Goal: Find specific page/section: Find specific page/section

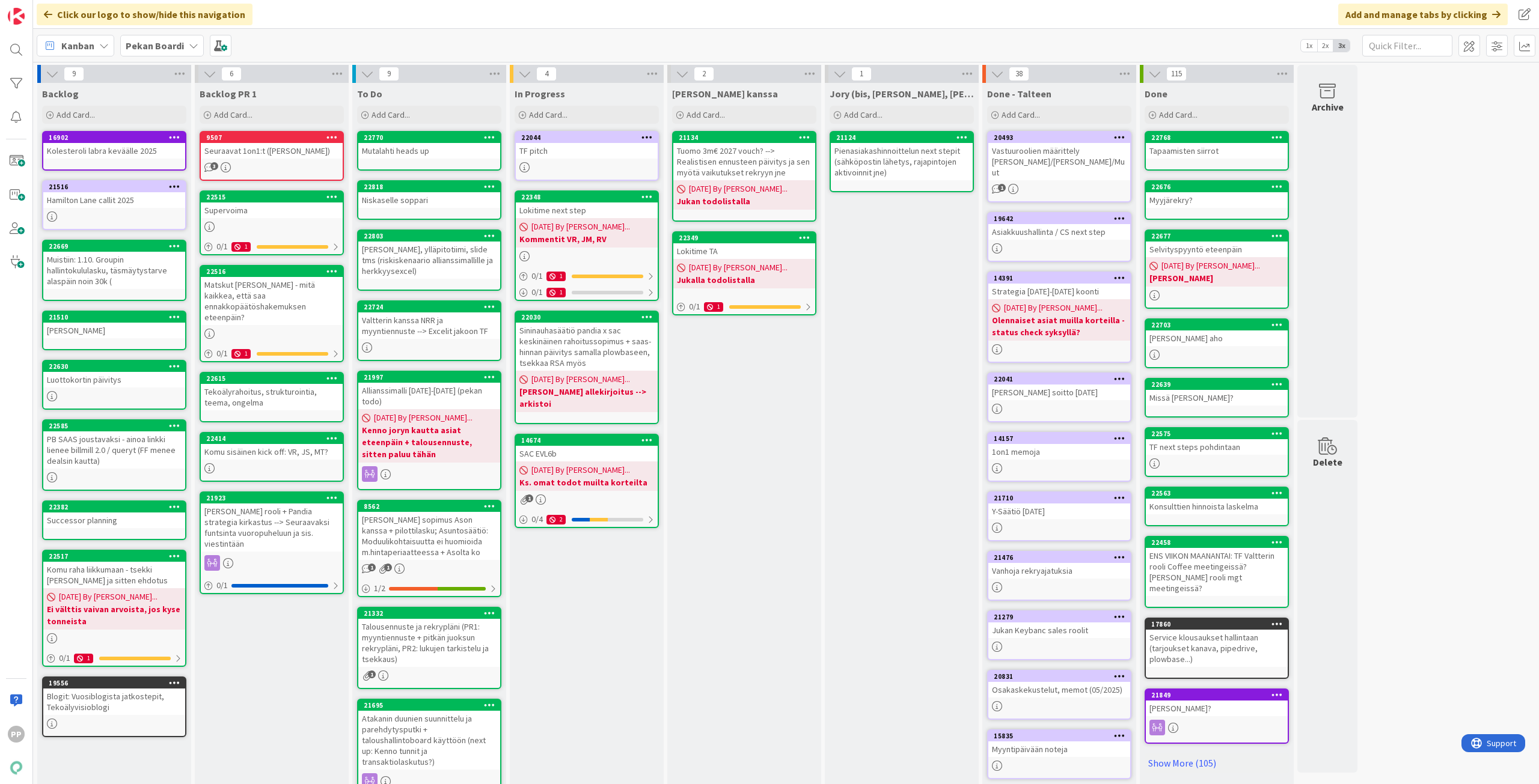
click at [763, 443] on div "[PERSON_NAME] kanssa Add Card... 21134 Tuomo 3m€ 2027 vouch? --> Realistisen en…" at bounding box center [744, 486] width 154 height 806
click at [782, 440] on div "[PERSON_NAME] kanssa Add Card... 21134 Tuomo 3m€ 2027 vouch? --> Realistisen en…" at bounding box center [744, 486] width 154 height 806
click at [440, 622] on div "Talousennuste ja rekrypläni (PR1: myyntiennuste + pitkän juoksun rekrypläni, PR…" at bounding box center [429, 643] width 142 height 48
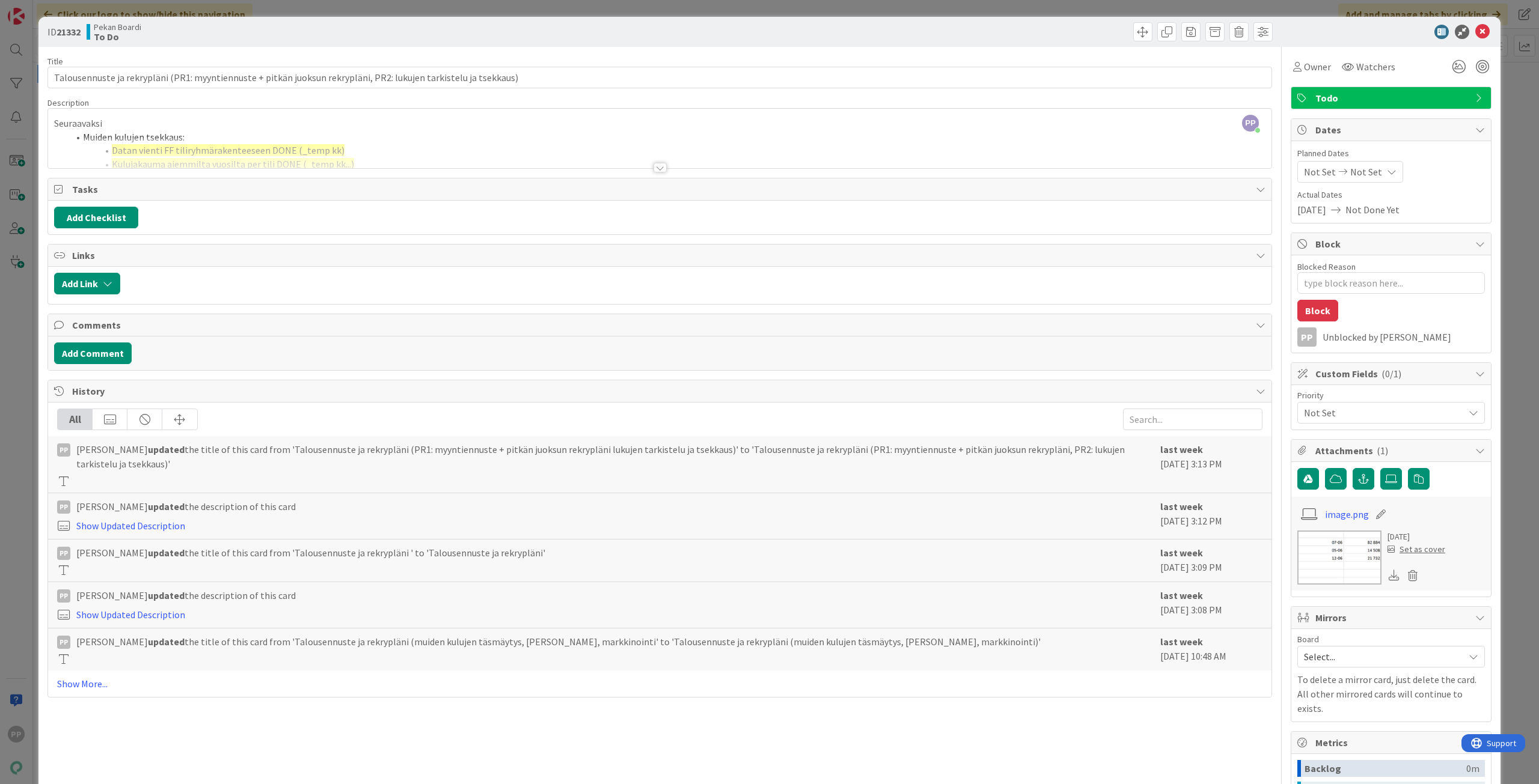
click at [597, 128] on div "PP [PERSON_NAME] just joined Seuraavaksi Muiden kulujen tsekkaus: Datan vienti …" at bounding box center [659, 138] width 1223 height 59
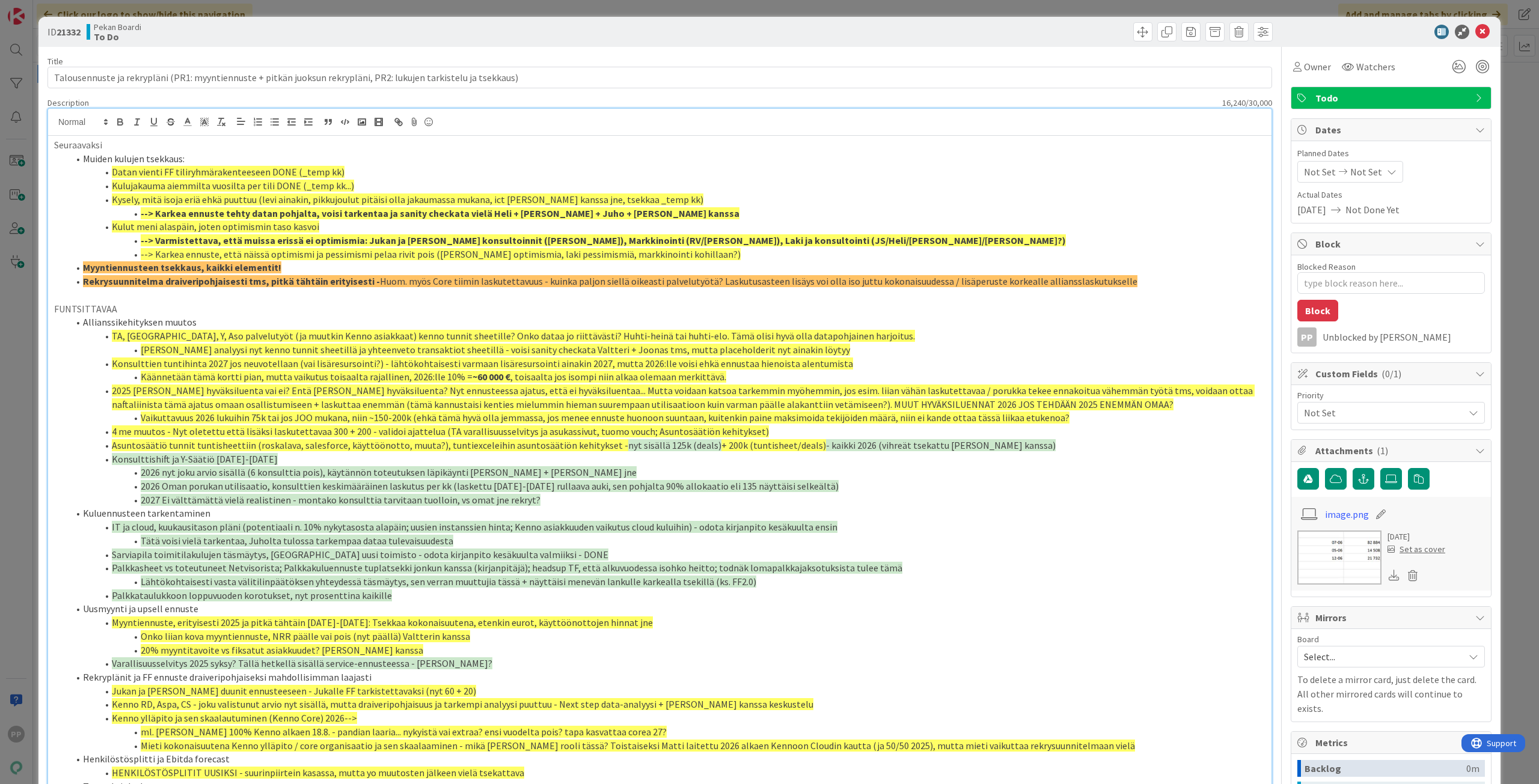
click at [315, 177] on span "Datan vienti FF tiliryhmärakenteeseen DONE (_temp kk)" at bounding box center [228, 172] width 233 height 12
drag, startPoint x: 310, startPoint y: 173, endPoint x: 355, endPoint y: 182, distance: 45.9
click at [355, 182] on ol "Muiden kulujen tsekkaus: Datan vienti FF tiliryhmärakenteeseen DONE (_temp kk) …" at bounding box center [659, 220] width 1211 height 136
click at [355, 182] on li "Kulujakauma aiemmilta vuosilta per tili DONE (_temp kk...)" at bounding box center [666, 186] width 1196 height 14
drag, startPoint x: 360, startPoint y: 190, endPoint x: 98, endPoint y: 175, distance: 262.4
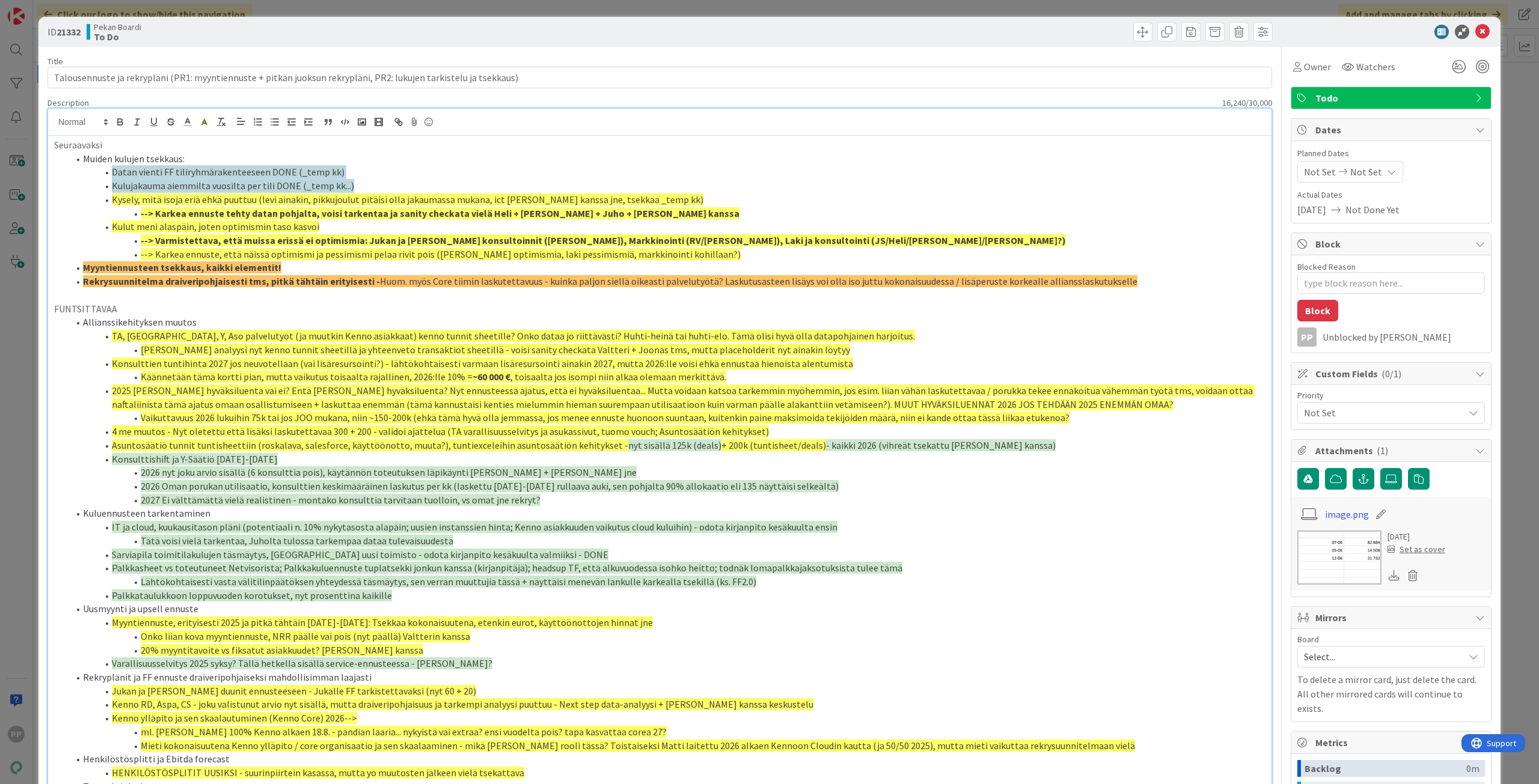
click at [98, 175] on ol "Muiden kulujen tsekkaus: Datan vienti FF tiliryhmärakenteeseen DONE (_temp kk) …" at bounding box center [659, 220] width 1211 height 136
click at [116, 177] on span "Datan vienti FF tiliryhmärakenteeseen DONE (_temp kk)" at bounding box center [228, 172] width 233 height 12
click at [141, 207] on span at bounding box center [141, 214] width 0 height 14
click at [53, 141] on div "Seuraavaksi Muiden kulujen tsekkaus: Datan vienti FF tiliryhmärakenteeseen DONE…" at bounding box center [659, 614] width 1223 height 957
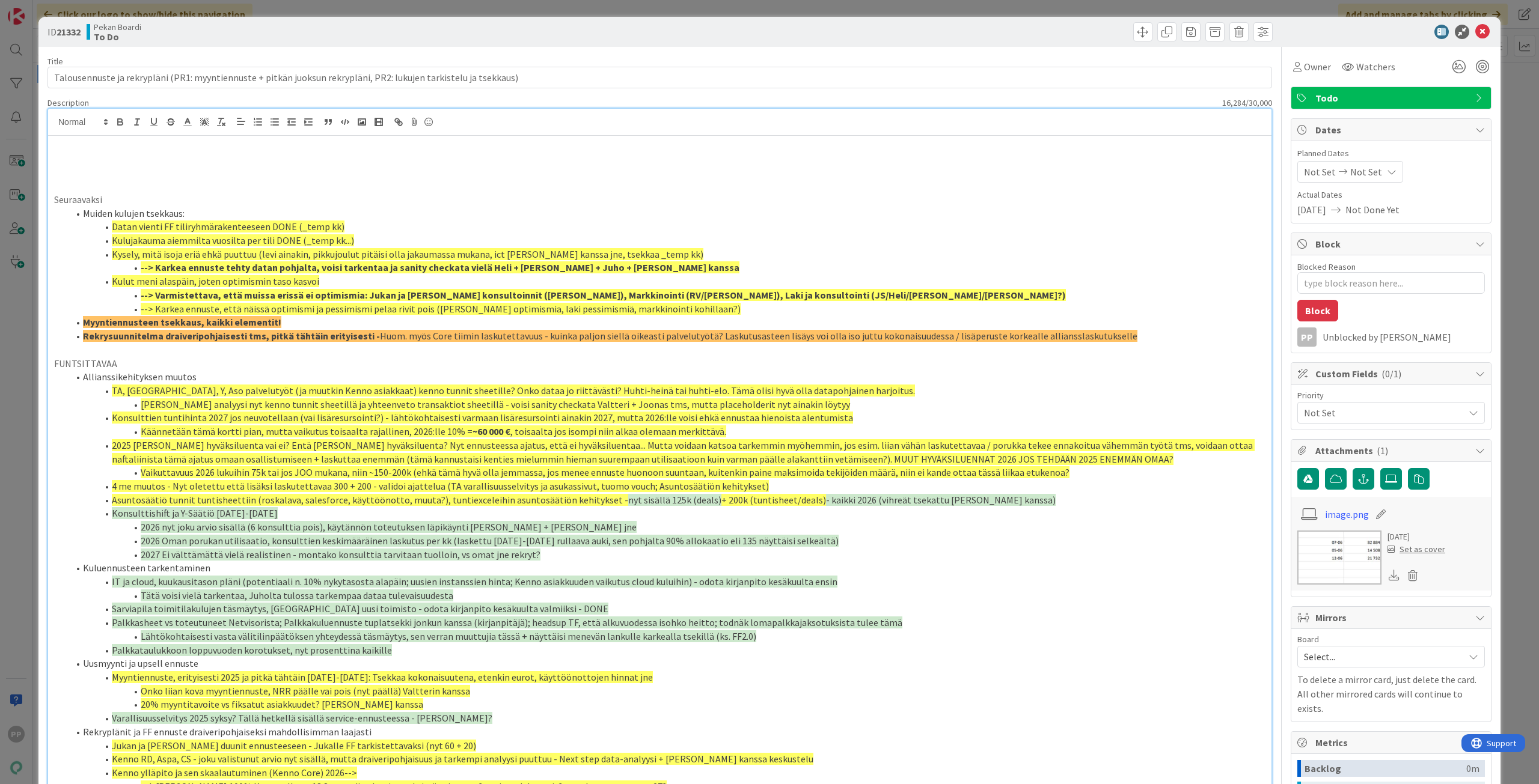
type textarea "x"
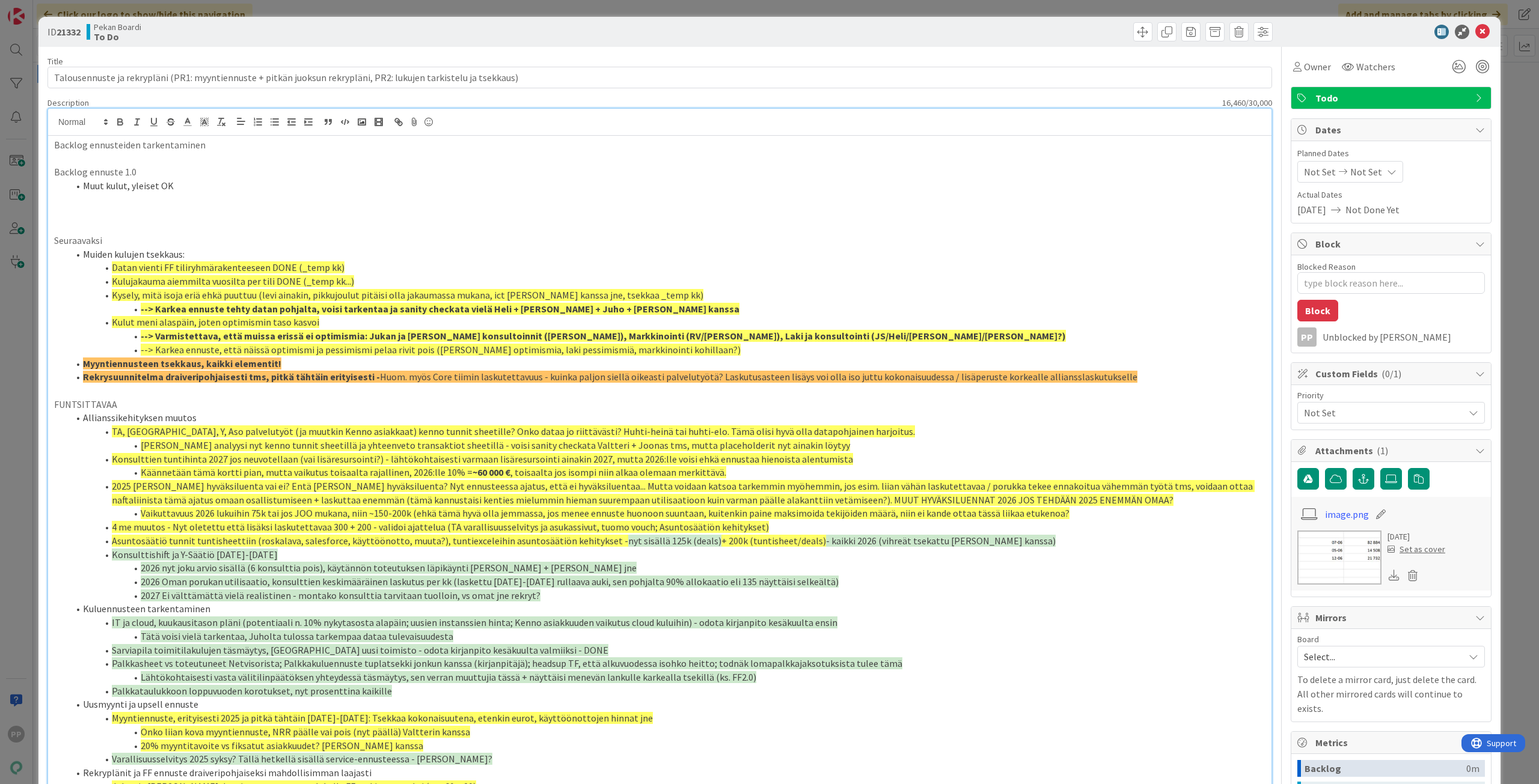
click at [83, 186] on li "Muut kulut, yleiset OK" at bounding box center [666, 186] width 1196 height 14
click at [192, 188] on li "Muut kulut, yleiset OK" at bounding box center [666, 186] width 1196 height 14
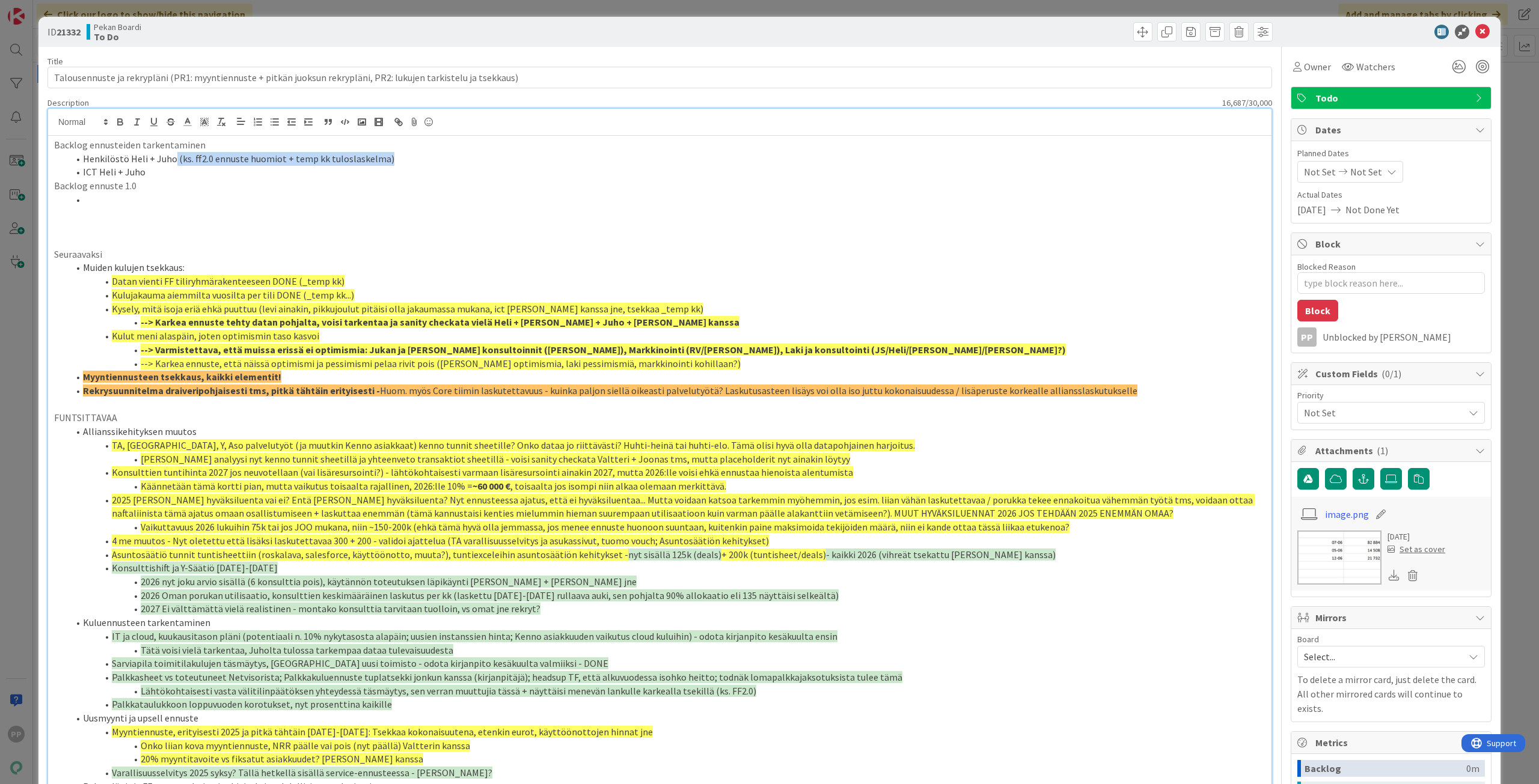
drag, startPoint x: 399, startPoint y: 162, endPoint x: 171, endPoint y: 163, distance: 228.0
click at [171, 163] on li "Henkilöstö Heli + Juho (ks. ff2.0 ennuste huomiot + temp kk tuloslaskelma)" at bounding box center [666, 159] width 1196 height 14
copy li "(ks. ff2.0 ennuste huomiot + temp kk tuloslaskelma)"
click at [171, 170] on li "ICT Heli + Juho" at bounding box center [666, 172] width 1196 height 14
click at [171, 171] on li "ICT Heli + Juho (ks. ff2.0 ennuste huomiot + temp kk tuloslaskelma)" at bounding box center [666, 172] width 1196 height 14
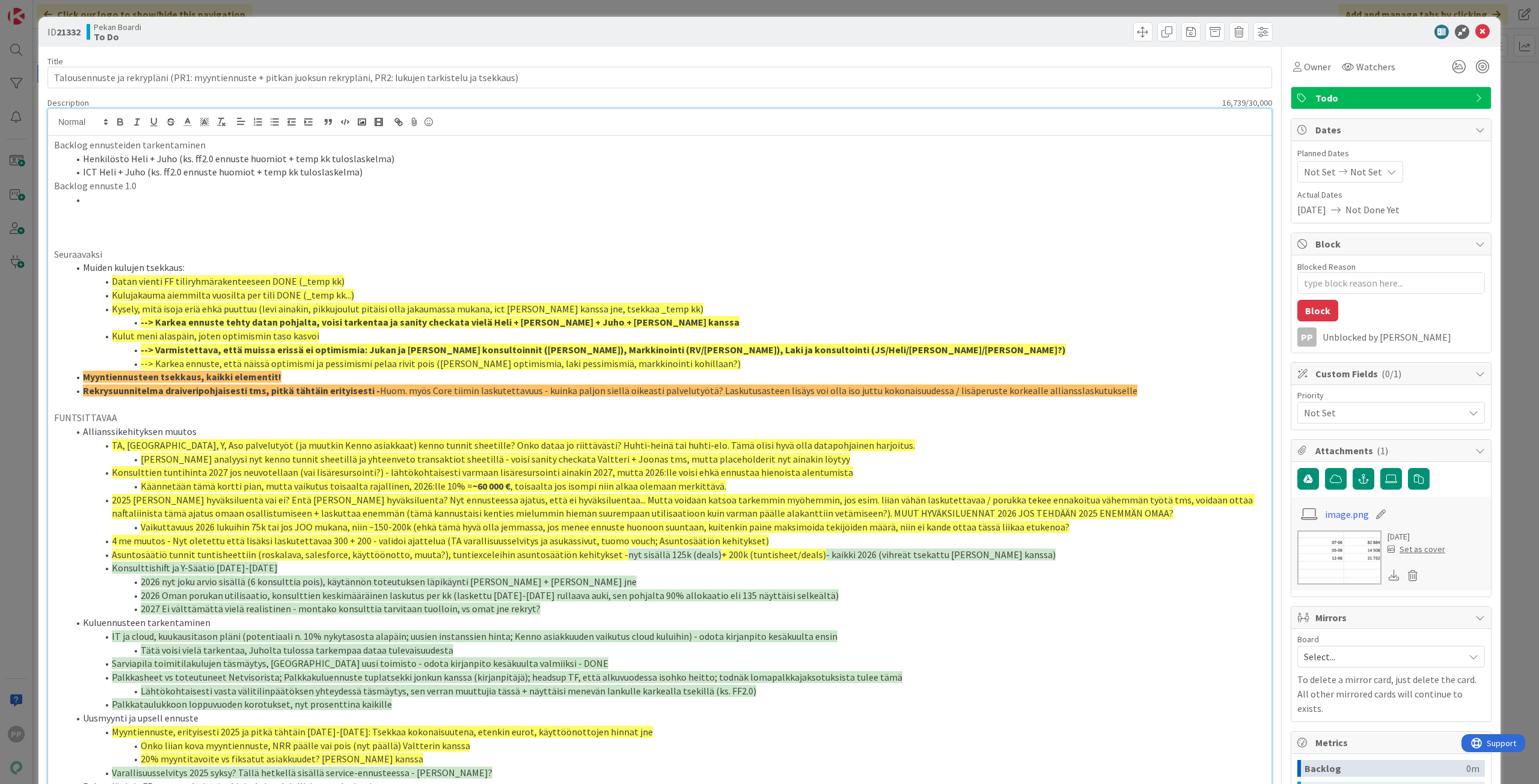
click at [188, 206] on li at bounding box center [666, 200] width 1196 height 14
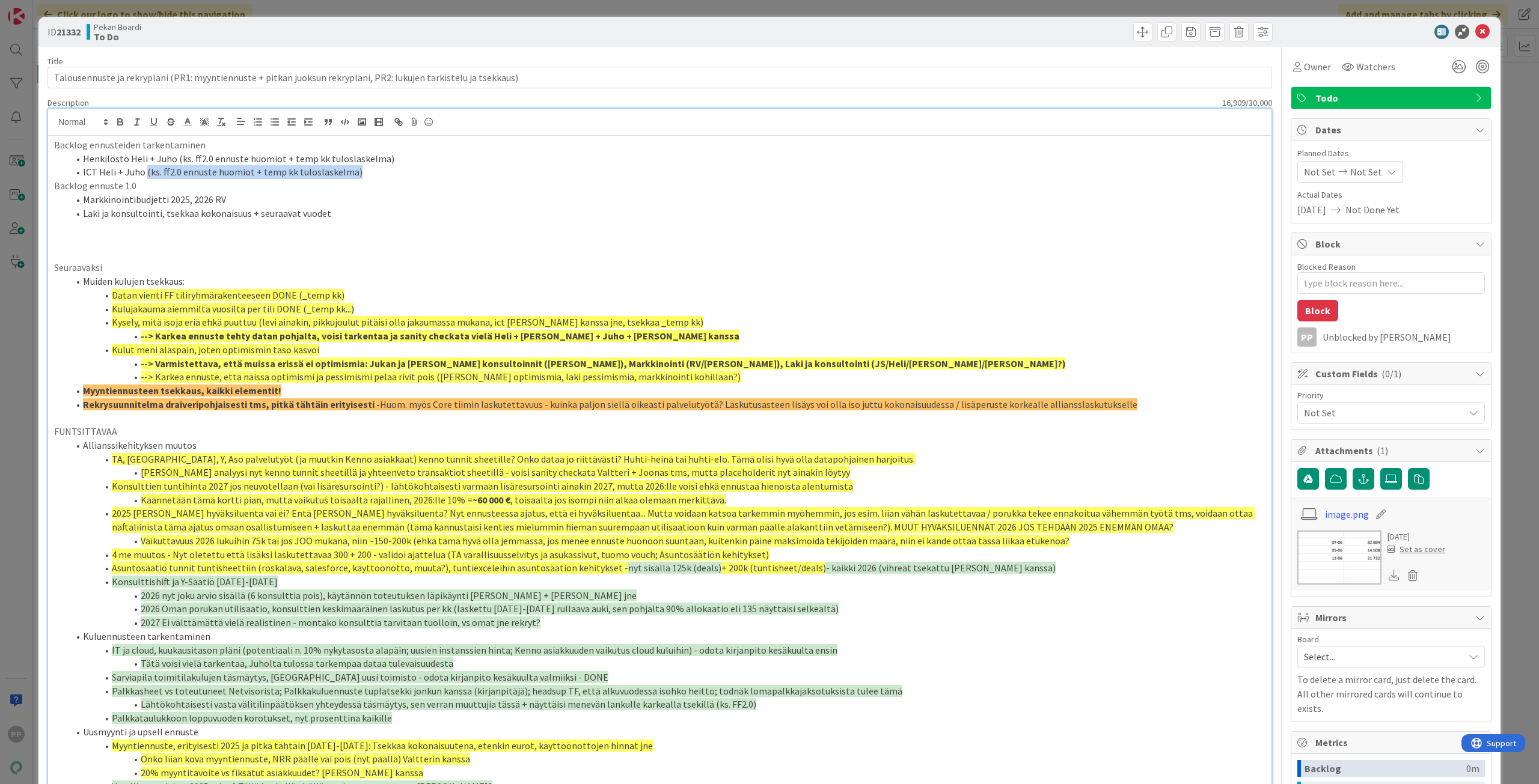
drag, startPoint x: 144, startPoint y: 170, endPoint x: 374, endPoint y: 179, distance: 230.2
click at [374, 179] on li "ICT Heli + Juho (ks. ff2.0 ennuste huomiot + temp kk tuloslaskelma)" at bounding box center [666, 172] width 1196 height 14
copy li "(ks. ff2.0 ennuste huomiot + temp kk tuloslaskelma)"
click at [365, 218] on li "Laki ja konsultointi, tsekkaa kokonaisuus + seuraavat vuodet" at bounding box center [666, 214] width 1196 height 14
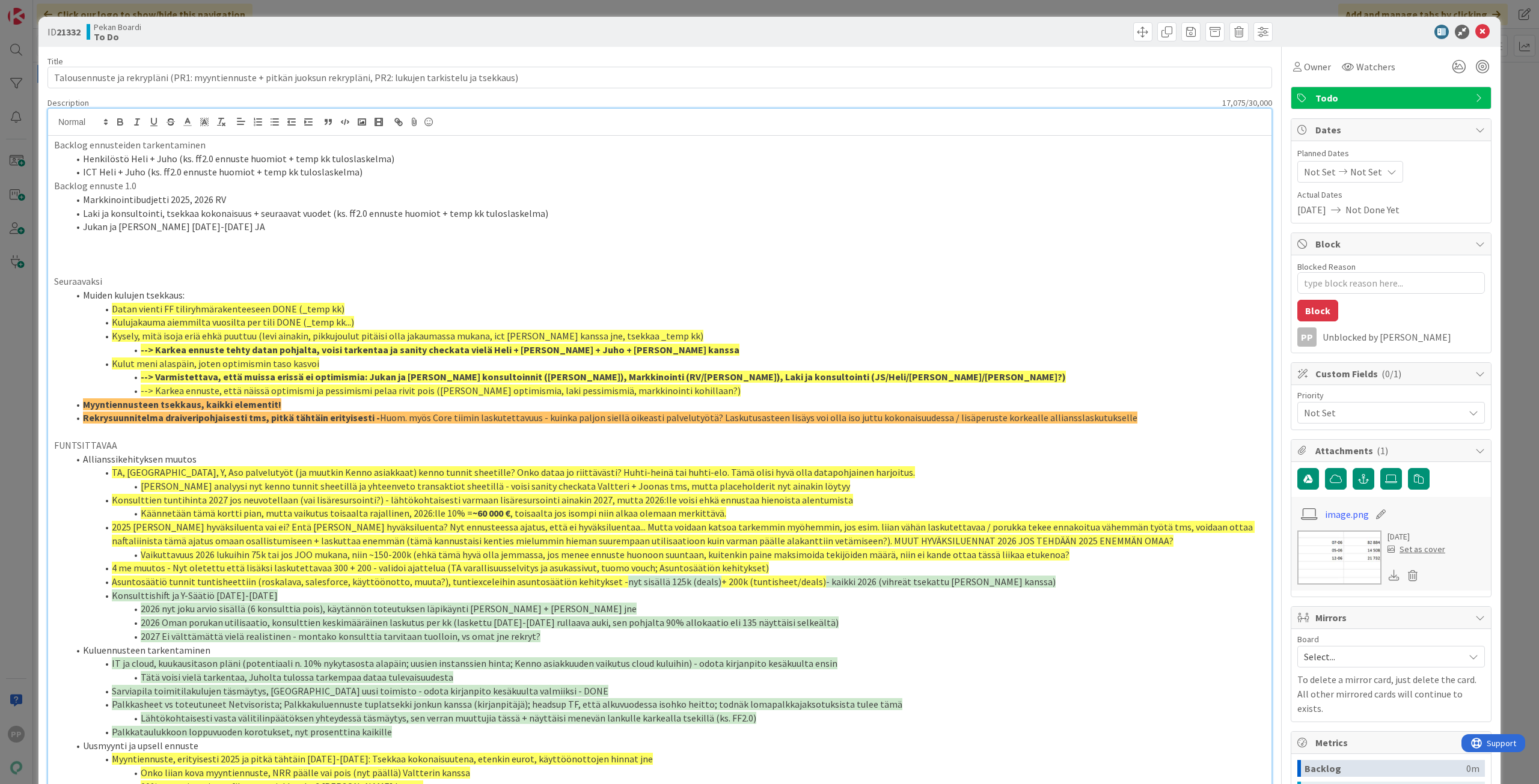
click at [357, 162] on li "Henkilöstö Heli + Juho (ks. ff2.0 ennuste huomiot + temp kk tuloslaskelma)" at bounding box center [666, 159] width 1196 height 14
click at [364, 171] on li "ICT Heli + Juho (ks. ff2.0 ennuste huomiot + temp kk tuloslaskelma)" at bounding box center [666, 172] width 1196 height 14
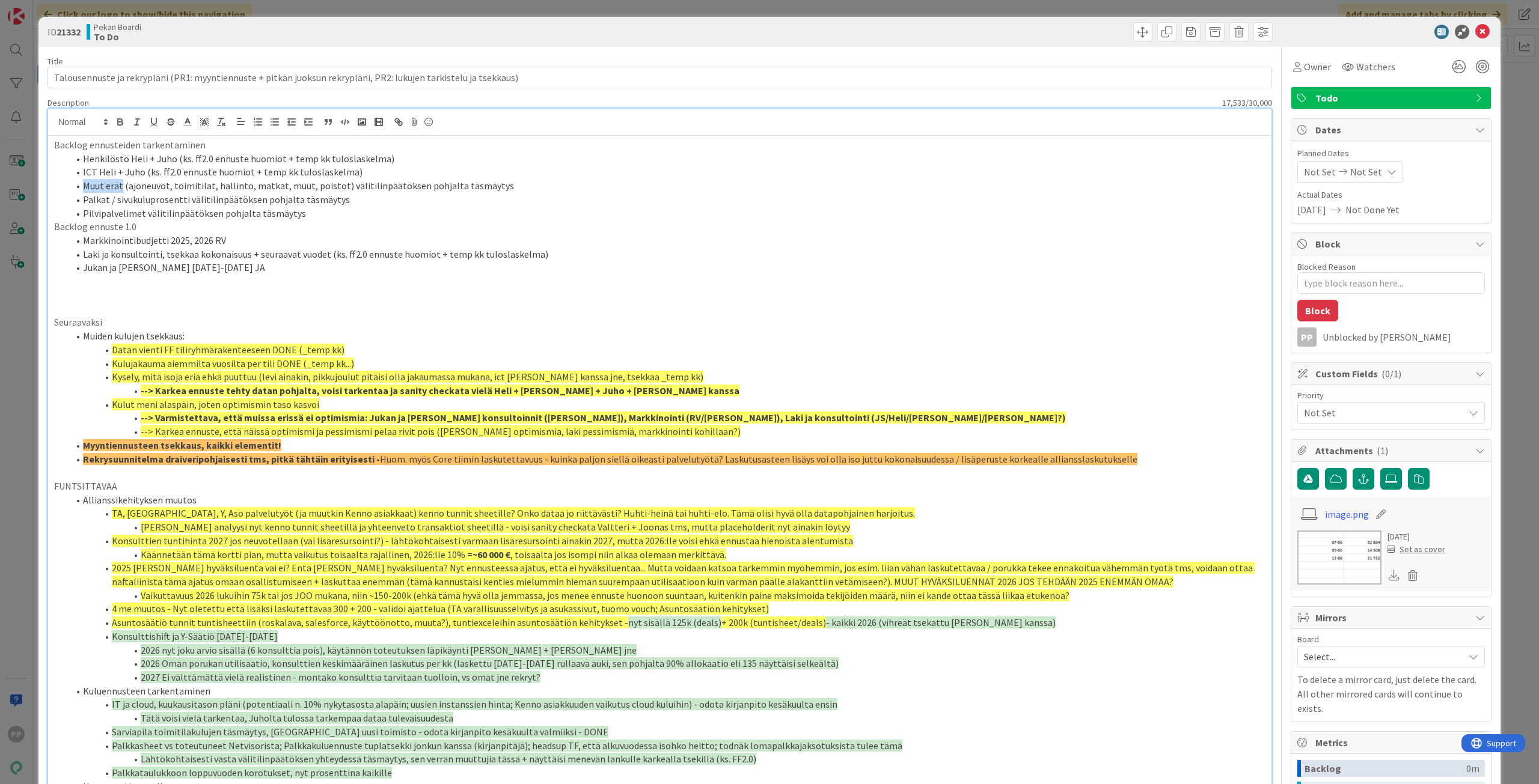
drag, startPoint x: 120, startPoint y: 188, endPoint x: 83, endPoint y: 189, distance: 37.0
click at [83, 189] on li "Muut erät (ajoneuvot, toimitilat, hallinto, matkat, muut, poistot) välitilinpää…" at bounding box center [666, 186] width 1196 height 14
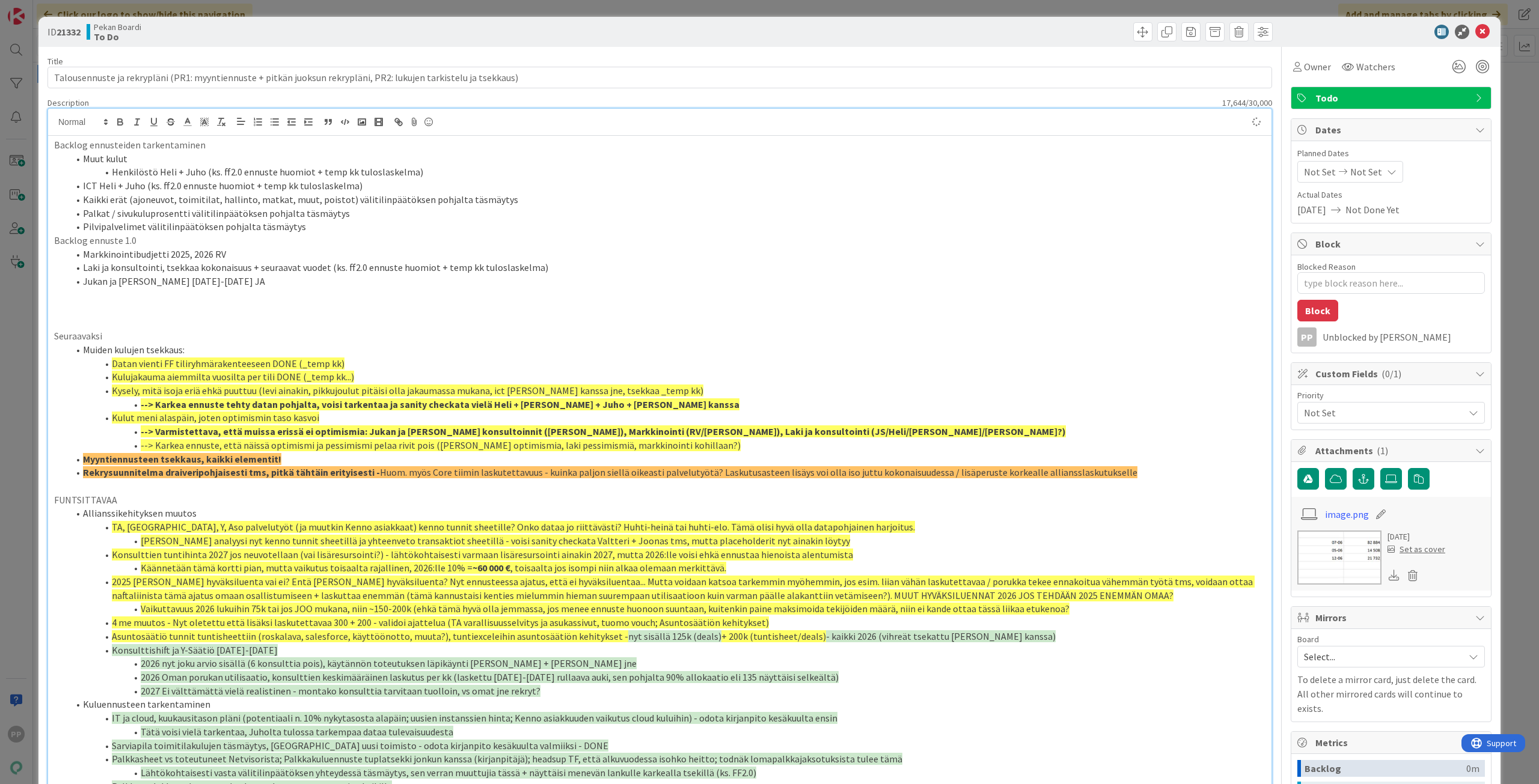
click at [83, 189] on li "ICT Heli + Juho (ks. ff2.0 ennuste huomiot + temp kk tuloslaskelma)" at bounding box center [666, 186] width 1196 height 14
click at [82, 207] on li "Palkat / sivukuluprosentti välitilinpäätöksen pohjalta täsmäytys" at bounding box center [666, 214] width 1196 height 14
click at [82, 195] on li "Kaikki erät (ajoneuvot, toimitilat, hallinto, matkat, muut, poistot) välitilinp…" at bounding box center [666, 200] width 1196 height 14
click at [82, 214] on li "Palkat / sivukuluprosentti välitilinpäätöksen pohjalta täsmäytys" at bounding box center [666, 214] width 1196 height 14
click at [300, 234] on li "Pilvipalvelimet välitilinpäätöksen pohjalta täsmäytys" at bounding box center [666, 227] width 1196 height 14
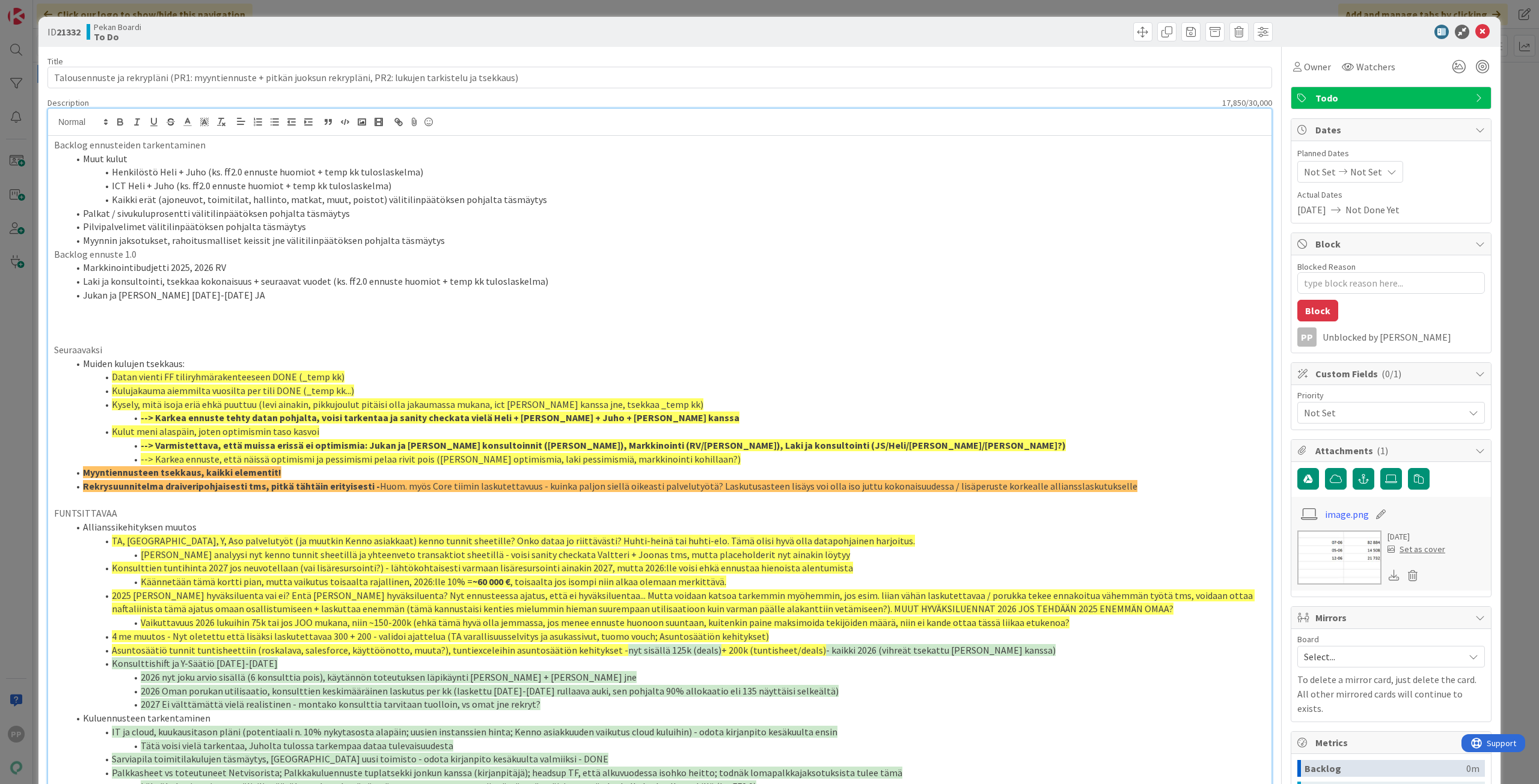
click at [264, 241] on li "Myynnin jaksotukset, rahoitusmalliset keissit jne välitilinpäätöksen pohjalta t…" at bounding box center [666, 241] width 1196 height 14
click at [572, 234] on ol "Muut kulut Henkilöstö Heli + Juho (ks. ff2.0 ennuste huomiot + temp kk tuloslas…" at bounding box center [659, 200] width 1211 height 96
click at [572, 235] on li "Myynnin jaksotukset, rahoitusmalliset keissit, transaktiot ja palvelut jne väli…" at bounding box center [666, 241] width 1196 height 14
click at [524, 289] on li "Jukan ja [PERSON_NAME] [DATE]-[DATE] JA" at bounding box center [666, 295] width 1196 height 14
click at [549, 250] on p "Backlog ennuste 1.0" at bounding box center [659, 255] width 1211 height 14
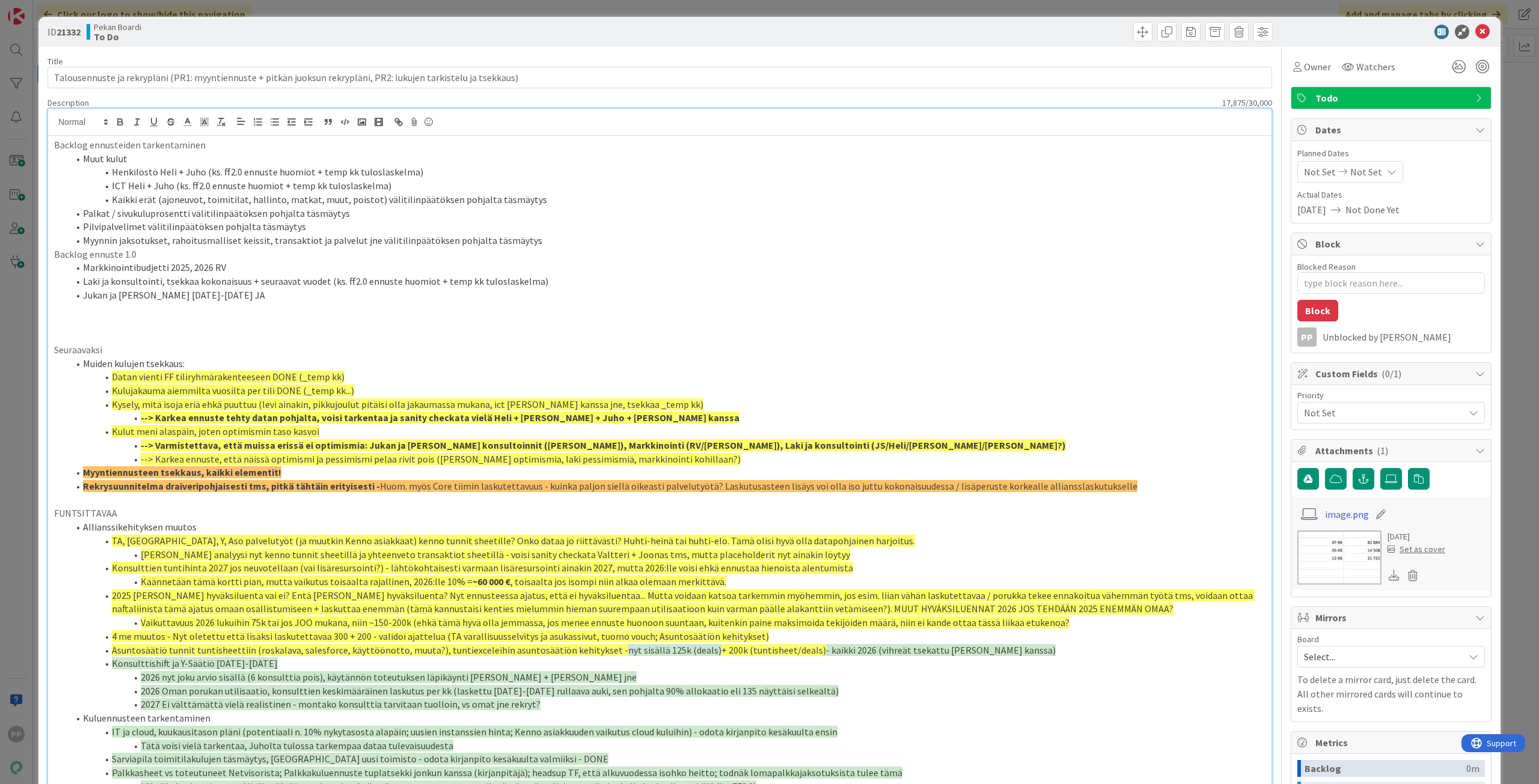
click at [555, 238] on li "Myynnin jaksotukset, rahoitusmalliset keissit, transaktiot ja palvelut jne väli…" at bounding box center [666, 241] width 1196 height 14
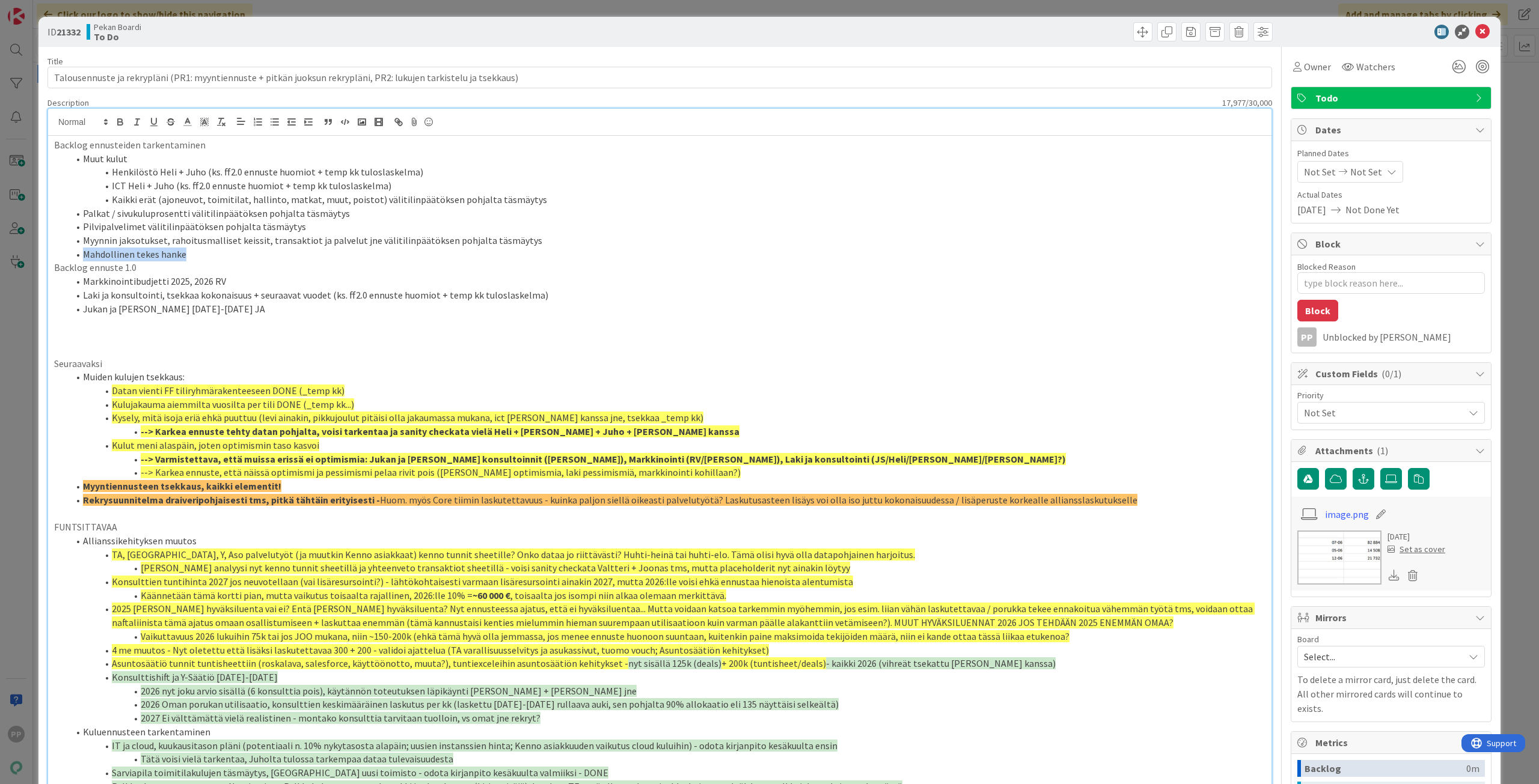
click at [81, 258] on li "Mahdollinen tekes hanke" at bounding box center [666, 255] width 1196 height 14
click at [300, 313] on li "Jukan ja [PERSON_NAME] [DATE]-[DATE] JA" at bounding box center [666, 309] width 1196 height 14
click at [111, 398] on li "Kulujakauma aiemmilta vuosilta per tili DONE (_temp kk...)" at bounding box center [666, 405] width 1196 height 14
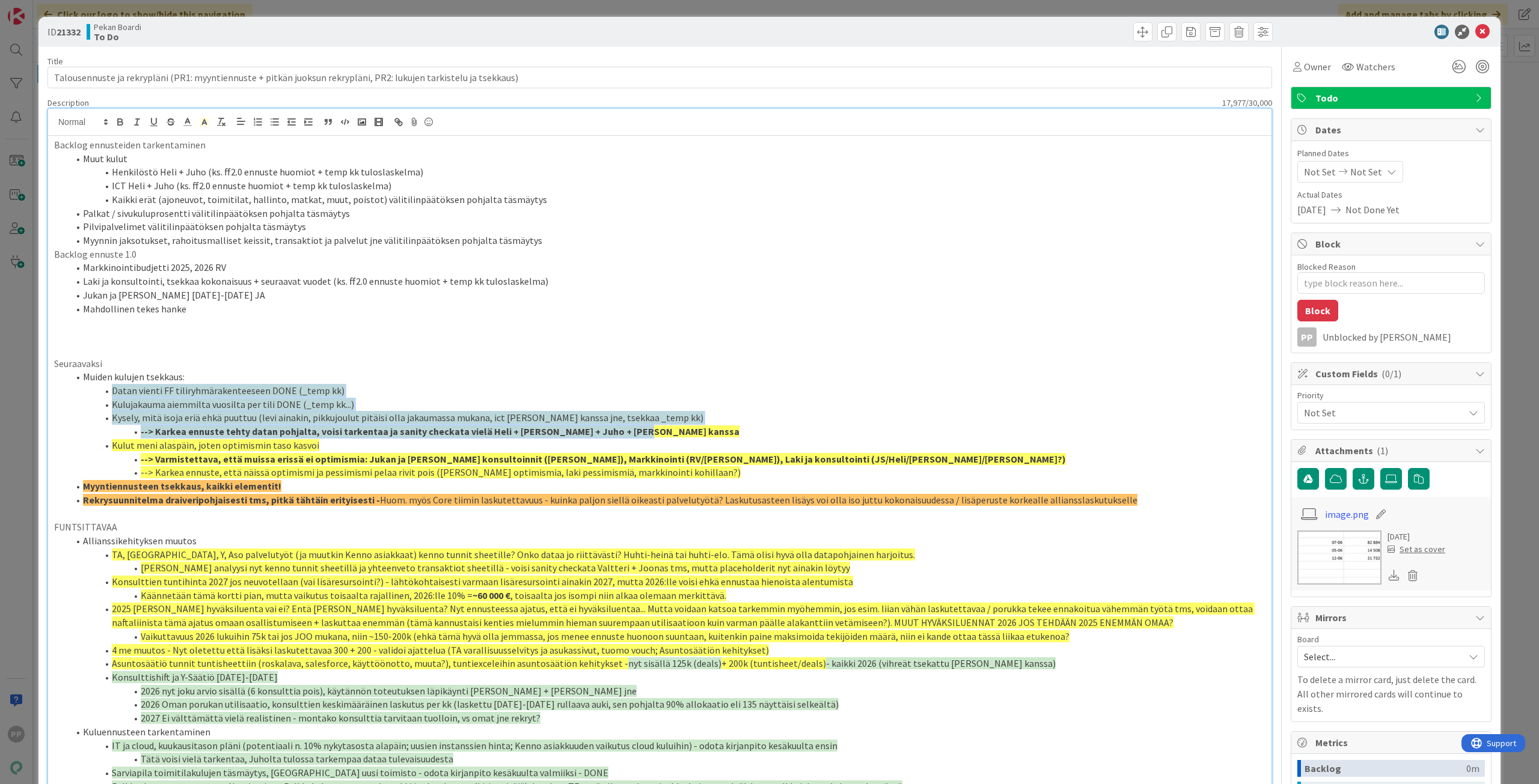
drag, startPoint x: 103, startPoint y: 394, endPoint x: 652, endPoint y: 426, distance: 549.9
click at [652, 426] on ol "Muiden kulujen tsekkaus: Datan vienti FF tiliryhmärakenteeseen DONE (_temp kk) …" at bounding box center [659, 439] width 1211 height 136
click at [652, 426] on li "--> Karkea ennuste tehty datan pohjalta, voisi tarkentaa ja sanity checkata vie…" at bounding box center [666, 432] width 1196 height 14
drag, startPoint x: 109, startPoint y: 416, endPoint x: 863, endPoint y: 431, distance: 754.1
click at [863, 431] on ol "Muiden kulujen tsekkaus: Datan vienti FF tiliryhmärakenteeseen DONE (_temp kk) …" at bounding box center [659, 439] width 1211 height 136
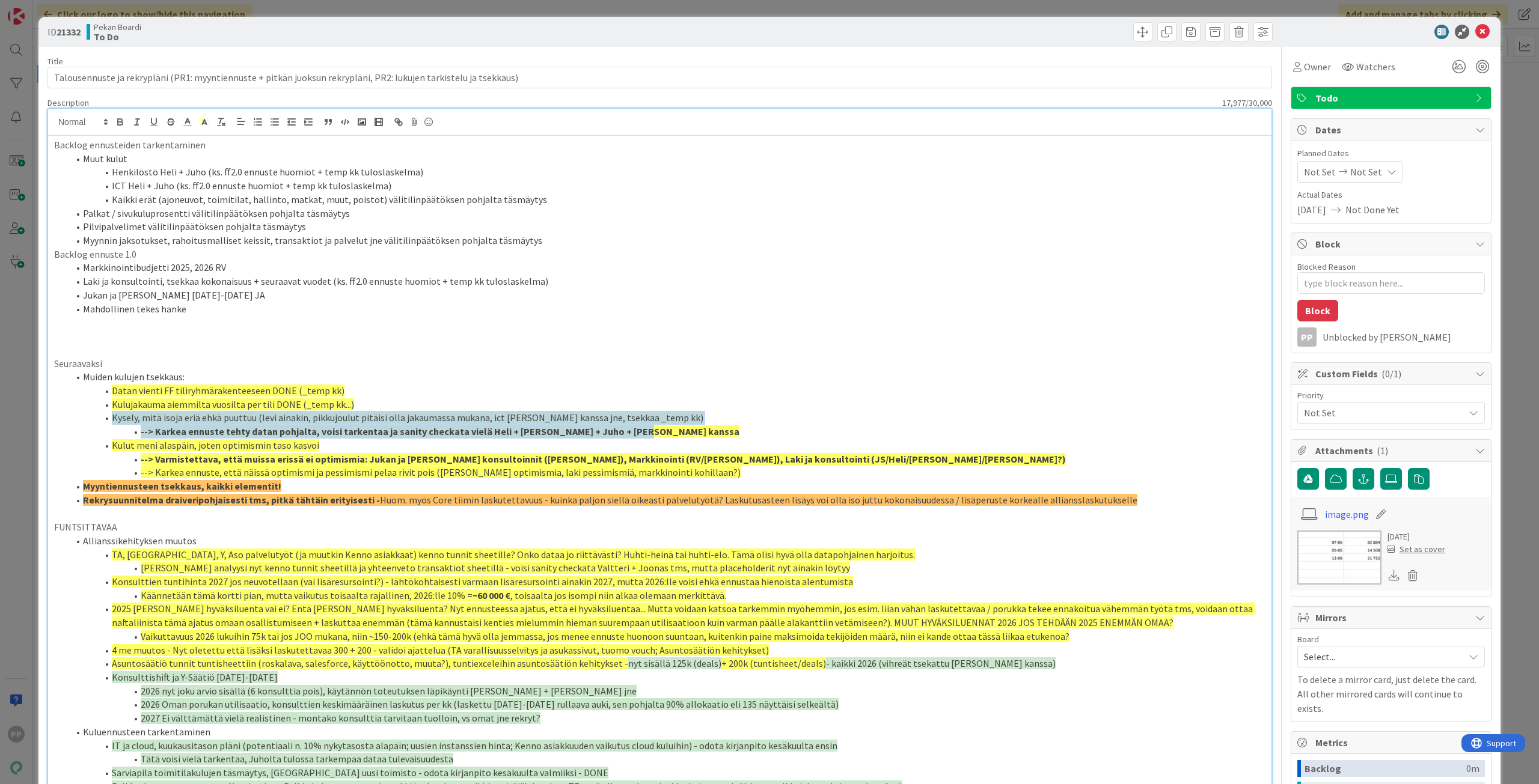
copy ol "Kysely, mitä isoja eriä ehkä puuttuu (levi ainakin, pikkujoulut pitäisi olla ja…"
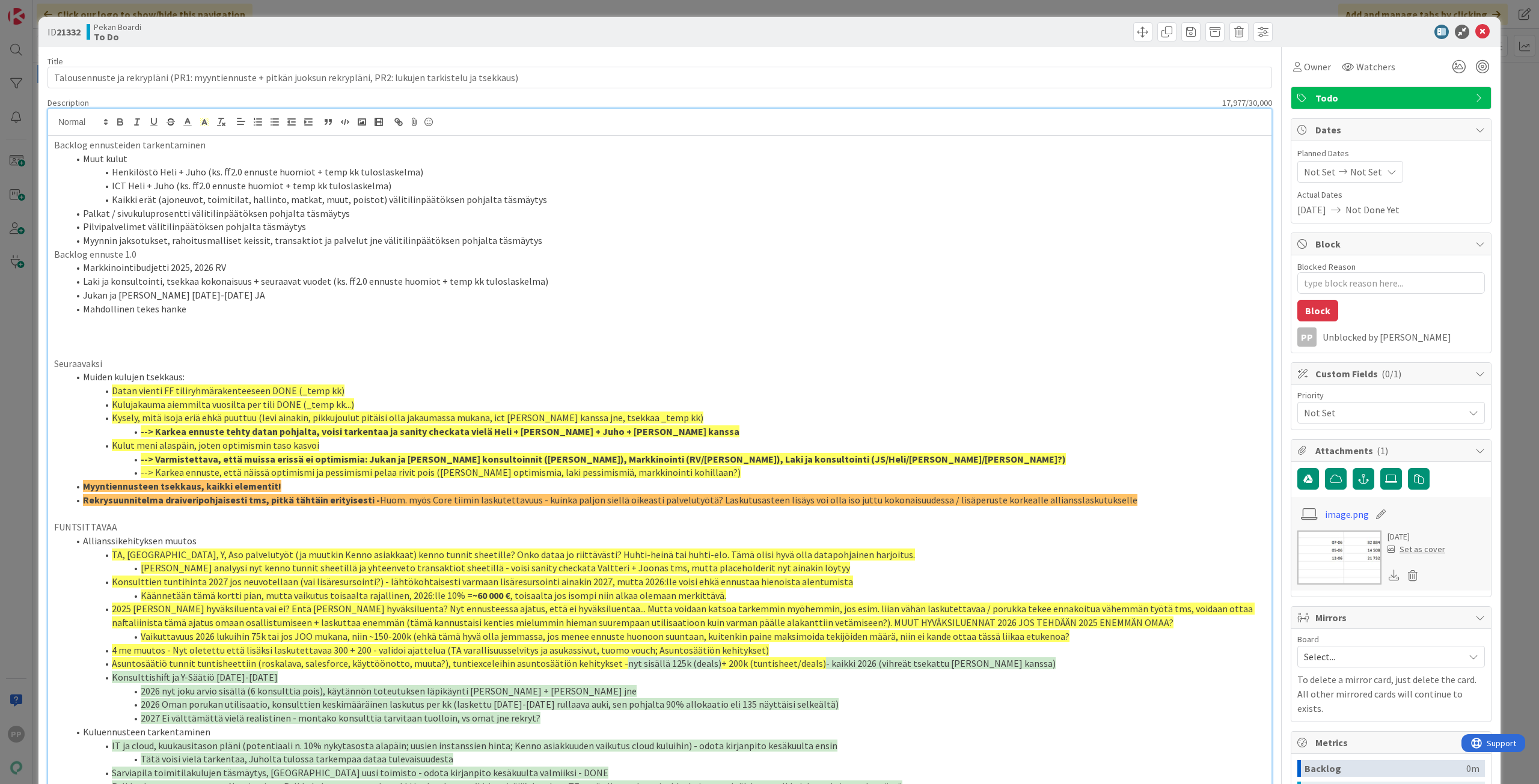
click at [575, 199] on li "Kaikki erät (ajoneuvot, toimitilat, hallinto, matkat, muut, poistot) välitilinp…" at bounding box center [666, 200] width 1196 height 14
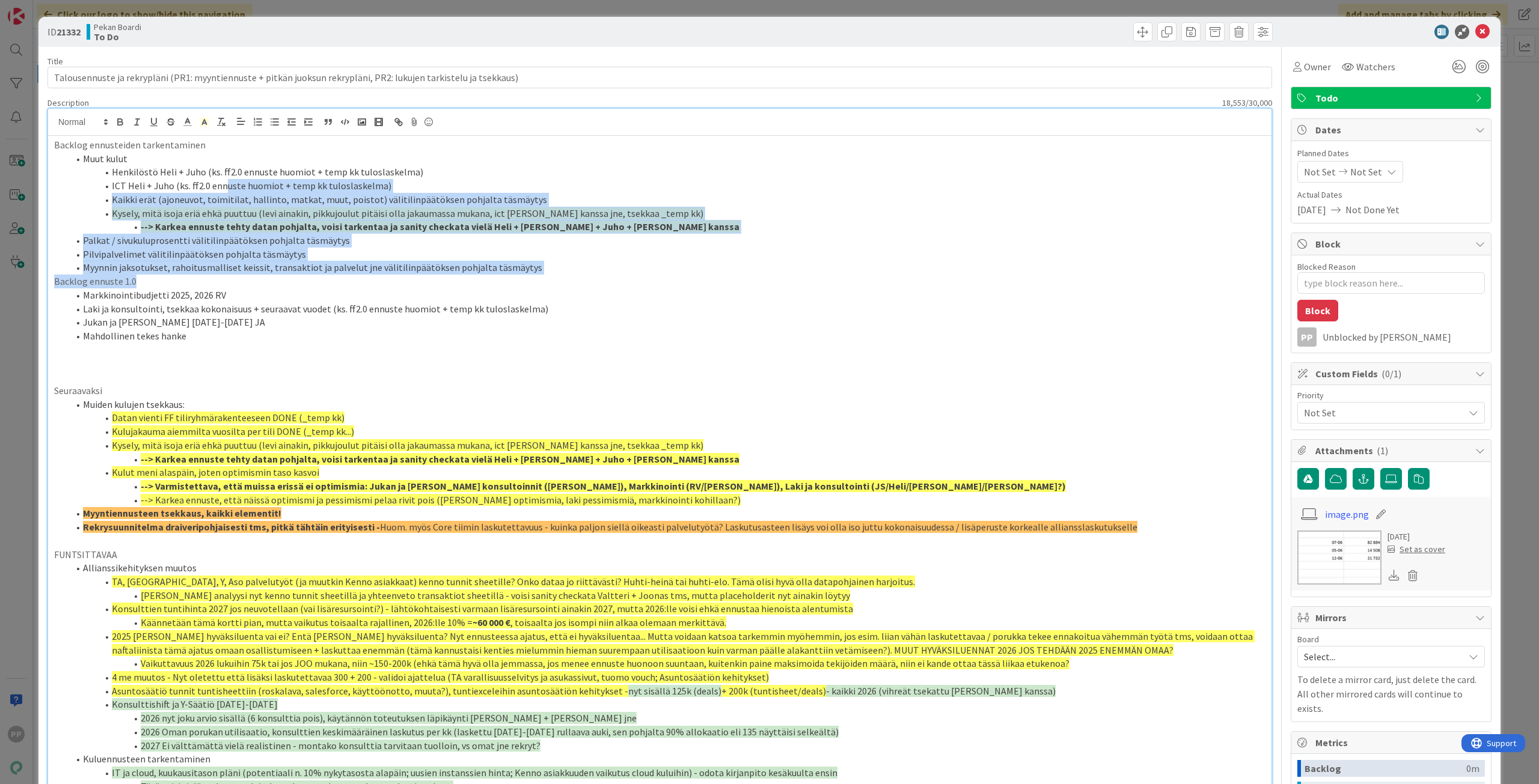
drag, startPoint x: 308, startPoint y: 265, endPoint x: 223, endPoint y: 182, distance: 118.8
click at [223, 182] on div "Backlog ennusteiden tarkentaminen Muut kulut Henkilöstö Heli + Juho (ks. ff2.0 …" at bounding box center [659, 737] width 1223 height 1202
click at [200, 119] on icon at bounding box center [205, 122] width 11 height 11
click at [205, 149] on span at bounding box center [205, 149] width 10 height 10
click at [207, 154] on span at bounding box center [242, 161] width 91 height 65
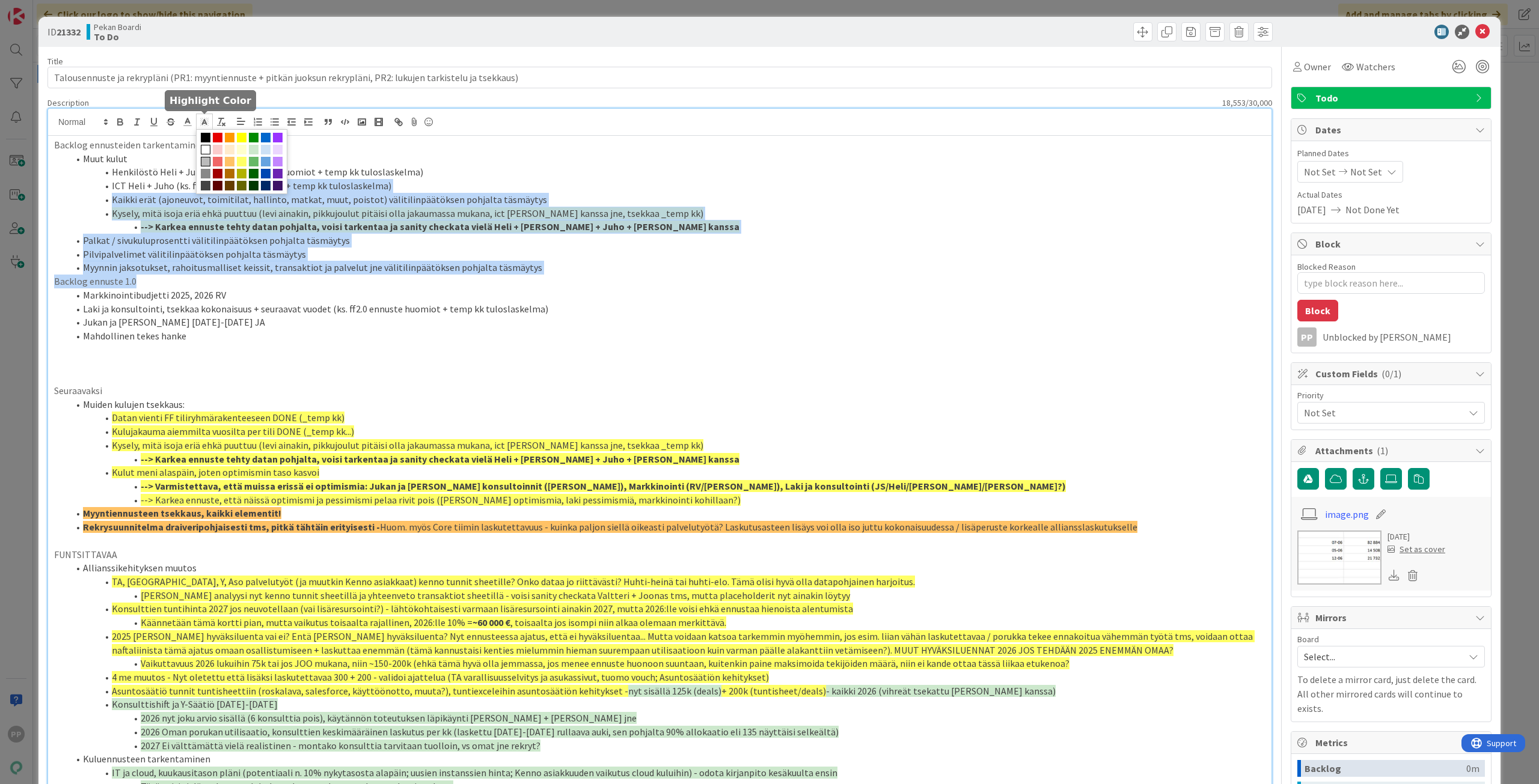
click at [207, 160] on span at bounding box center [205, 162] width 10 height 10
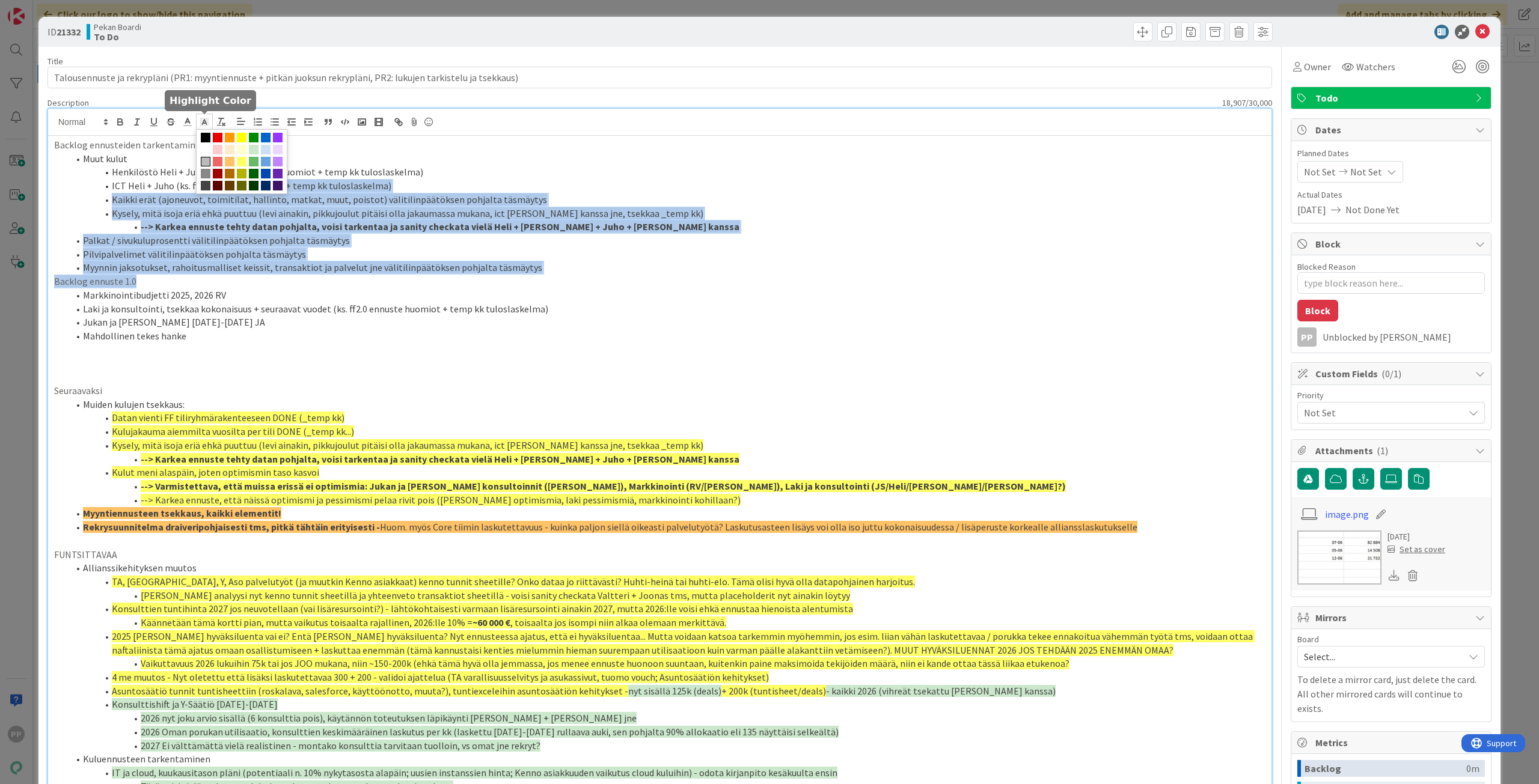
click at [209, 117] on icon at bounding box center [205, 122] width 11 height 11
click at [208, 149] on span at bounding box center [205, 149] width 10 height 10
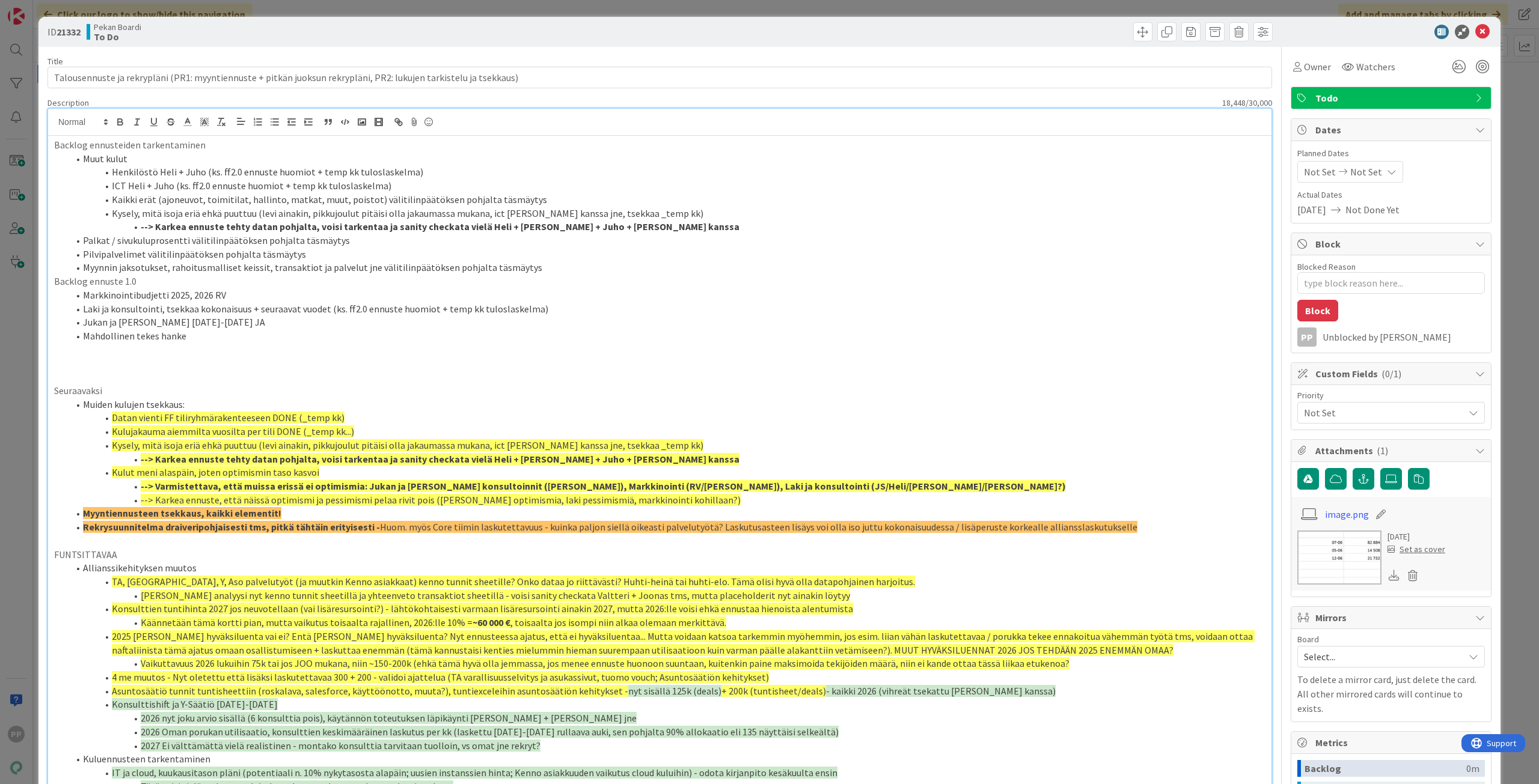
click at [272, 300] on li "Markkinointibudjetti 2025, 2026 RV" at bounding box center [666, 295] width 1196 height 14
drag, startPoint x: 652, startPoint y: 229, endPoint x: 113, endPoint y: 233, distance: 539.0
click at [113, 233] on li "--> Karkea ennuste tehty datan pohjalta, voisi tarkentaa ja sanity checkata vie…" at bounding box center [666, 227] width 1196 height 14
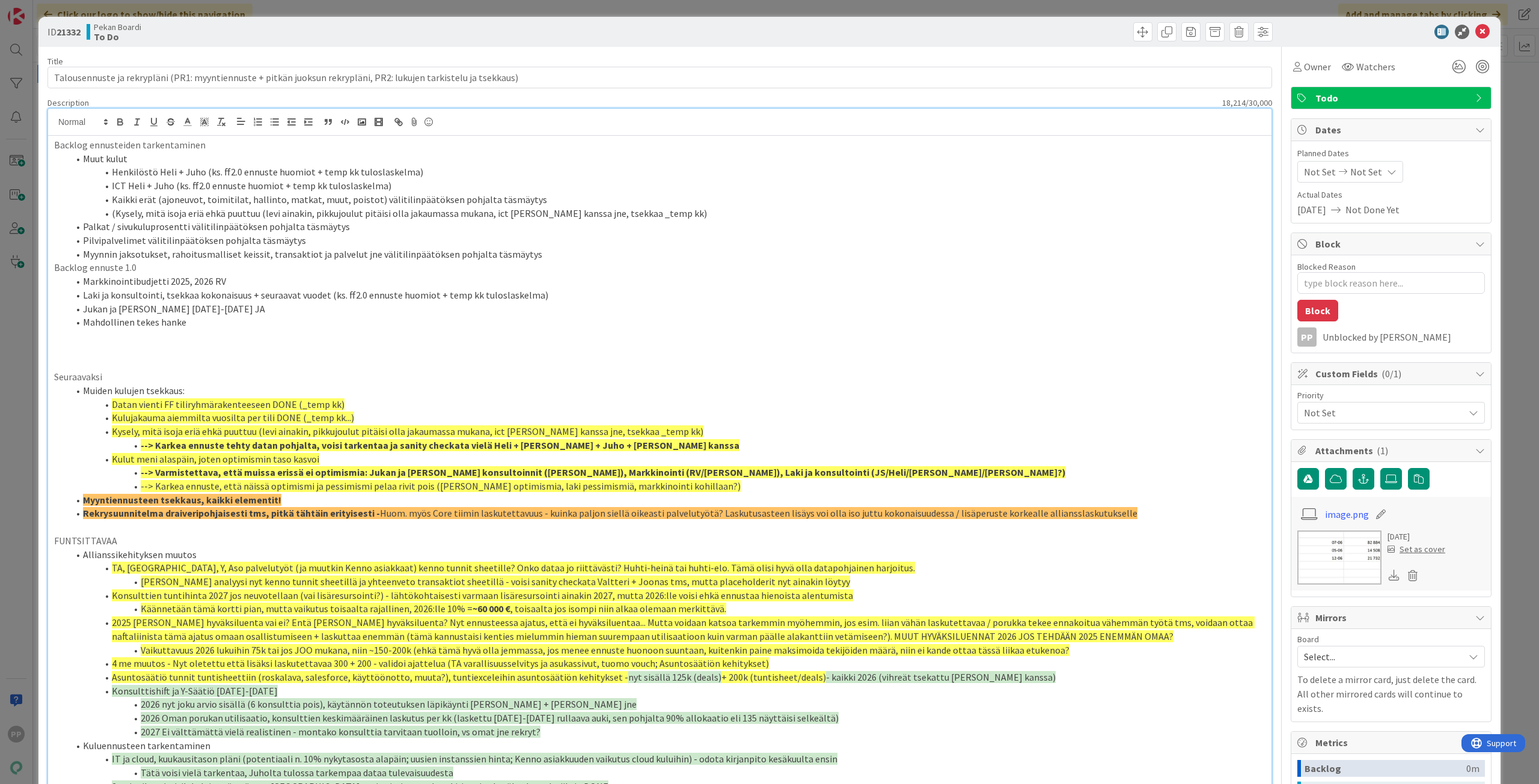
click at [678, 214] on li "(Kysely, mitä isoja eriä ehkä puuttuu (levi ainakin, pikkujoulut pitäisi olla j…" at bounding box center [666, 214] width 1196 height 14
click at [572, 344] on p at bounding box center [659, 350] width 1211 height 14
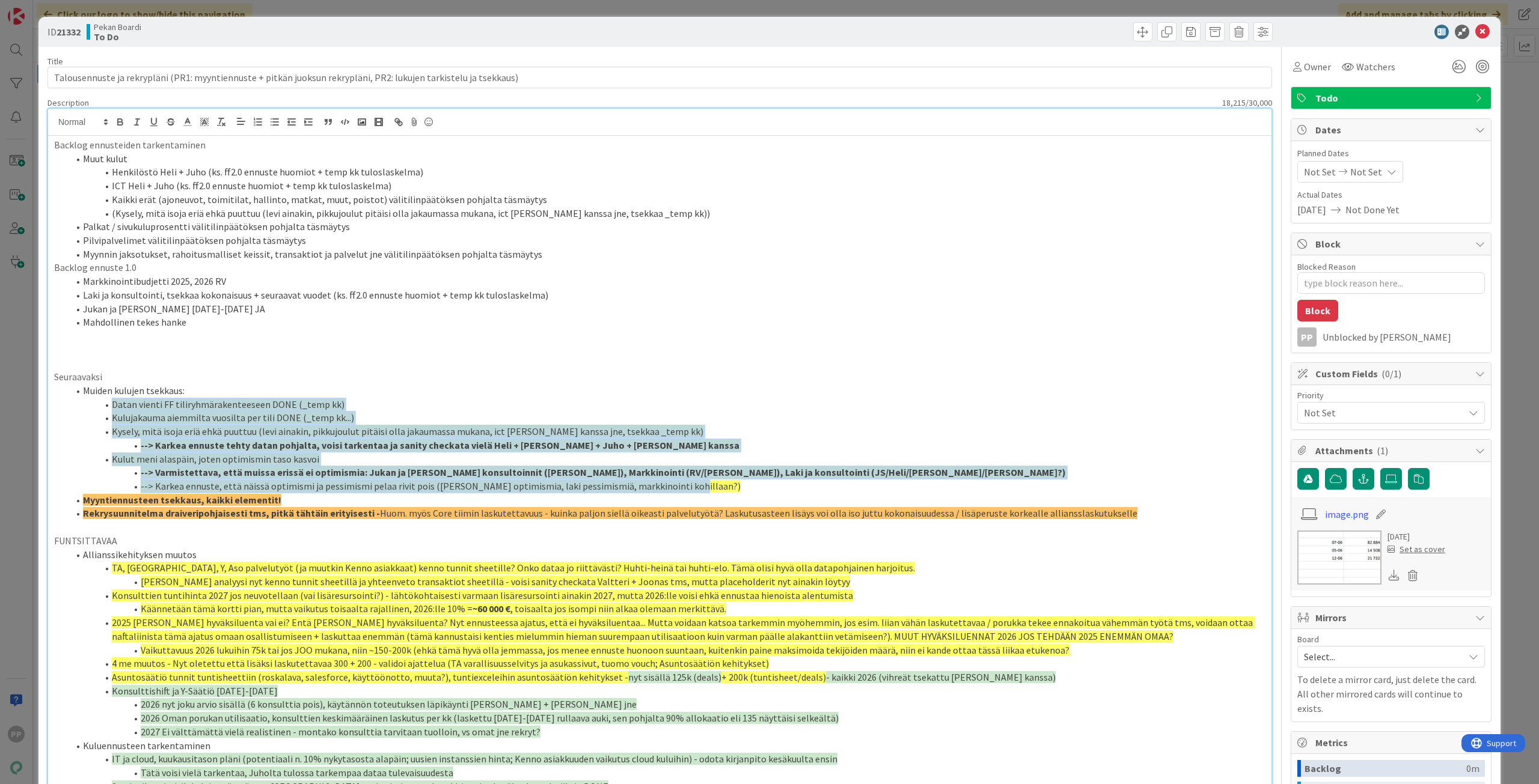
drag, startPoint x: 104, startPoint y: 405, endPoint x: 861, endPoint y: 487, distance: 761.4
click at [861, 487] on ol "Muiden kulujen tsekkaus: Datan vienti FF tiliryhmärakenteeseen DONE (_temp kk) …" at bounding box center [659, 452] width 1211 height 136
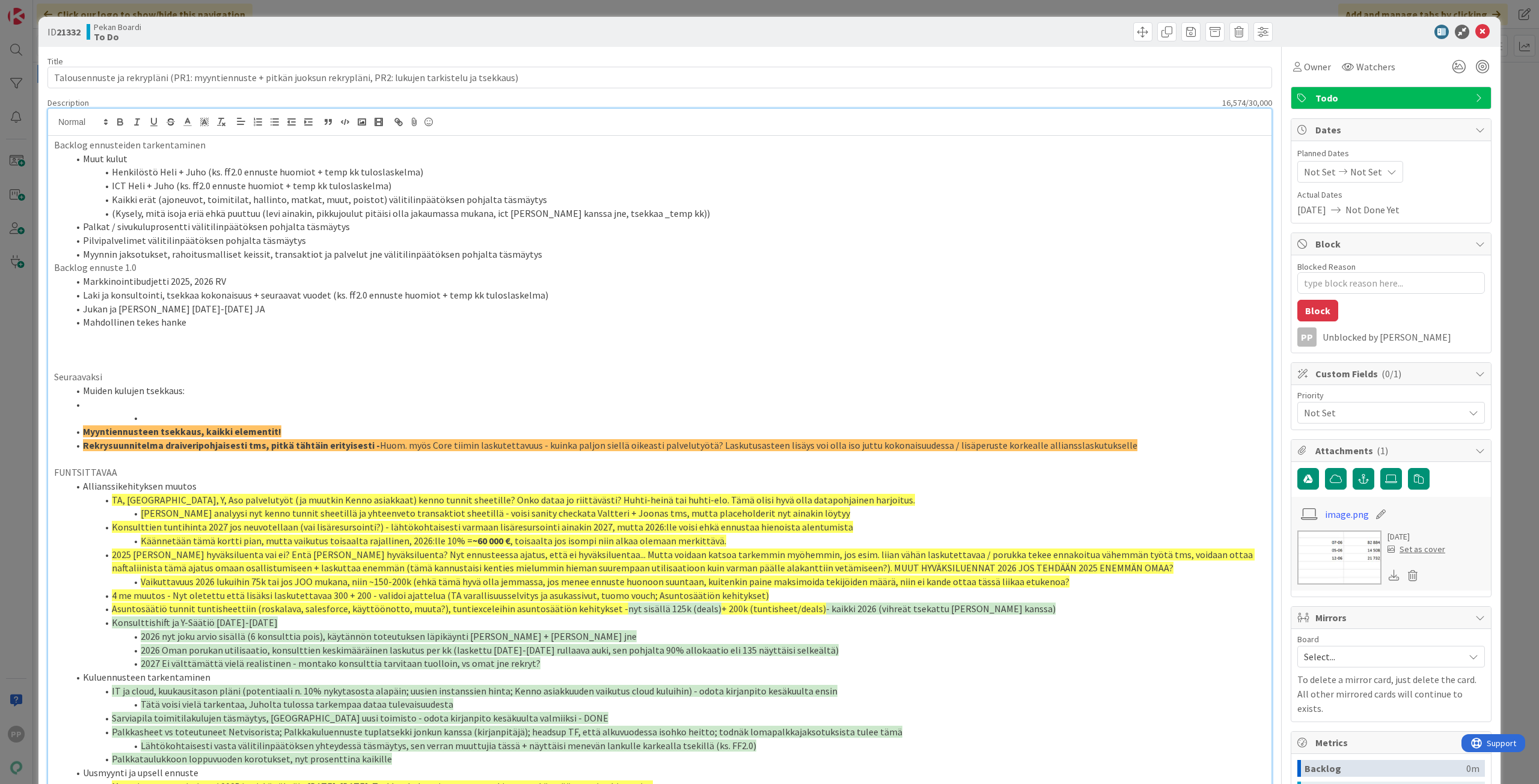
click at [244, 325] on li "Mahdollinen tekes hanke" at bounding box center [666, 322] width 1196 height 14
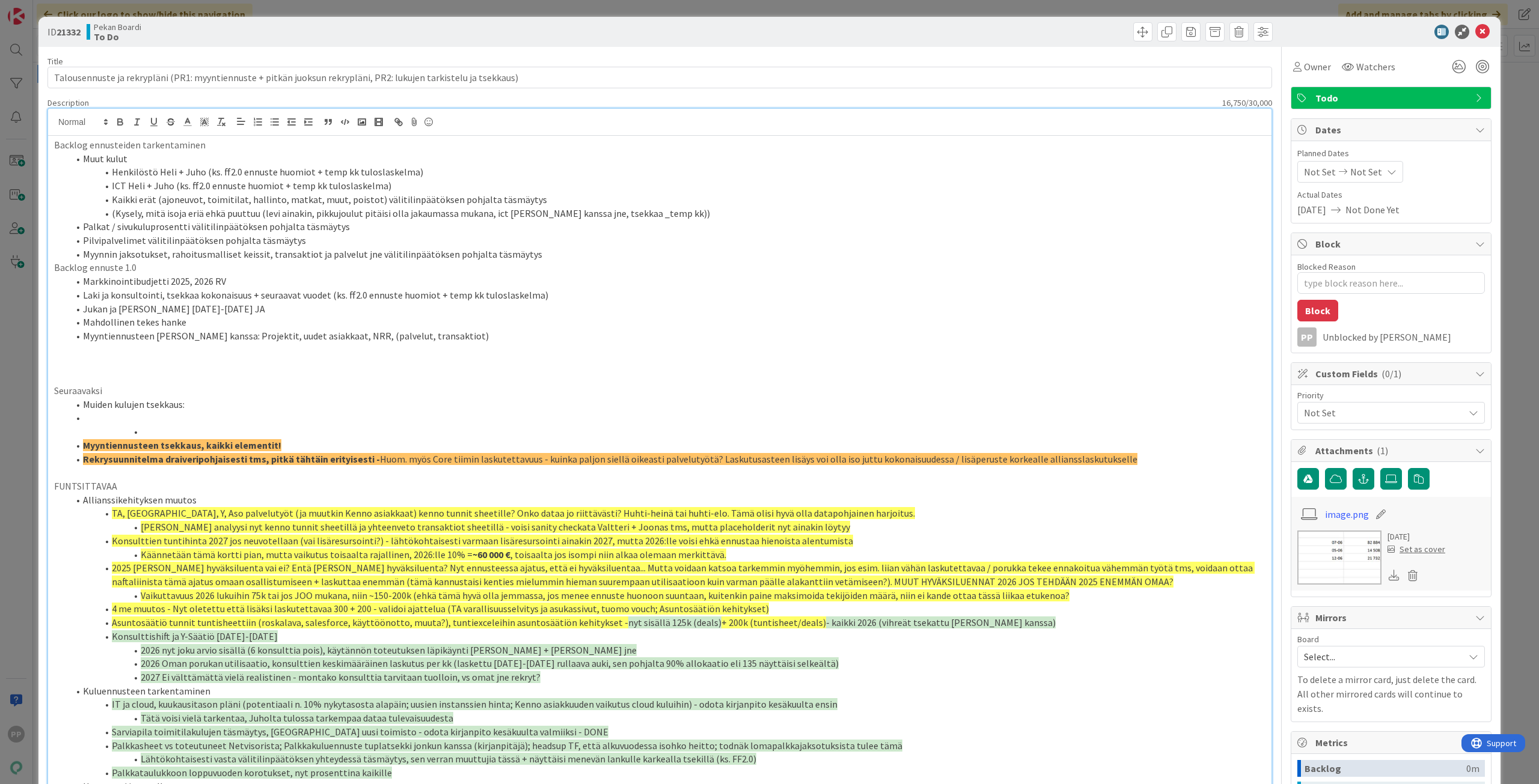
click at [256, 426] on li at bounding box center [666, 432] width 1196 height 14
click at [240, 355] on p at bounding box center [659, 350] width 1211 height 14
click at [468, 341] on li "Myyntiennusteen [PERSON_NAME] kanssa: Projektit, uudet asiakkaat, NRR, (palvelu…" at bounding box center [666, 336] width 1196 height 14
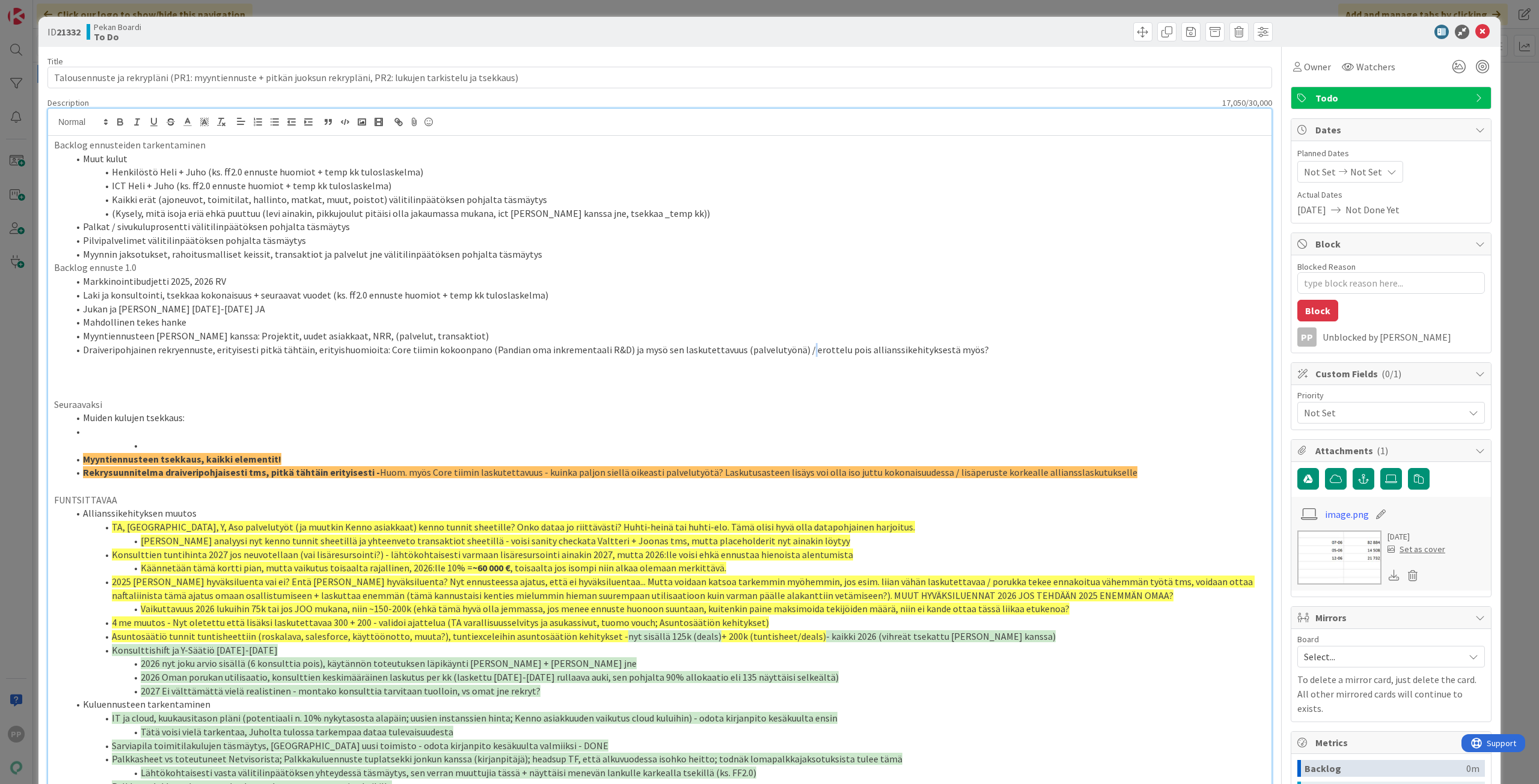
click at [790, 350] on li "Draiveripohjainen rekryennuste, erityisesti pitkä tähtäin, erityishuomioita: Co…" at bounding box center [666, 350] width 1196 height 14
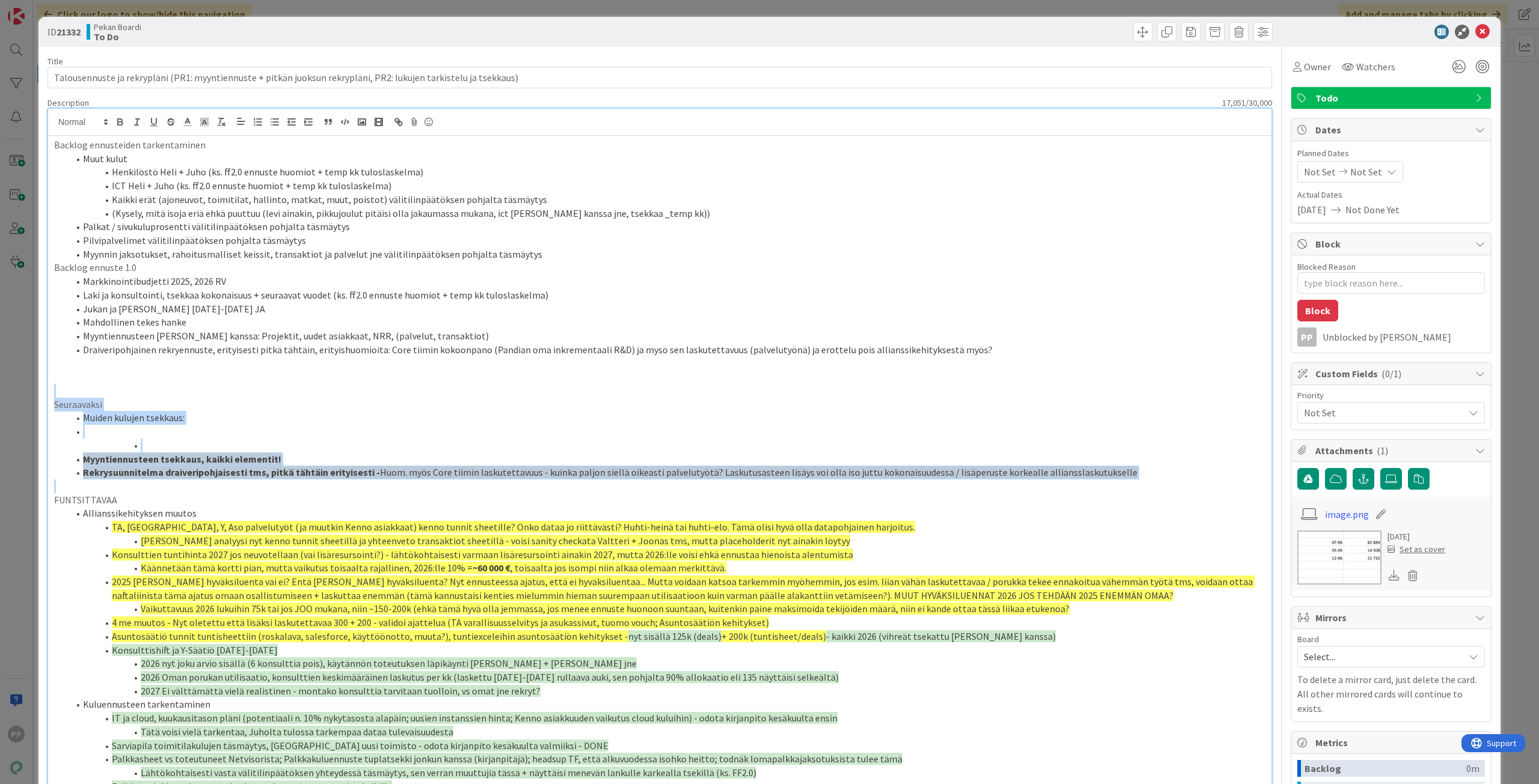
drag, startPoint x: 79, startPoint y: 390, endPoint x: 1271, endPoint y: 484, distance: 1195.7
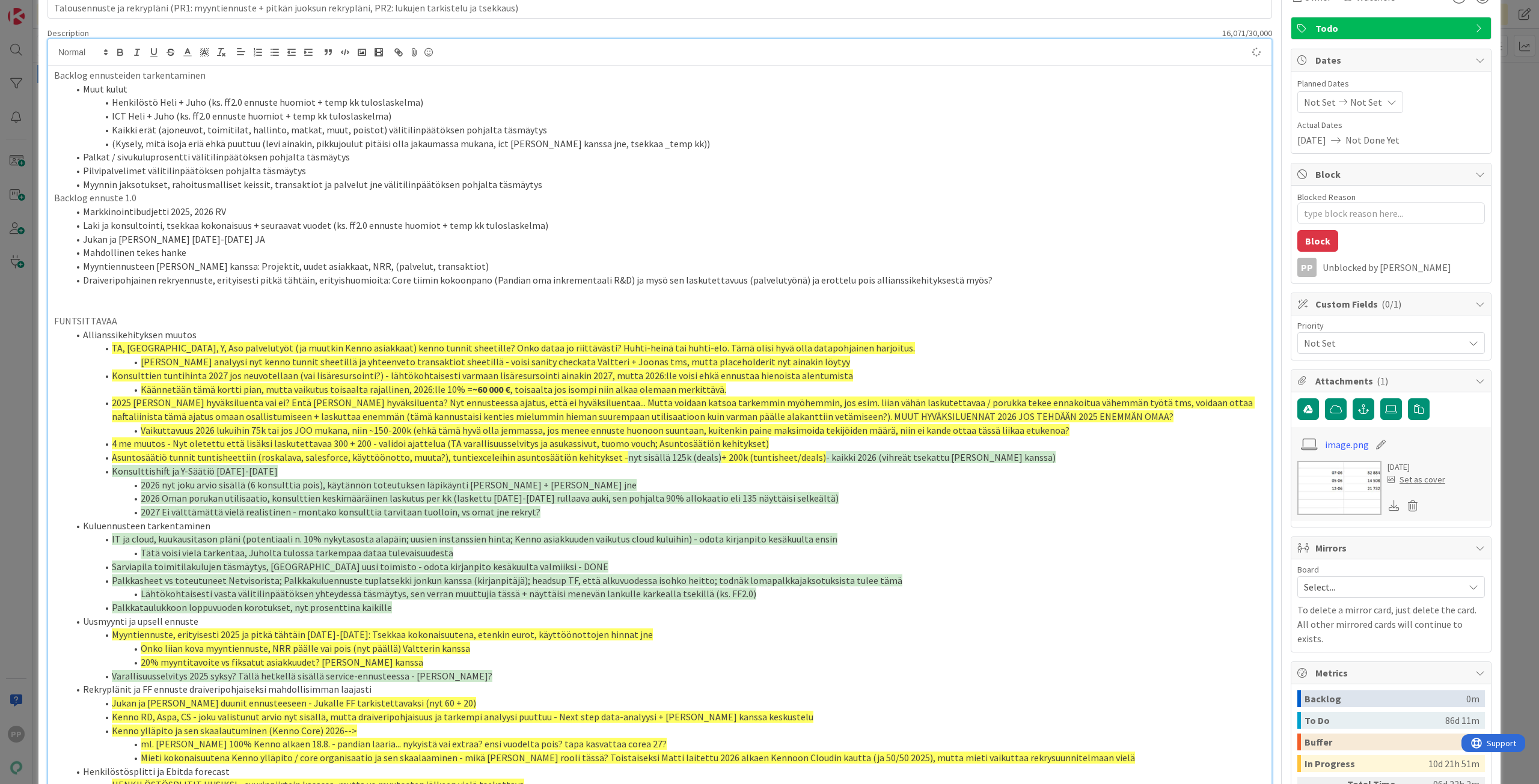
scroll to position [180, 0]
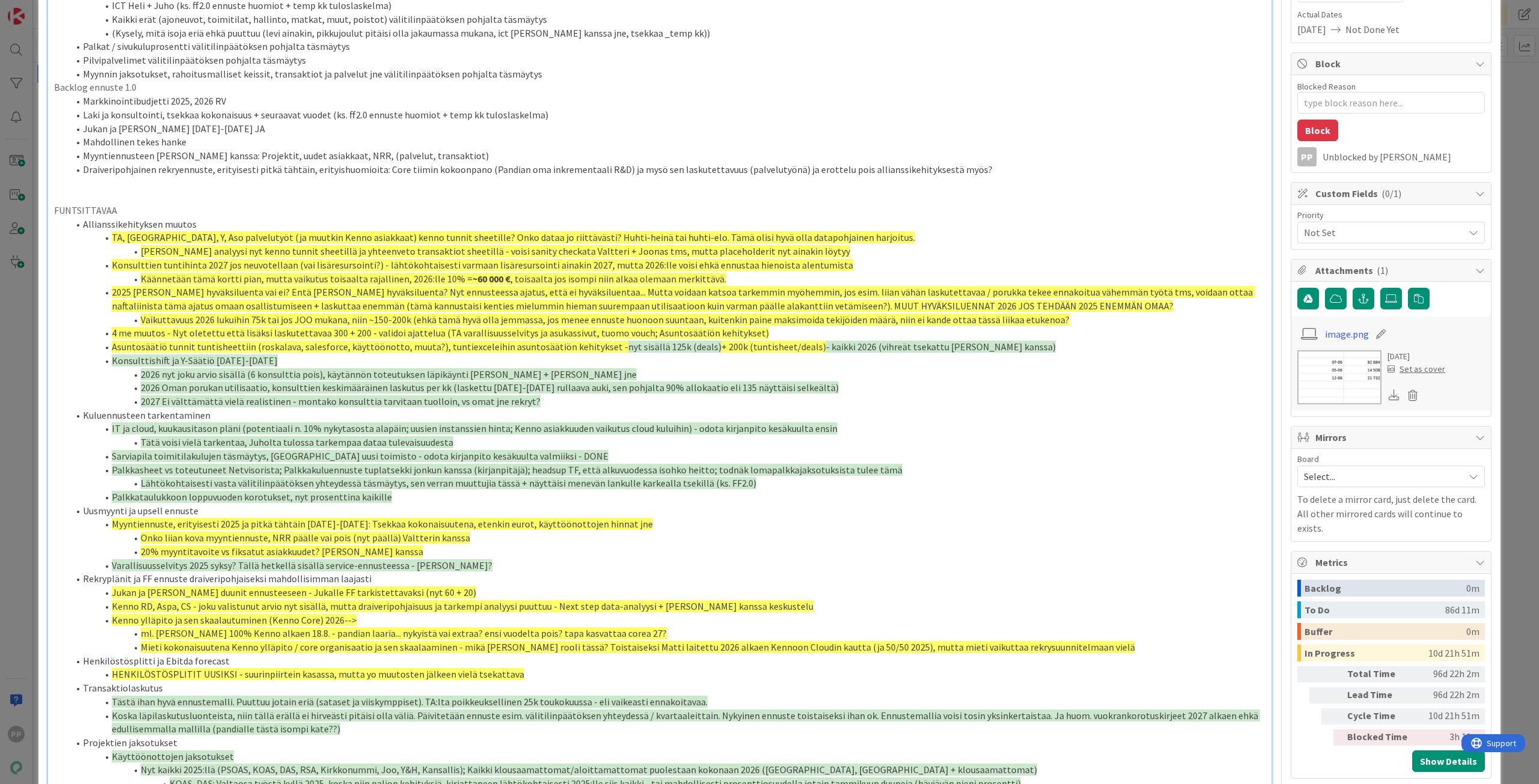
click at [354, 72] on li "Myynnin jaksotukset, rahoitusmalliset keissit, transaktiot ja palvelut jne väli…" at bounding box center [666, 74] width 1196 height 14
click at [512, 239] on span "TA, [GEOGRAPHIC_DATA], Y, Aso palvelutyöt (ja muutkin Kenno asiakkaat) kenno tu…" at bounding box center [513, 237] width 803 height 12
click at [370, 78] on li "Myynnin jaksotukset, rahoitusmalliset keissit, transaktiot ja palvelutyöt jne v…" at bounding box center [666, 74] width 1196 height 14
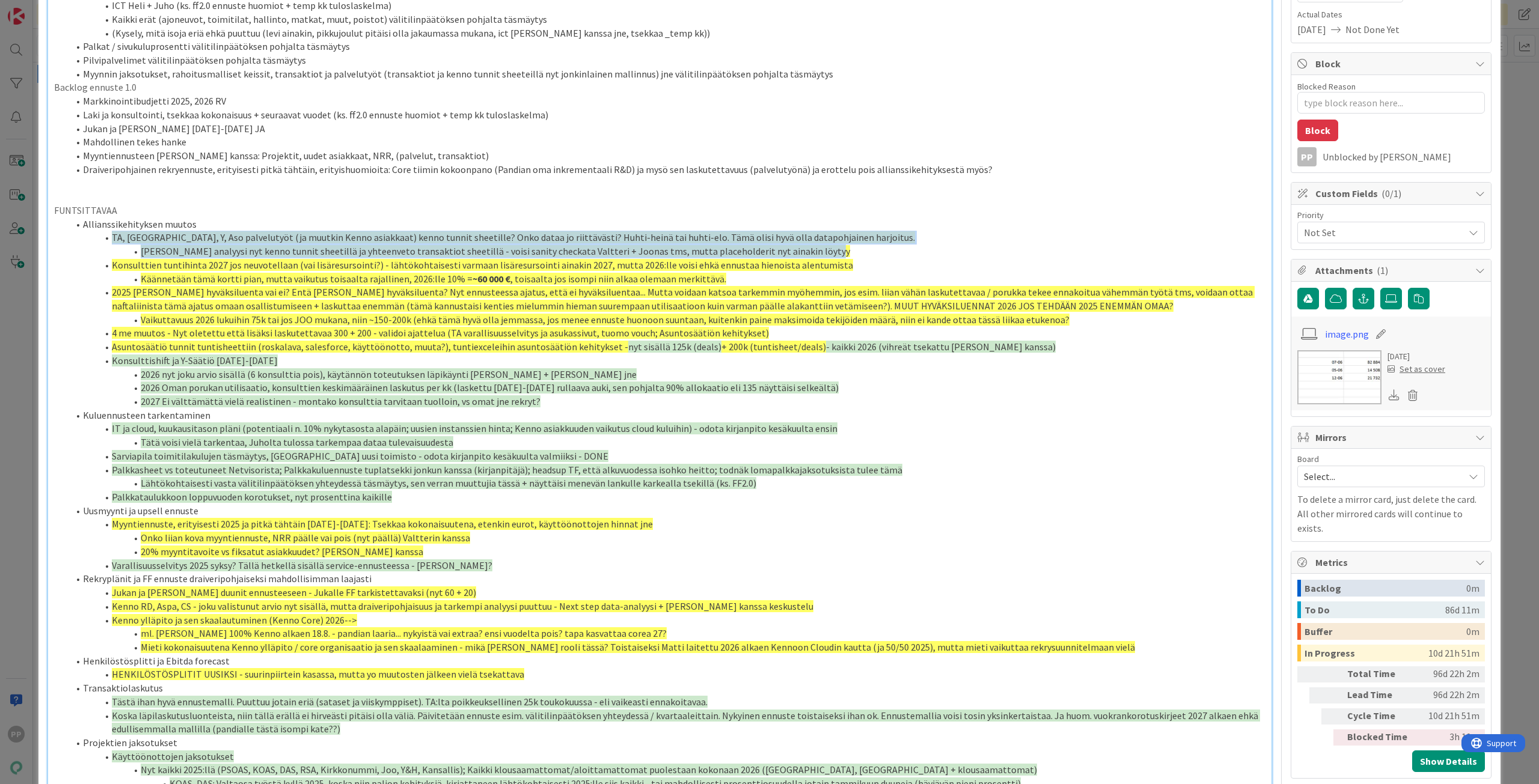
drag, startPoint x: 113, startPoint y: 235, endPoint x: 1021, endPoint y: 248, distance: 908.1
click at [1021, 248] on ol "Allianssikehityksen muutos TA, [GEOGRAPHIC_DATA], Y, Aso palvelutyöt (ja muutki…" at bounding box center [659, 525] width 1211 height 614
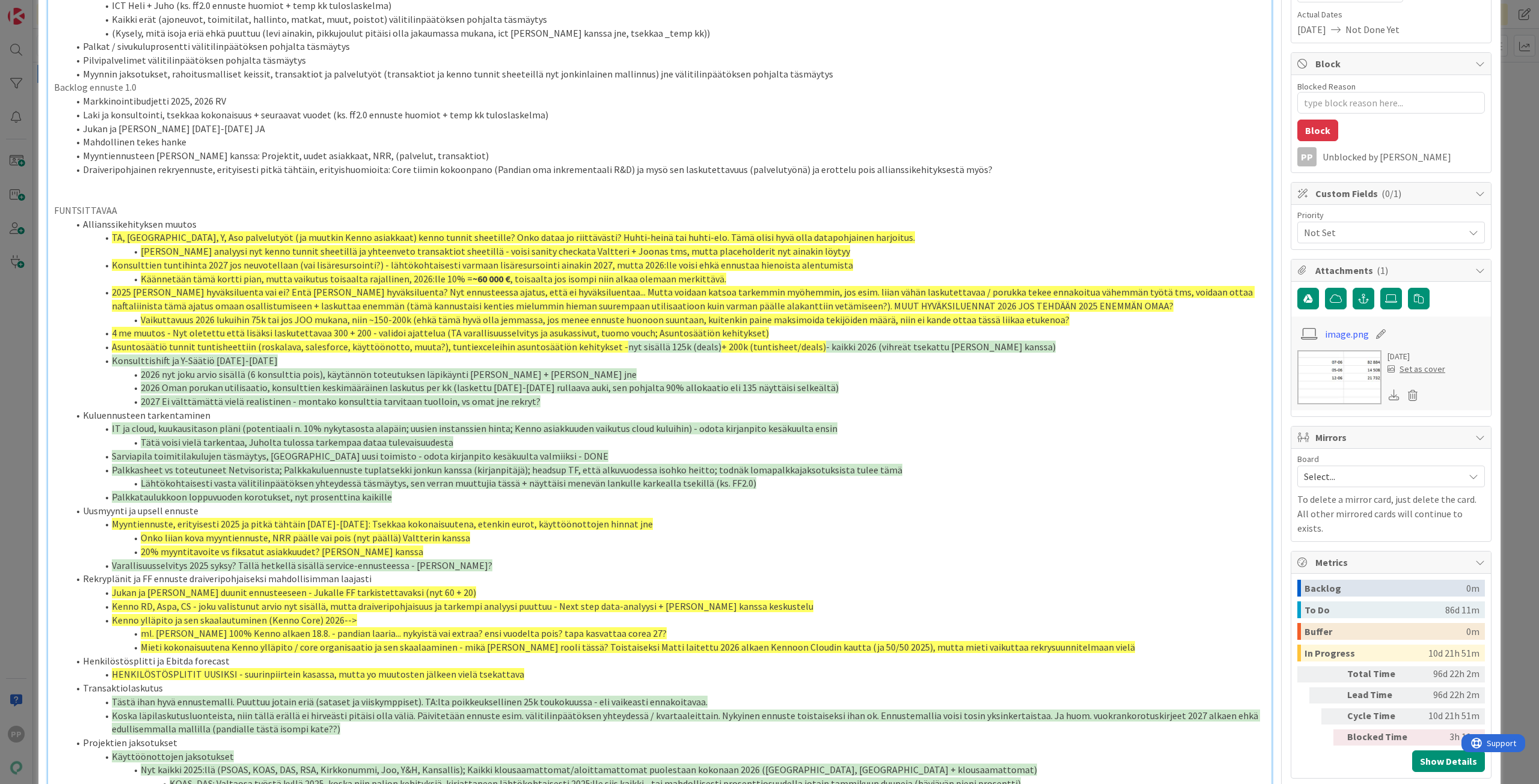
click at [693, 78] on li "Myynnin jaksotukset, rahoitusmalliset keissit, transaktiot ja palvelutyöt (tran…" at bounding box center [666, 74] width 1196 height 14
click at [624, 111] on li "Laki ja konsultointi, tsekkaa kokonaisuus + seuraavat vuodet (ks. ff2.0 ennuste…" at bounding box center [666, 115] width 1196 height 14
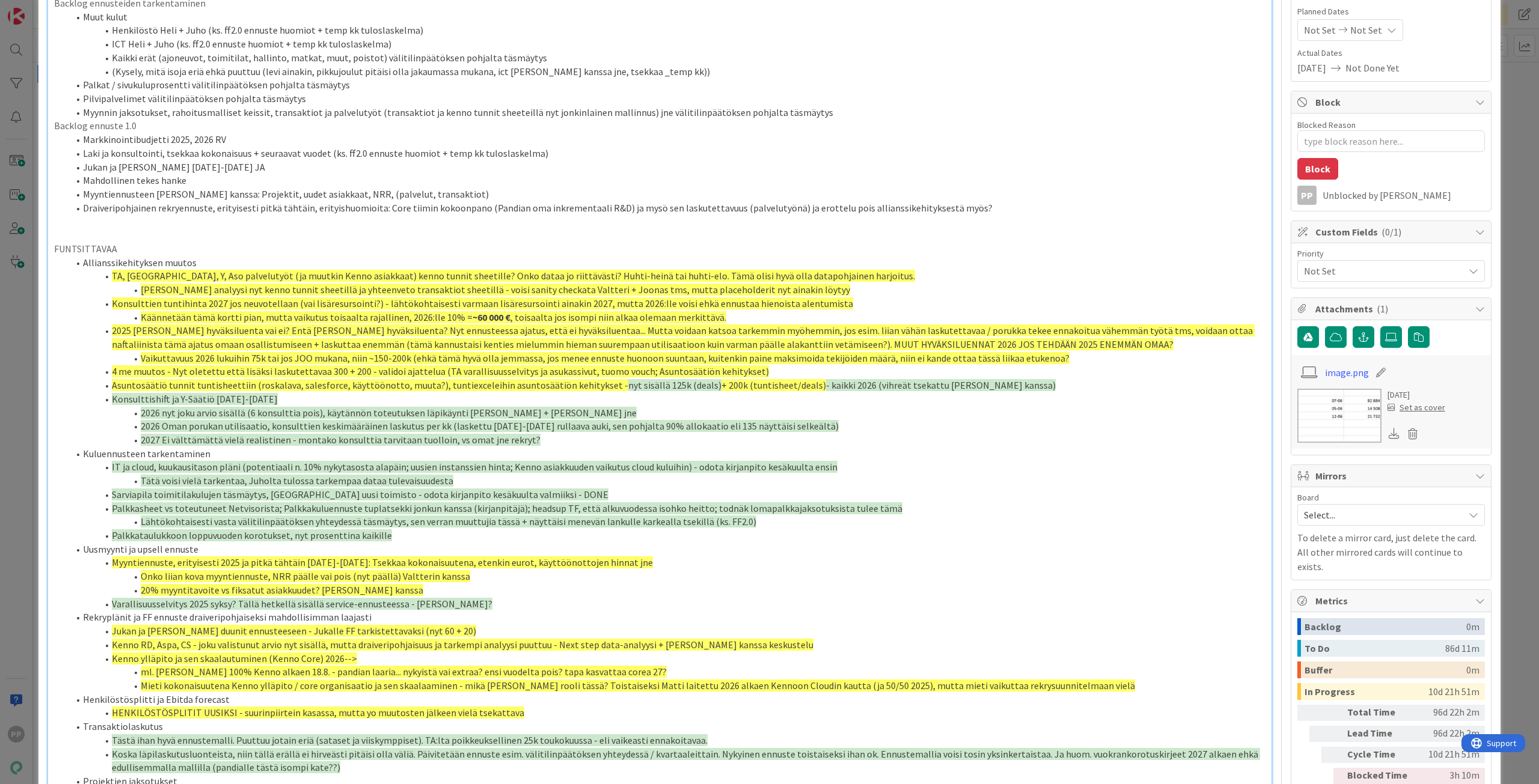
scroll to position [120, 0]
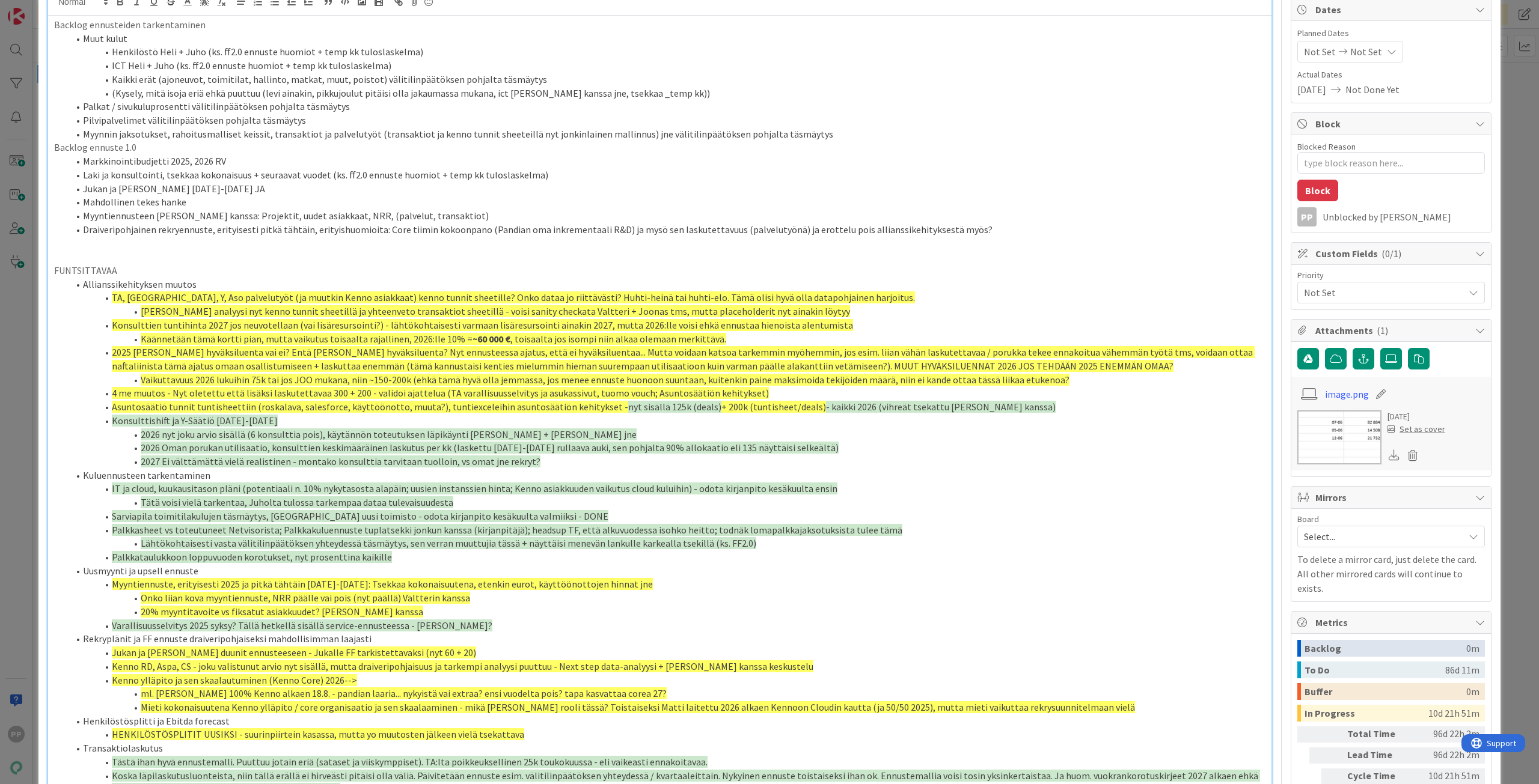
click at [604, 115] on li "Pilvipalvelimet välitilinpäätöksen pohjalta täsmäytys" at bounding box center [666, 120] width 1196 height 14
click at [805, 134] on li "Myynnin jaksotukset, rahoitusmalliset keissit, transaktiot ja palvelutyöt (tran…" at bounding box center [666, 134] width 1196 height 14
click at [627, 135] on li "Myynnin jaksotukset, rahoitusmalliset keissit, transaktiot ja palvelutyöt (tran…" at bounding box center [666, 134] width 1196 height 14
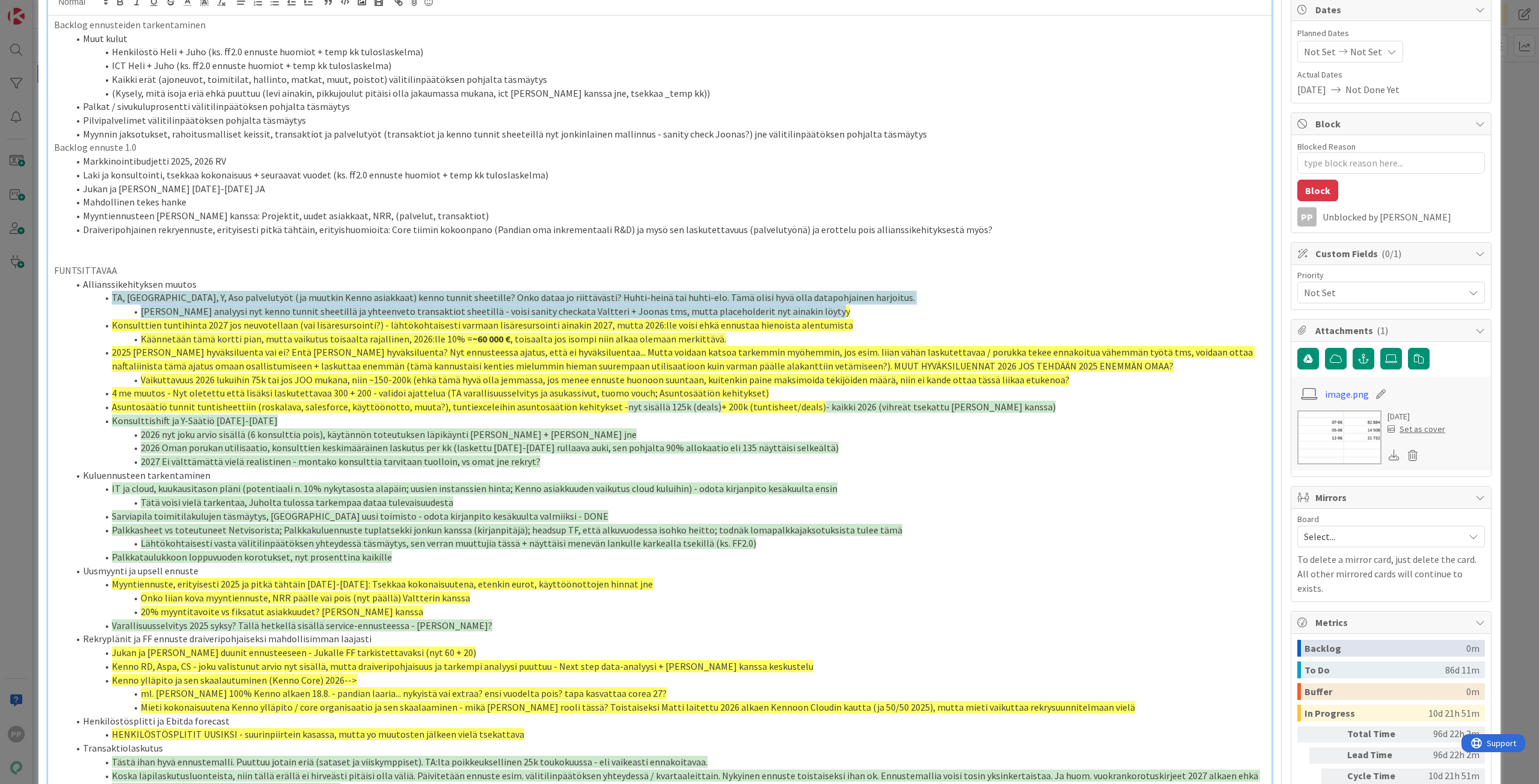
drag, startPoint x: 107, startPoint y: 295, endPoint x: 949, endPoint y: 310, distance: 842.1
click at [949, 310] on ol "Allianssikehityksen muutos TA, [GEOGRAPHIC_DATA], Y, Aso palvelutyöt (ja muutki…" at bounding box center [659, 585] width 1211 height 614
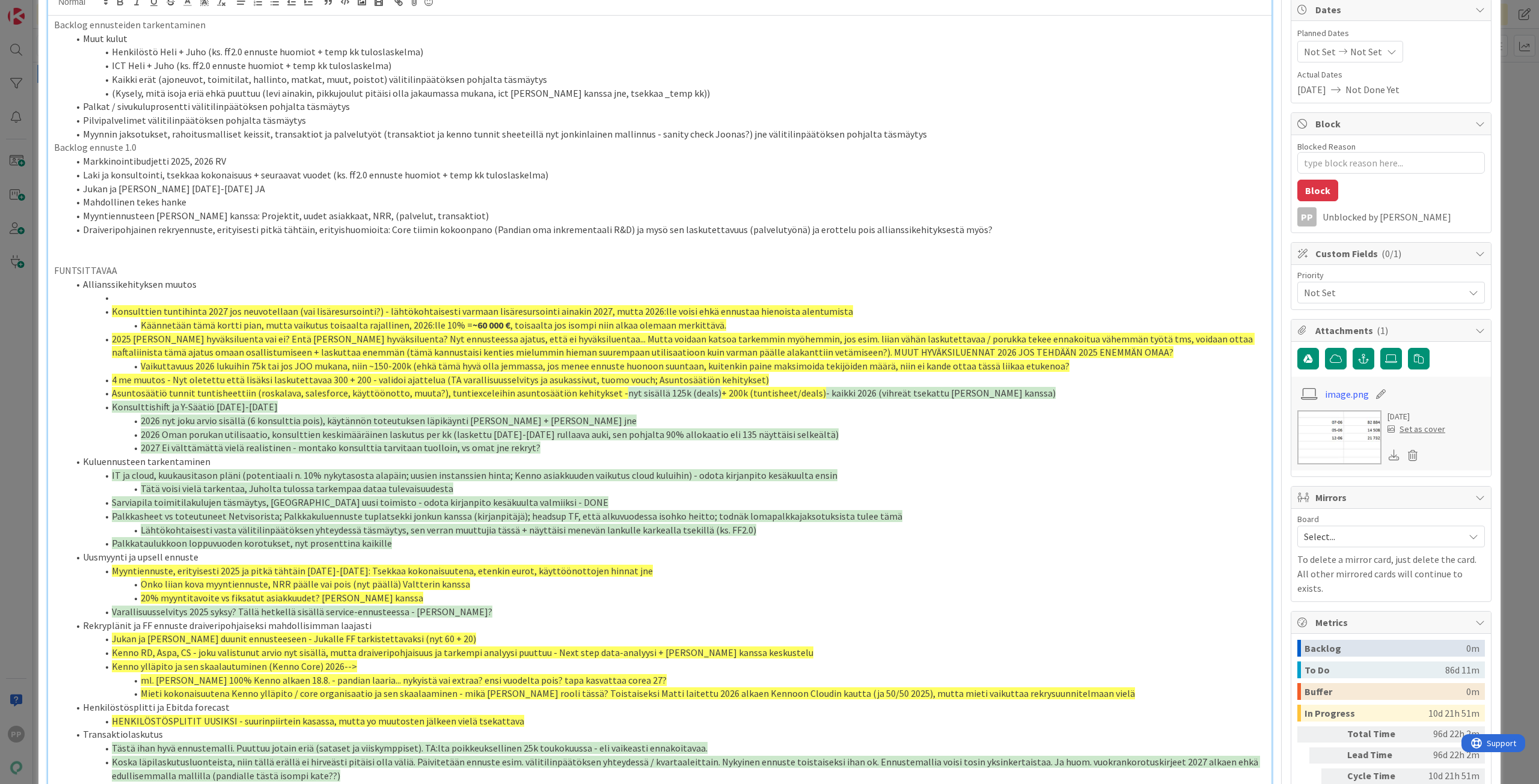
click at [921, 128] on li "Myynnin jaksotukset, rahoitusmalliset keissit, transaktiot ja palvelutyöt (tran…" at bounding box center [666, 134] width 1196 height 14
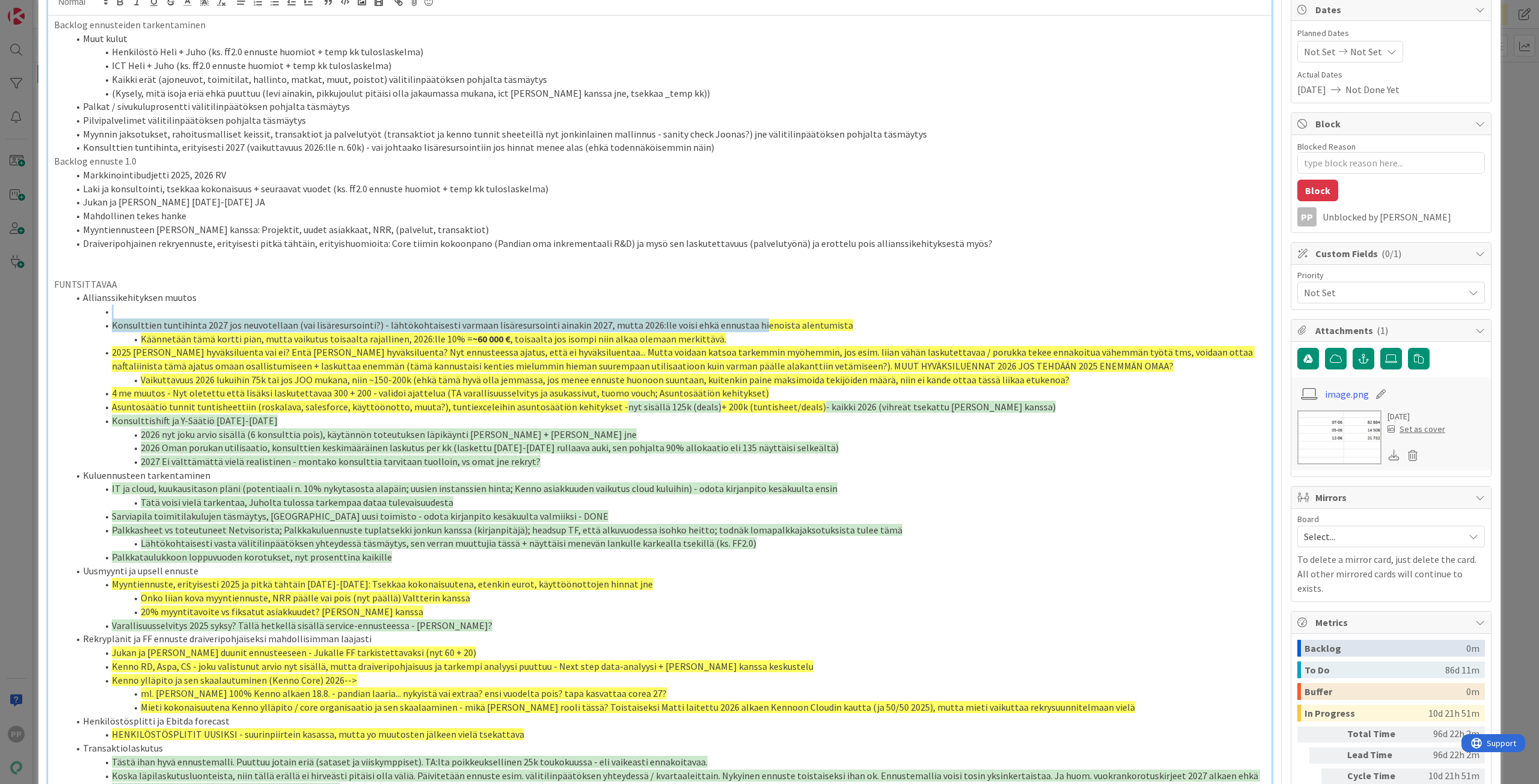
click at [743, 328] on span "Konsulttien tuntihinta 2027 jos neuvotellaan (vai lisäresursointi?) - lähtökoht…" at bounding box center [483, 325] width 741 height 12
click at [747, 336] on li "Käännetään tämä kortti pian, mutta vaikutus toisaalta rajallinen, 2026:lle 10% …" at bounding box center [666, 339] width 1196 height 14
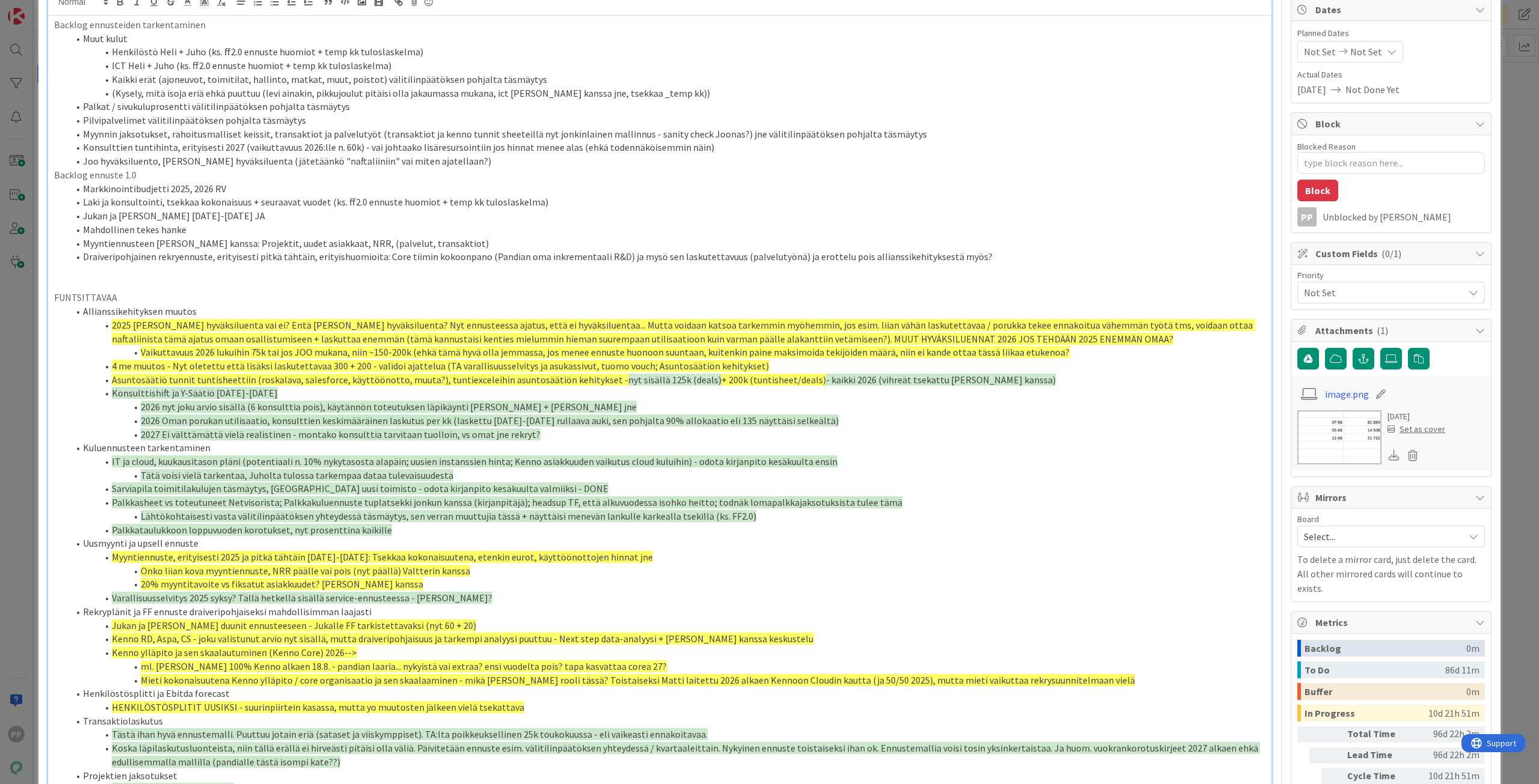
click at [262, 333] on span "2025 [PERSON_NAME] hyväksiluenta vai ei? Entä [PERSON_NAME] hyväksiluenta? Nyt …" at bounding box center [683, 332] width 1142 height 26
click at [263, 345] on li "2025 [PERSON_NAME] hyväksiluenta vai ei? Entä [PERSON_NAME] hyväksiluenta? Nyt …" at bounding box center [666, 332] width 1196 height 27
click at [264, 352] on span "Vaikuttavuus 2026 lukuihin 75k tai jos JOO mukana, niin ~150-200k (ehkä tämä hy…" at bounding box center [605, 352] width 929 height 12
click at [504, 160] on li "Joo hyväksiluento, [PERSON_NAME] hyväksiluenta (jätetäänkö "naftaliiniin" vai m…" at bounding box center [666, 161] width 1196 height 14
click at [559, 171] on p "Backlog ennuste 1.0" at bounding box center [659, 175] width 1211 height 14
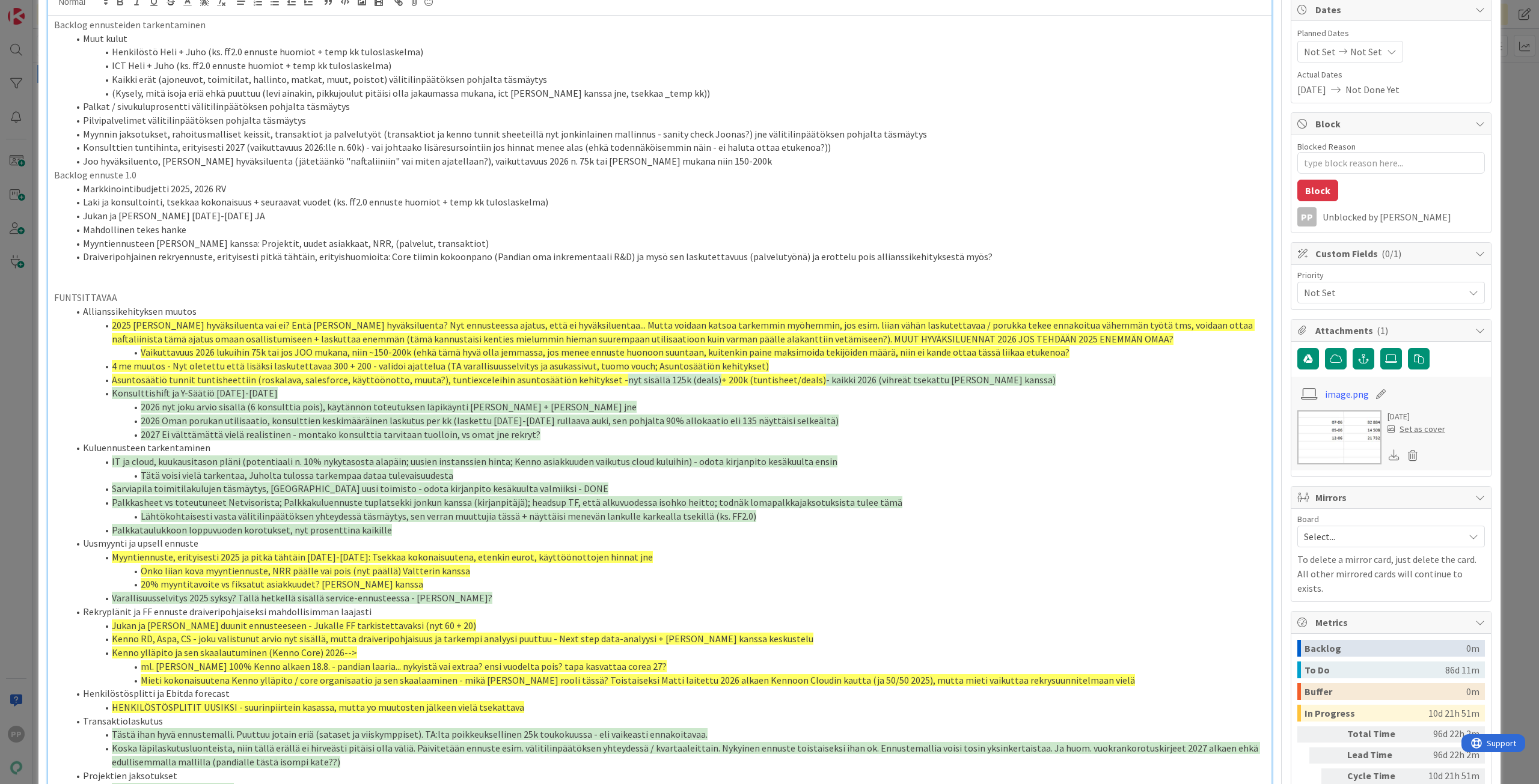
click at [532, 172] on p "Backlog ennuste 1.0" at bounding box center [659, 175] width 1211 height 14
click at [541, 160] on li "Joo hyväksiluento, [PERSON_NAME] hyväksiluenta (jätetäänkö "naftaliiniin" vai m…" at bounding box center [666, 161] width 1196 height 14
click at [463, 162] on li "Joo hyväksiluento, [PERSON_NAME] hyväksiluenta (jätetäänkö "naftaliiniin" vai m…" at bounding box center [666, 161] width 1196 height 14
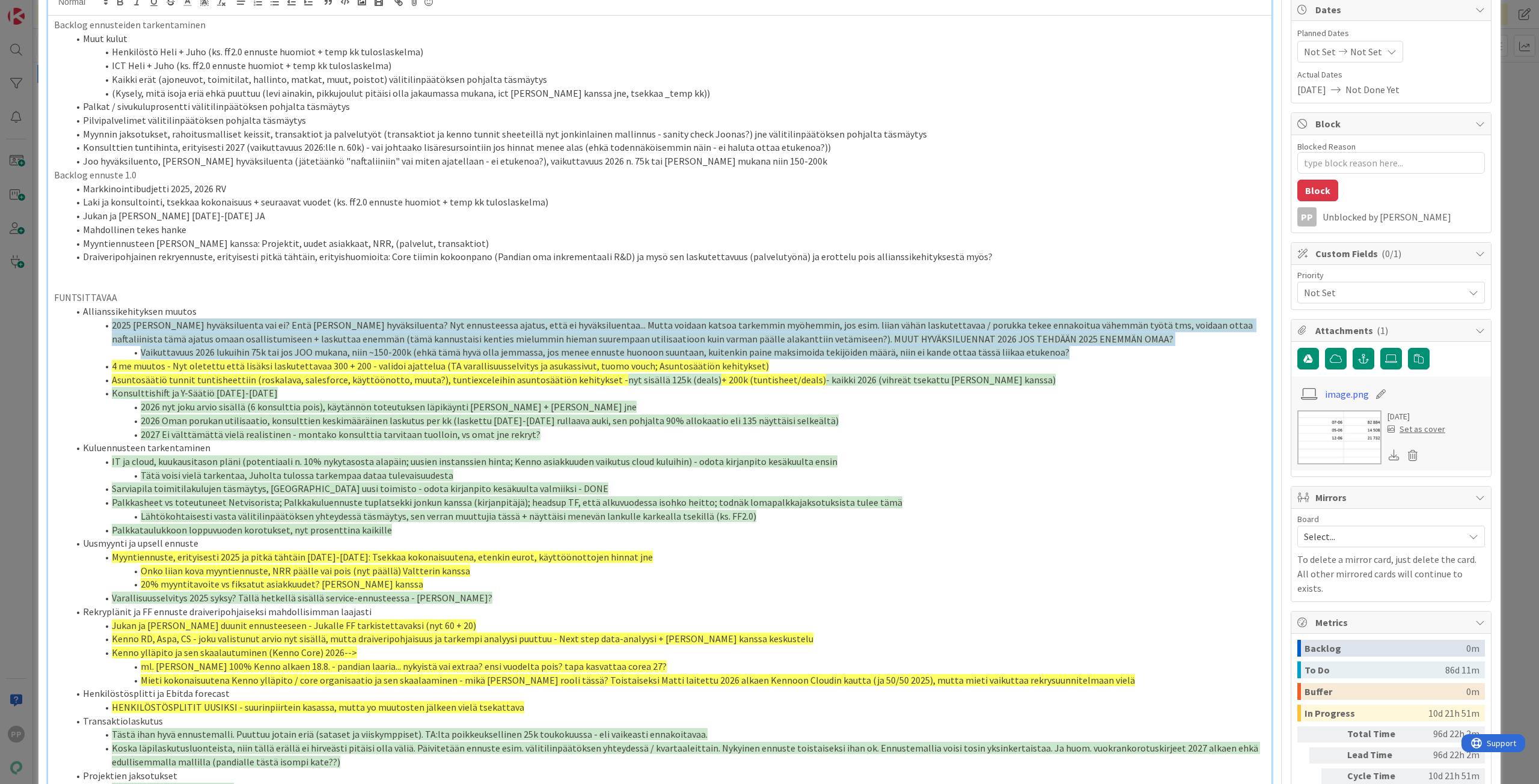
drag, startPoint x: 1071, startPoint y: 354, endPoint x: 103, endPoint y: 321, distance: 968.6
click at [103, 321] on ol "Allianssikehityksen muutos 2025 JOO hyväksiluenta vai ei? Entä [PERSON_NAME] hy…" at bounding box center [659, 585] width 1211 height 560
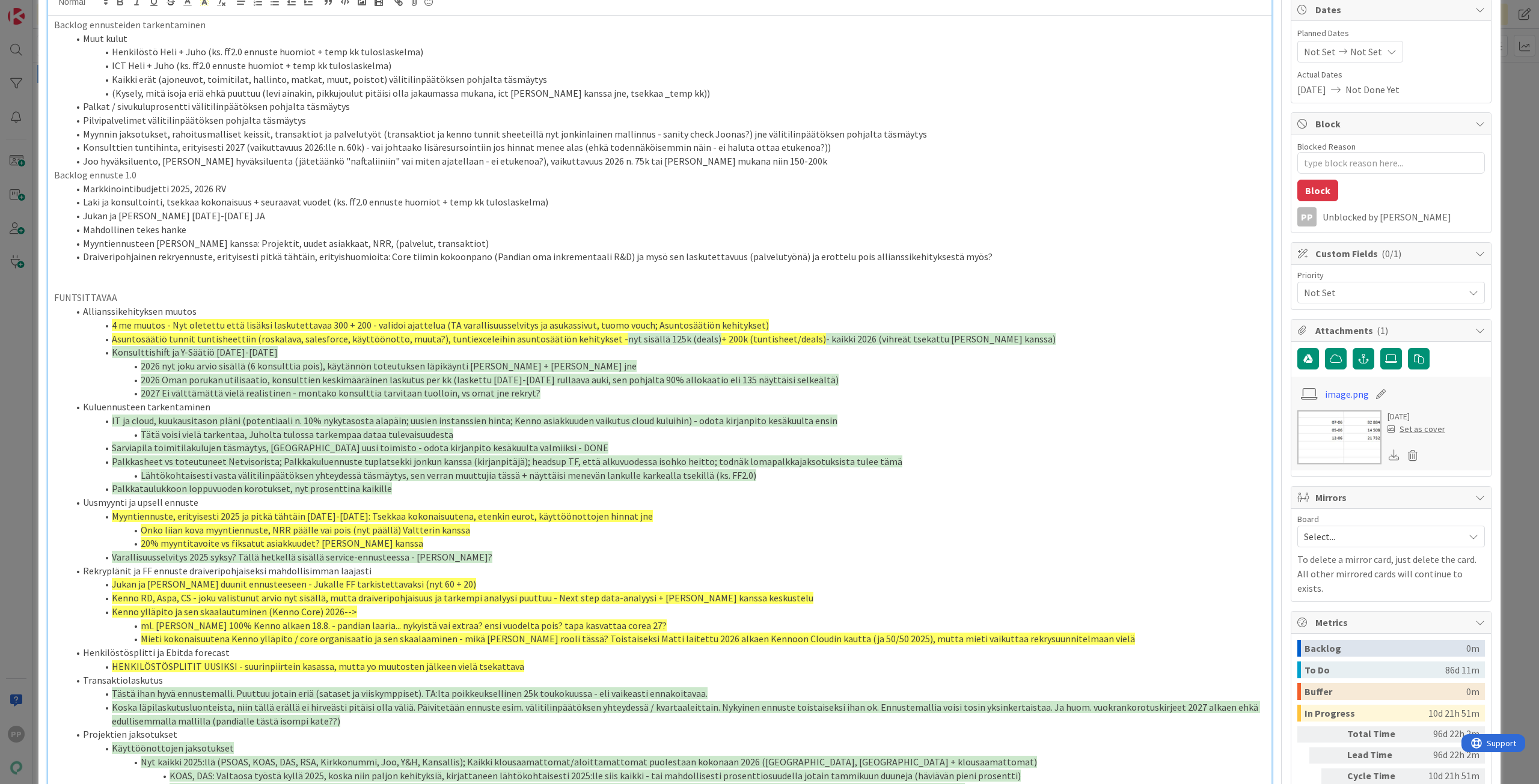
click at [970, 255] on li "Draiveripohjainen rekryennuste, erityisesti pitkä tähtäin, erityishuomioita: Co…" at bounding box center [666, 257] width 1196 height 14
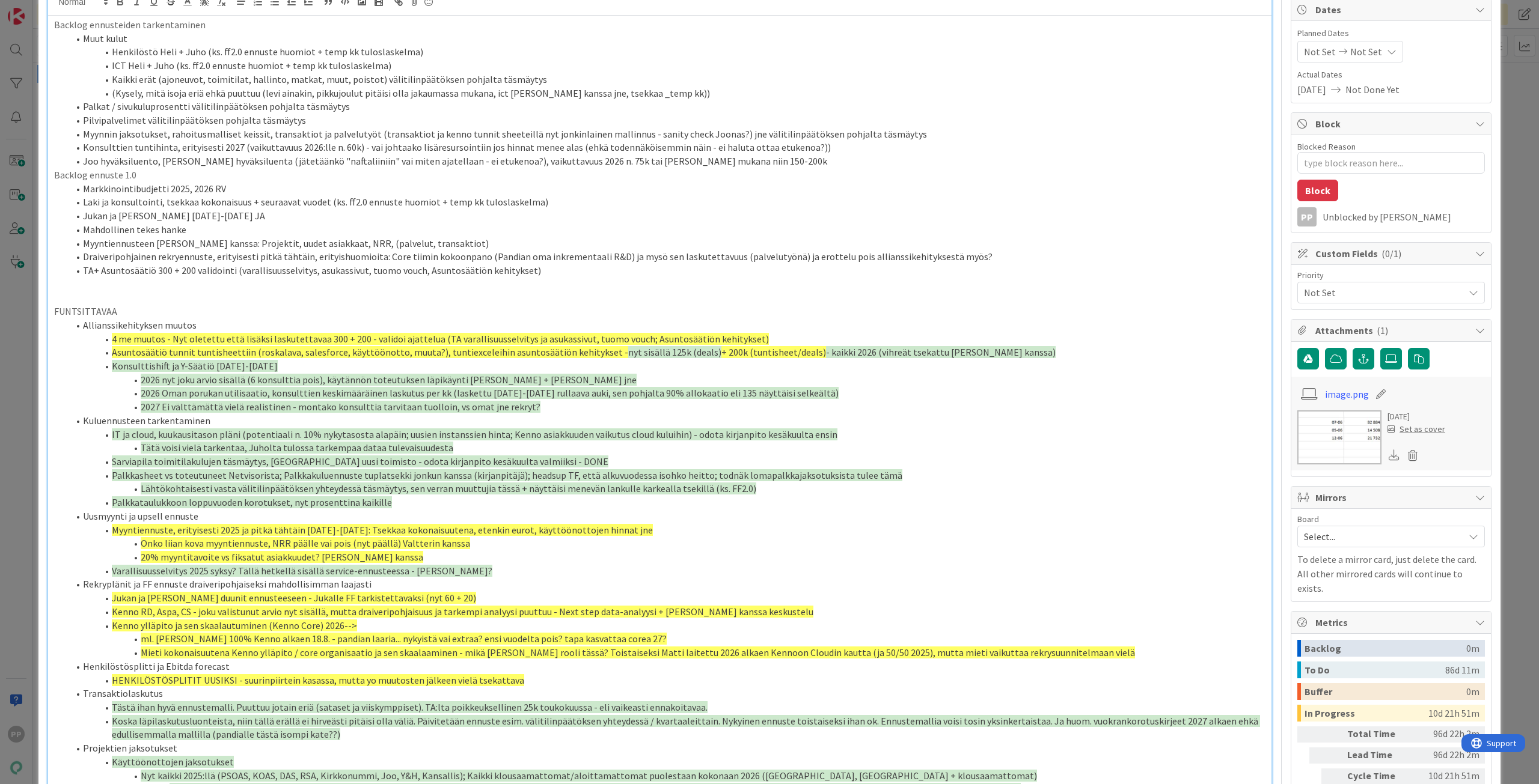
click at [844, 330] on li "Allianssikehityksen muutos" at bounding box center [666, 325] width 1196 height 14
click at [839, 336] on li "4 me muutos - Nyt oletettu että lisäksi laskutettavaa 300 + 200 - validoi ajatt…" at bounding box center [666, 339] width 1196 height 14
drag, startPoint x: 437, startPoint y: 353, endPoint x: 603, endPoint y: 351, distance: 166.0
click at [603, 351] on li "Asuntosäätiö tunnit tuntisheettiin (roskalava, salesforce, käyttöönotto, muuta?…" at bounding box center [666, 352] width 1196 height 14
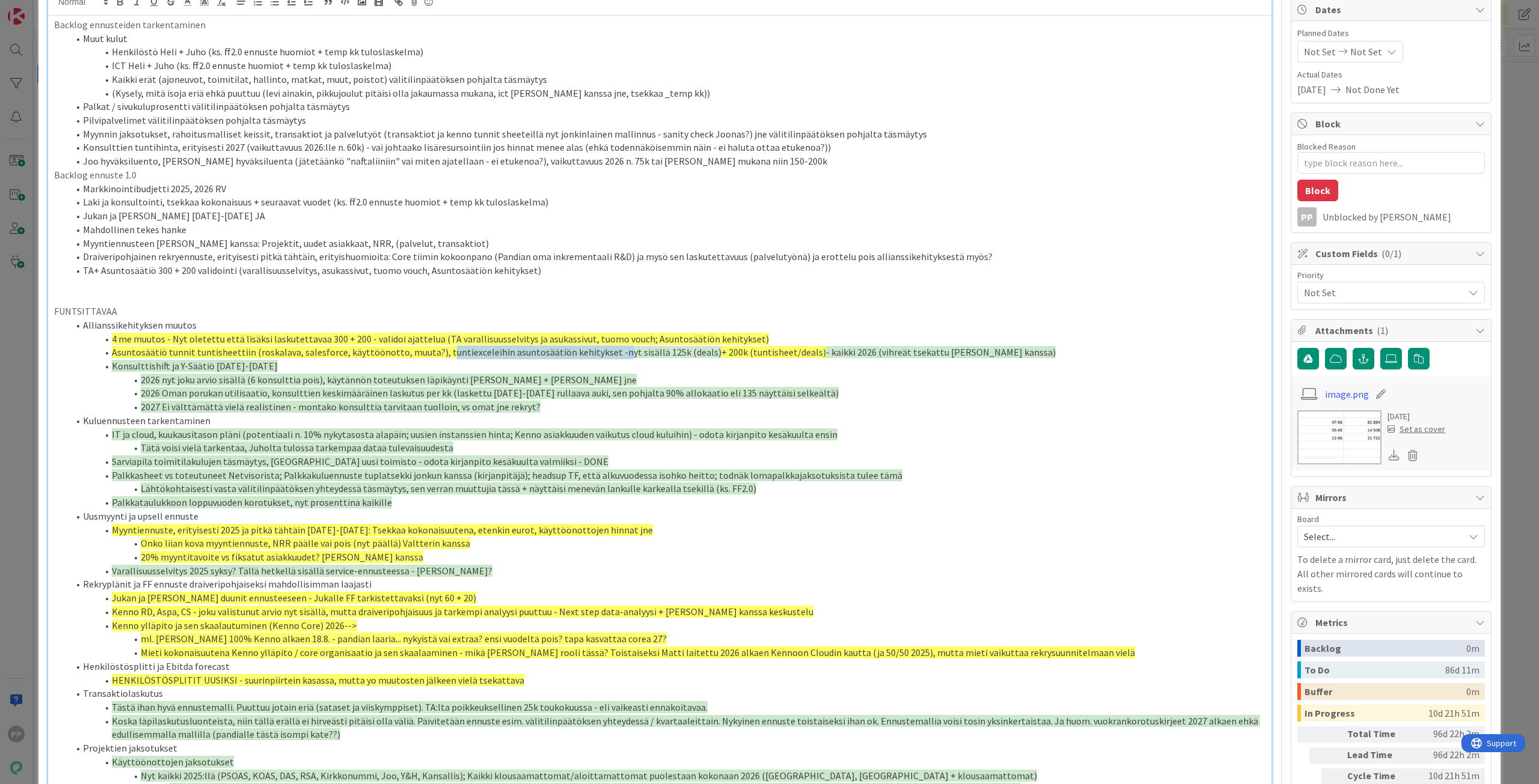
click at [628, 351] on span "nyt sisällä 125k (deals)" at bounding box center [674, 352] width 94 height 12
drag, startPoint x: 603, startPoint y: 353, endPoint x: 794, endPoint y: 350, distance: 191.0
click at [794, 350] on li "Asuntosäätiö tunnit tuntisheettiin (roskalava, salesforce, käyttöönotto, muuta?…" at bounding box center [666, 352] width 1196 height 14
click at [826, 350] on span "- kaikki 2026 (vihreät tsekattu [PERSON_NAME] kanssa)" at bounding box center [940, 352] width 229 height 12
click at [536, 274] on li "TA+ Asuntosäätiö 300 + 200 validointi (varallisuusselvitys, asukassivut, tuomo …" at bounding box center [666, 271] width 1196 height 14
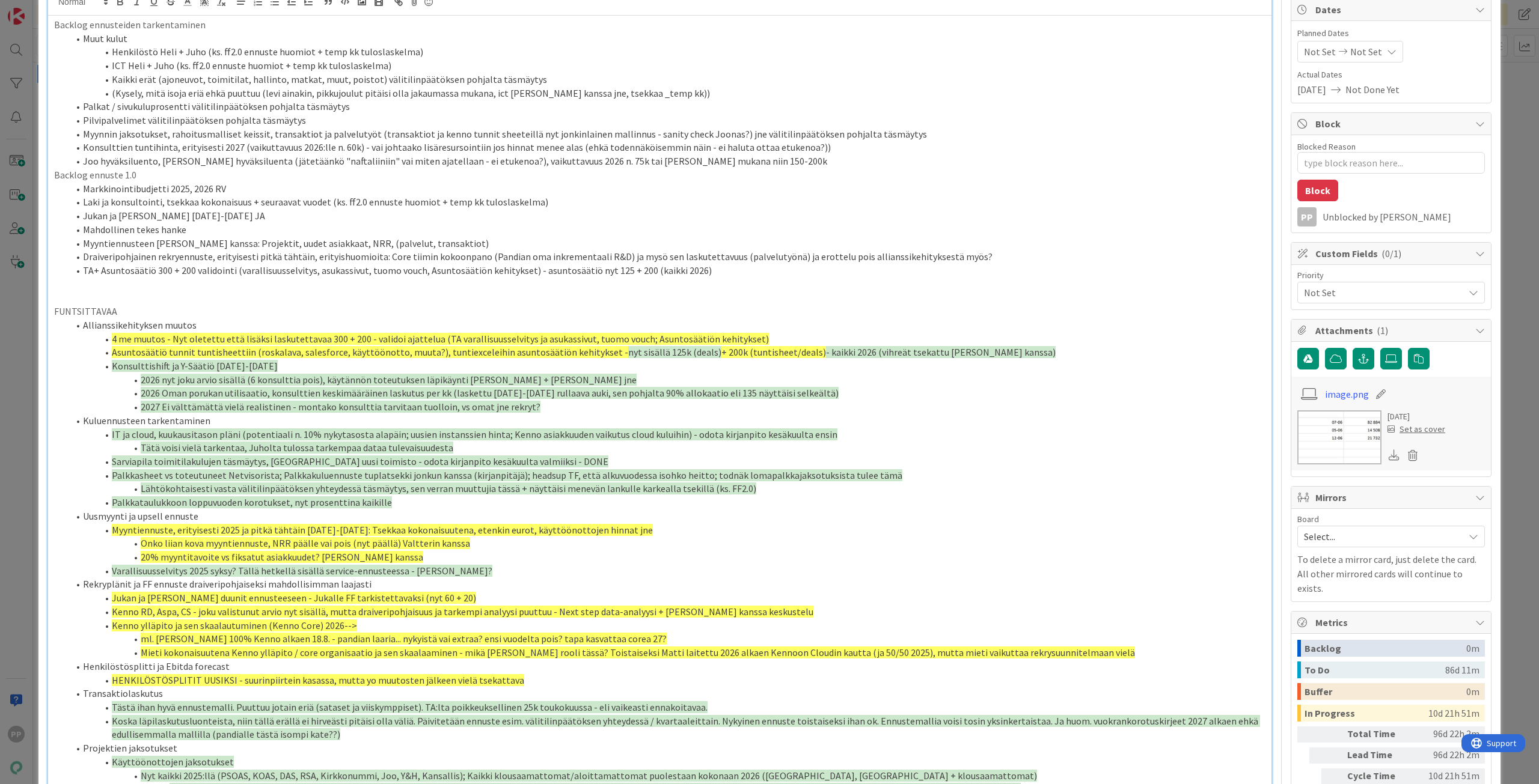
click at [989, 349] on span "- kaikki 2026 (vihreät tsekattu [PERSON_NAME] kanssa)" at bounding box center [940, 352] width 229 height 12
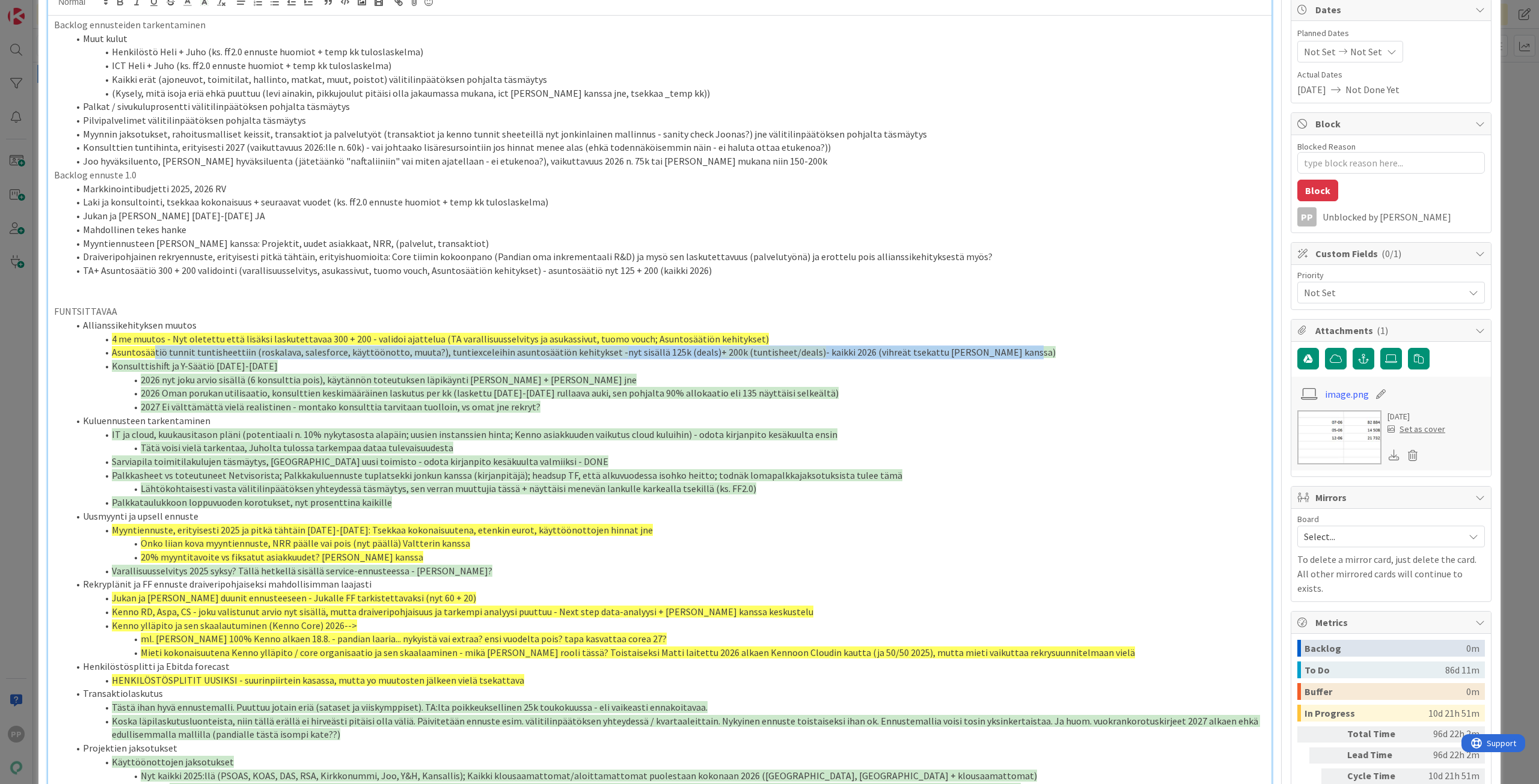
drag, startPoint x: 1007, startPoint y: 355, endPoint x: 154, endPoint y: 350, distance: 853.0
click at [154, 350] on li "Asuntosäätiö tunnit tuntisheettiin (roskalava, salesforce, käyttöönotto, muuta?…" at bounding box center [666, 352] width 1196 height 14
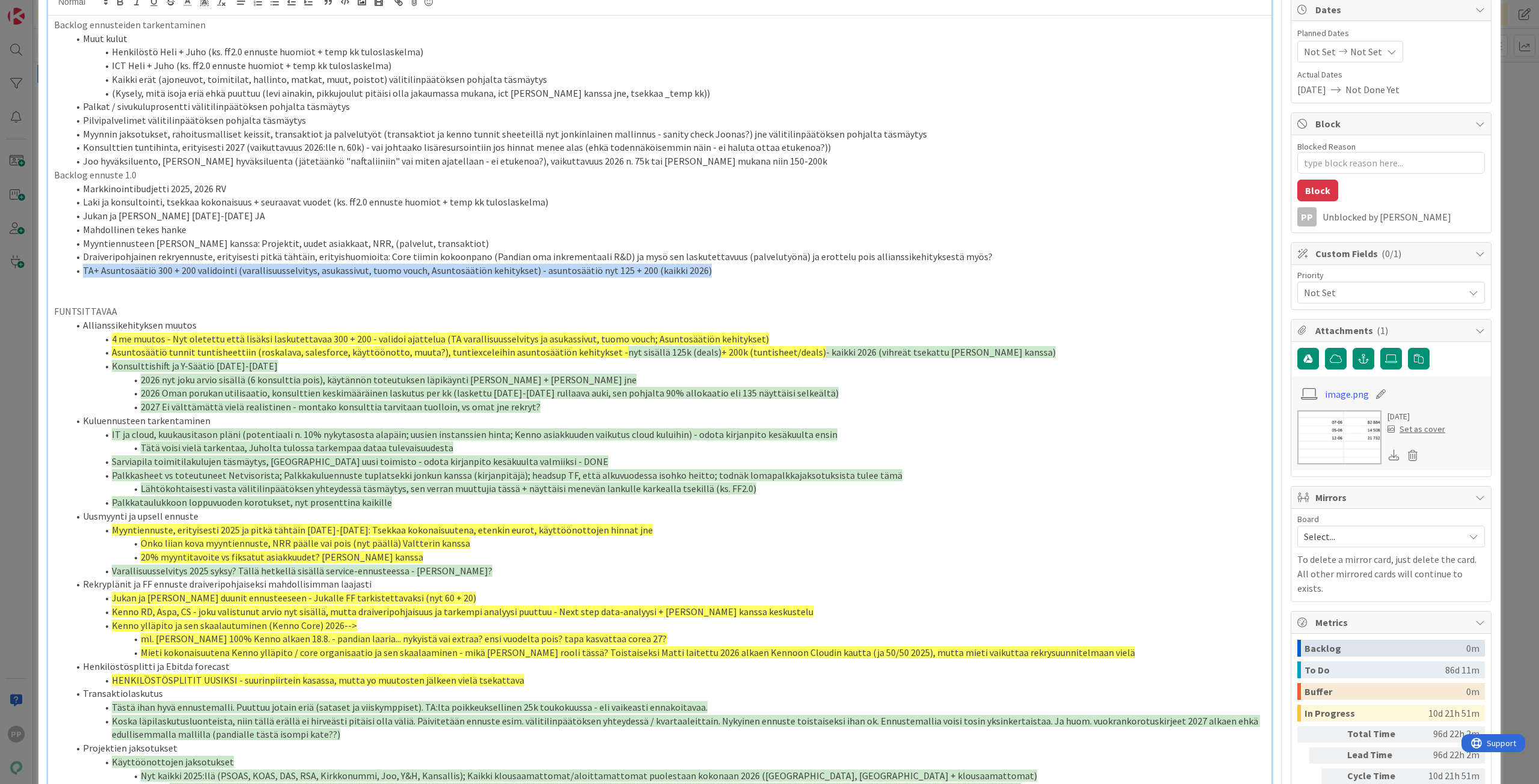
drag, startPoint x: 700, startPoint y: 268, endPoint x: 71, endPoint y: 272, distance: 629.0
click at [71, 272] on li "TA+ Asuntosäätiö 300 + 200 validointi (varallisuusselvitys, asukassivut, tuomo …" at bounding box center [666, 271] width 1196 height 14
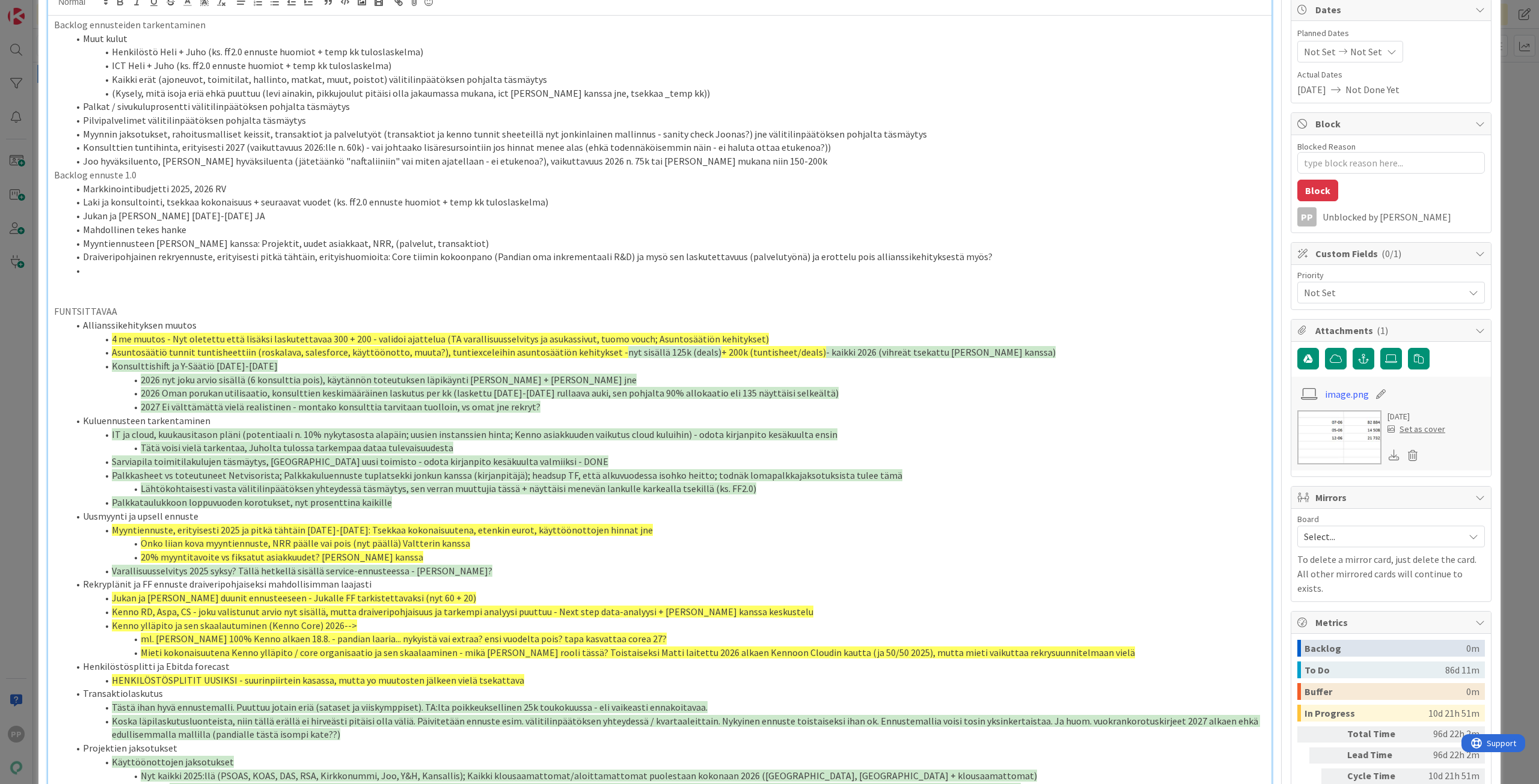
click at [790, 164] on li "Joo hyväksiluento, [PERSON_NAME] hyväksiluenta (jätetäänkö "naftaliiniin" vai m…" at bounding box center [666, 161] width 1196 height 14
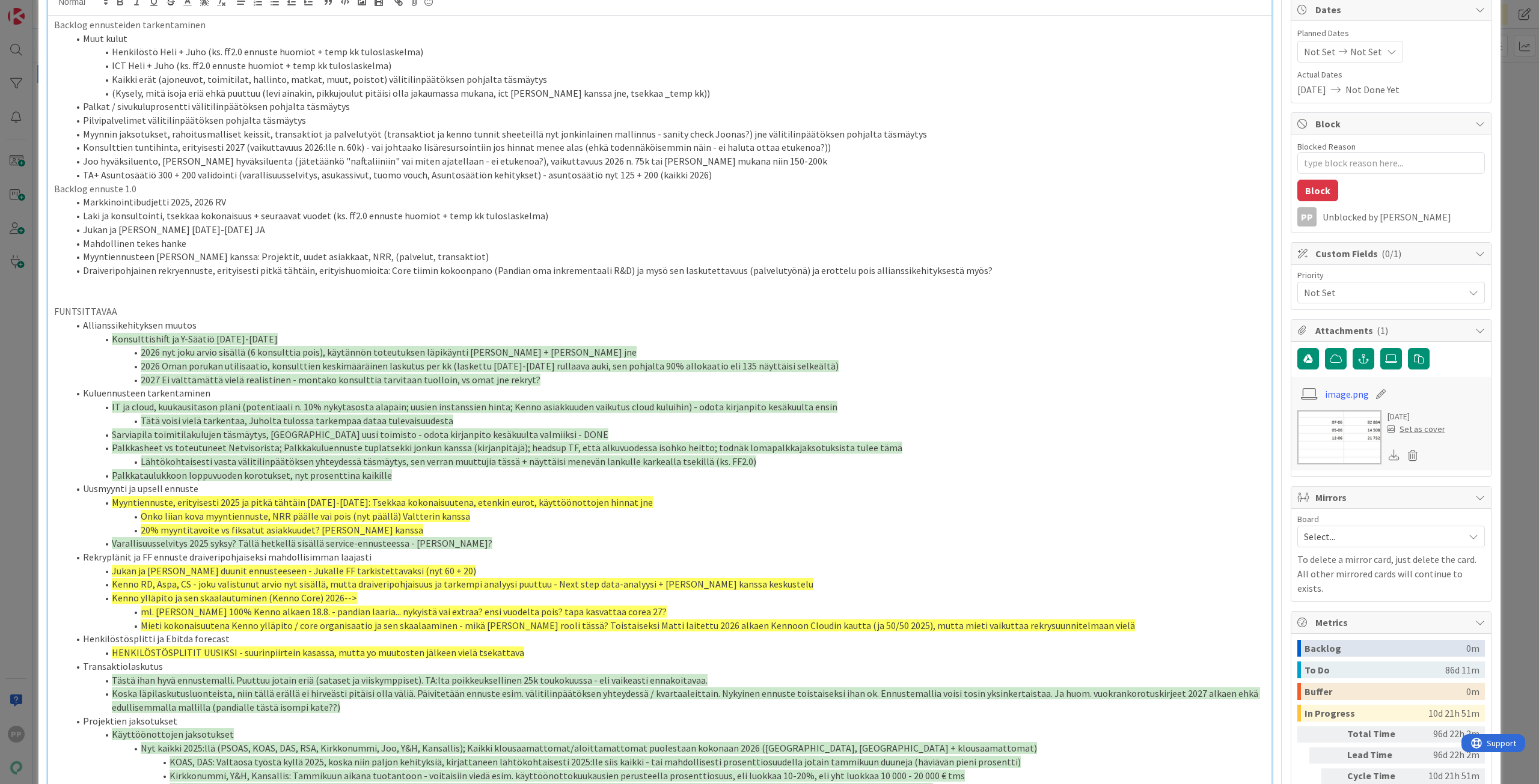
click at [771, 176] on li "TA+ Asuntosäätiö 300 + 200 validointi (varallisuusselvitys, asukassivut, tuomo …" at bounding box center [666, 175] width 1196 height 14
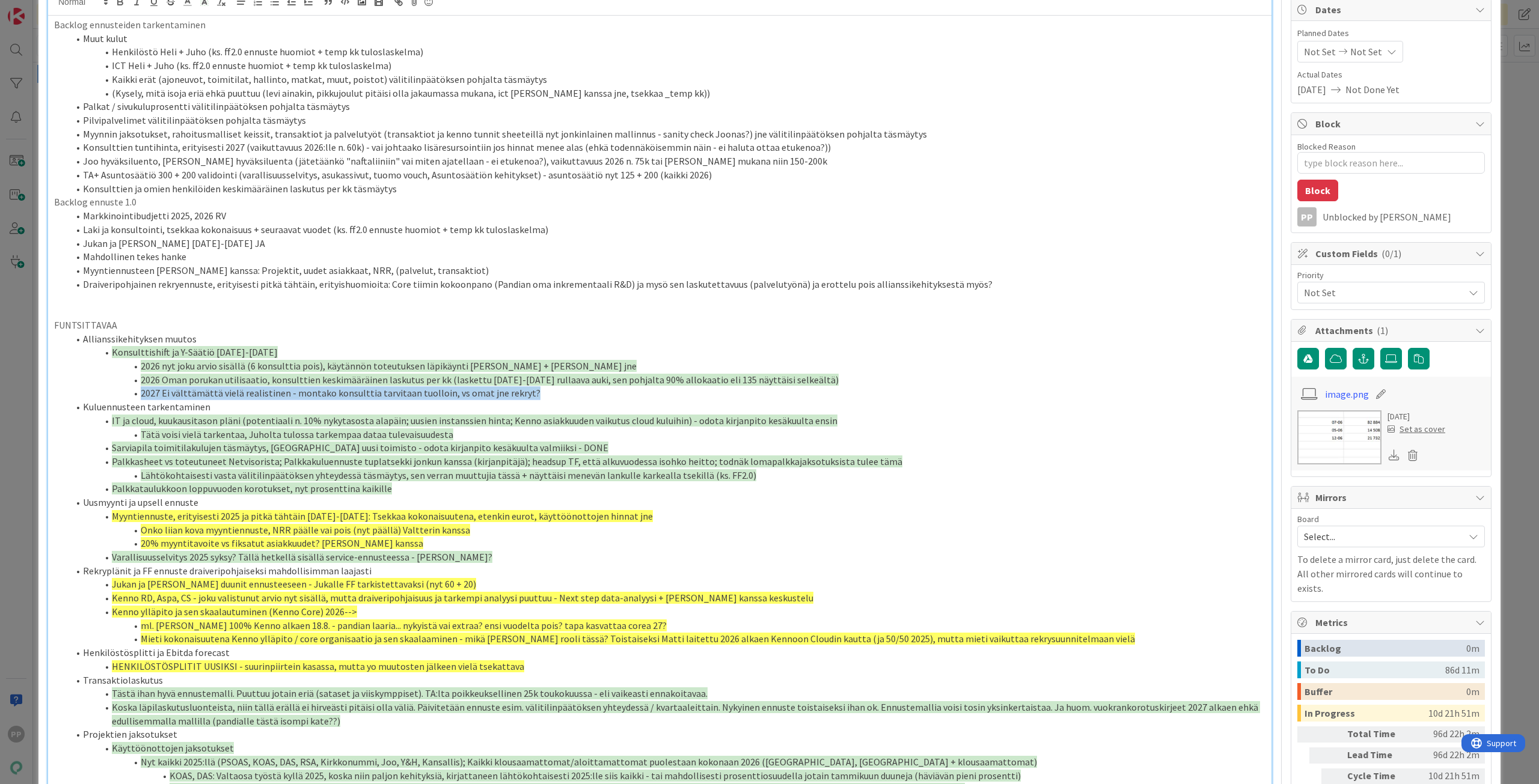
drag, startPoint x: 534, startPoint y: 398, endPoint x: 136, endPoint y: 388, distance: 398.1
click at [136, 388] on li "2027 Ei välttämättä vielä realistinen - montako konsulttia tarvitaan tuolloin, …" at bounding box center [666, 393] width 1196 height 14
click at [973, 281] on li "Draiveripohjainen rekryennuste, erityisesti pitkä tähtäin, erityishuomioita: Co…" at bounding box center [666, 285] width 1196 height 14
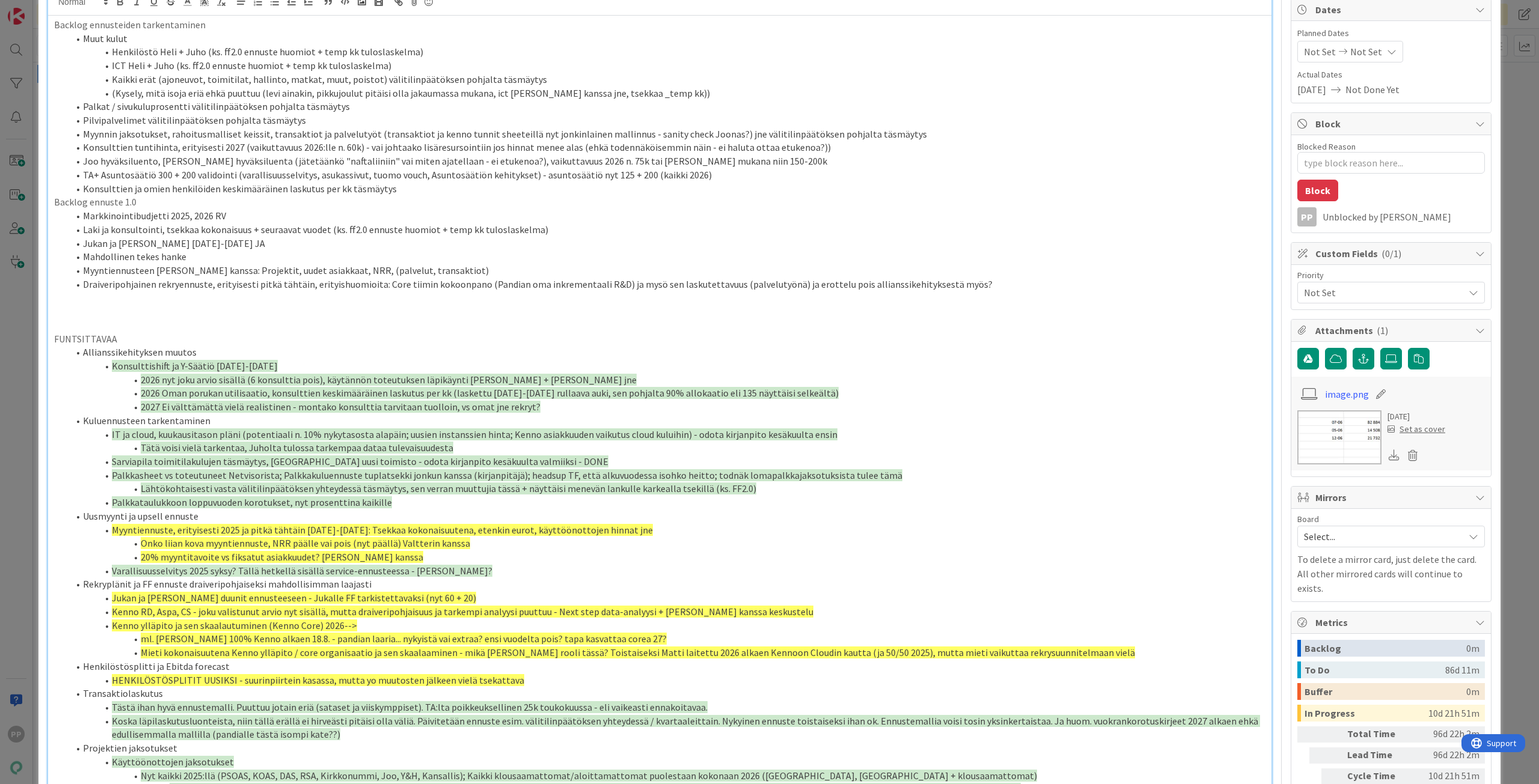
click at [124, 306] on p at bounding box center [659, 312] width 1211 height 14
click at [132, 295] on p at bounding box center [659, 297] width 1211 height 14
click at [184, 353] on li "Allianssikehityksen muutos" at bounding box center [666, 352] width 1196 height 14
click at [192, 360] on span "Konsulttishift ja Y-Säätiö [DATE]-[DATE]" at bounding box center [195, 366] width 166 height 12
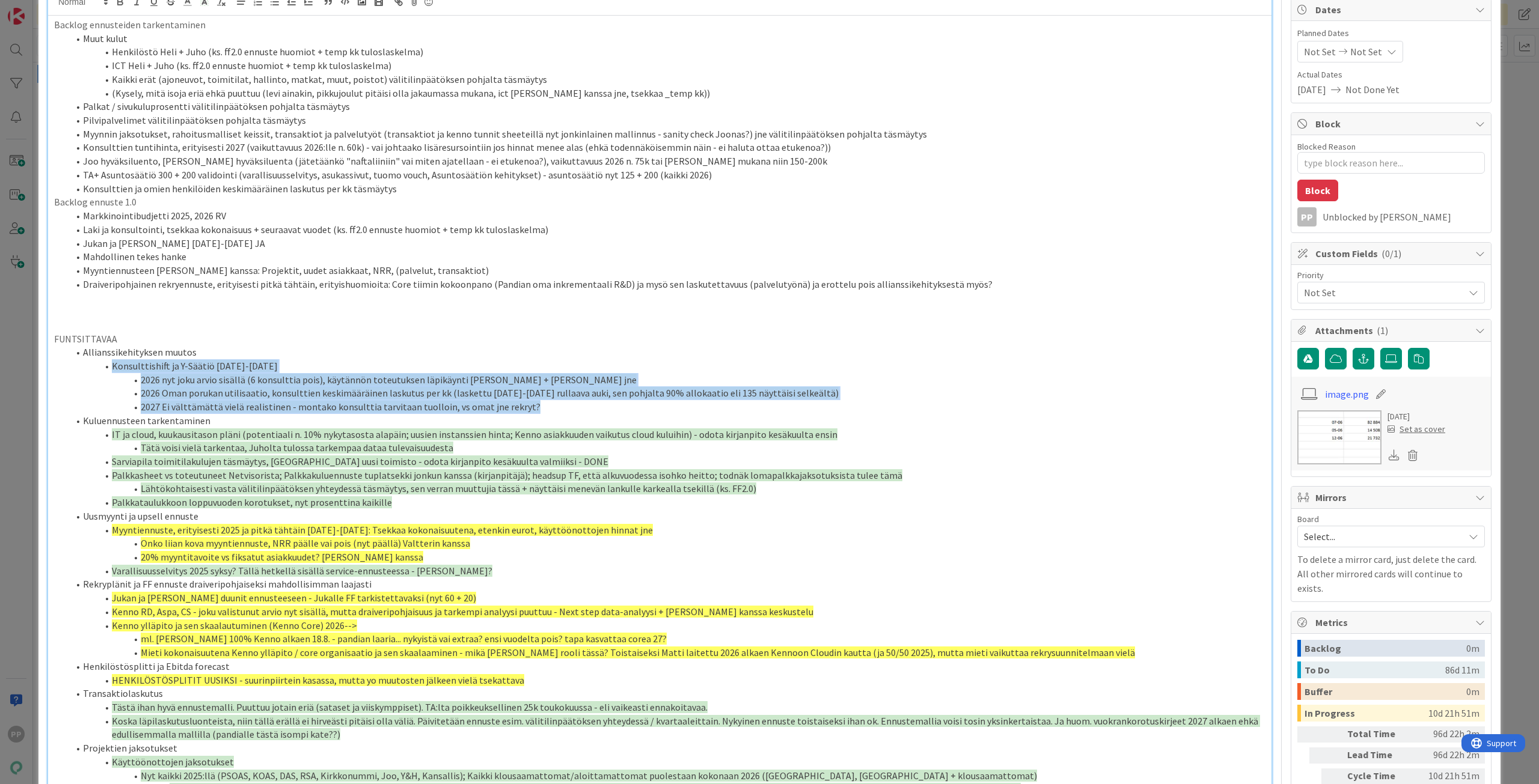
drag, startPoint x: 174, startPoint y: 366, endPoint x: 679, endPoint y: 407, distance: 506.7
click at [679, 407] on ol "Allianssikehityksen muutos Konsulttishift ja Y-Säätiö [DATE]-[DATE] 2026 nyt jo…" at bounding box center [659, 591] width 1211 height 491
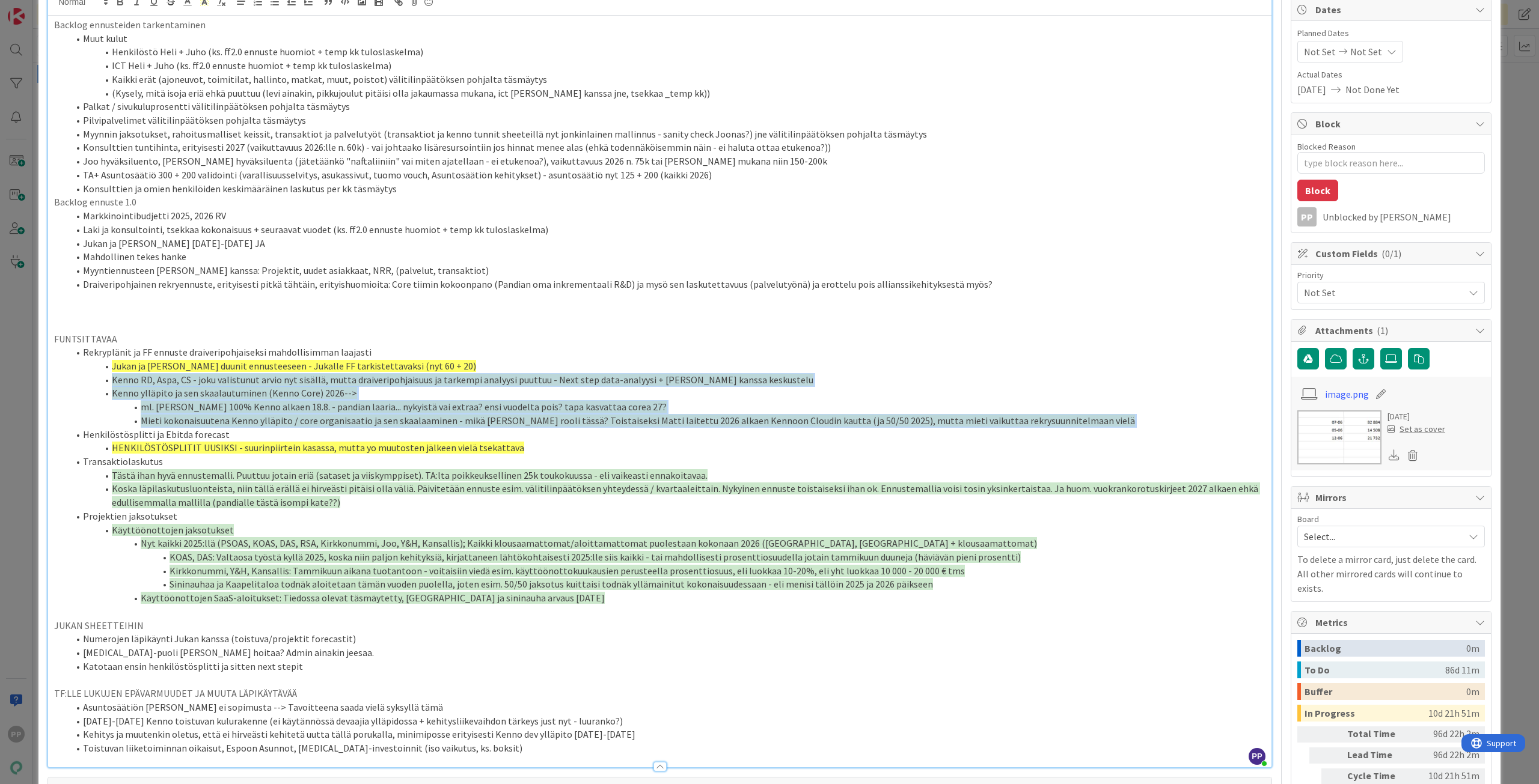
copy ol "Kenno RD, Aspa, CS - joku valistunut arvio nyt sisällä, mutta draiveripohjaisuu…"
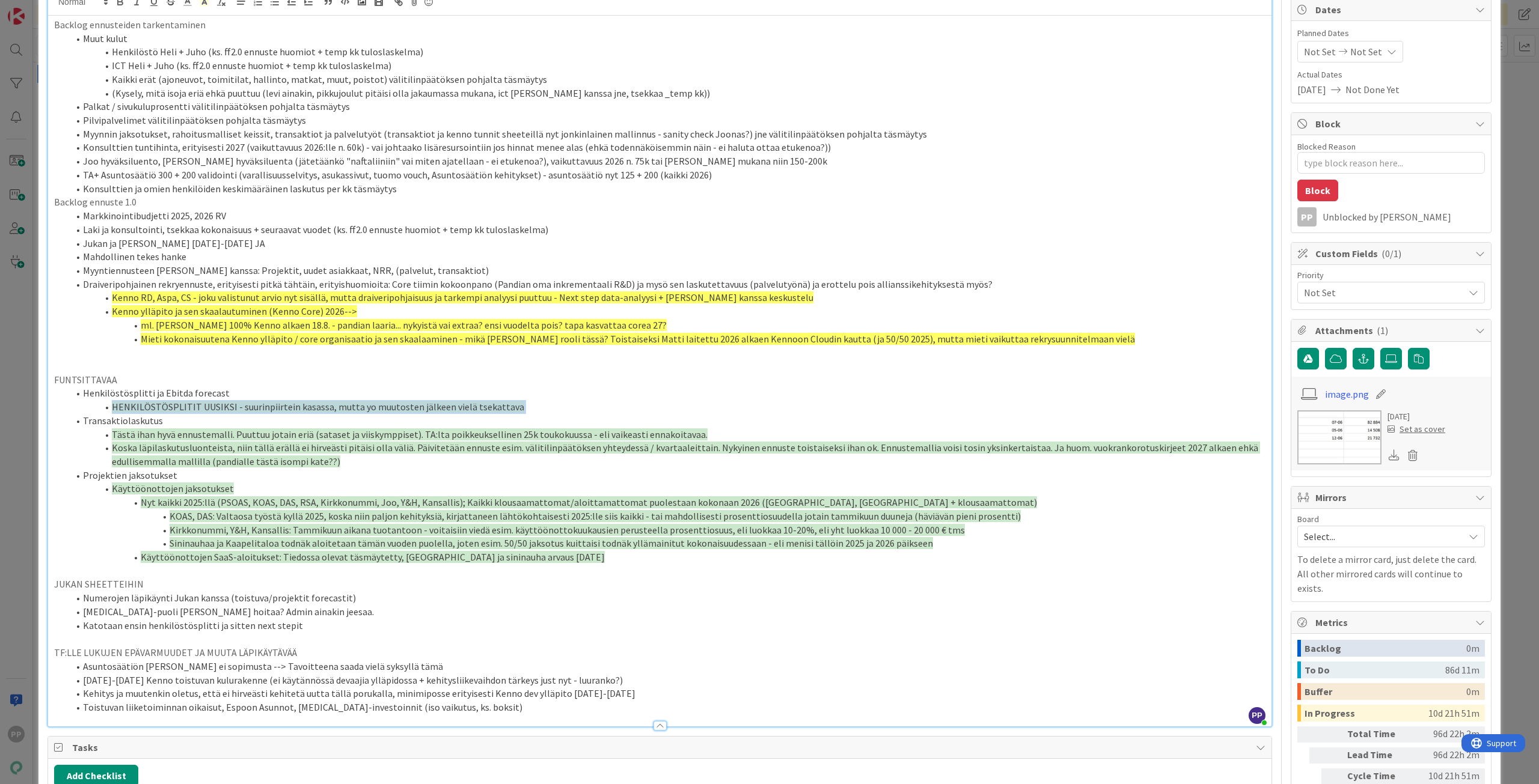
copy ol "HENKILÖSTÖSPLITIT UUSIKSI - suurinpiirtein kasassa, mutta yo muutosten jälkeen …"
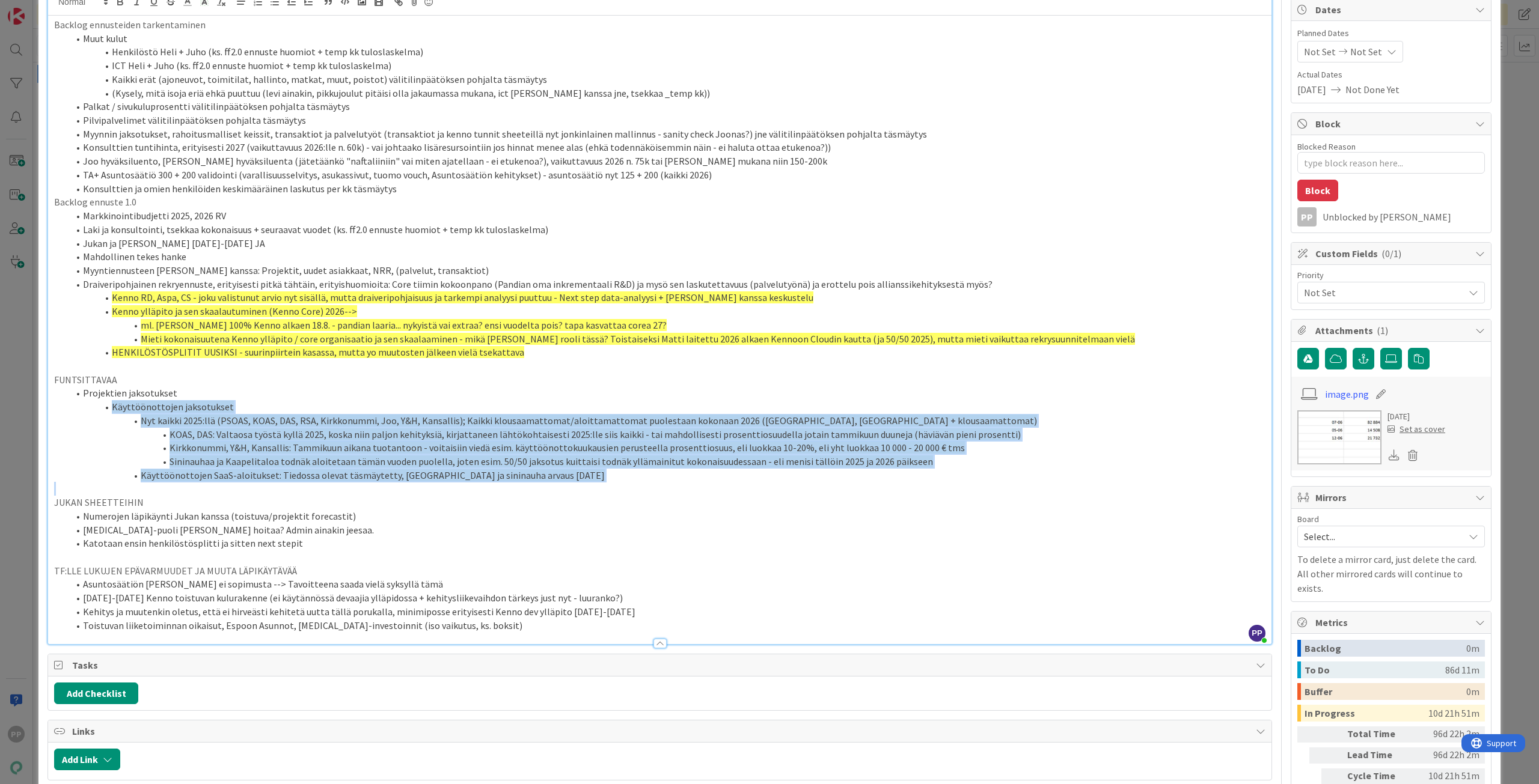
copy ol "Käyttöönottojen jaksotukset Nyt kaikki 2025:llä (PSOAS, KOAS, DAS, RSA, Kirkkon…"
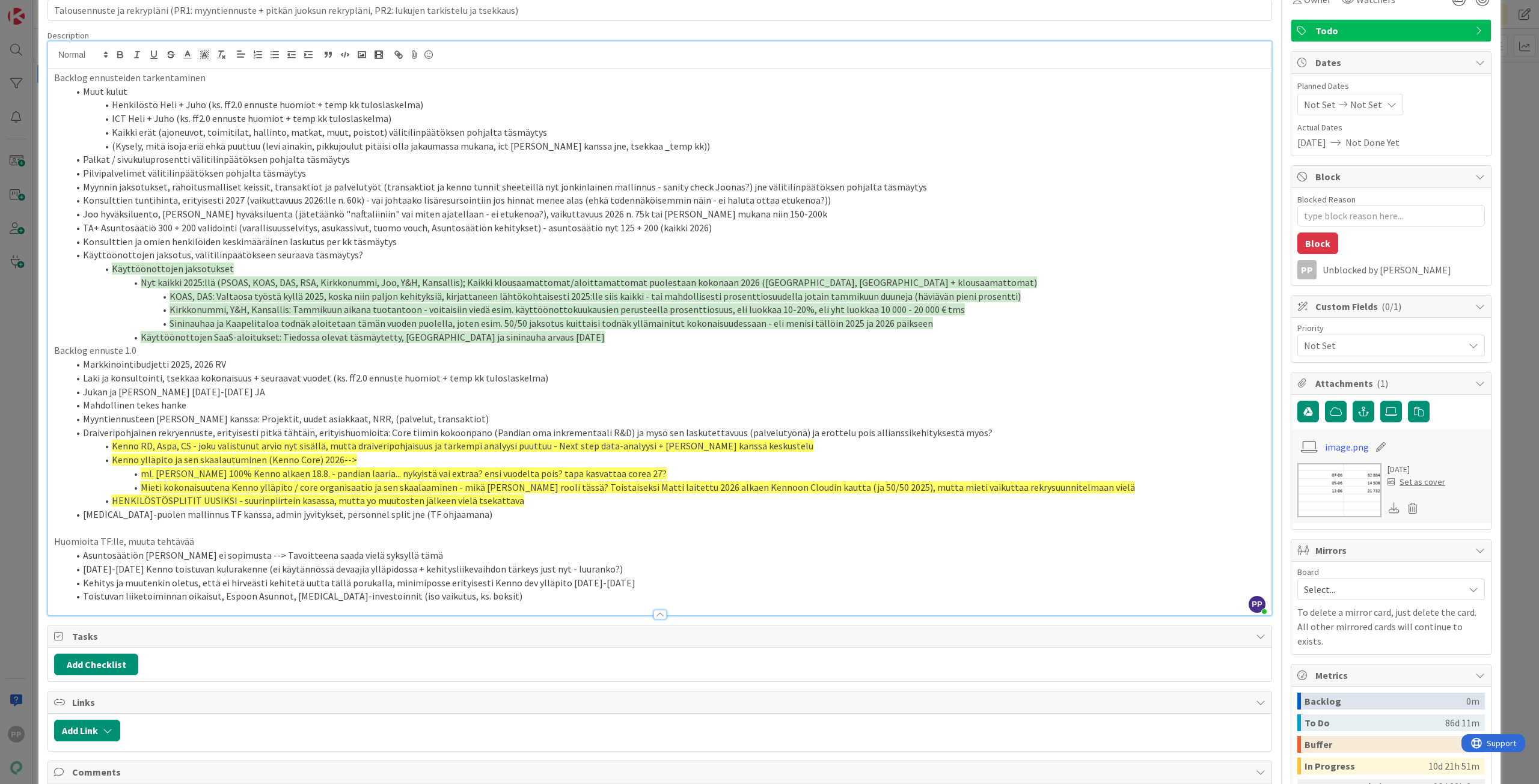
scroll to position [180, 0]
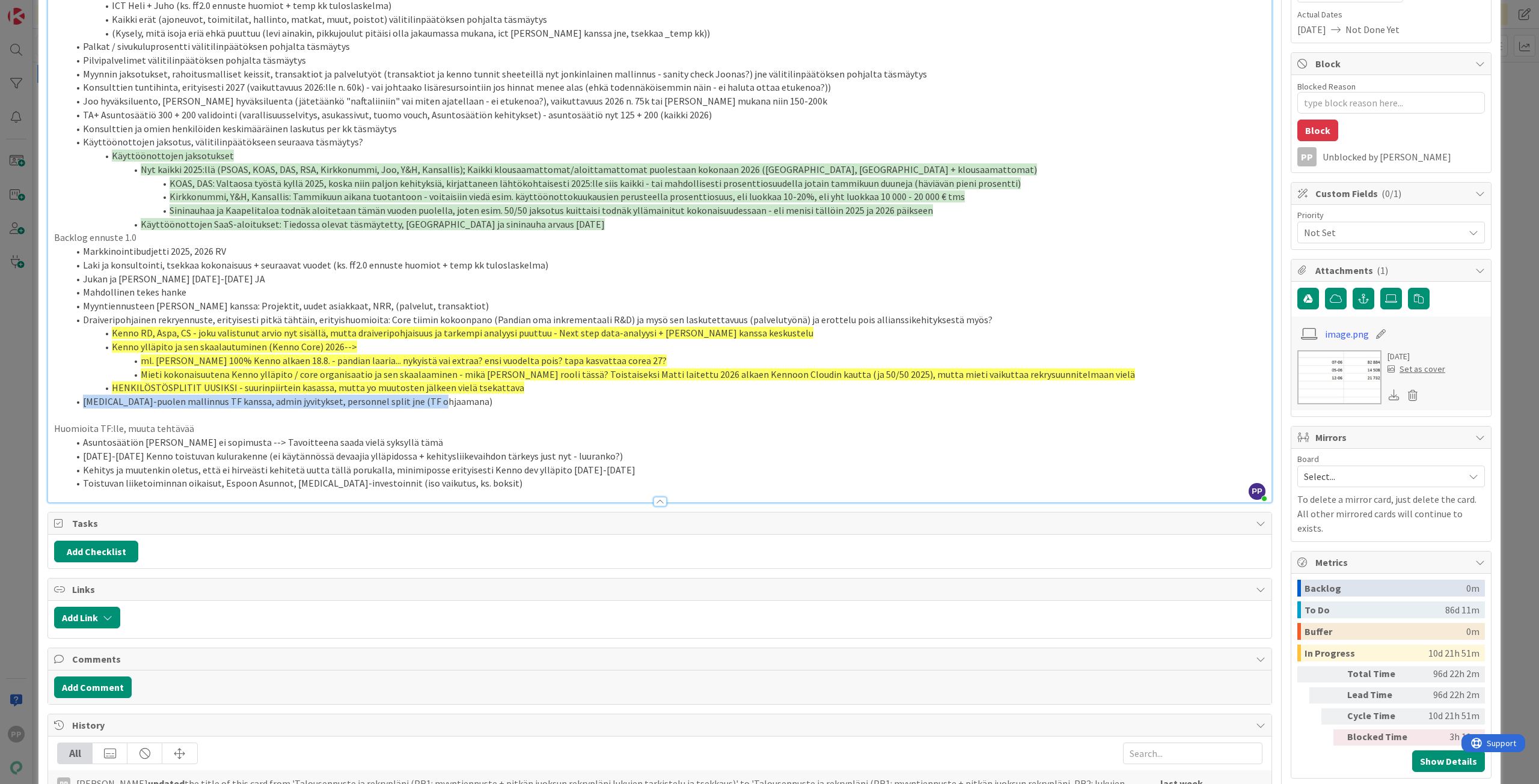
drag, startPoint x: 483, startPoint y: 403, endPoint x: 38, endPoint y: 395, distance: 445.1
click at [38, 395] on div "ID 21332 Pekan Boardi To Do Title 113 / 128 Talousennuste ja rekrypläni (PR1: m…" at bounding box center [769, 438] width 1462 height 1204
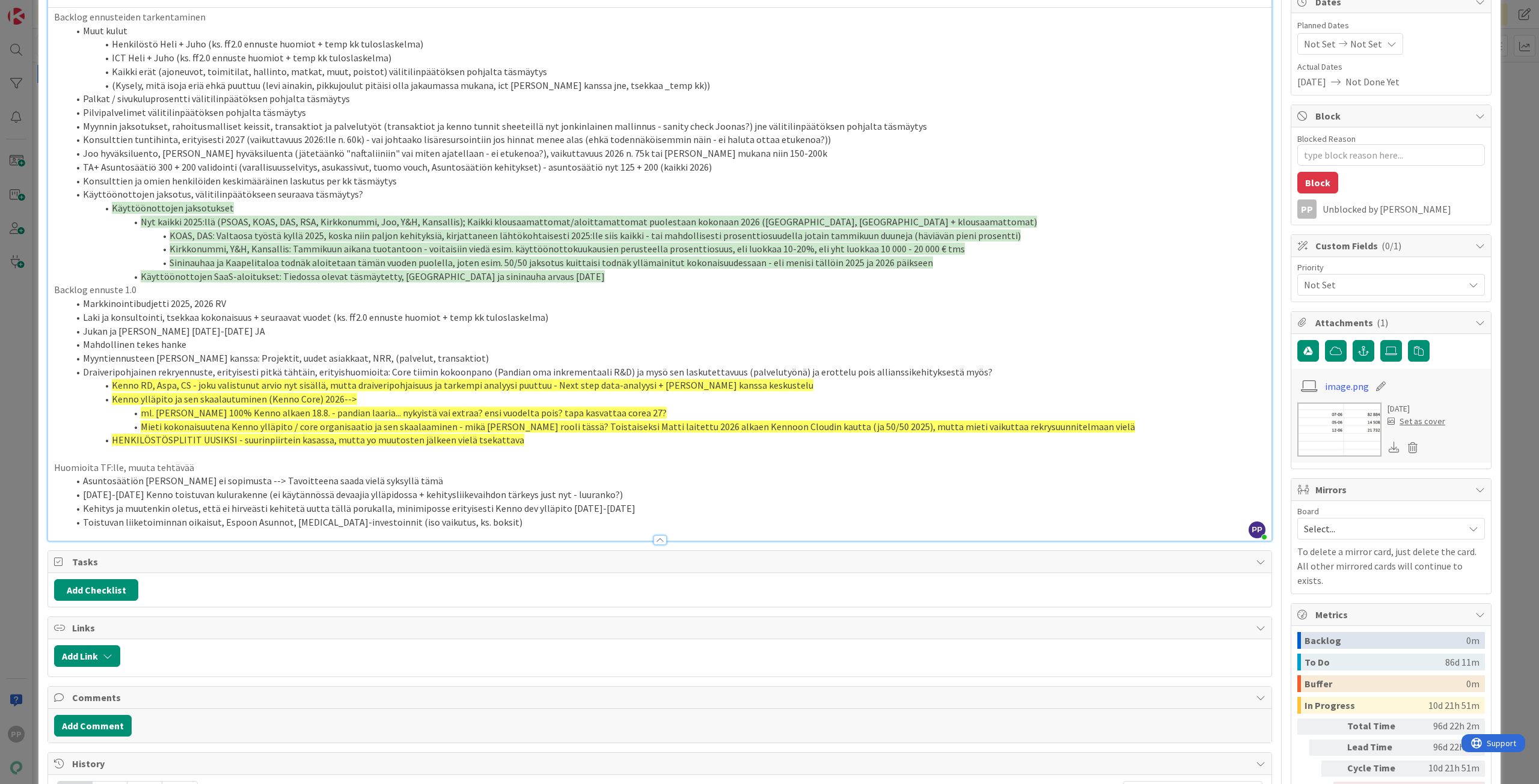
scroll to position [60, 0]
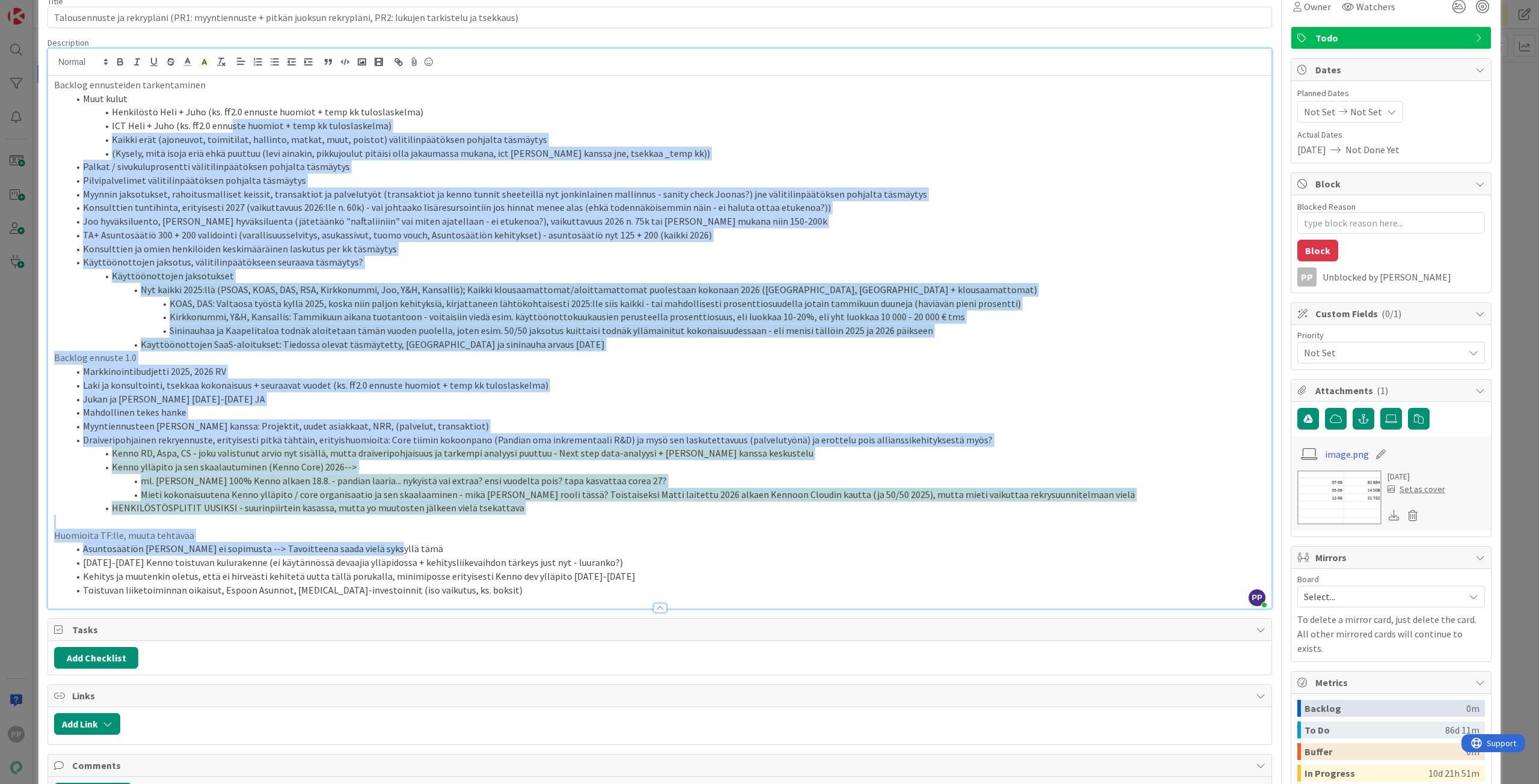
drag, startPoint x: 565, startPoint y: 542, endPoint x: 227, endPoint y: 124, distance: 537.6
click at [227, 124] on div "Backlog ennusteiden tarkentaminen Muut kulut Henkilöstö Heli + Juho (ks. ff2.0 …" at bounding box center [659, 342] width 1223 height 533
click at [208, 61] on icon at bounding box center [205, 62] width 11 height 11
click at [204, 103] on span at bounding box center [205, 102] width 10 height 10
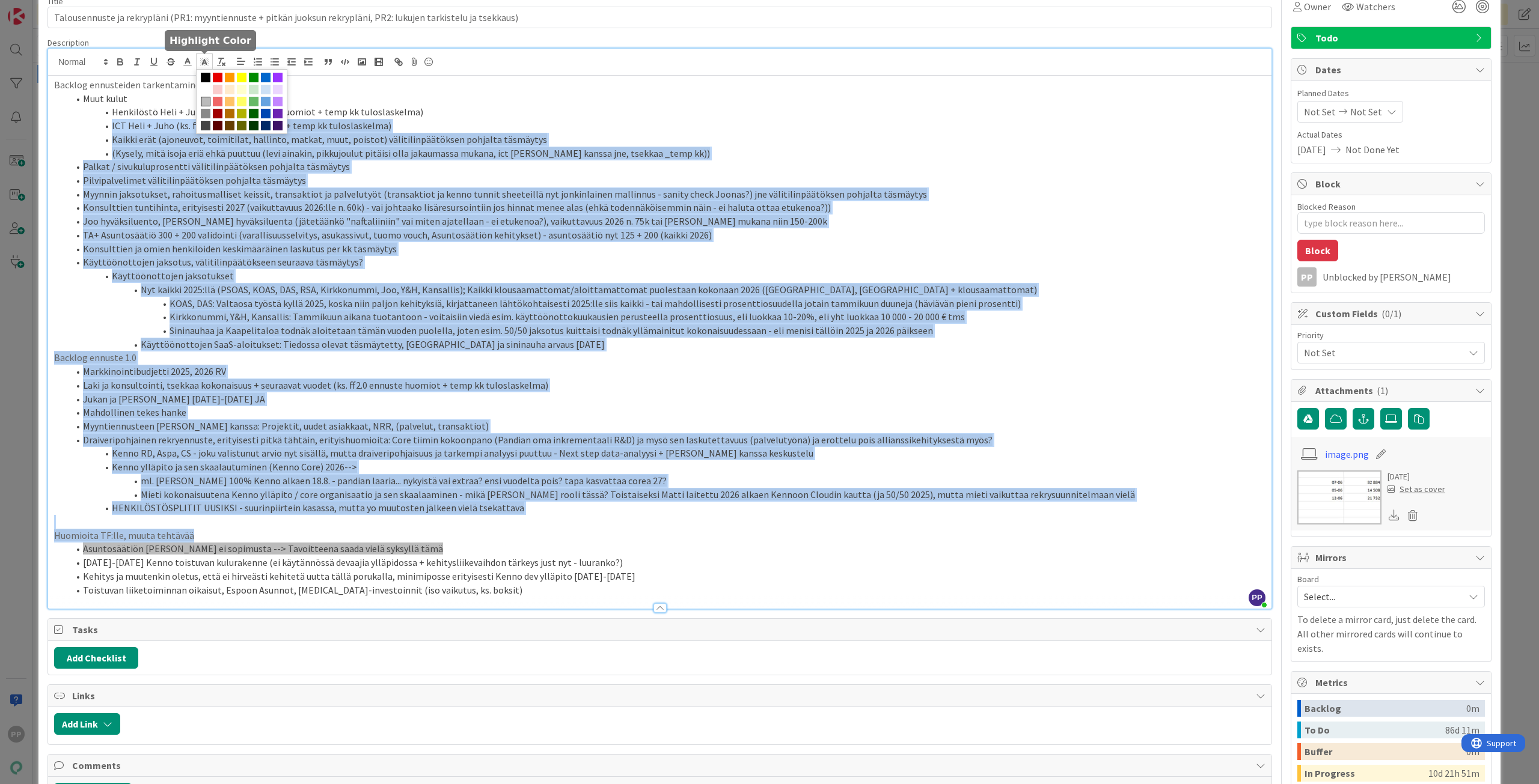
click at [202, 65] on icon at bounding box center [205, 62] width 11 height 11
click at [209, 91] on span at bounding box center [205, 89] width 10 height 10
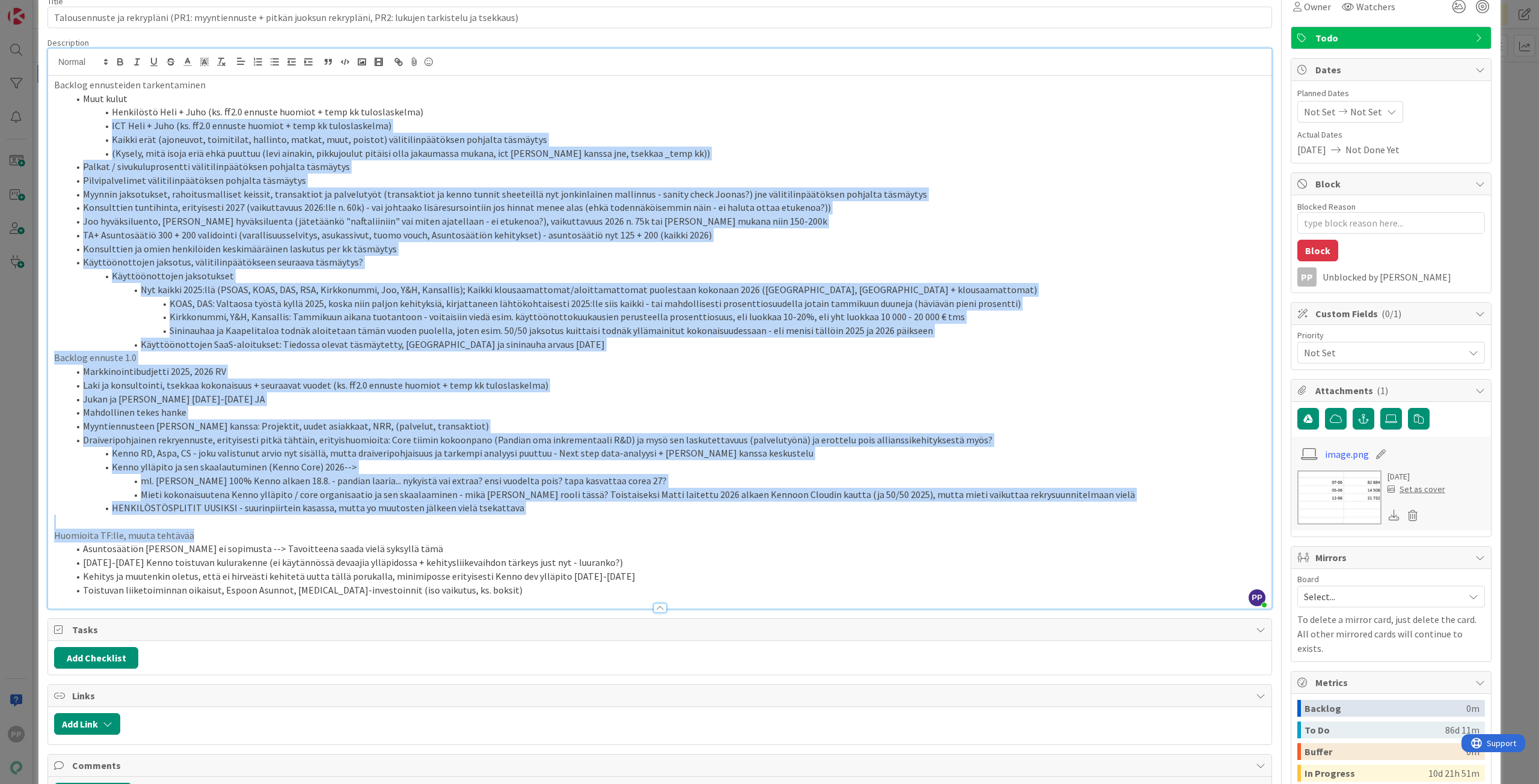
click at [296, 305] on li "KOAS, DAS: Valtaosa työstä kyllä 2025, koska niin paljon kehityksiä, kirjattane…" at bounding box center [666, 304] width 1196 height 14
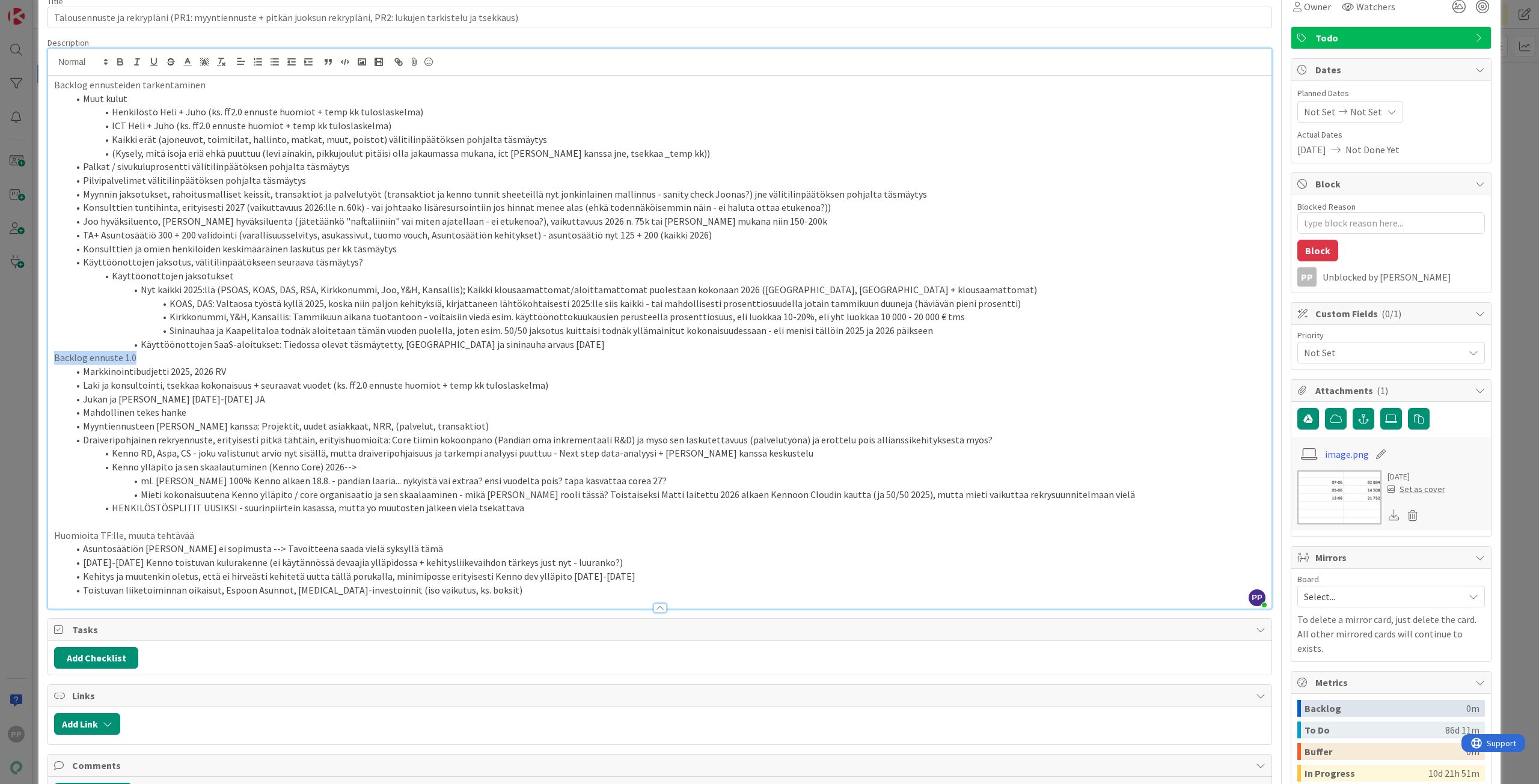
drag, startPoint x: 160, startPoint y: 355, endPoint x: 21, endPoint y: 356, distance: 139.0
click at [21, 356] on div "ID 21332 Pekan Boardi To Do Title 113 / 128 Talousennuste ja rekrypläni (PR1: m…" at bounding box center [769, 392] width 1539 height 784
drag, startPoint x: 221, startPoint y: 84, endPoint x: 0, endPoint y: 74, distance: 221.2
click at [0, 74] on div "ID 21332 Pekan Boardi To Do Title 113 / 128 Talousennuste ja rekrypläni (PR1: m…" at bounding box center [769, 392] width 1539 height 784
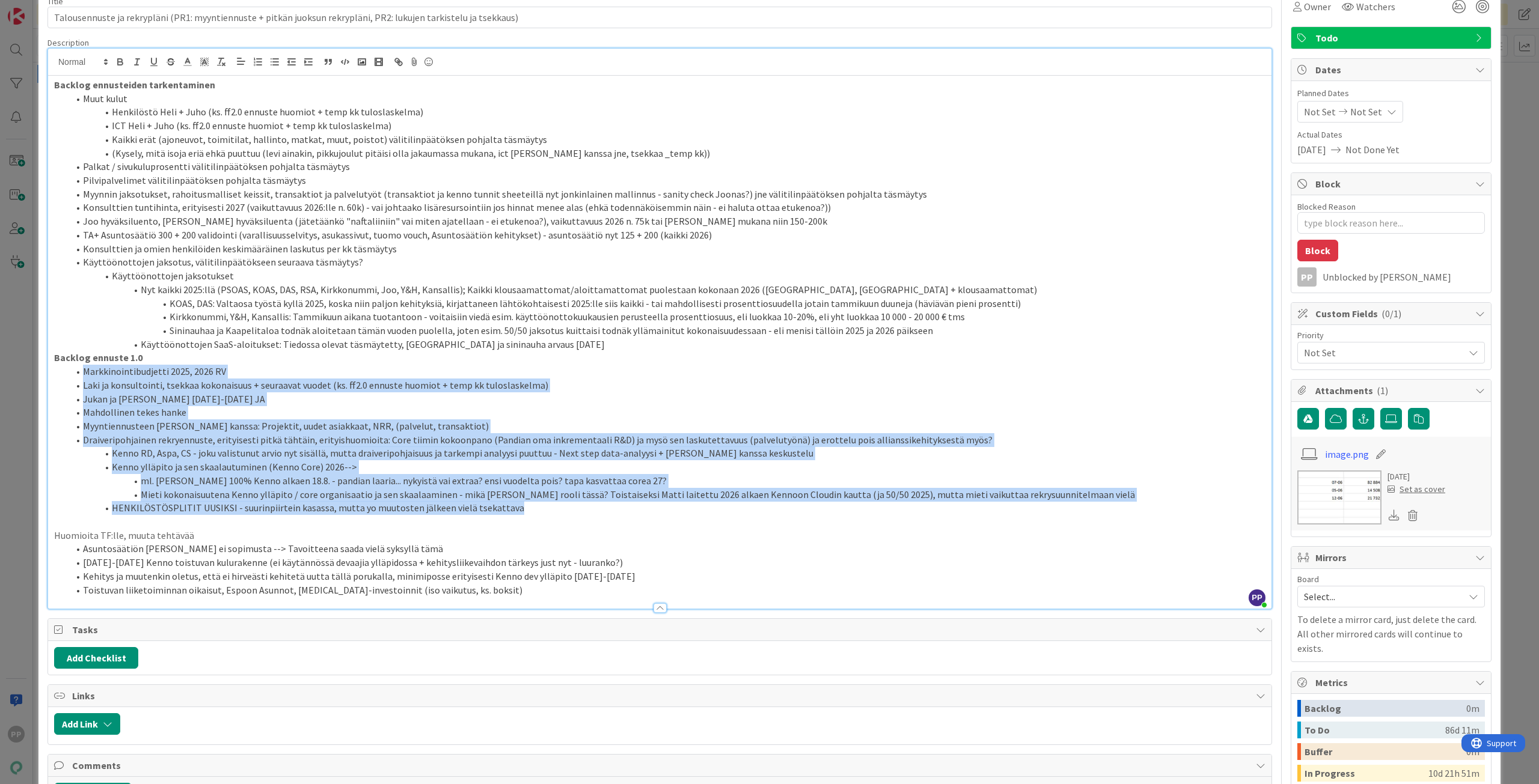
drag, startPoint x: 613, startPoint y: 504, endPoint x: 42, endPoint y: 372, distance: 586.1
click at [42, 372] on div "ID 21332 Pekan Boardi To Do Title 113 / 128 Talousennuste ja rekrypläni (PR1: m…" at bounding box center [769, 552] width 1462 height 1191
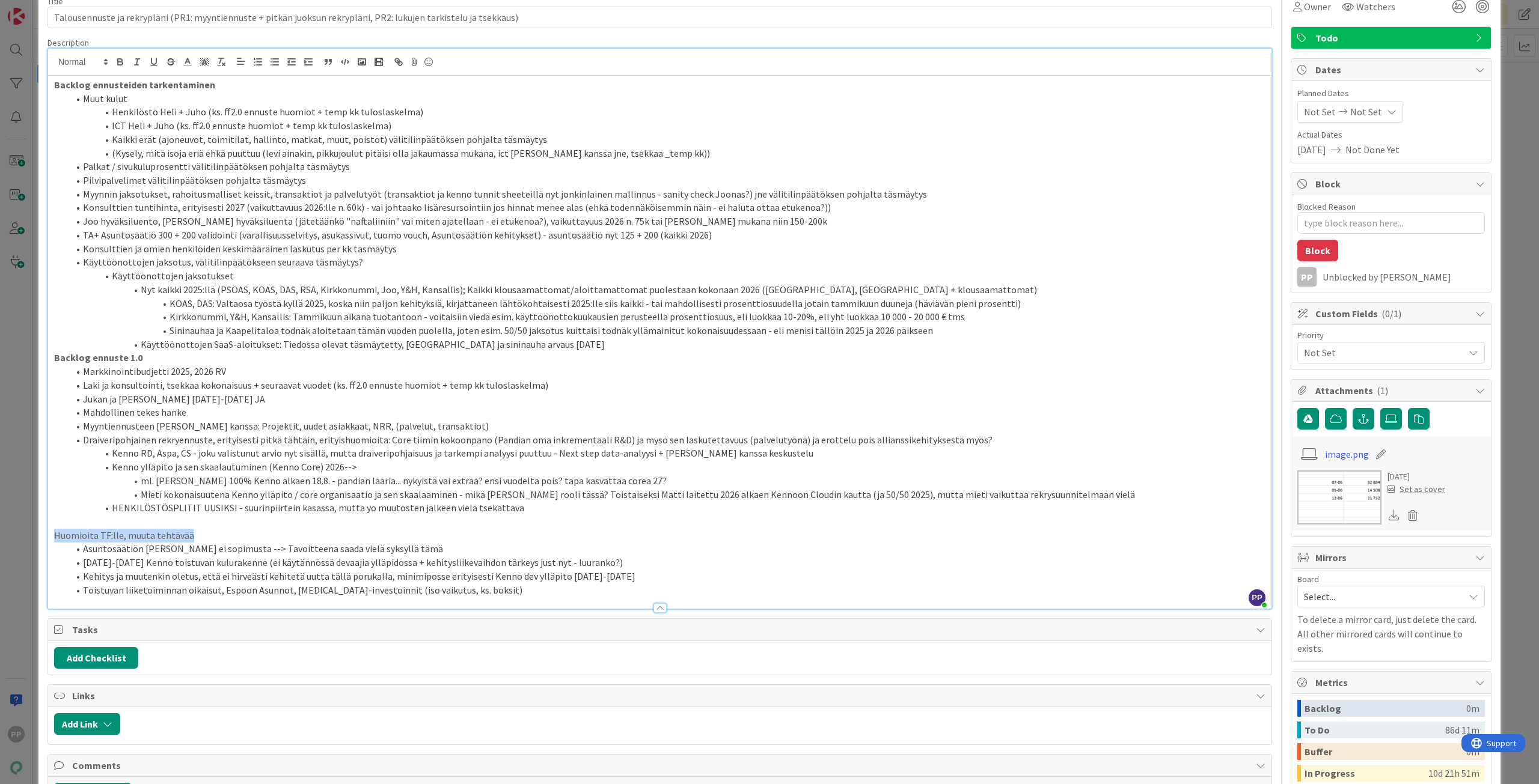
drag, startPoint x: 196, startPoint y: 537, endPoint x: 35, endPoint y: 538, distance: 161.0
click at [35, 538] on div "ID 21332 Pekan Boardi To Do Title 113 / 128 Talousennuste ja rekrypläni (PR1: m…" at bounding box center [769, 392] width 1539 height 784
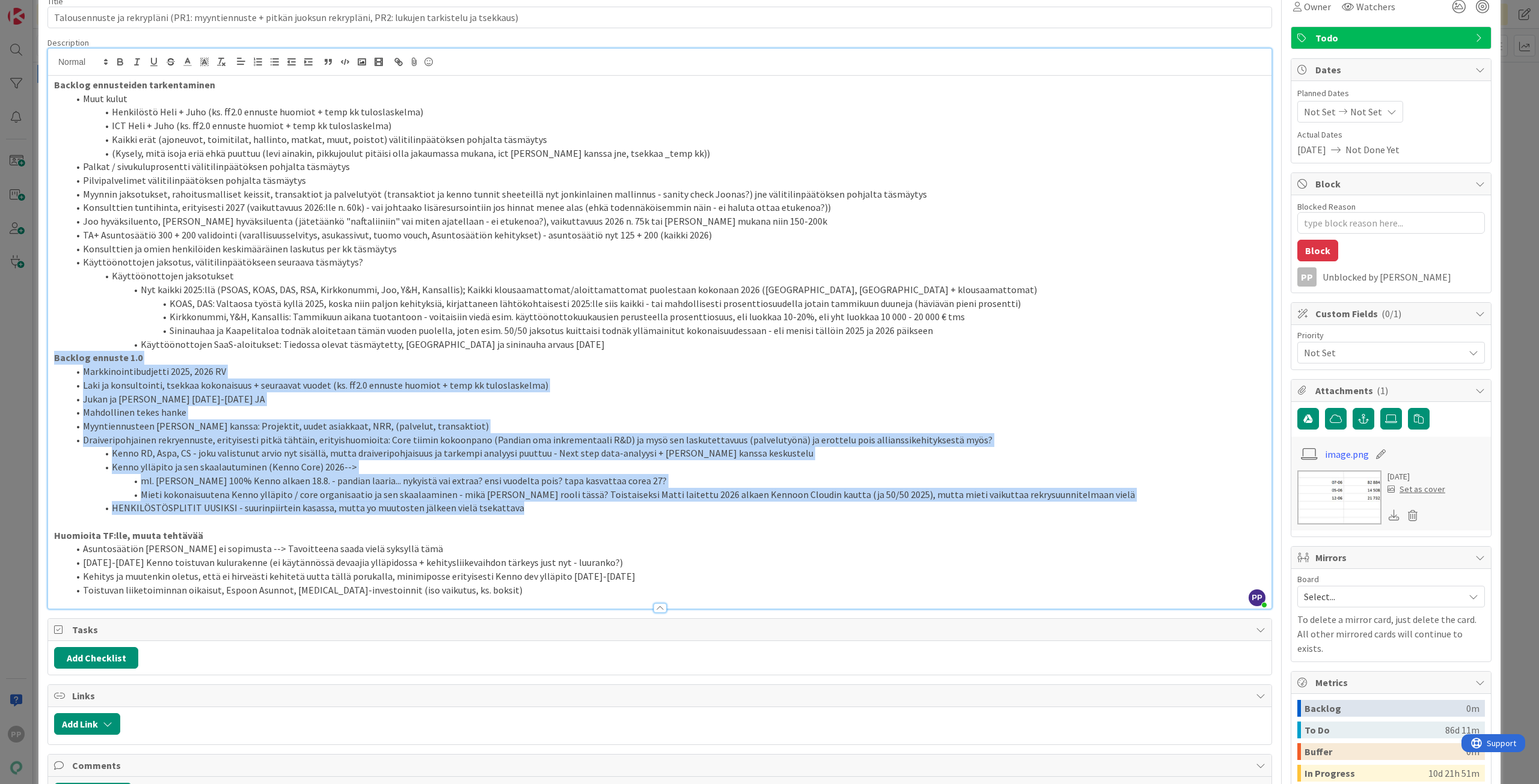
drag, startPoint x: 339, startPoint y: 469, endPoint x: 46, endPoint y: 355, distance: 314.4
click at [46, 355] on div "ID 21332 Pekan Boardi To Do Title 113 / 128 Talousennuste ja rekrypläni (PR1: m…" at bounding box center [769, 552] width 1462 height 1191
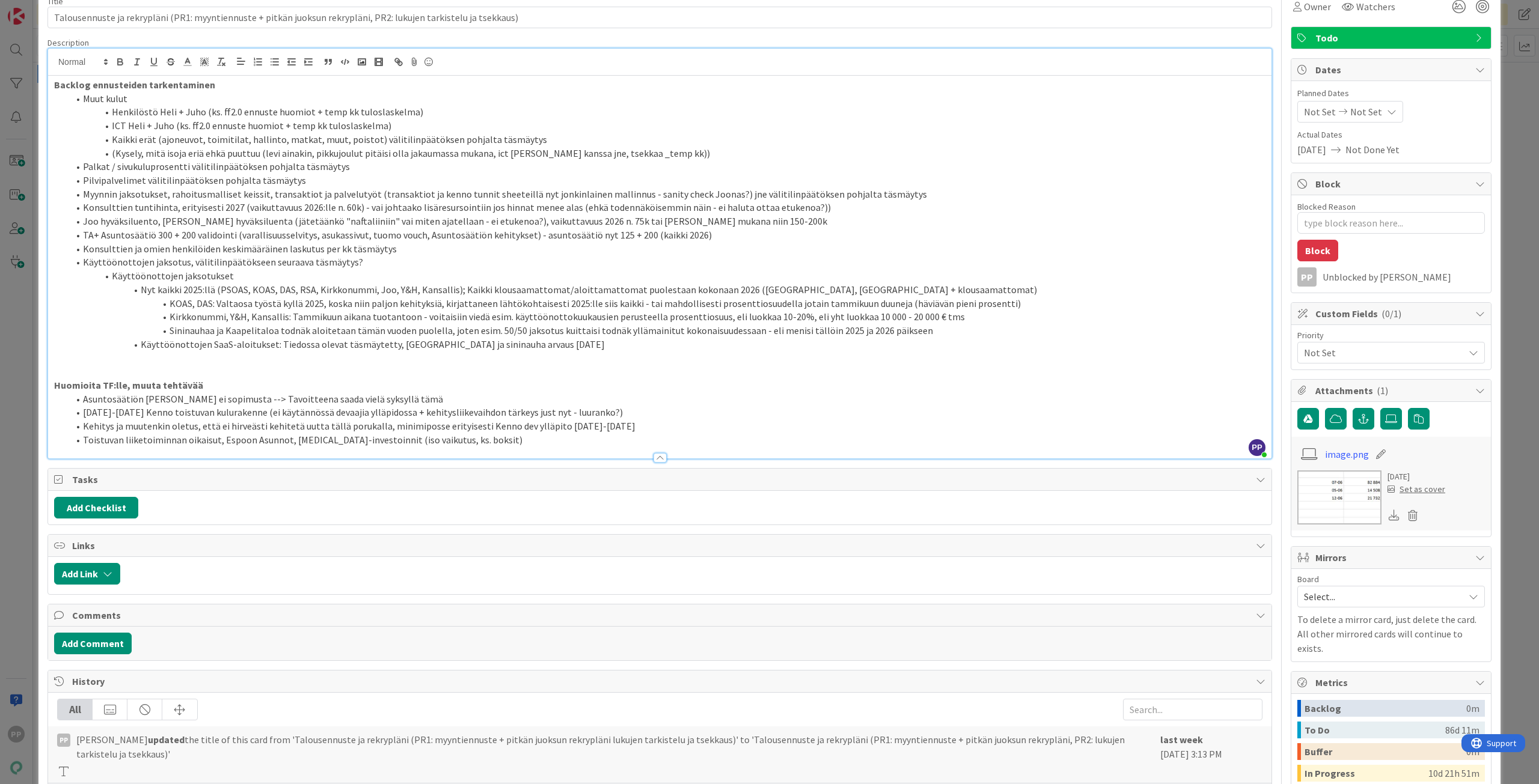
click at [53, 87] on div "Backlog ennusteiden tarkentaminen Muut kulut Henkilöstö Heli + Juho (ks. ff2.0 …" at bounding box center [659, 267] width 1223 height 383
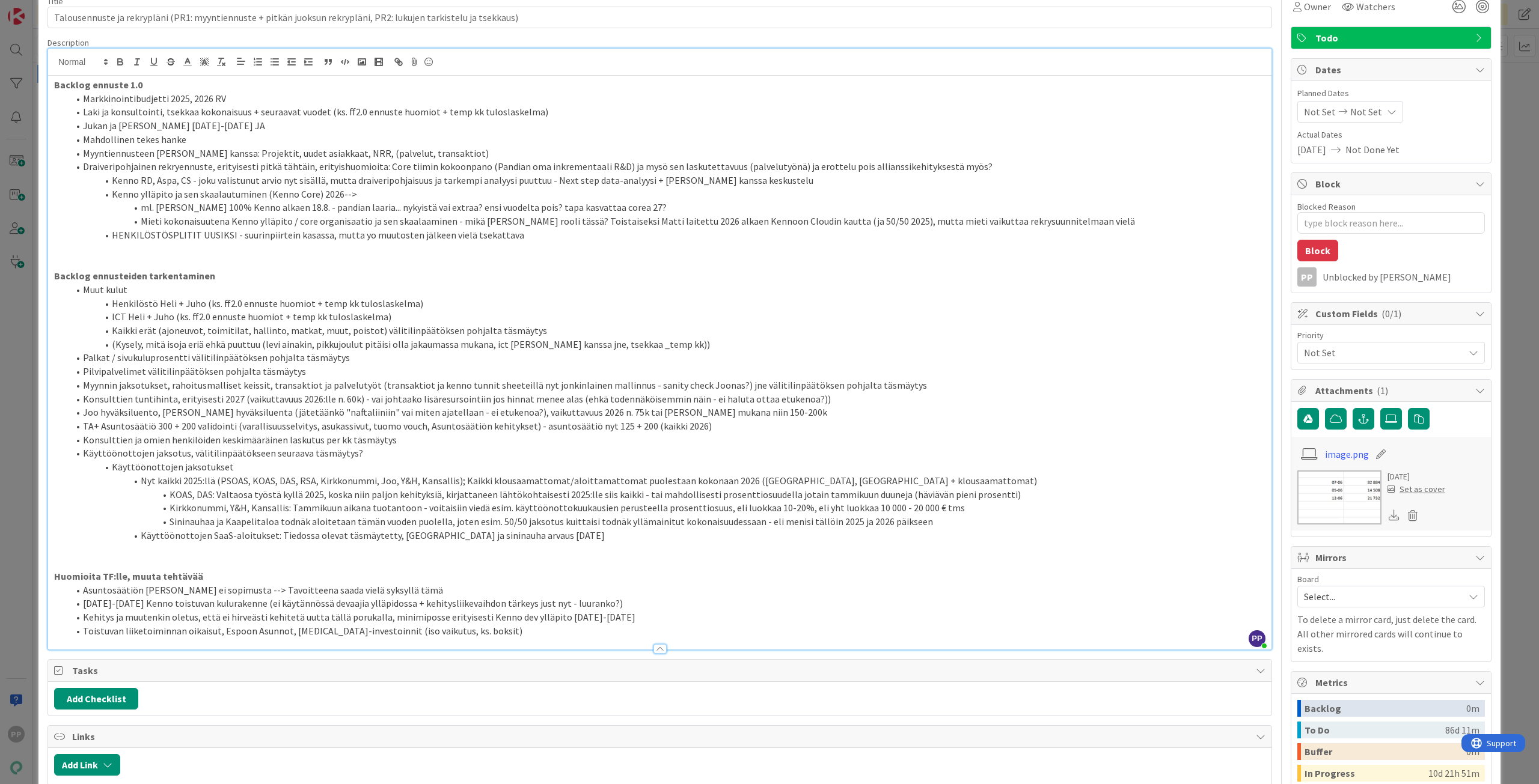
click at [204, 553] on p at bounding box center [659, 549] width 1211 height 14
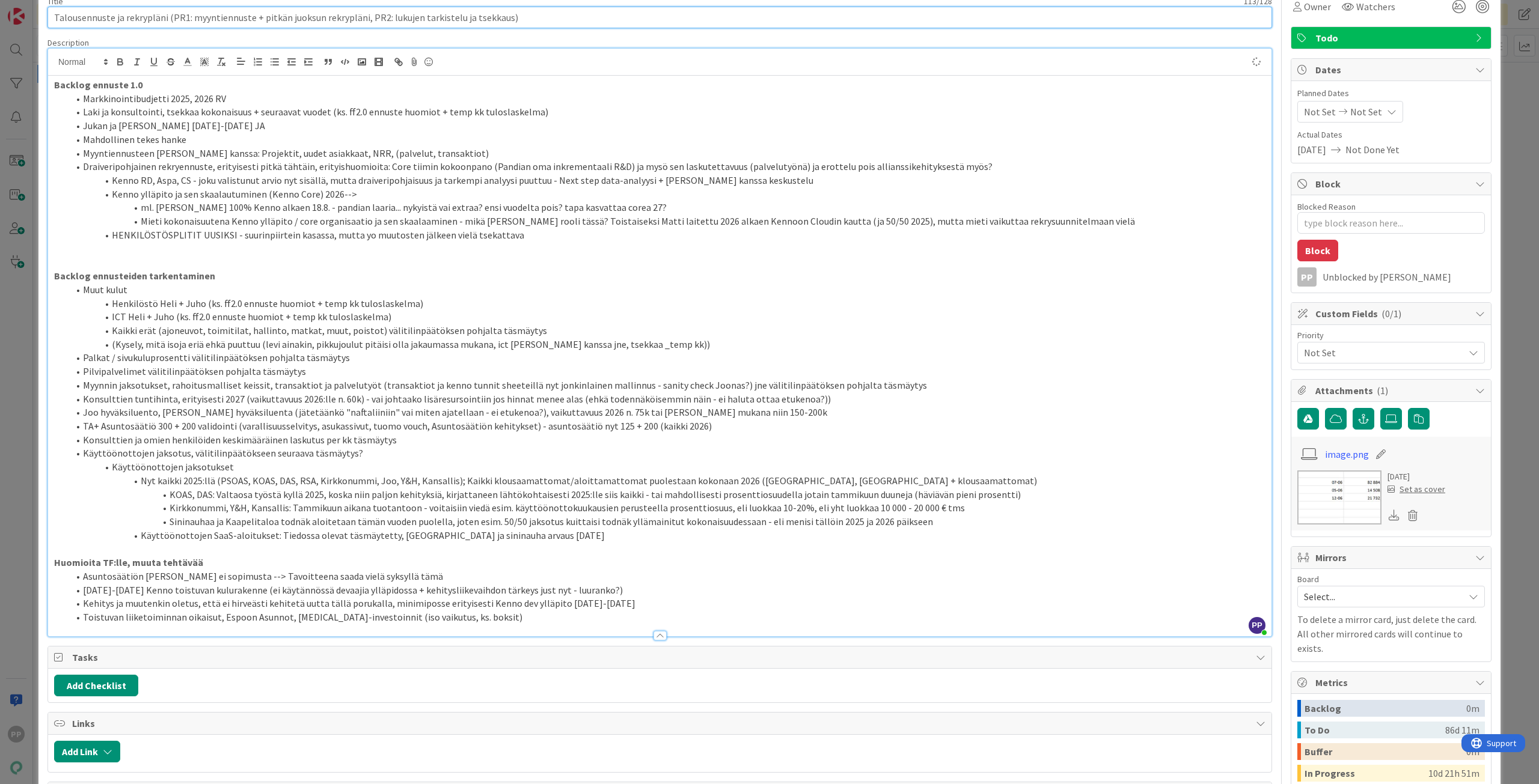
type textarea "x"
drag, startPoint x: 172, startPoint y: 18, endPoint x: 686, endPoint y: 63, distance: 516.0
click at [686, 63] on div "Title 113 / 128 Talousennuste ja rekrypläni (PR1: myyntiennuste + pitkän juoksu…" at bounding box center [660, 577] width 1224 height 1179
type input "Talousennuste ja rekrypläni ("
type textarea "x"
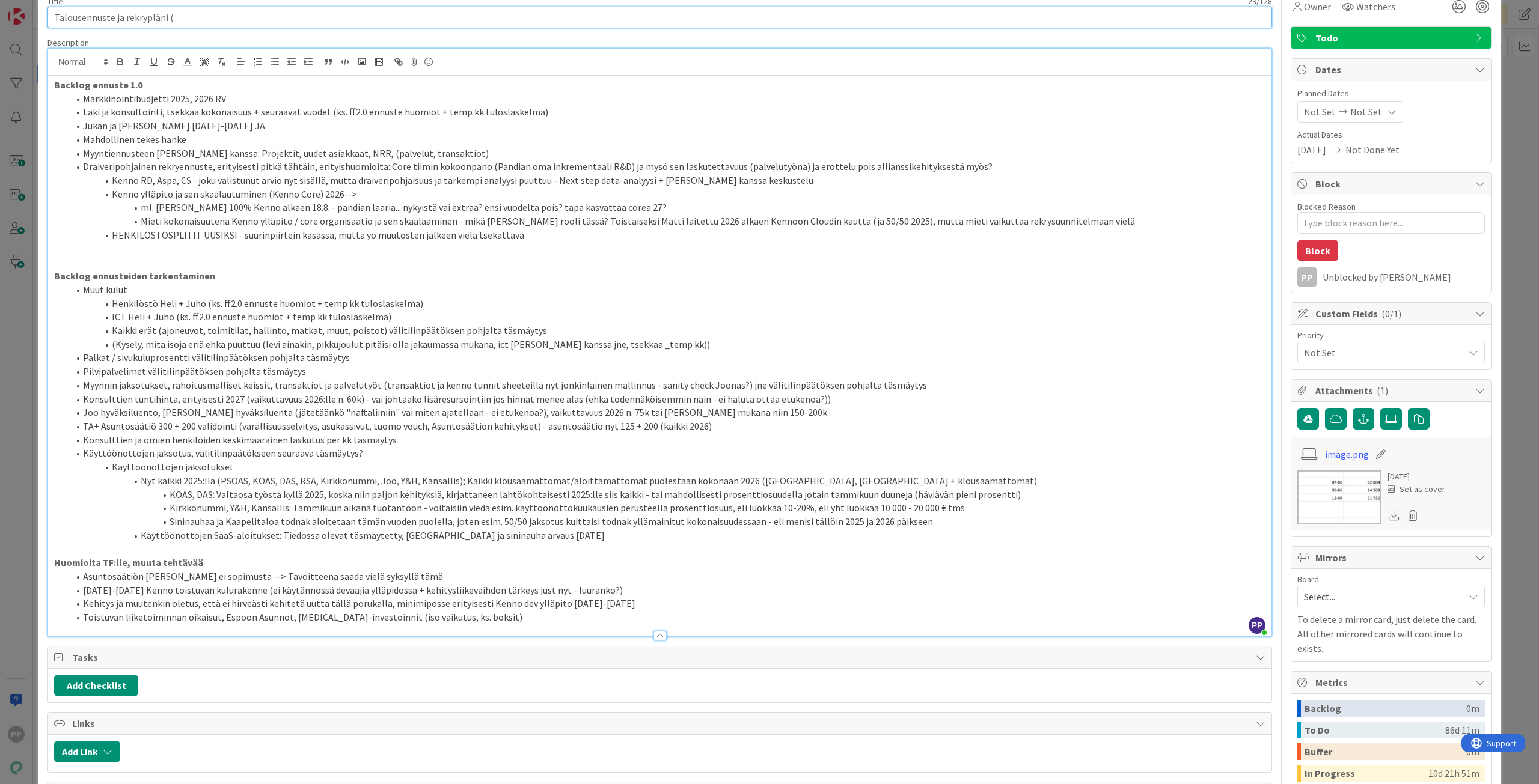
type input "Talousennuste ja rekrypläni (PR1: myyntiennuste + pitkän juoksun rekrypläni, PR…"
click at [593, 237] on li "HENKILÖSTÖSPLITIT UUSIKSI - suurinpiirtein kasassa, mutta yo muutosten jälkeen …" at bounding box center [666, 235] width 1196 height 14
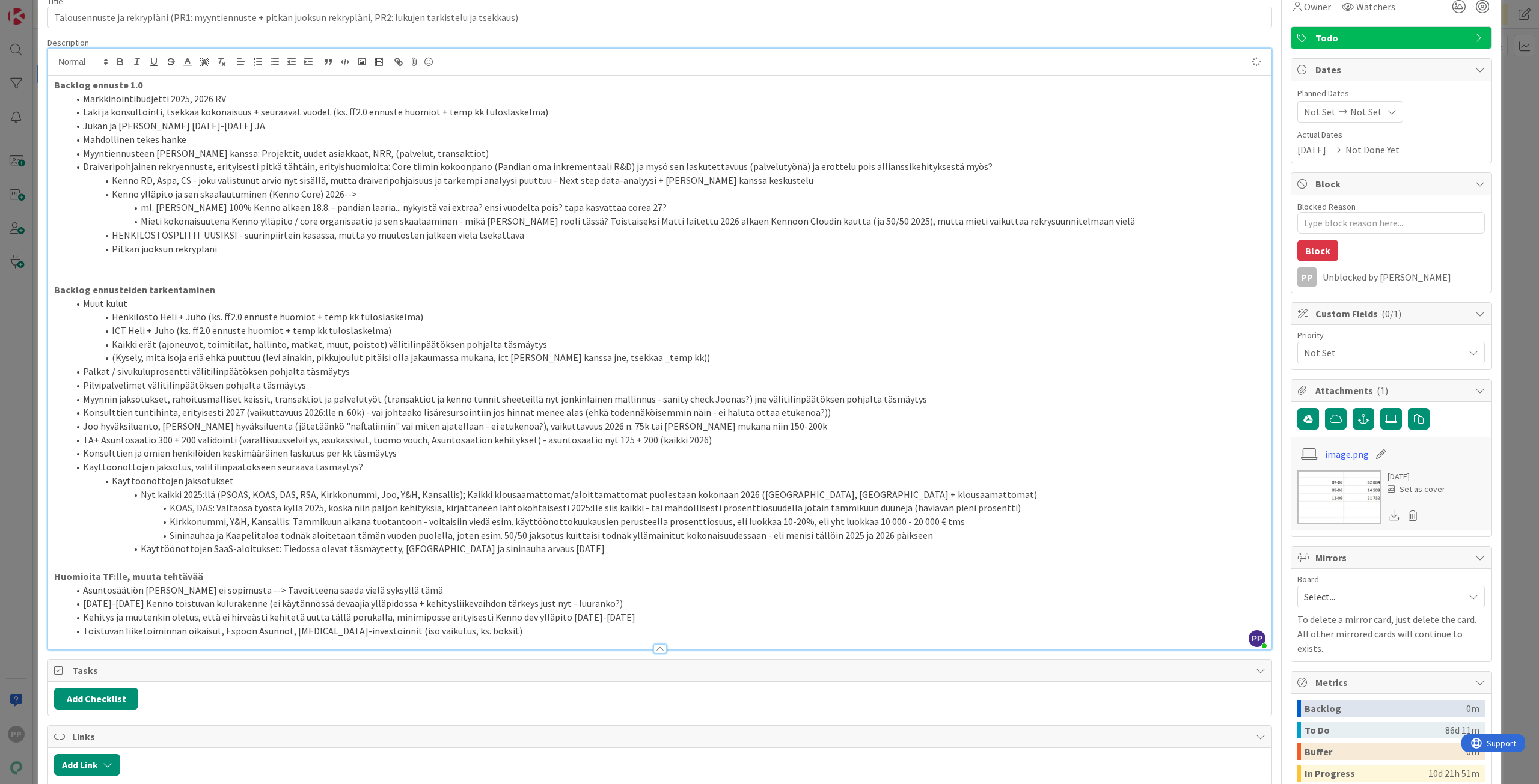
type textarea "x"
drag, startPoint x: 562, startPoint y: 12, endPoint x: 0, endPoint y: 16, distance: 562.0
click at [0, 16] on div "ID 21332 Pekan Boardi To Do Title 113 / 128 Talousennuste ja rekrypläni (PR1: m…" at bounding box center [769, 392] width 1539 height 784
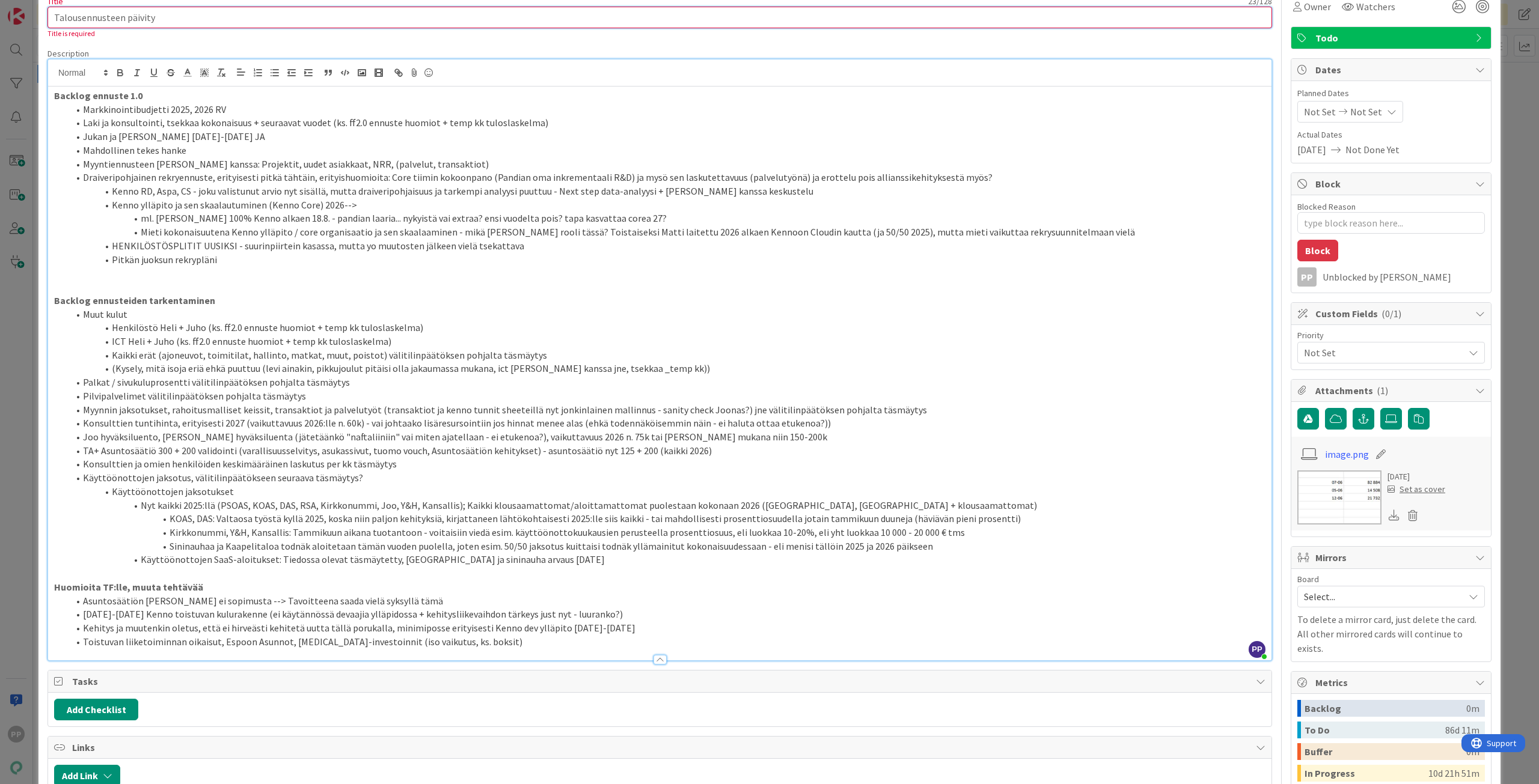
type input "Talousennusteen päivitys"
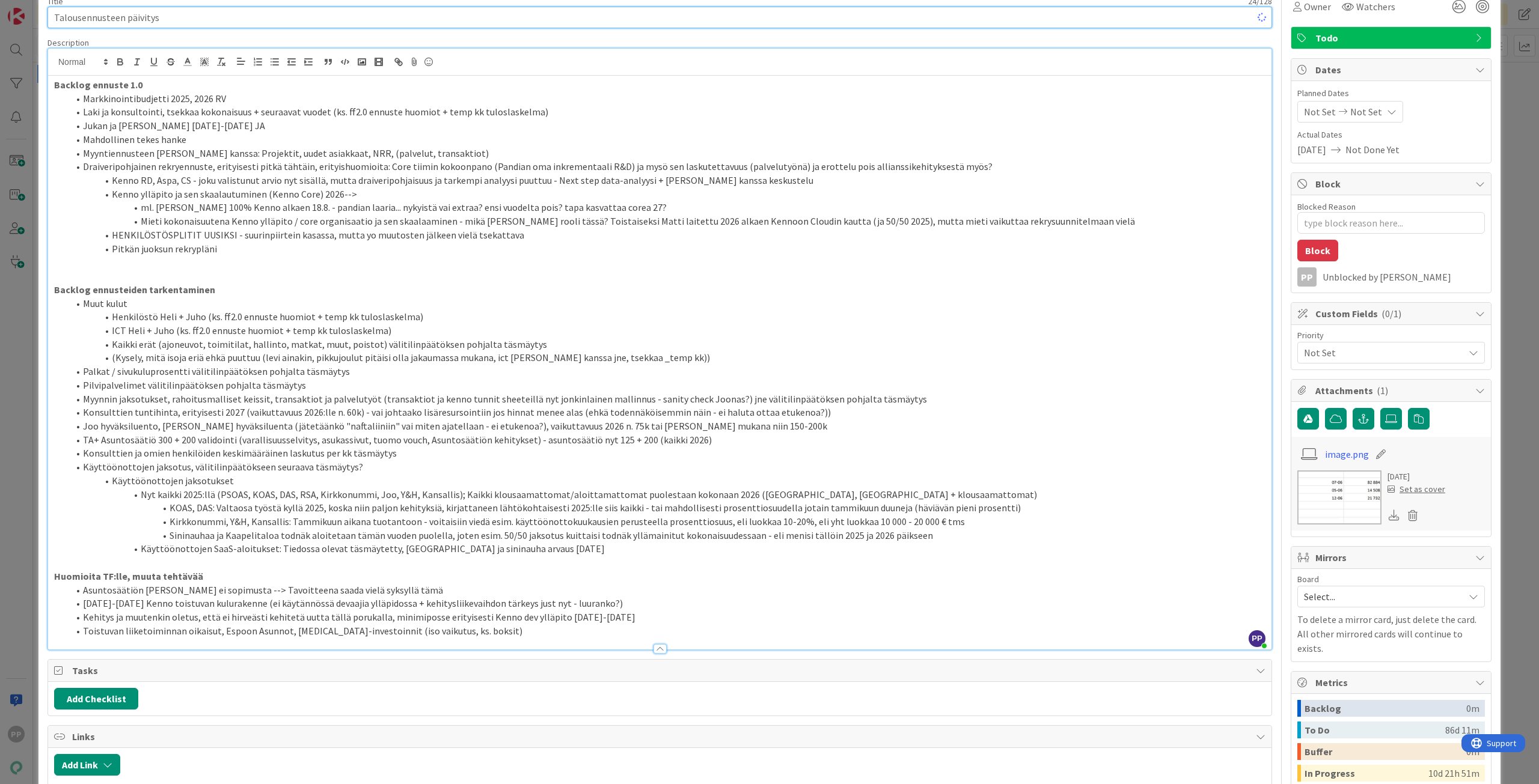
type textarea "x"
type input "Talousennusteen päivitys"
click at [489, 506] on li "KOAS, DAS: Valtaosa työstä kyllä 2025, koska niin paljon kehityksiä, kirjattane…" at bounding box center [666, 508] width 1196 height 14
click at [33, 234] on div "ID 21332 Pekan Boardi To Do Title 24 / 128 Talousennusteen päivitys Description…" at bounding box center [769, 392] width 1539 height 784
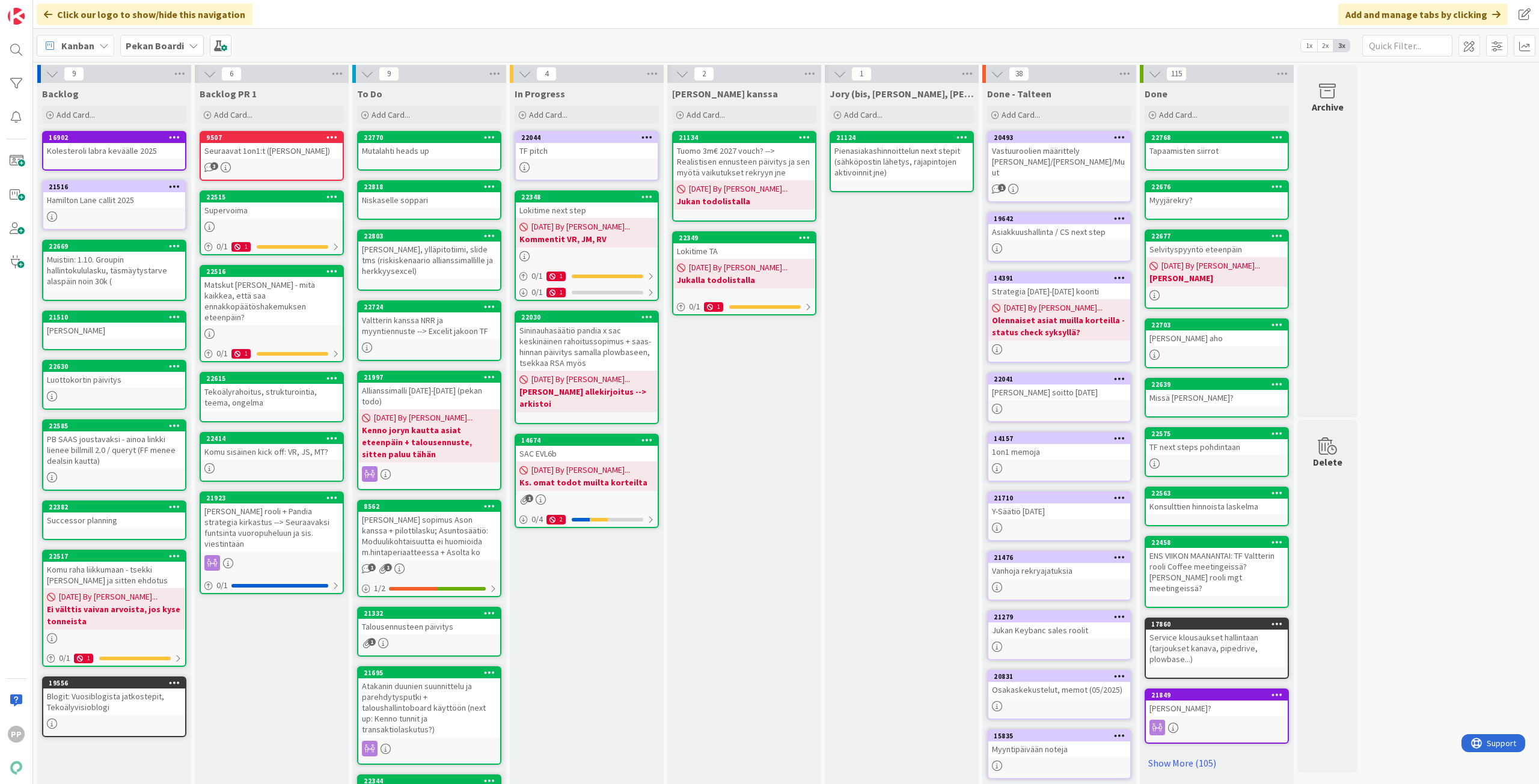
click at [431, 334] on div "Valtterin kanssa NRR ja myyntiennuste --> Excelit jakoon TF" at bounding box center [429, 325] width 142 height 27
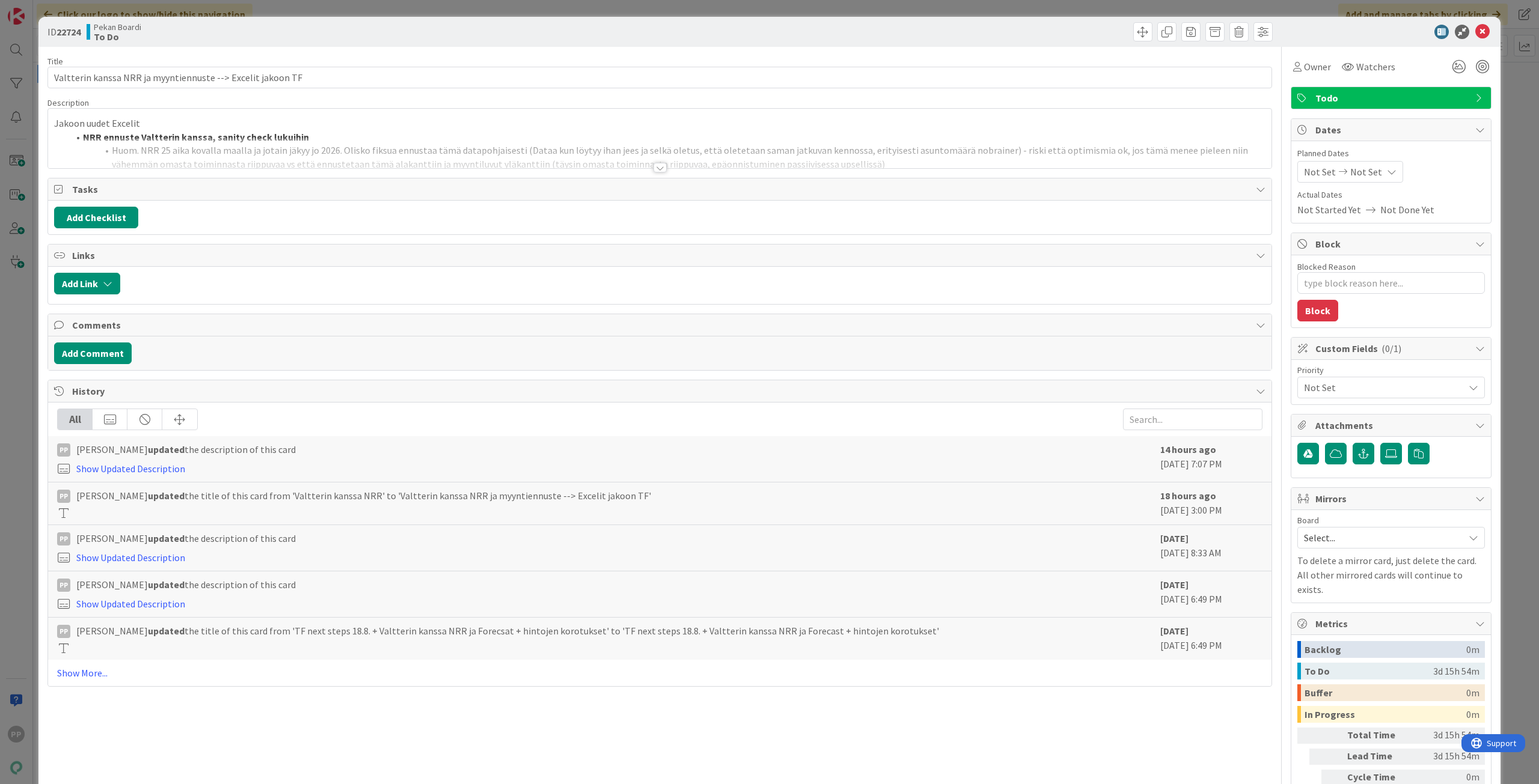
click at [250, 146] on div at bounding box center [659, 153] width 1223 height 31
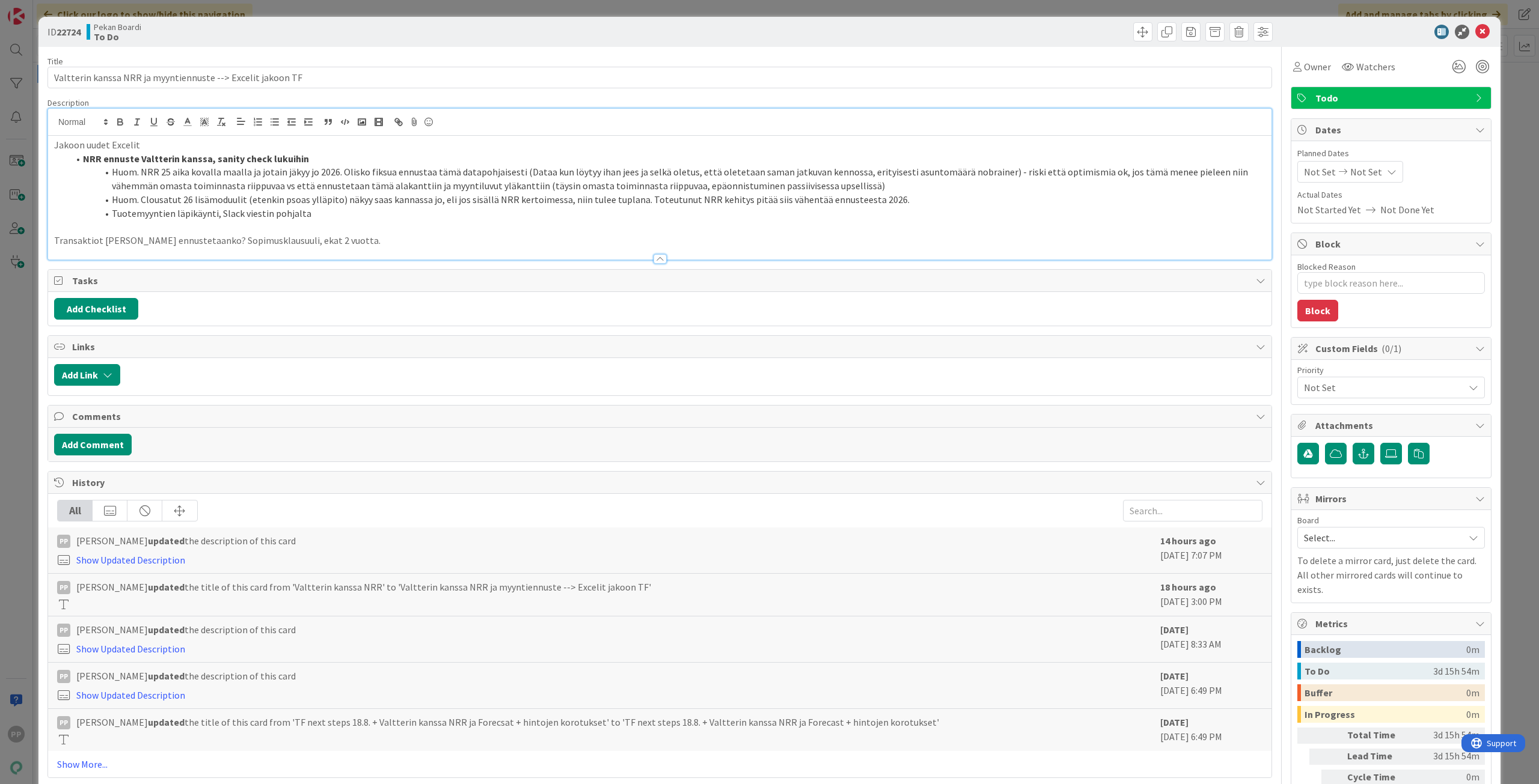
click at [268, 199] on li "Huom. Clousatut 26 lisämoduulit (etenkin psoas ylläpito) näkyy saas kannassa jo…" at bounding box center [666, 200] width 1196 height 14
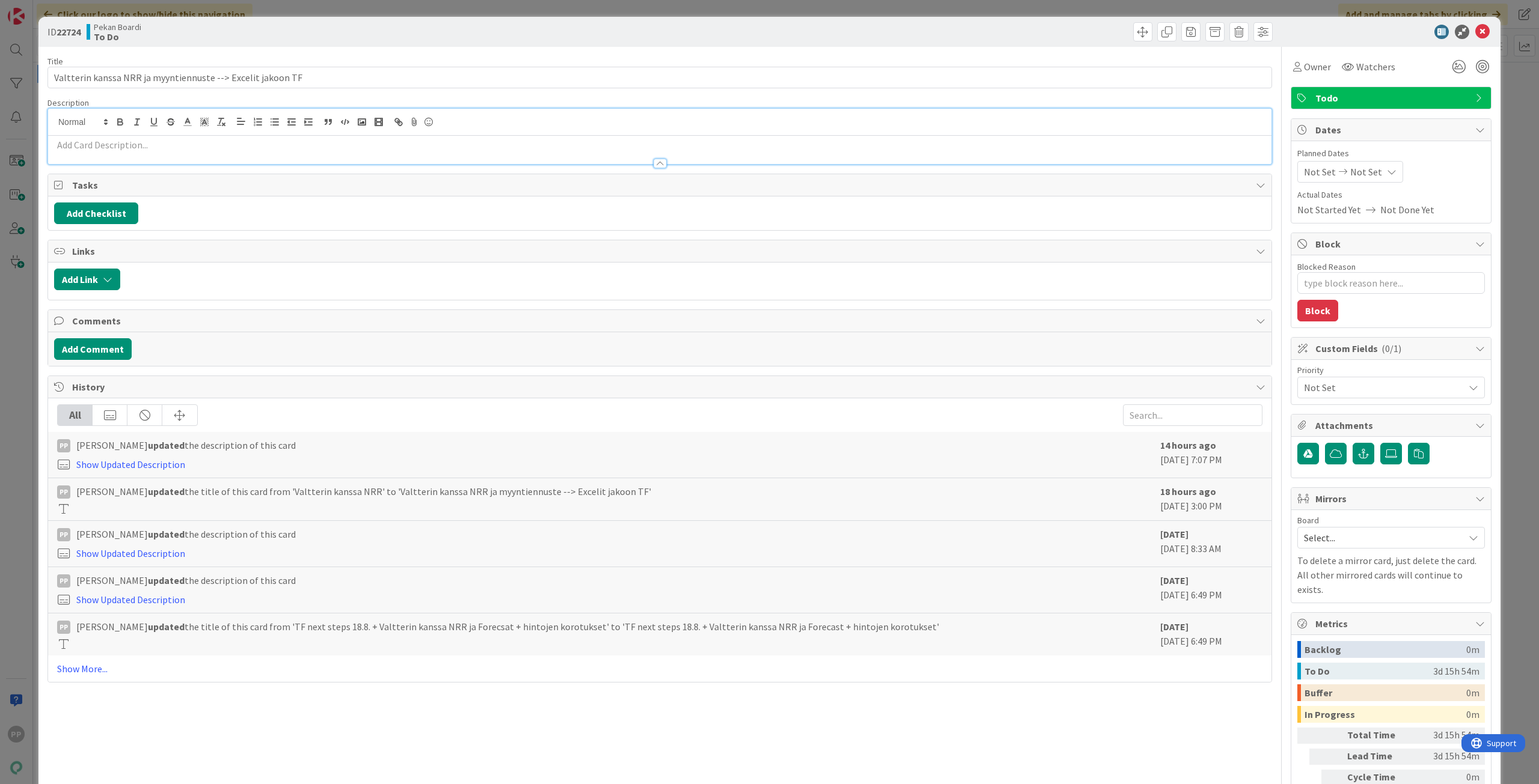
click at [20, 235] on div "ID 22724 Pekan Boardi To Do Title 59 / 128 [PERSON_NAME] kanssa NRR ja myyntien…" at bounding box center [769, 392] width 1539 height 784
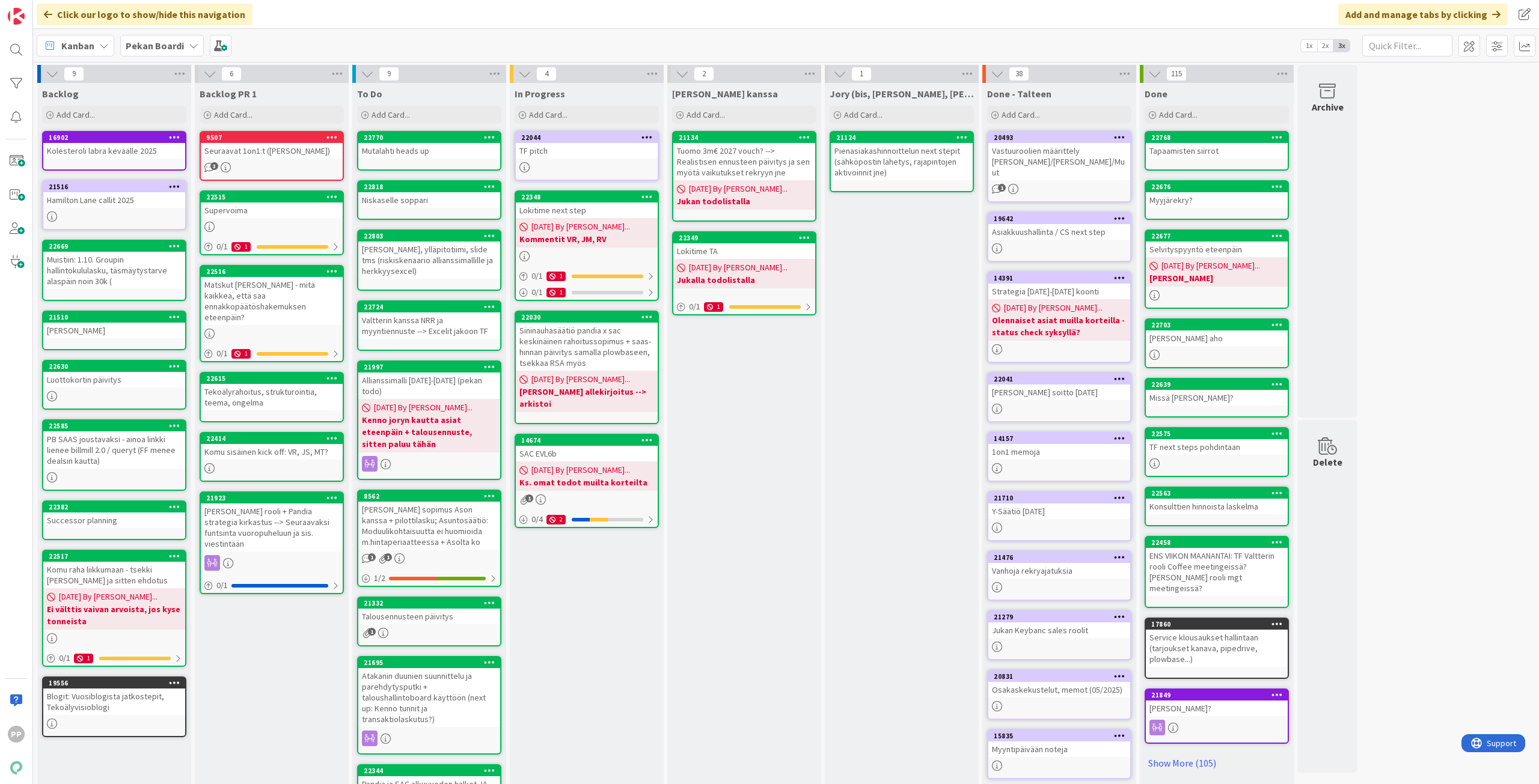
click at [433, 609] on div "Talousennusteen päivitys" at bounding box center [429, 616] width 142 height 16
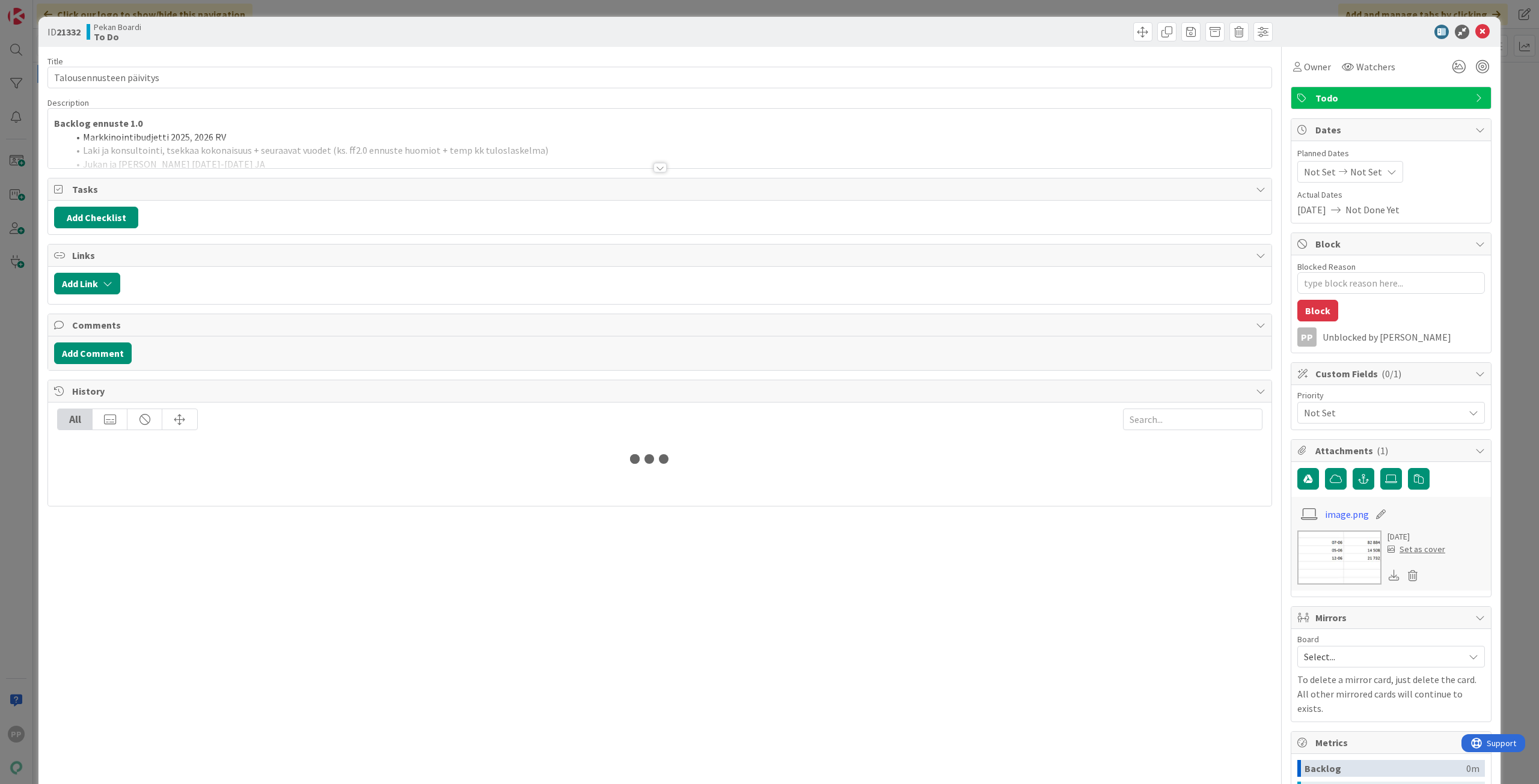
click at [114, 147] on div at bounding box center [659, 153] width 1223 height 31
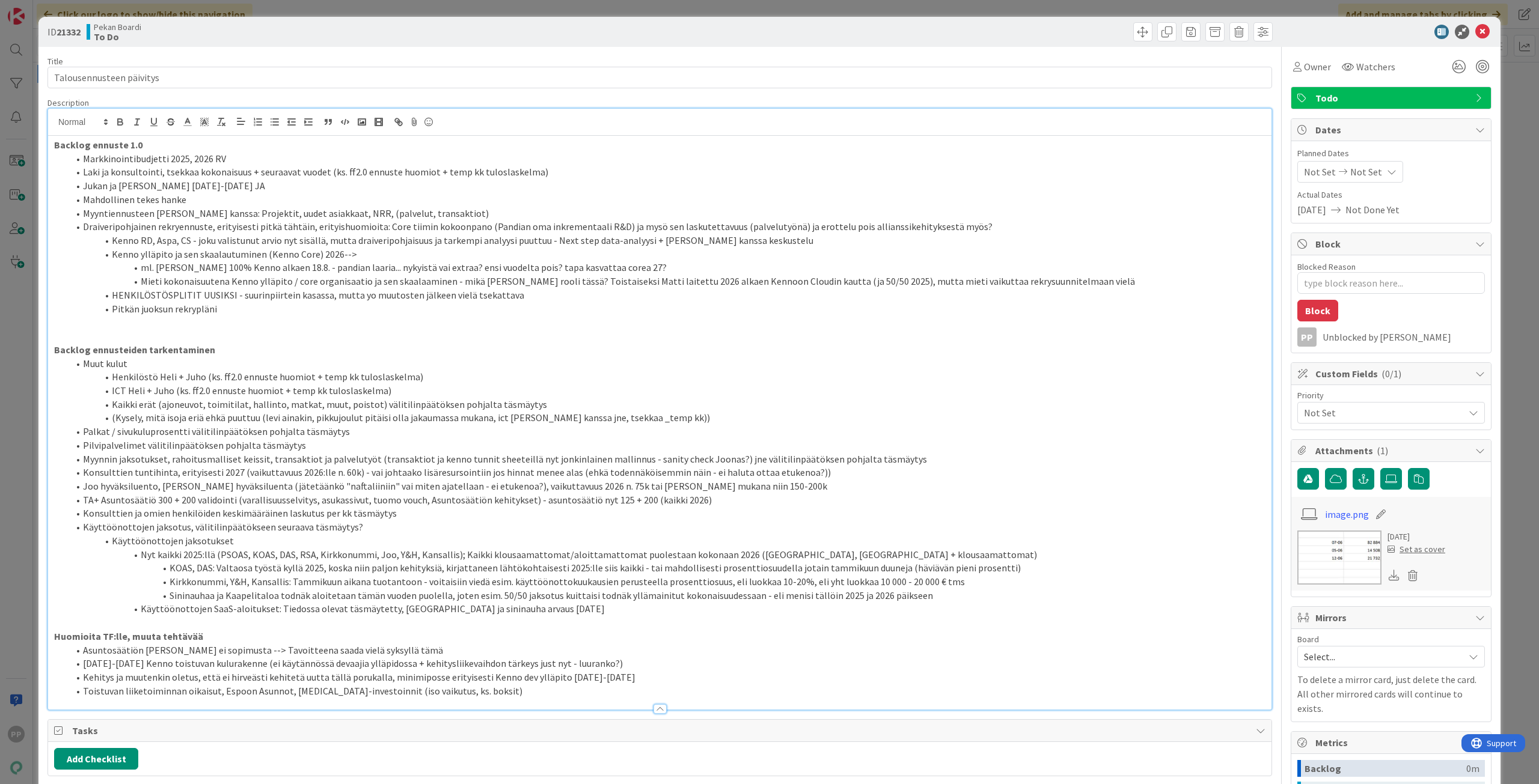
click at [55, 149] on strong "Backlog ennuste 1.0" at bounding box center [98, 145] width 88 height 12
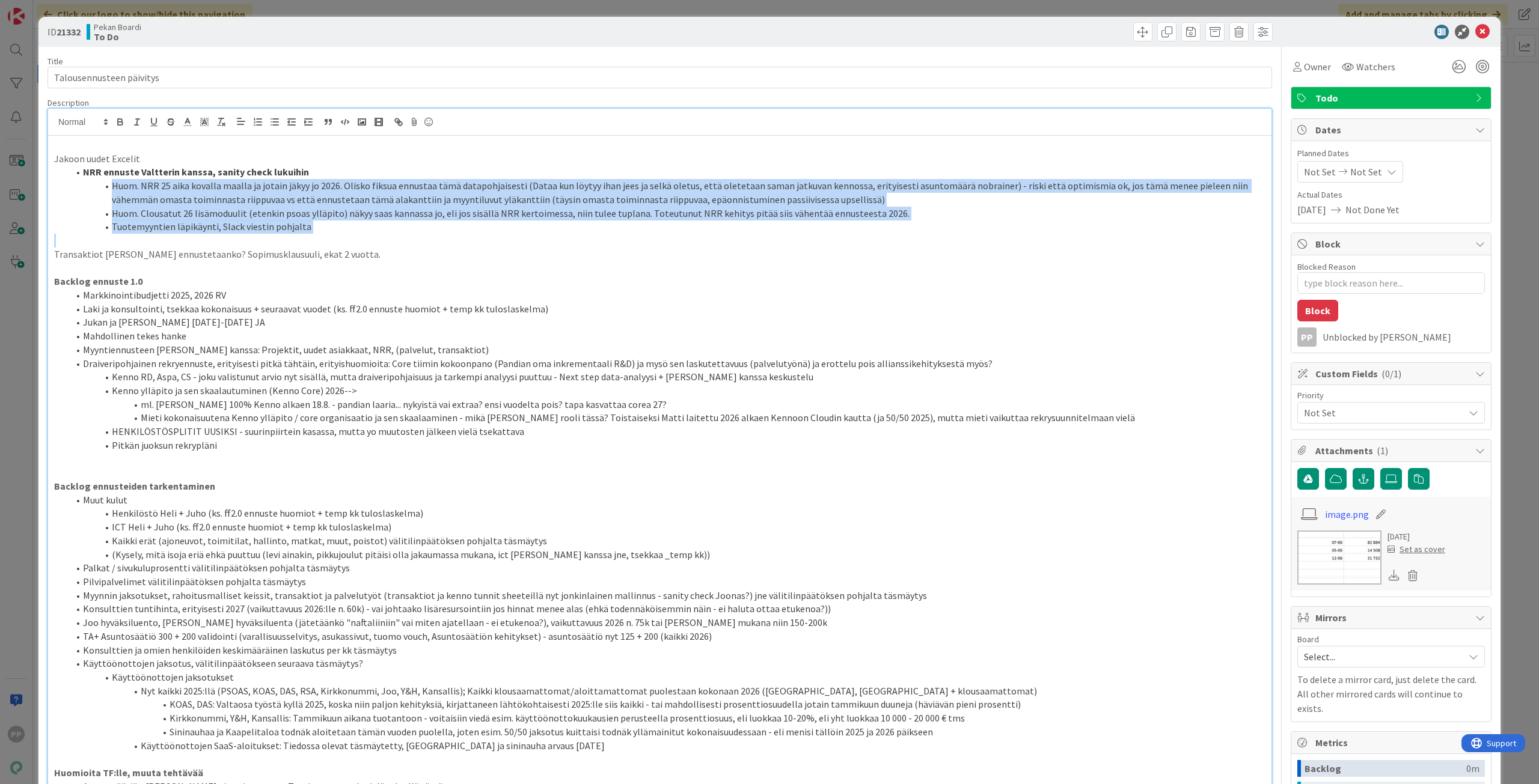
copy ol "Huom. NRR 25 aika kovalla maalla ja jotain jäkyy jo 2026. Olisko fiksua ennusta…"
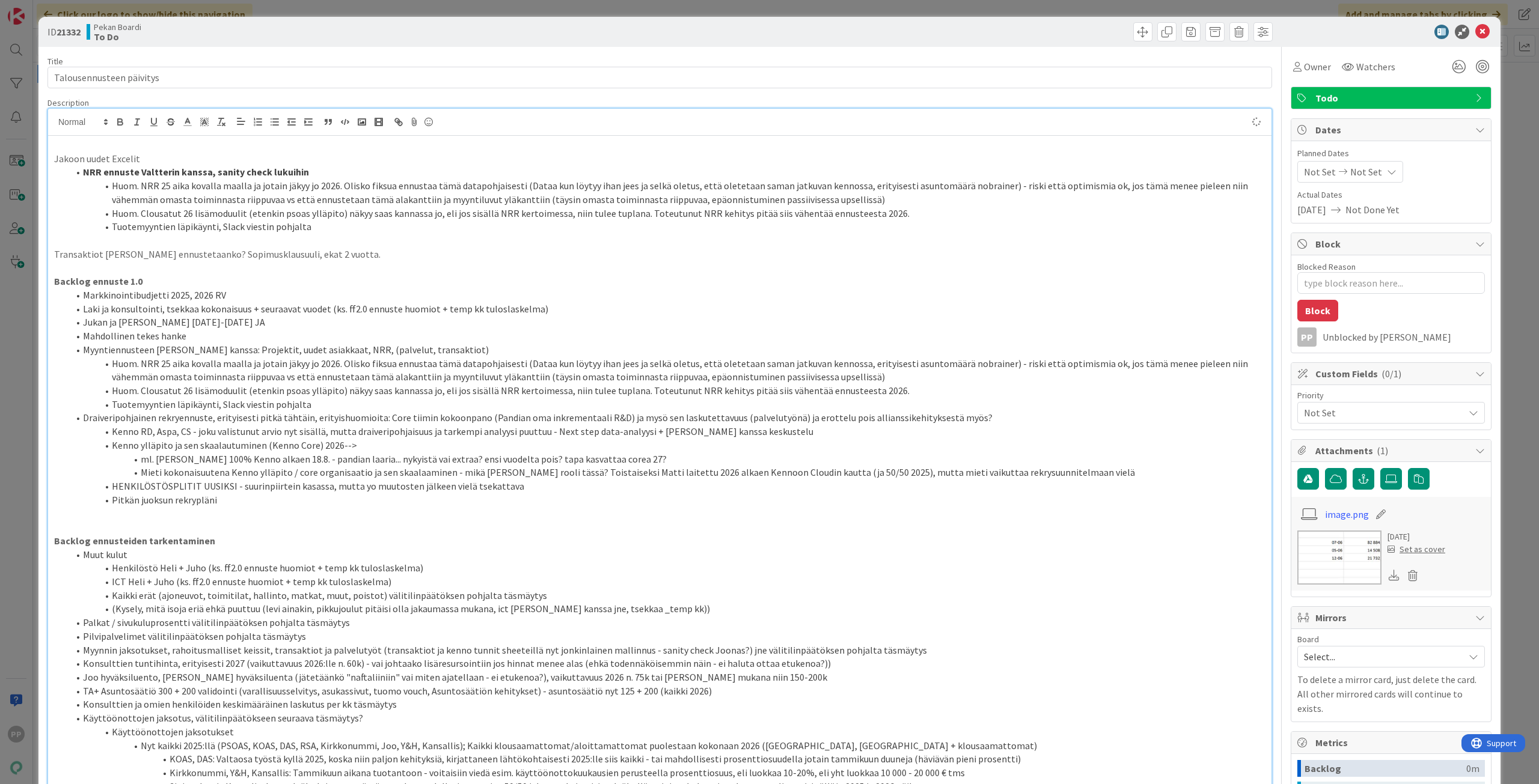
type textarea "x"
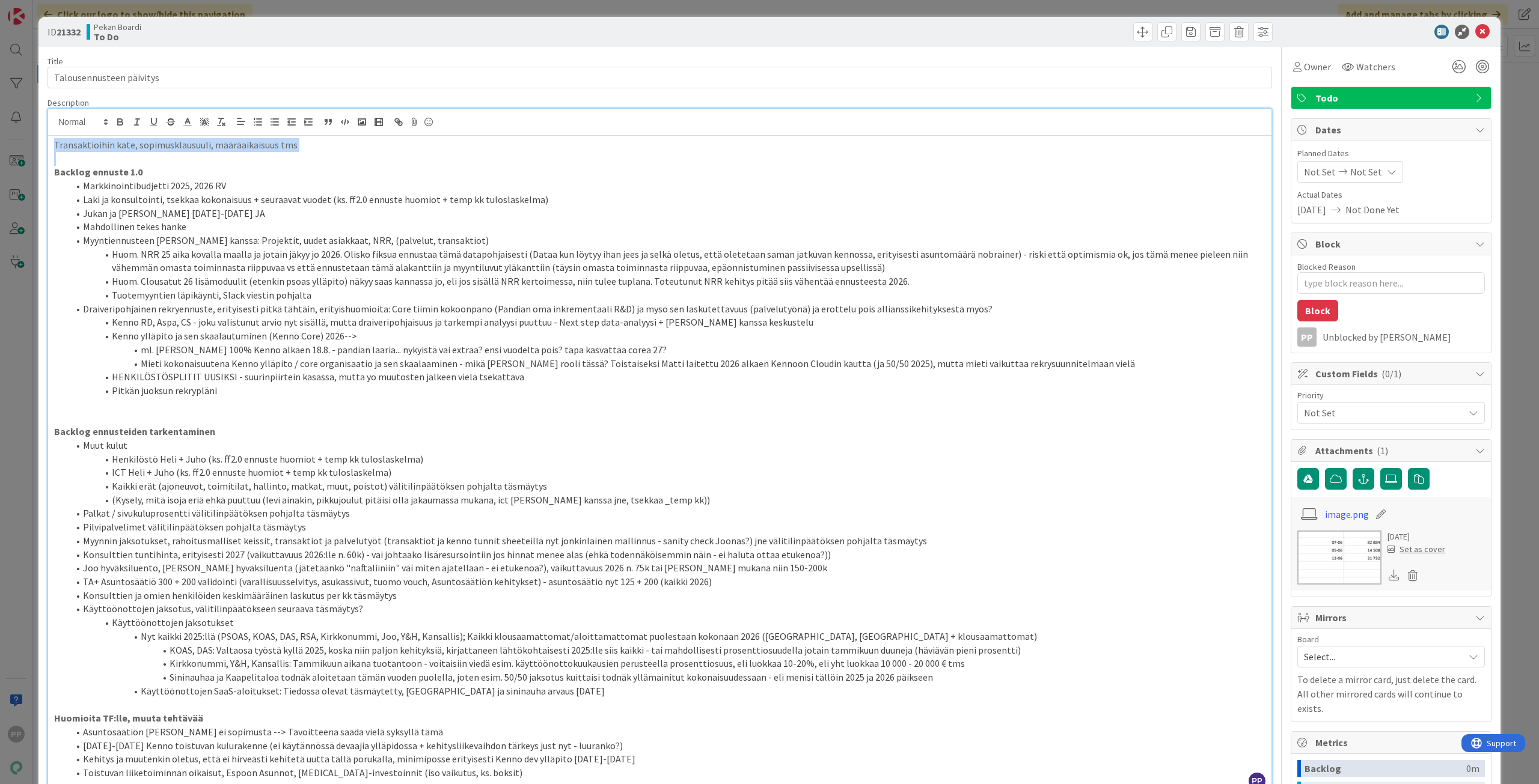
drag, startPoint x: 379, startPoint y: 154, endPoint x: 0, endPoint y: 98, distance: 383.1
click at [0, 98] on div "ID 21332 Pekan Boardi To Do Title 24 / 128 Talousennusteen päivitys Description…" at bounding box center [769, 392] width 1539 height 784
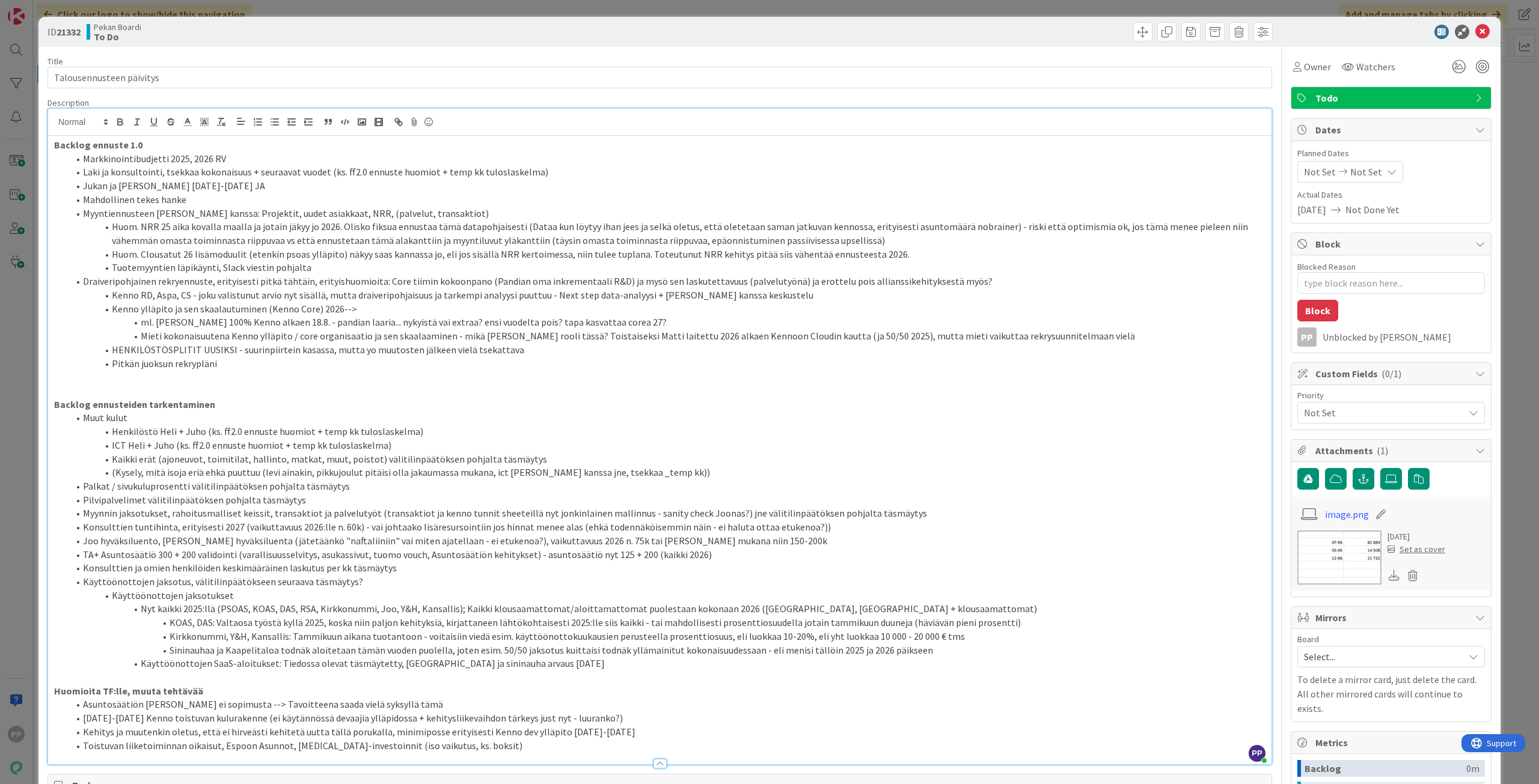
click at [38, 168] on div "ID 21332 Pekan Boardi To Do Title 24 / 128 Talousennusteen päivitys Description…" at bounding box center [769, 660] width 1462 height 1286
click at [26, 168] on div "ID 21332 Pekan Boardi To Do Title 24 / 128 Talousennusteen päivitys Description…" at bounding box center [769, 392] width 1539 height 784
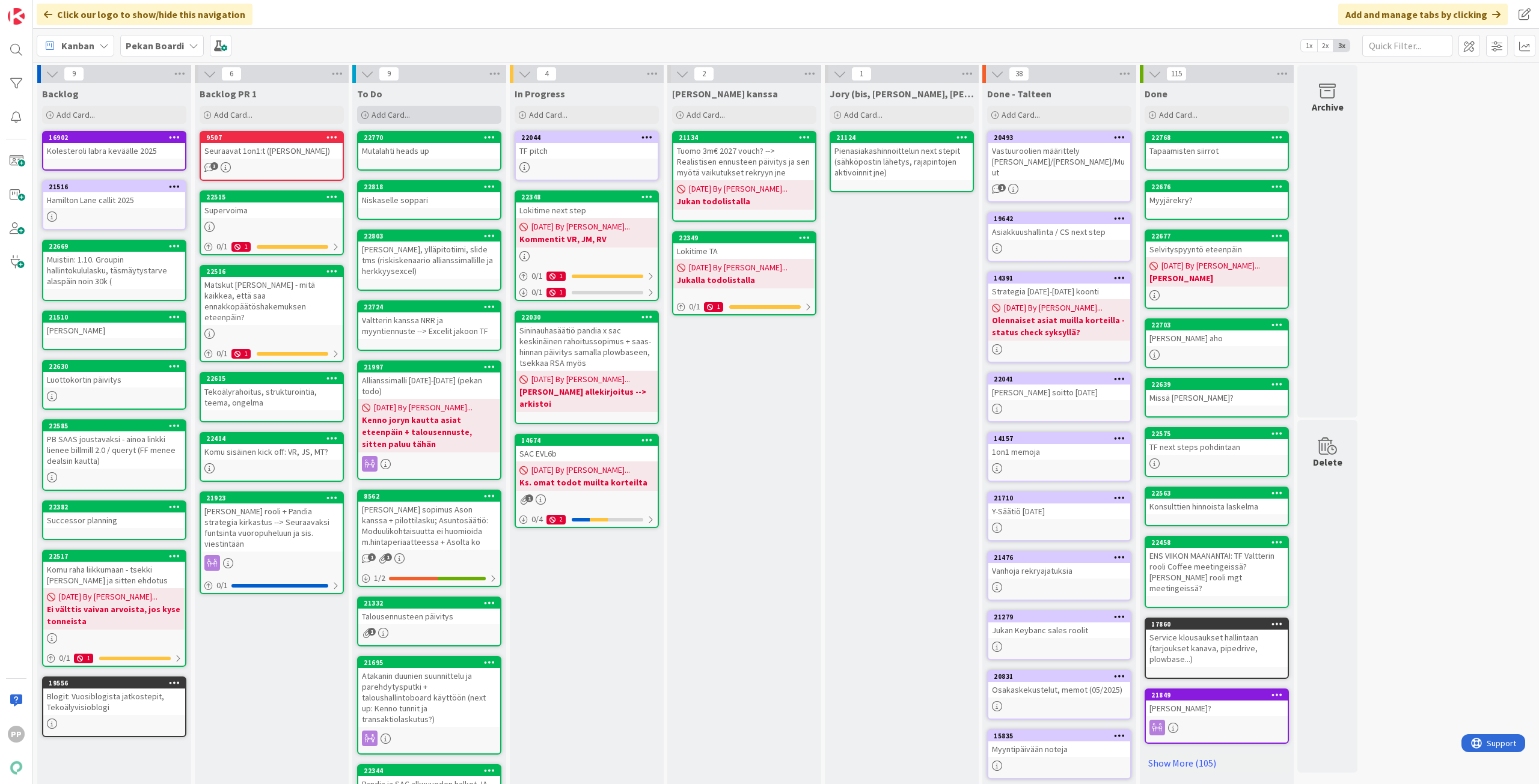
click at [445, 117] on div "Add Card..." at bounding box center [429, 115] width 144 height 18
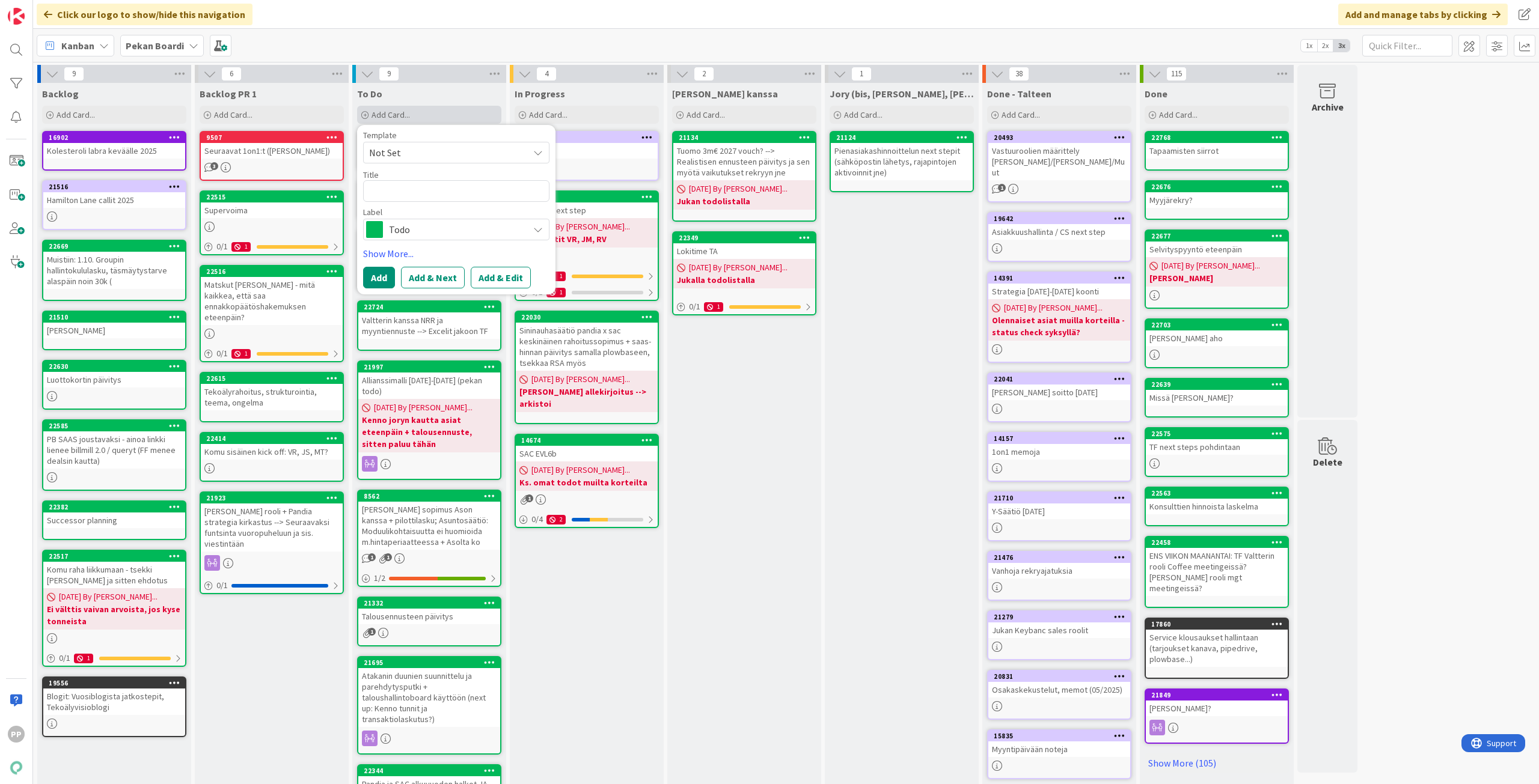
type textarea "x"
type textarea "Transaktioihin kate, sopimusklausuuli, määräaikaisuus tms"
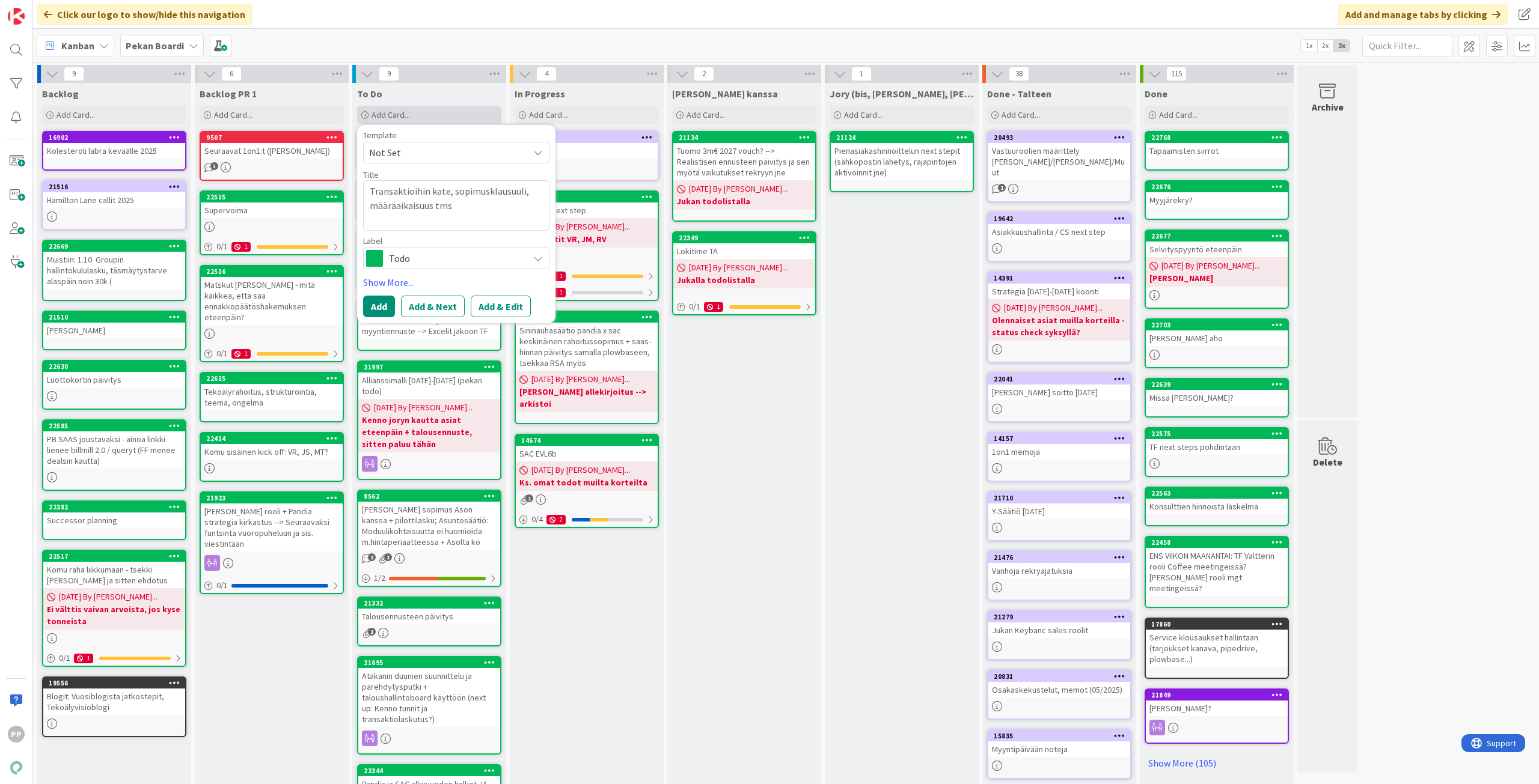
type textarea "x"
type textarea "Transaktioihin kate, sopimusklausuuli, määräaikaisuus tms"
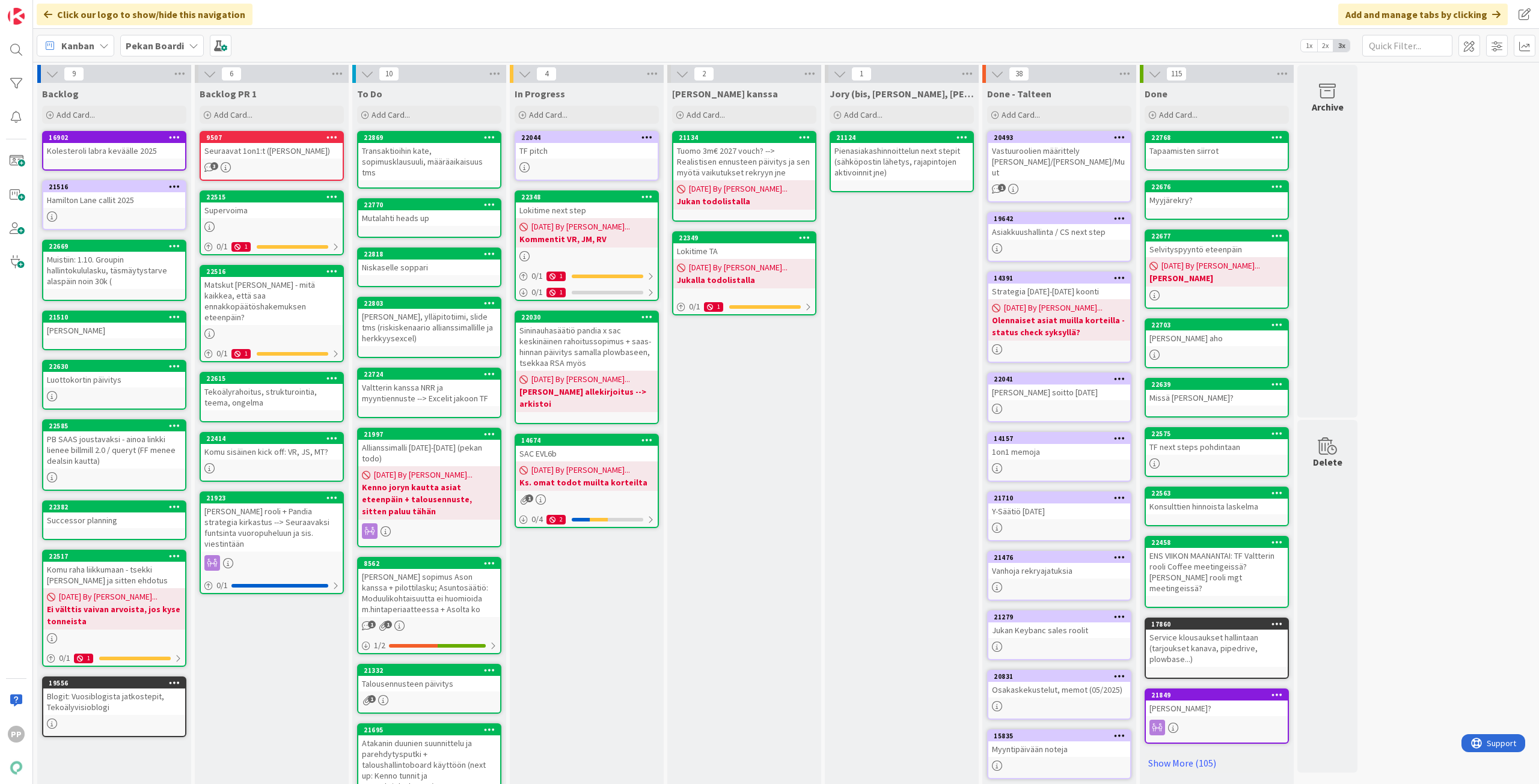
click at [456, 174] on div "Transaktioihin kate, sopimusklausuuli, määräaikaisuus tms" at bounding box center [429, 162] width 142 height 38
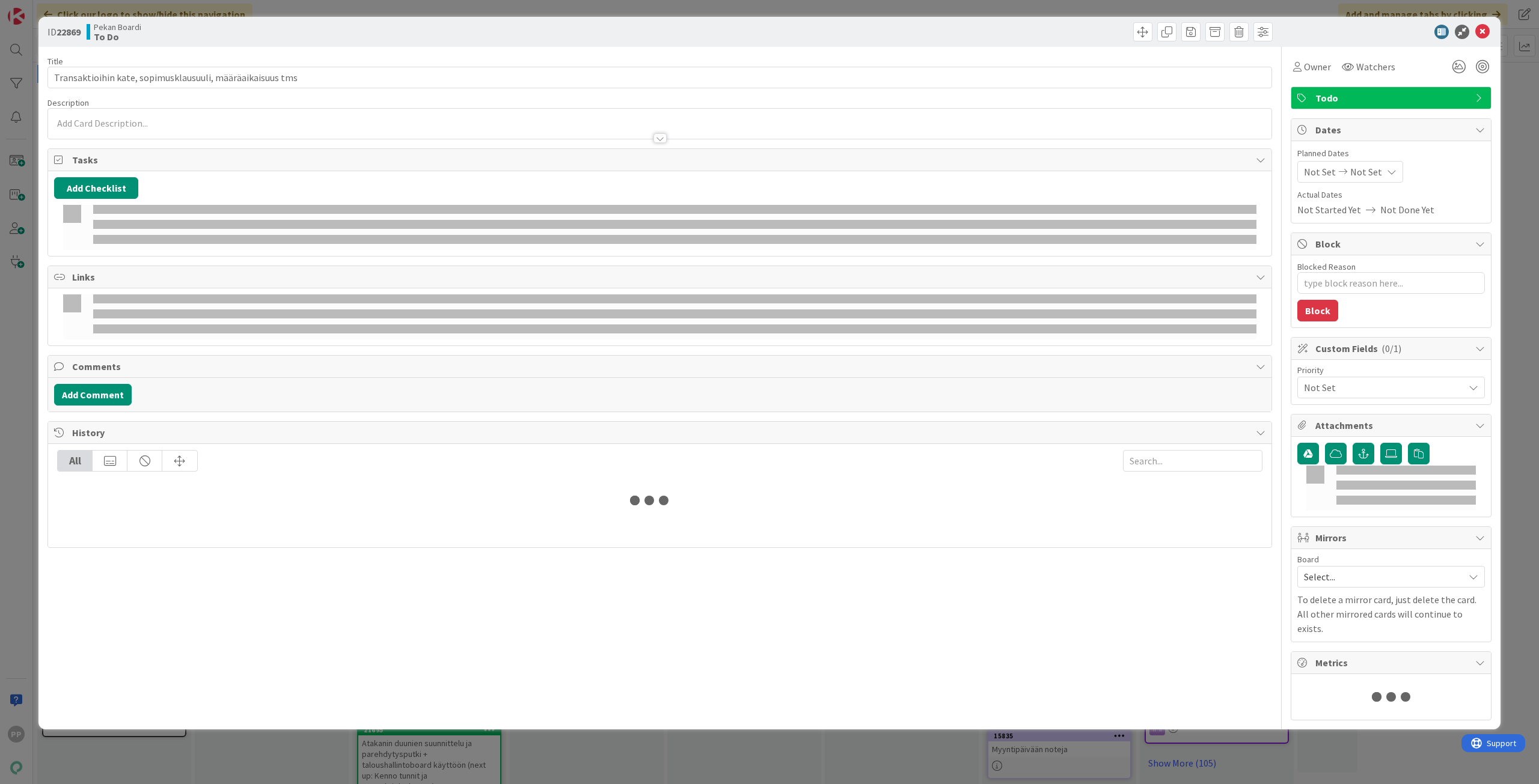
type textarea "x"
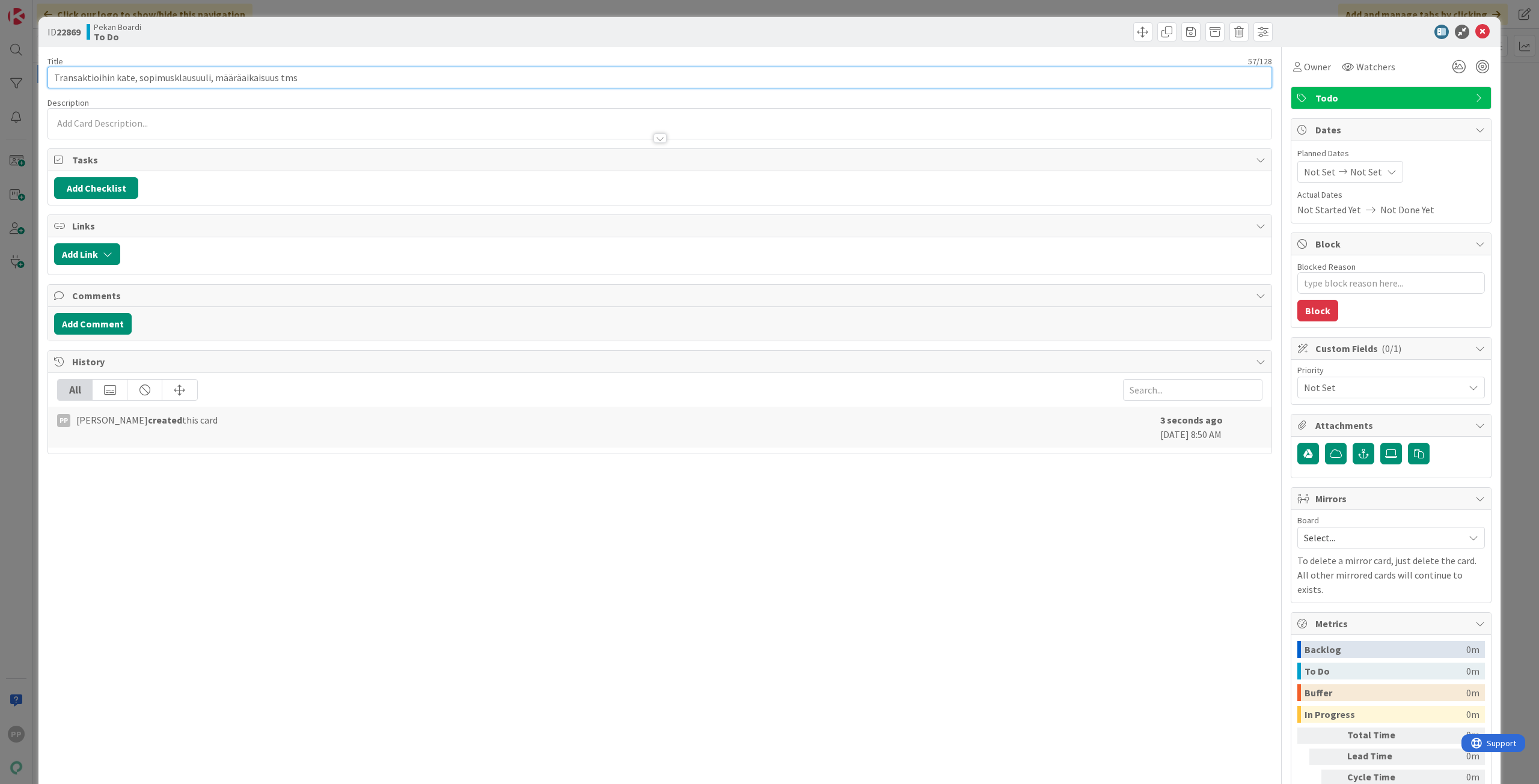
drag, startPoint x: 276, startPoint y: 79, endPoint x: 508, endPoint y: 113, distance: 234.5
click at [501, 113] on div "Title 57 / 128 Transaktioihin kate, sopimusklausuuli, määräaikaisuus tms Descri…" at bounding box center [660, 444] width 1224 height 794
type input "Transaktioihin kate, sopimusklausuuli, määräaikaisuus"
click at [469, 53] on div "Title 53 / 128 Transaktioihin kate, sopimusklausuuli, määräaikaisuus Descriptio…" at bounding box center [660, 444] width 1224 height 794
click at [469, 19] on div "ID 22869 Pekan Boardi To Do" at bounding box center [769, 32] width 1462 height 30
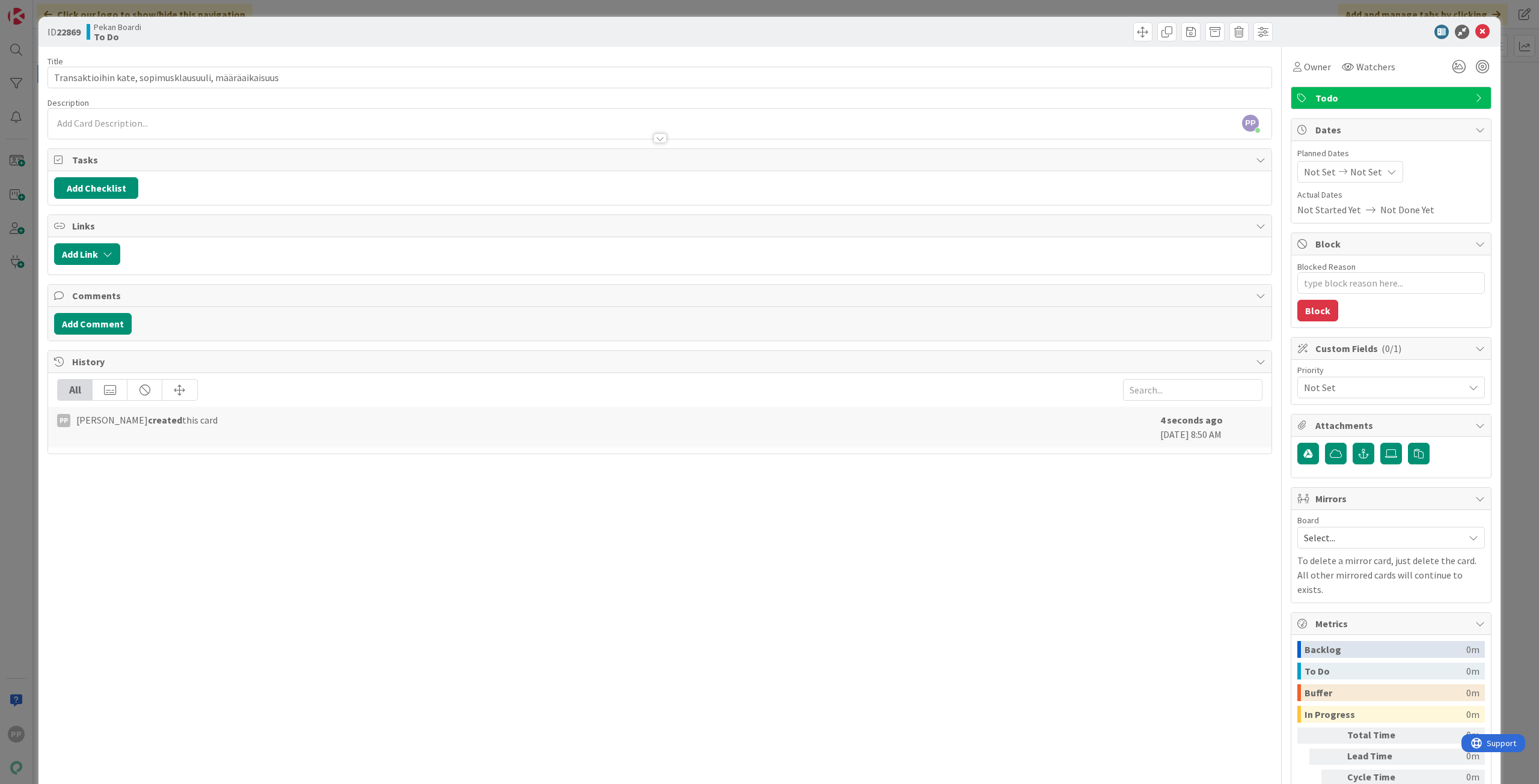
click at [469, 15] on div "ID 22869 Pekan Boardi To Do Title 53 / 128 Transaktioihin [PERSON_NAME], sopimu…" at bounding box center [769, 392] width 1539 height 784
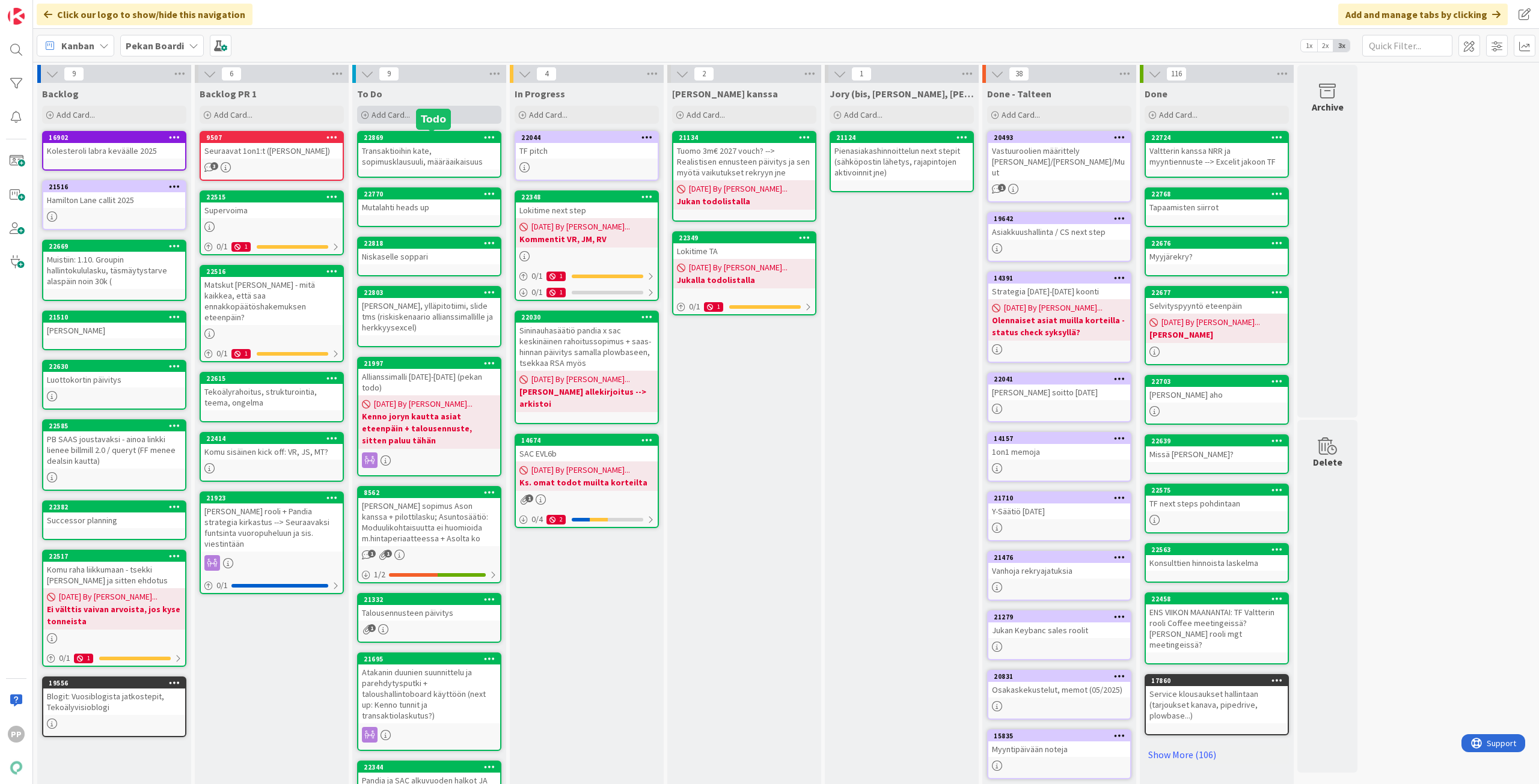
click at [406, 108] on div "Add Card..." at bounding box center [429, 115] width 144 height 18
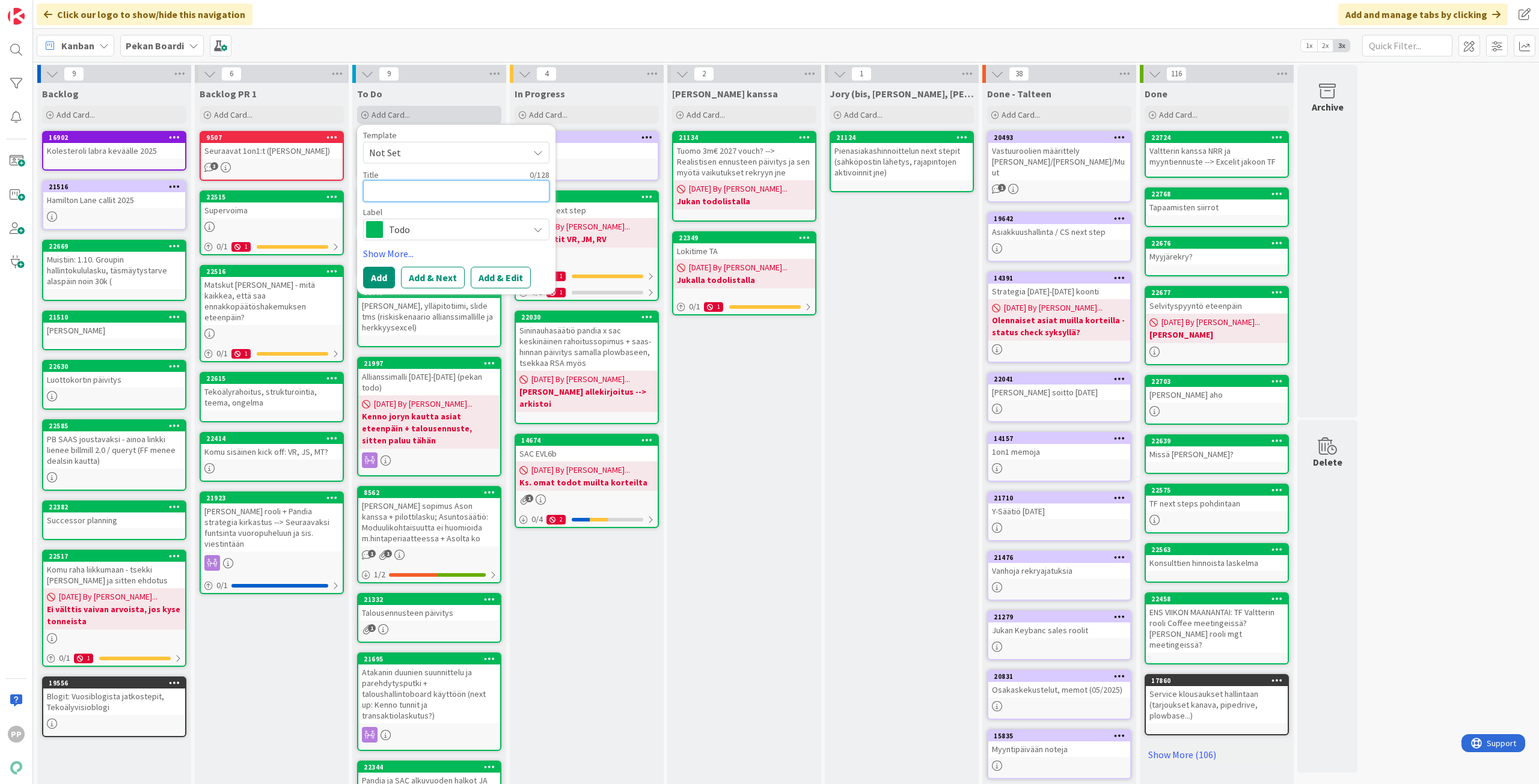
type textarea "x"
type textarea "E"
type textarea "x"
type textarea "Ex"
type textarea "x"
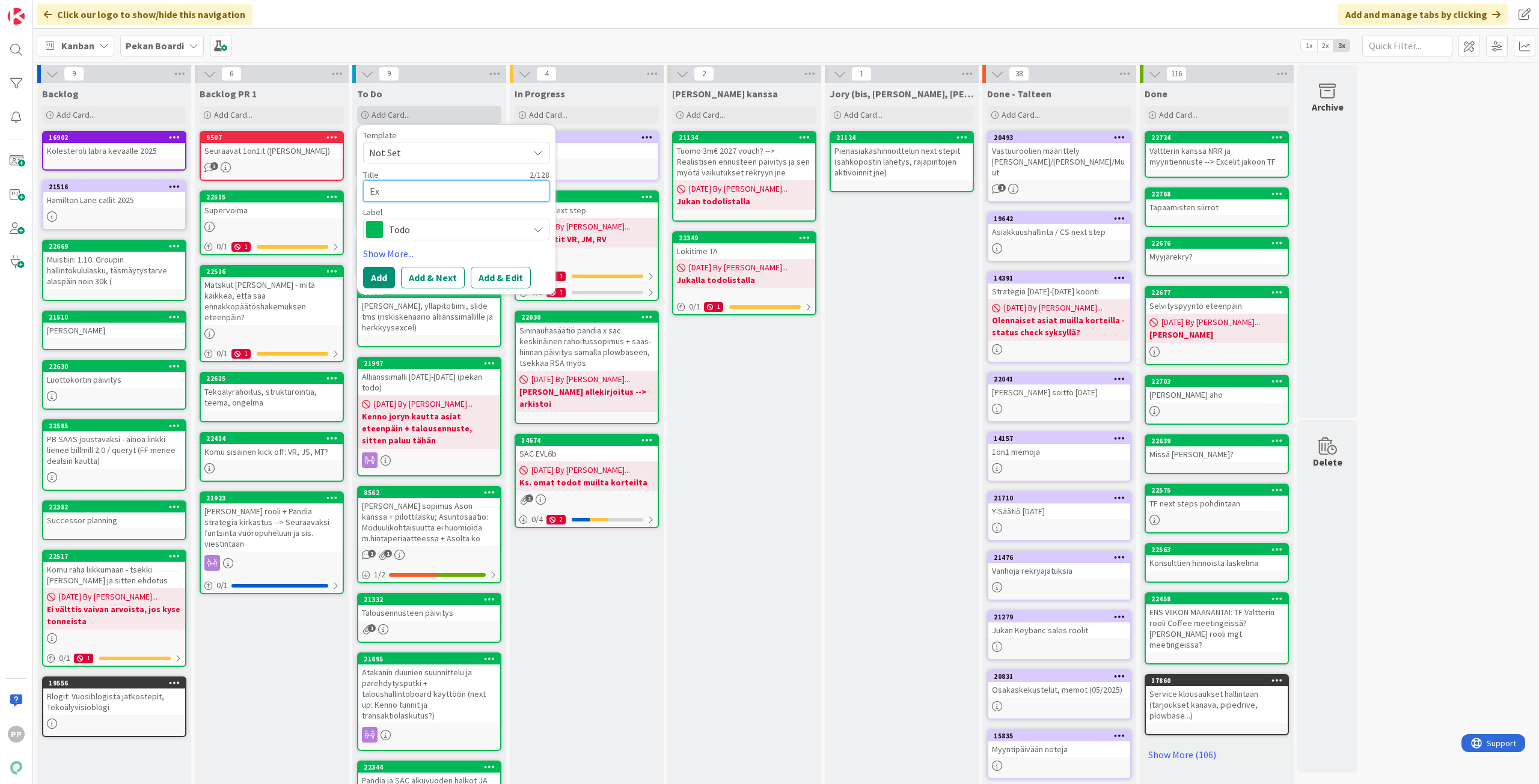
type textarea "Exc"
type textarea "x"
type textarea "Exce"
type textarea "x"
type textarea "Excel"
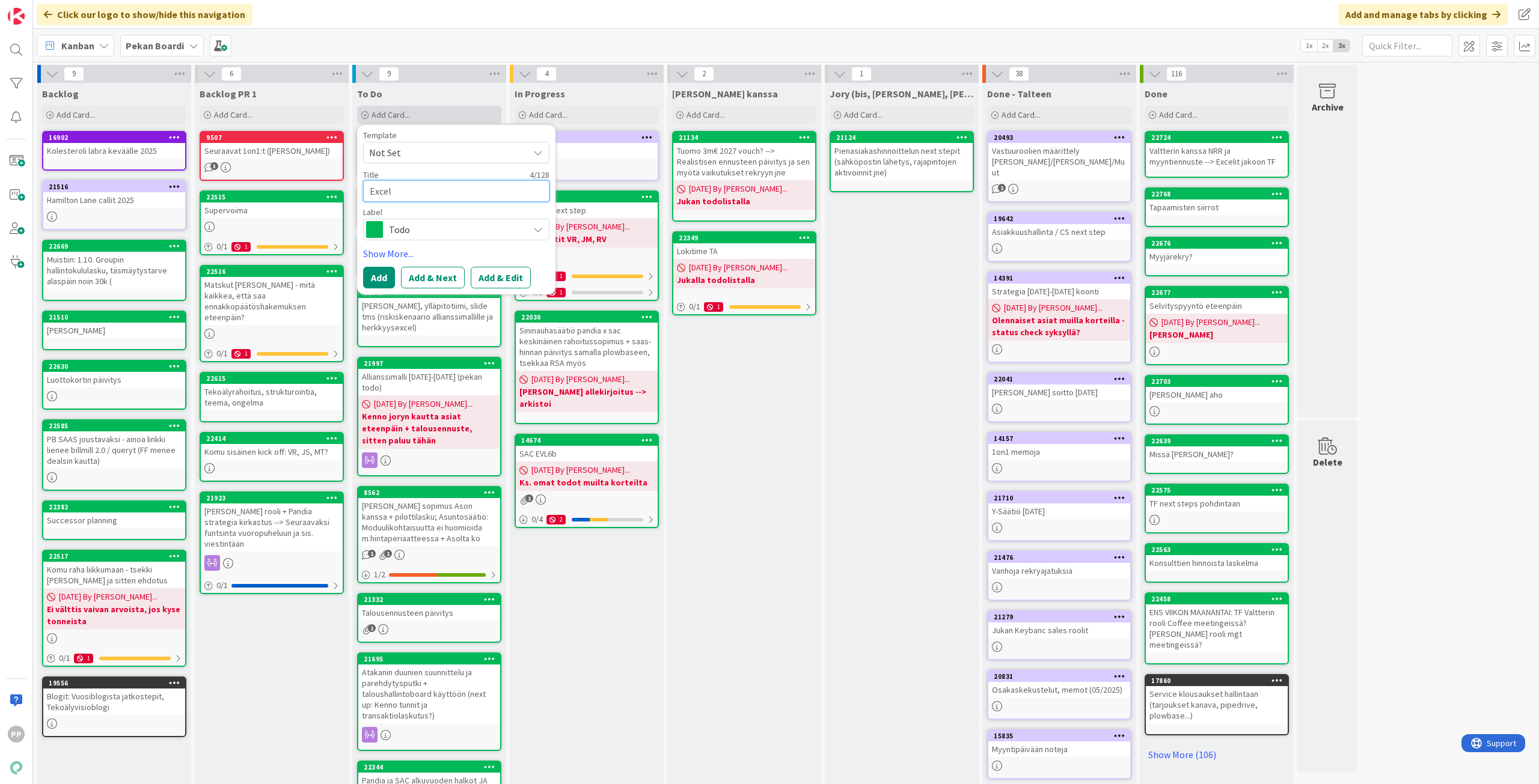
type textarea "x"
type textarea "Exceli"
type textarea "x"
type textarea "Excelit"
type textarea "x"
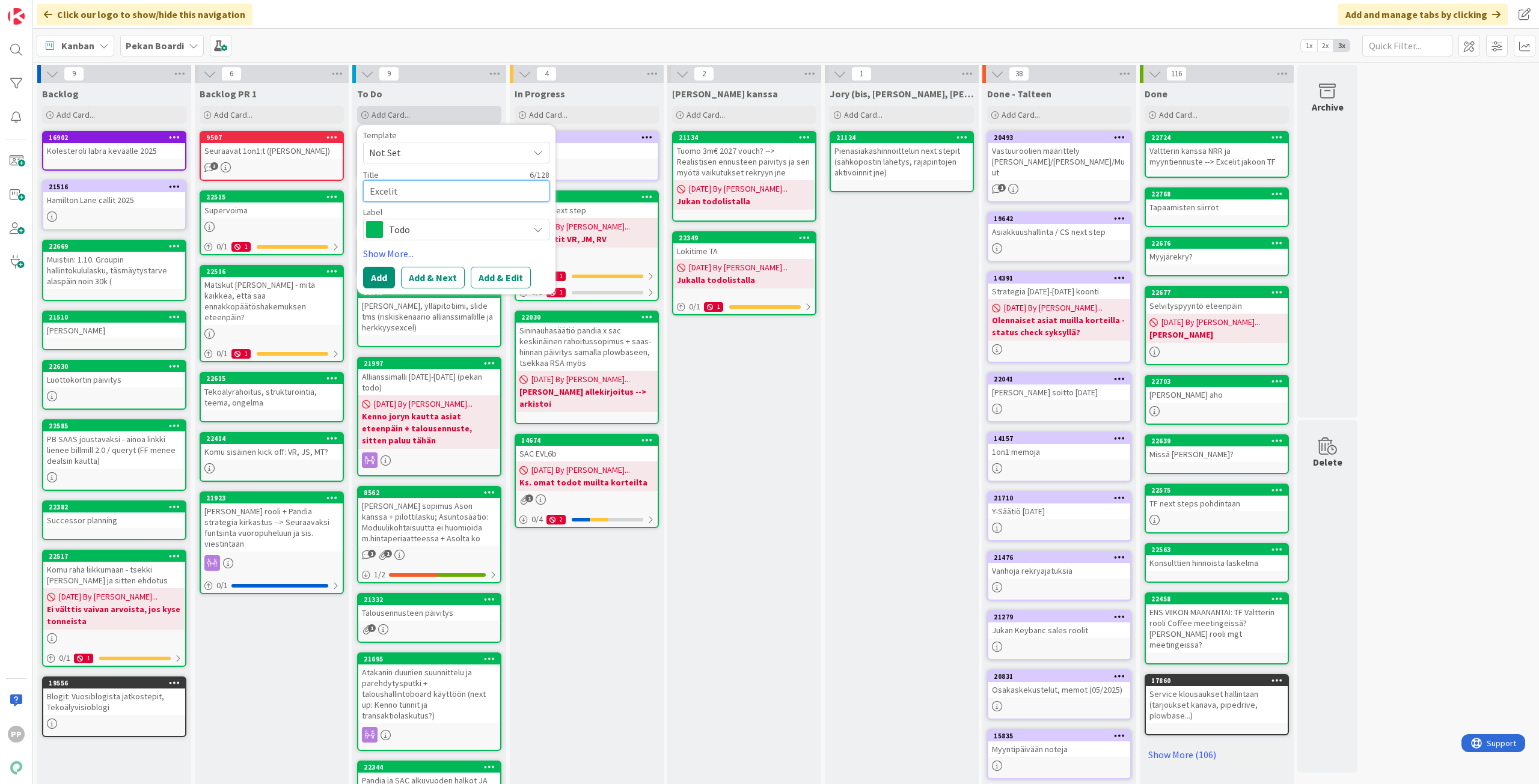
type textarea "Excelit"
type textarea "x"
type textarea "Excelit j"
type textarea "x"
type textarea "Excelit ja"
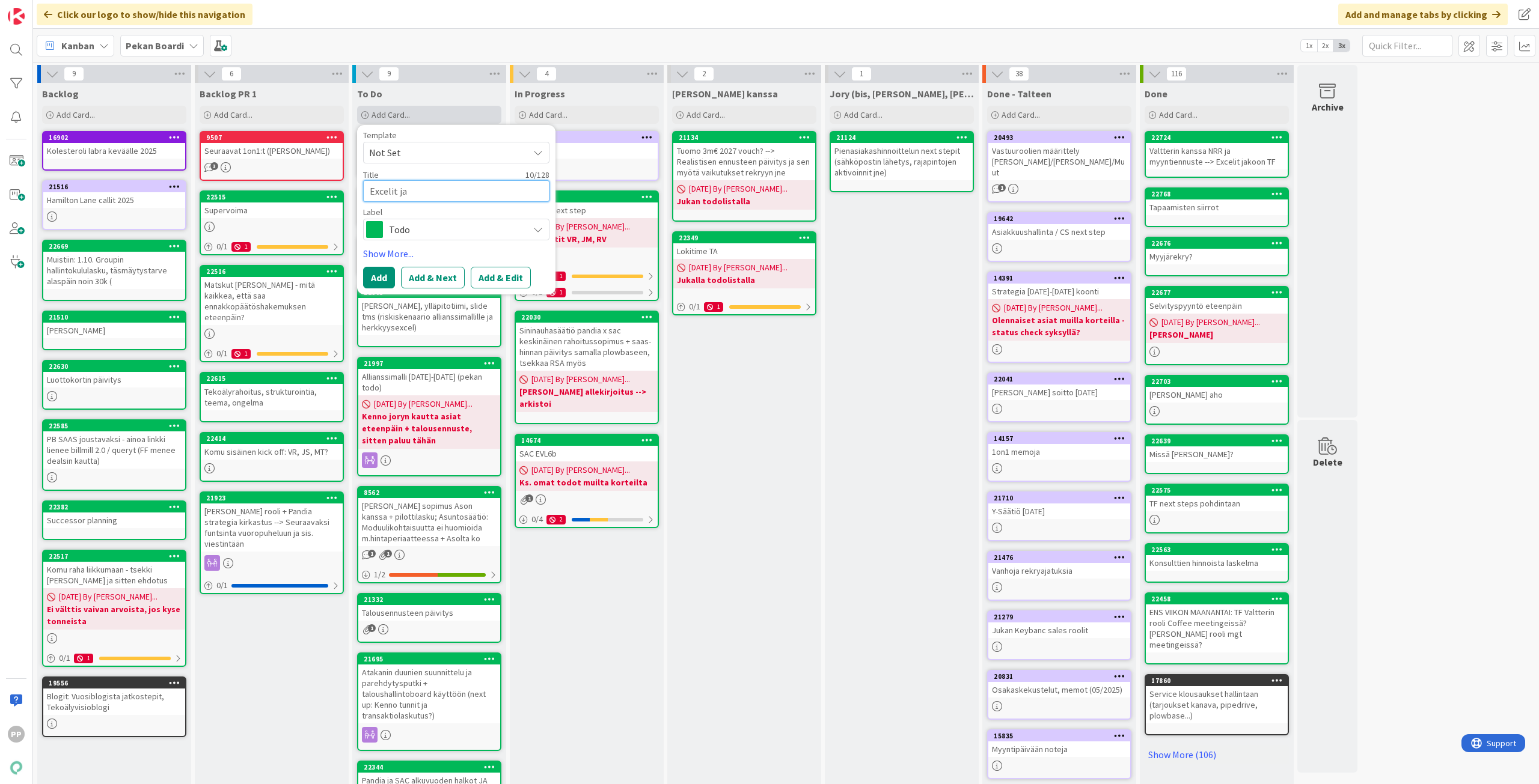
type textarea "x"
type textarea "Excelit jak"
type textarea "x"
type textarea "Excelit jako"
type textarea "x"
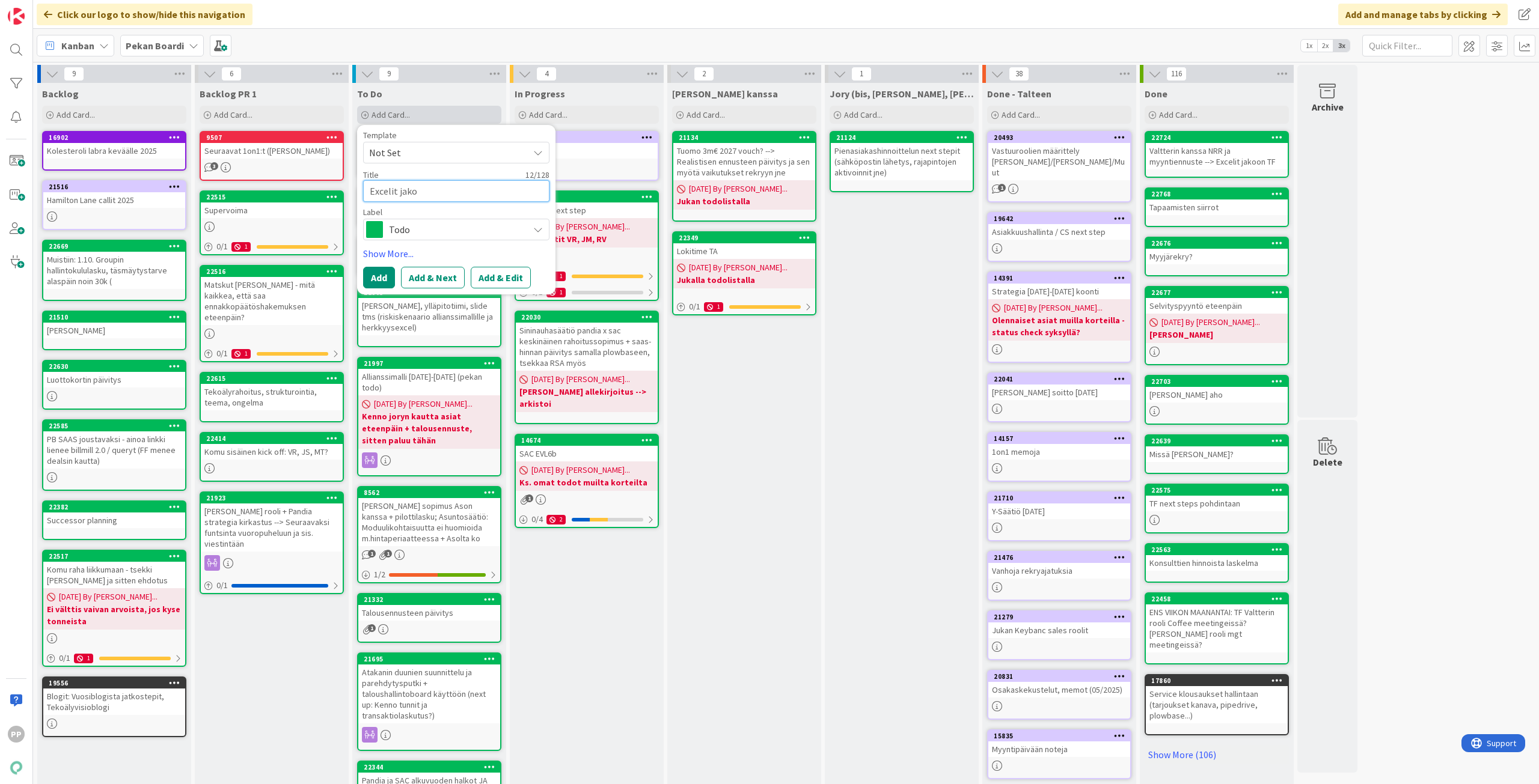
type textarea "Excelit jakoo"
type textarea "x"
type textarea "Excelit jakoon"
type textarea "x"
type textarea "Excelit jakoon"
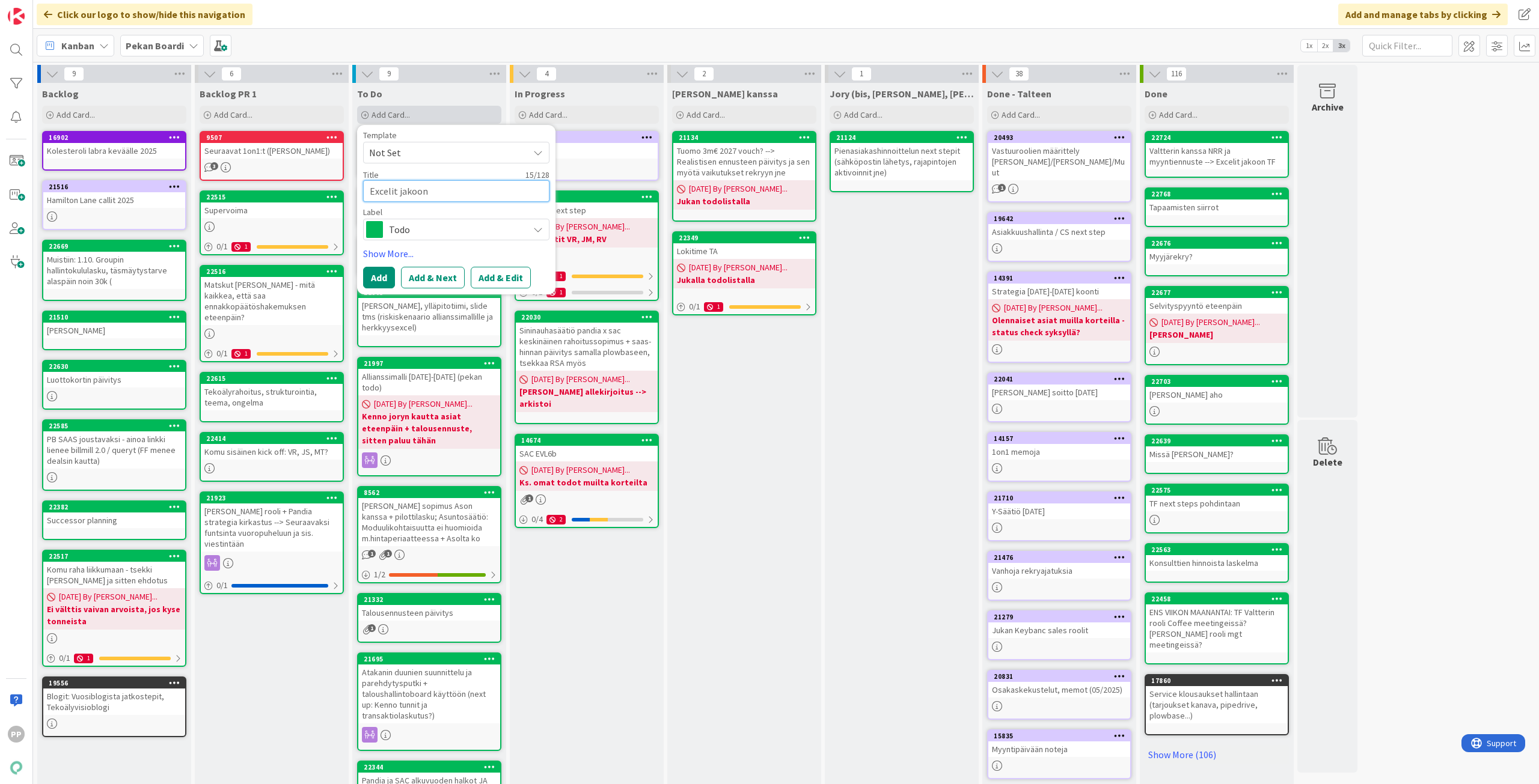
type textarea "x"
type textarea "Excelit jakoon T"
type textarea "x"
type textarea "Excelit jakoon TF"
type textarea "x"
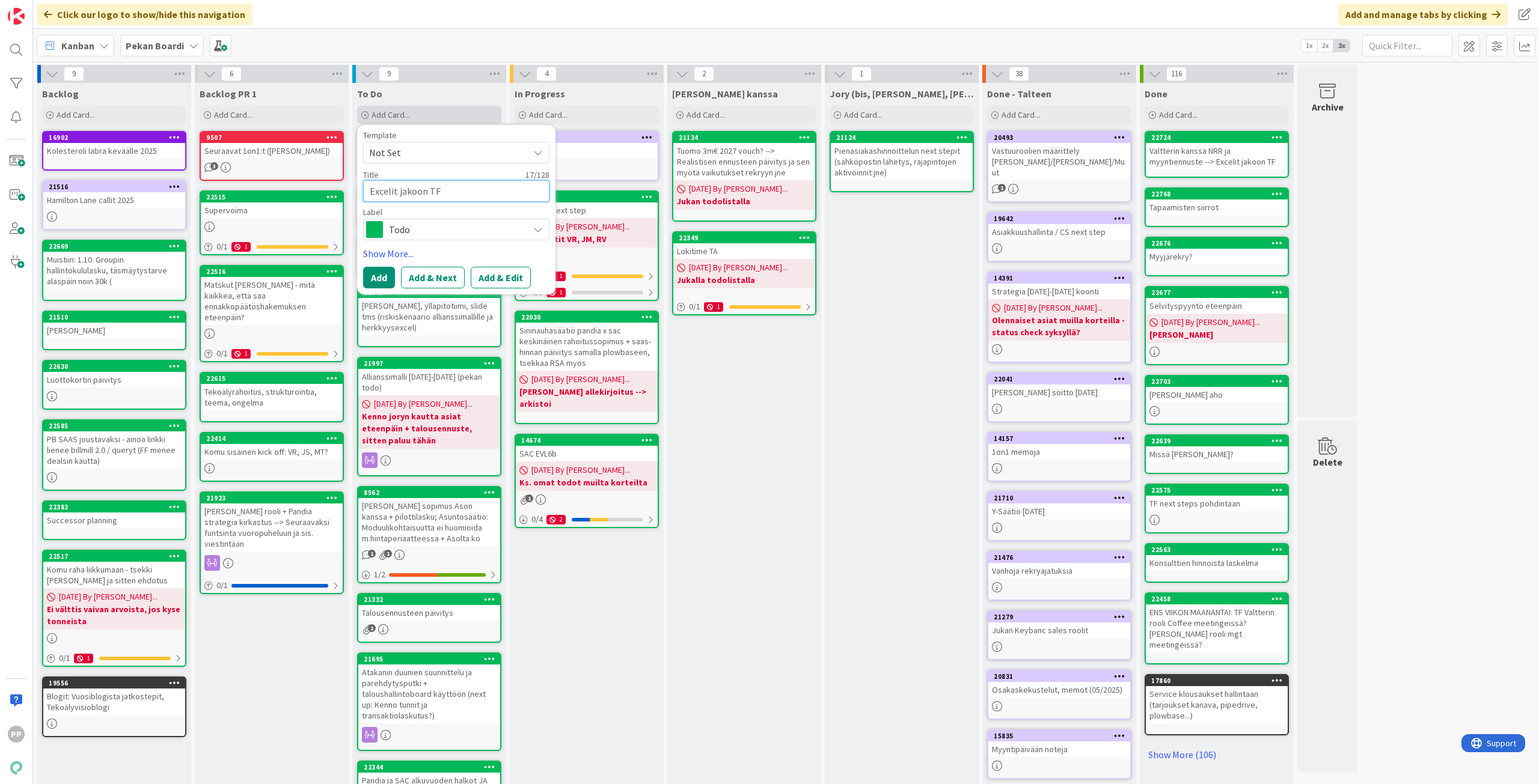
type textarea "Excelit jakoon TF:"
type textarea "x"
type textarea "Excelit jakoon TF:l"
type textarea "x"
type textarea "Excelit jakoon TF:ll"
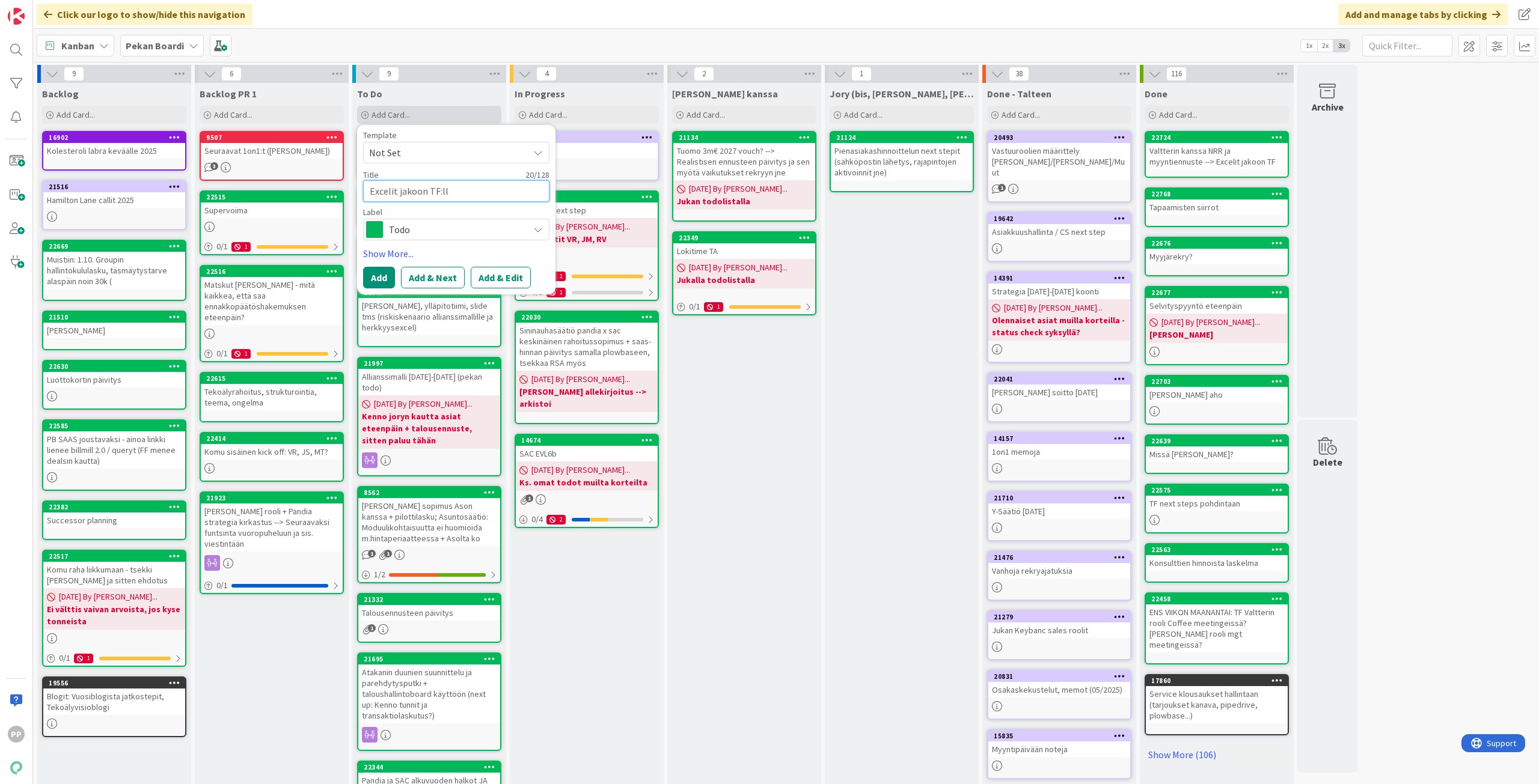
type textarea "x"
type textarea "Excelit jakoon TF:lle"
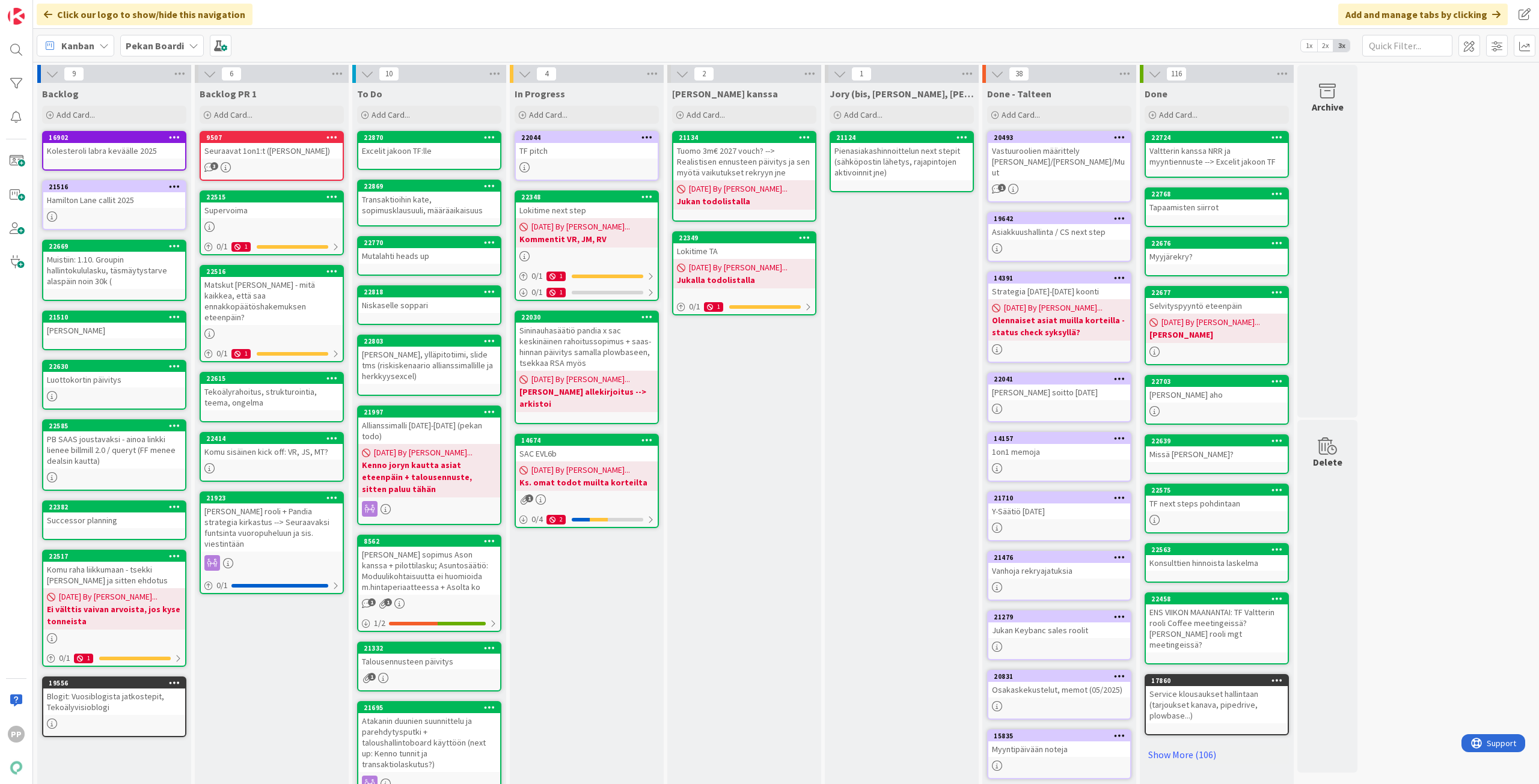
click at [451, 365] on div "[PERSON_NAME], ylläpitotiimi, slide tms (riskiskenaario allianssimallille ja he…" at bounding box center [429, 365] width 142 height 38
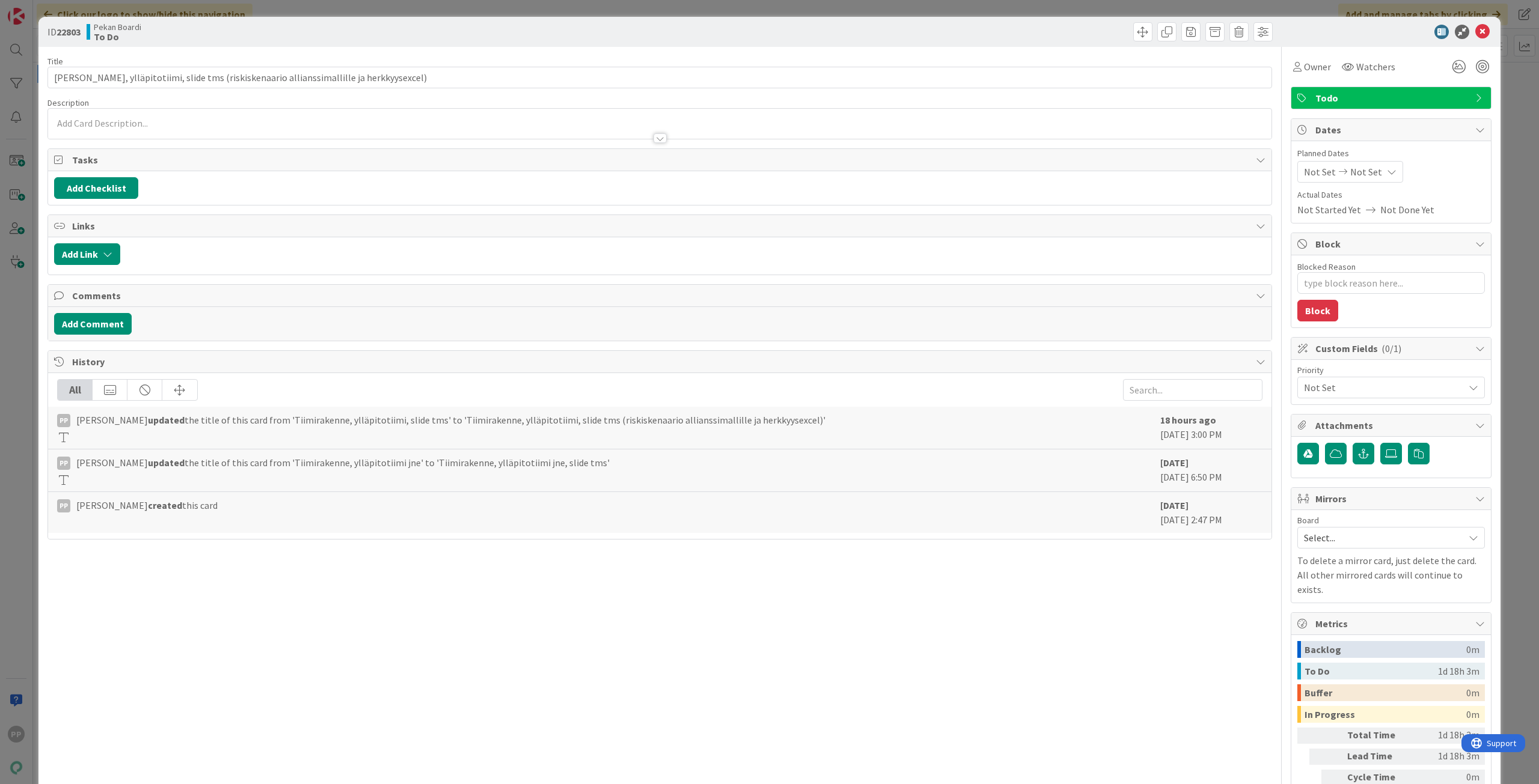
type textarea "x"
click at [298, 78] on input "[PERSON_NAME], ylläpitotiimi, slide tms (riskiskenaario allianssimallille ja he…" at bounding box center [660, 78] width 1224 height 22
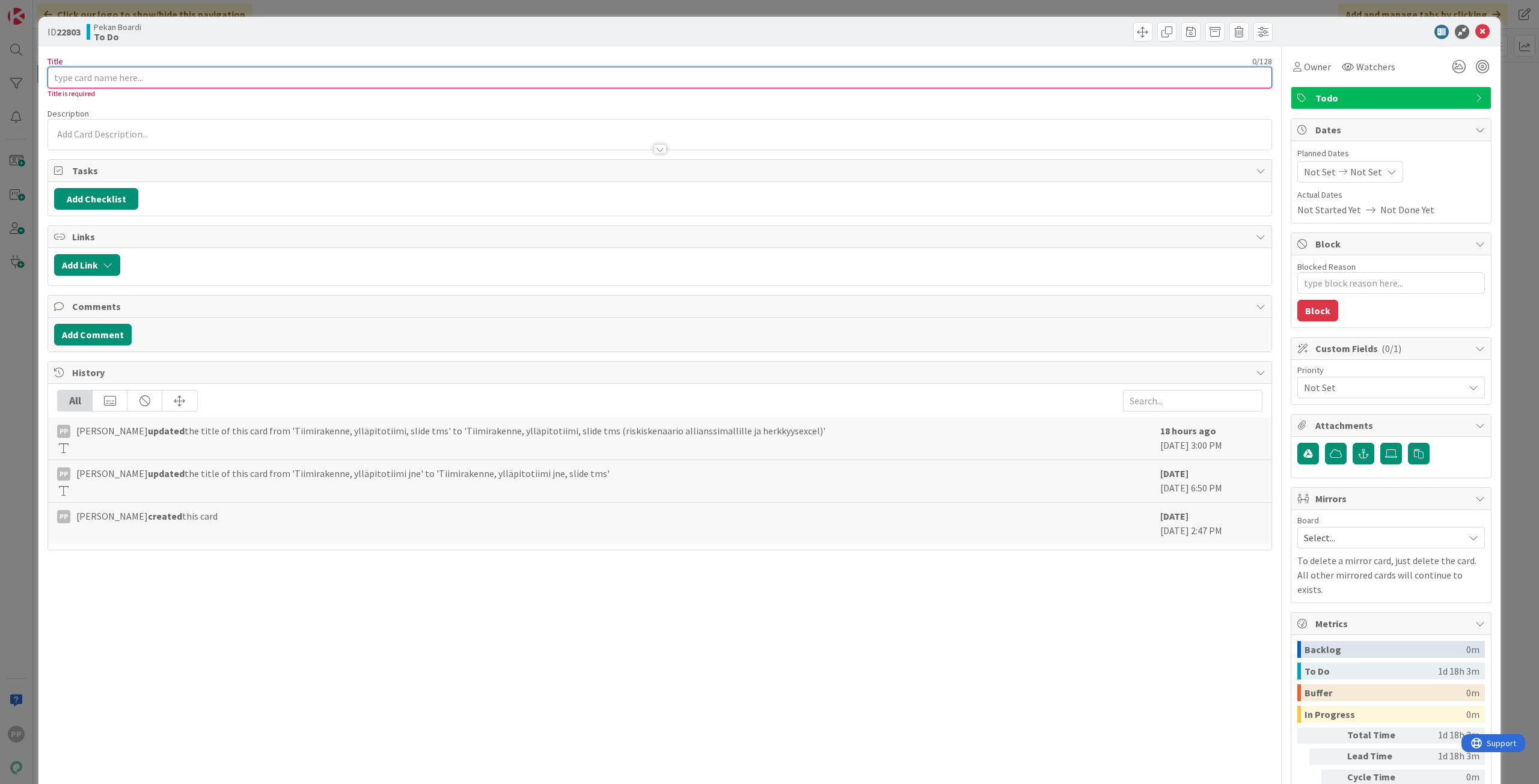
type input "[PERSON_NAME], ylläpitotiimi, slide tms (riskiskenaario allianssimallille ja he…"
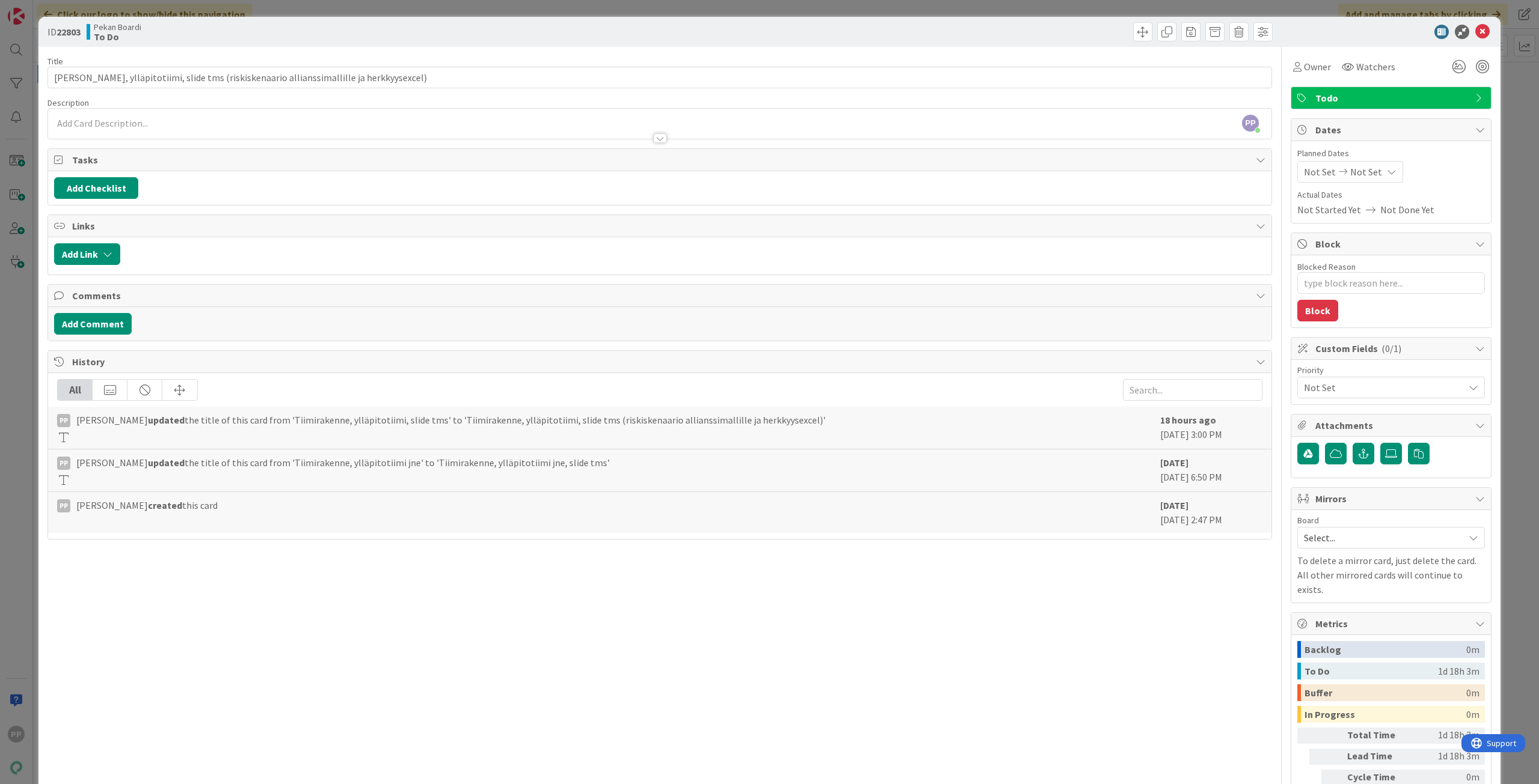
click at [22, 164] on div "ID 22803 Pekan Boardi To Do Title 90 / 128 Tiimirakenne, ylläpitotiimi, slide t…" at bounding box center [769, 392] width 1539 height 784
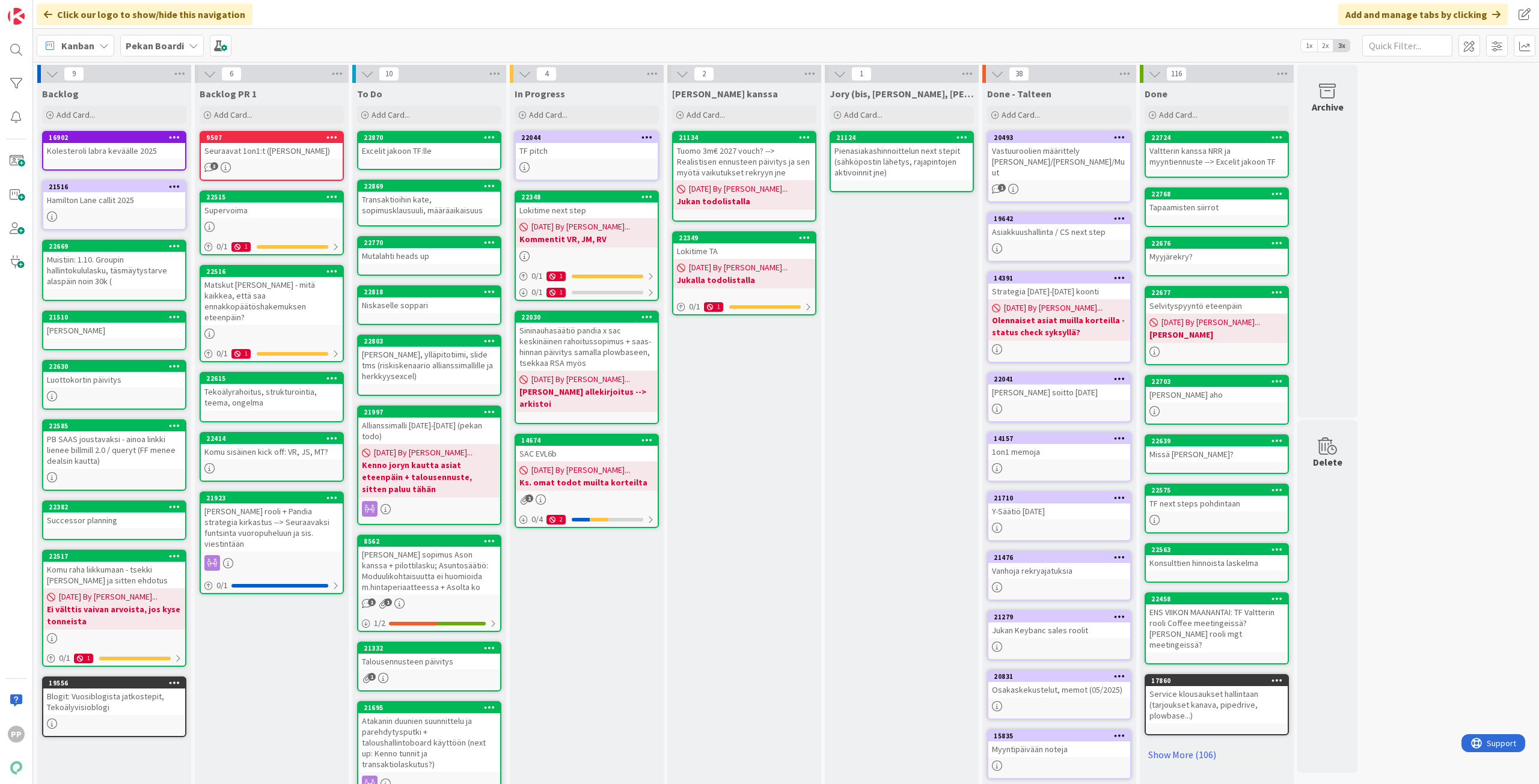
click at [431, 654] on div "Talousennusteen päivitys" at bounding box center [429, 661] width 142 height 16
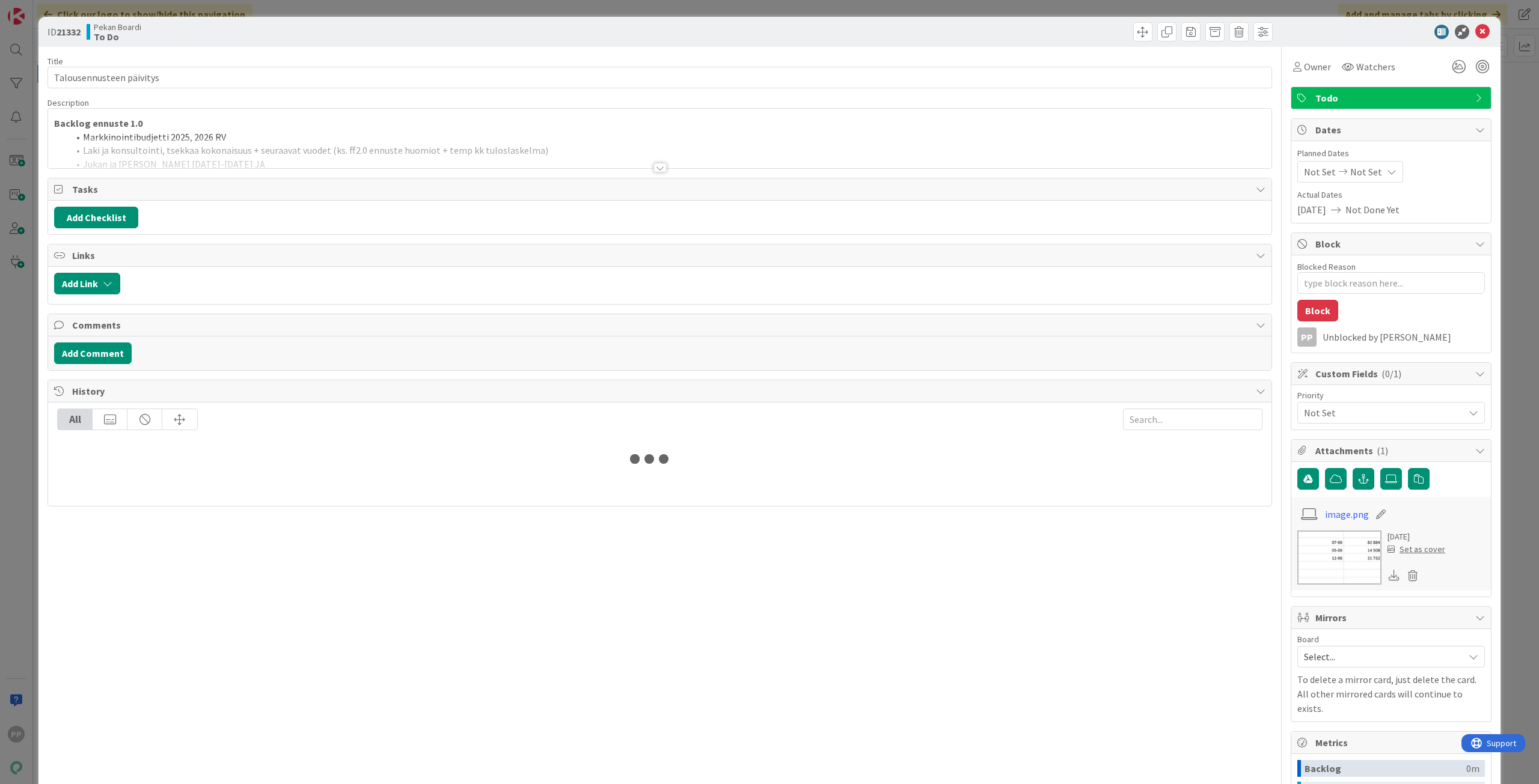
click at [225, 157] on div at bounding box center [659, 153] width 1223 height 31
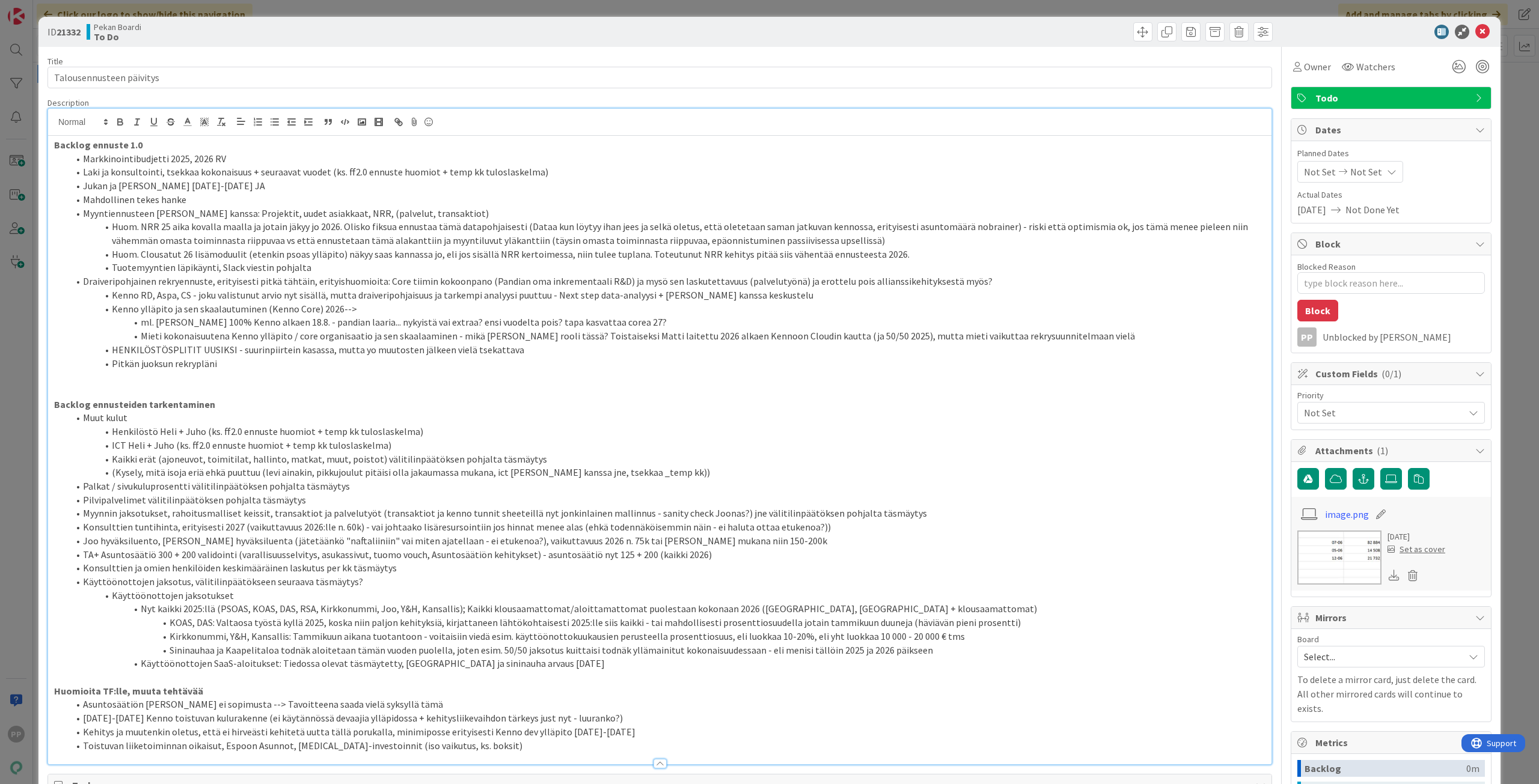
click at [57, 144] on strong "Backlog ennuste 1.0" at bounding box center [98, 145] width 88 height 12
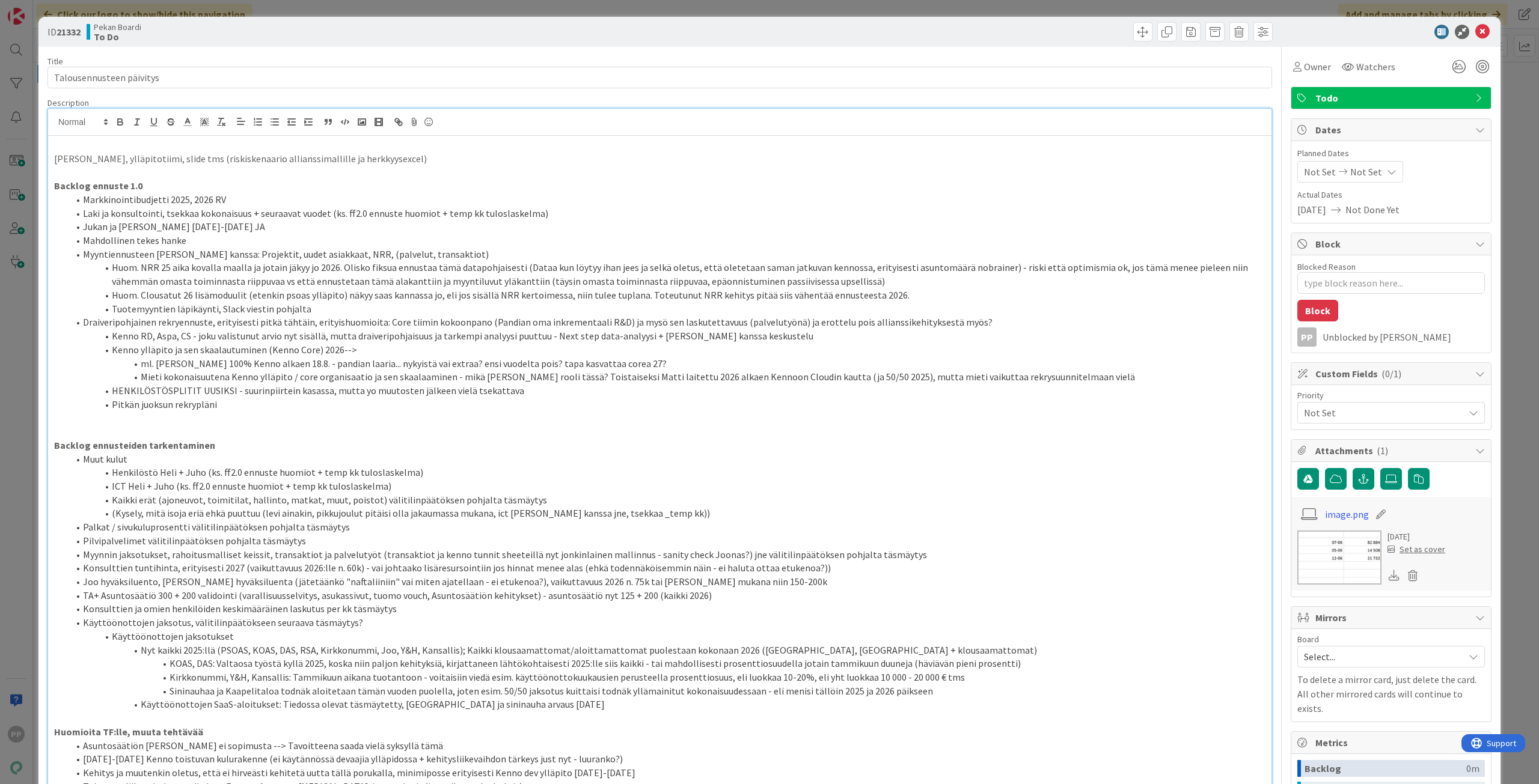
type textarea "x"
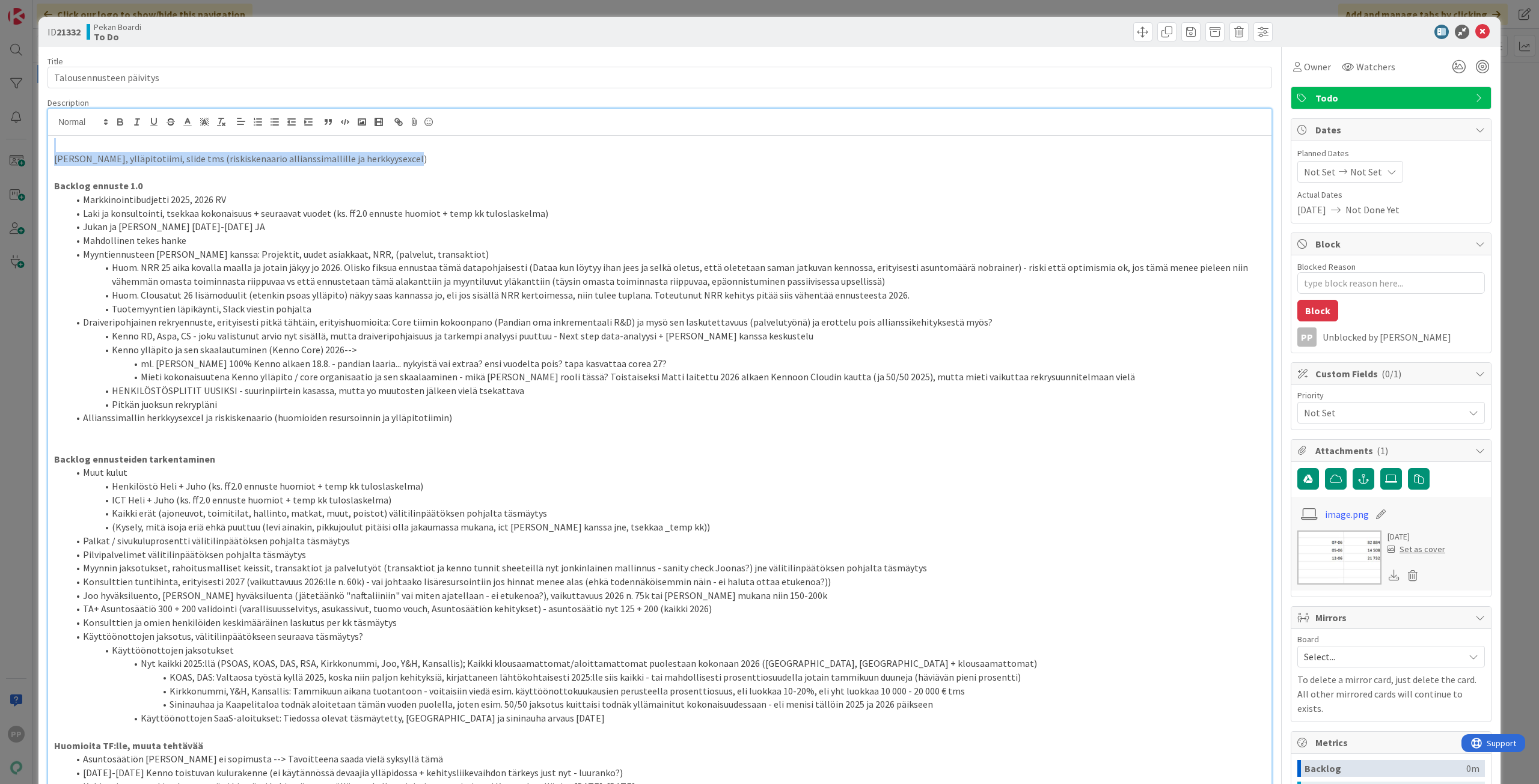
drag, startPoint x: 438, startPoint y: 162, endPoint x: 44, endPoint y: 90, distance: 400.5
click at [44, 90] on div "ID 21332 Pekan Boardi To Do Title 24 / 128 Talousennusteen päivitys Description…" at bounding box center [769, 687] width 1462 height 1341
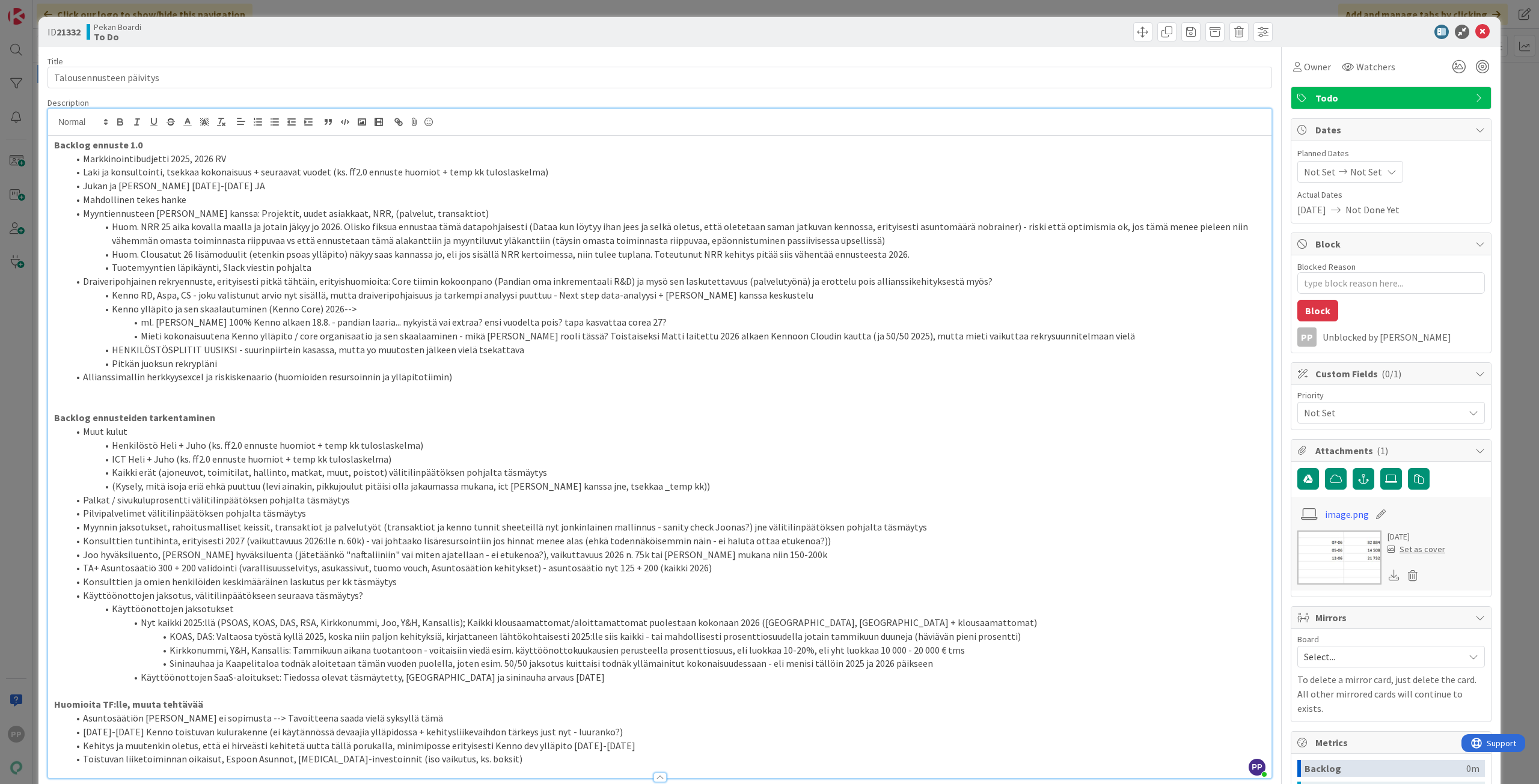
click at [94, 214] on li "Myyntiennusteen [PERSON_NAME] kanssa: Projektit, uudet asiakkaat, NRR, (palvelu…" at bounding box center [666, 214] width 1196 height 14
click at [44, 205] on div "ID 21332 Pekan Boardi To Do Title 24 / 128 Talousennusteen päivitys Description…" at bounding box center [769, 667] width 1462 height 1300
click at [34, 208] on div "ID 21332 Pekan Boardi To Do Title 24 / 128 Talousennusteen päivitys Description…" at bounding box center [769, 392] width 1539 height 784
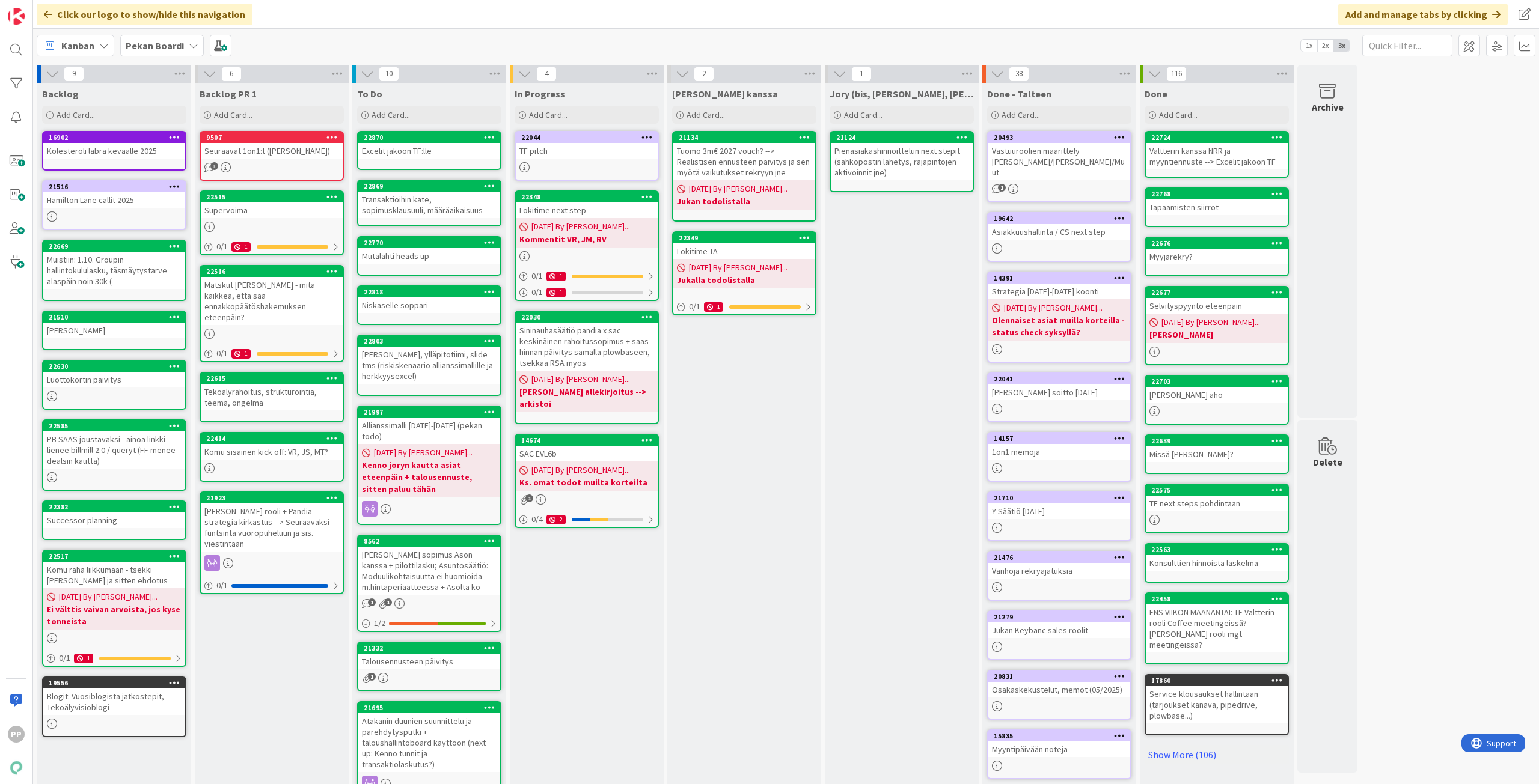
click at [624, 648] on div "In Progress Add Card... 22044 TF pitch 22348 Lokitime next step [DATE] By [PERS…" at bounding box center [586, 487] width 154 height 809
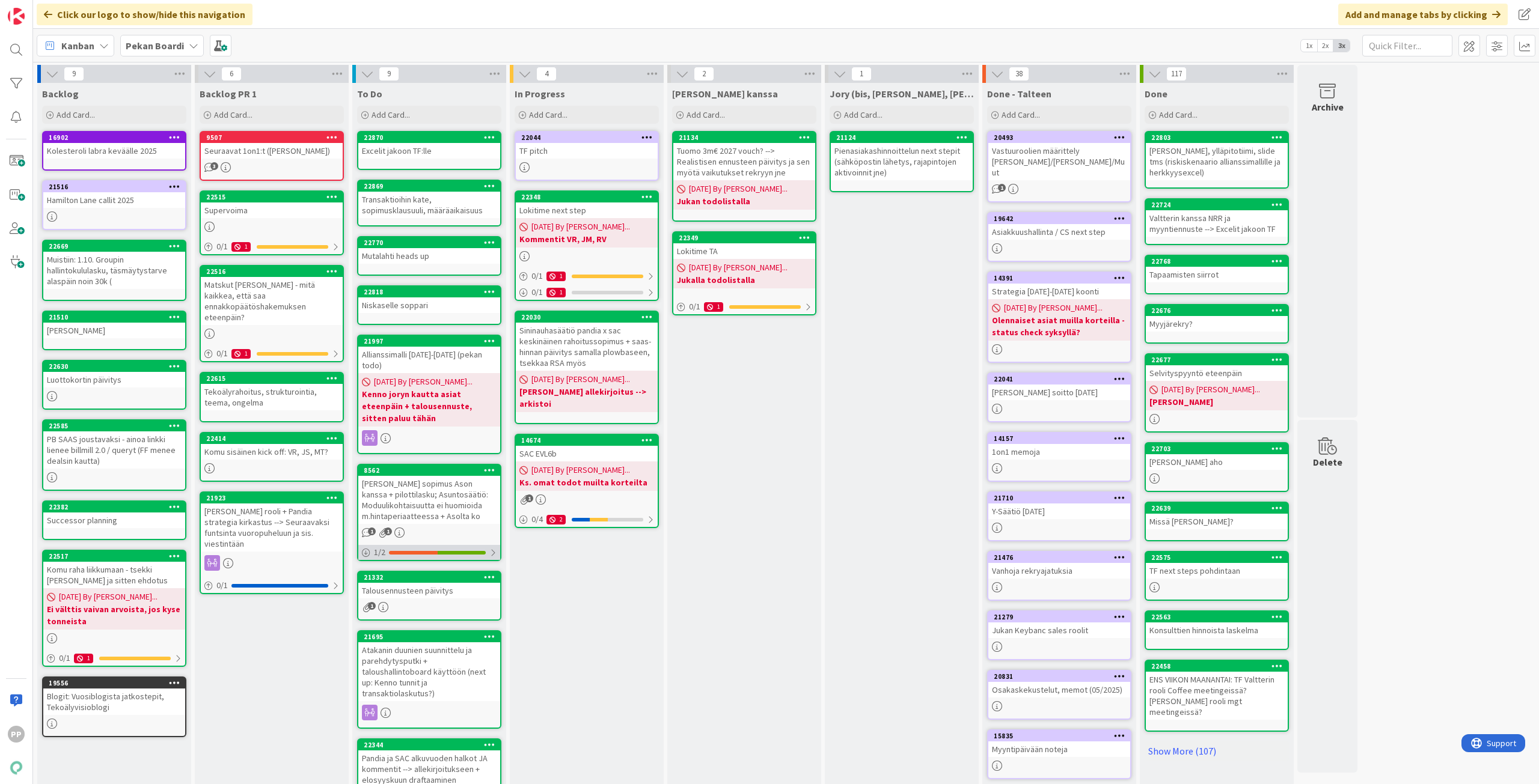
scroll to position [29, 0]
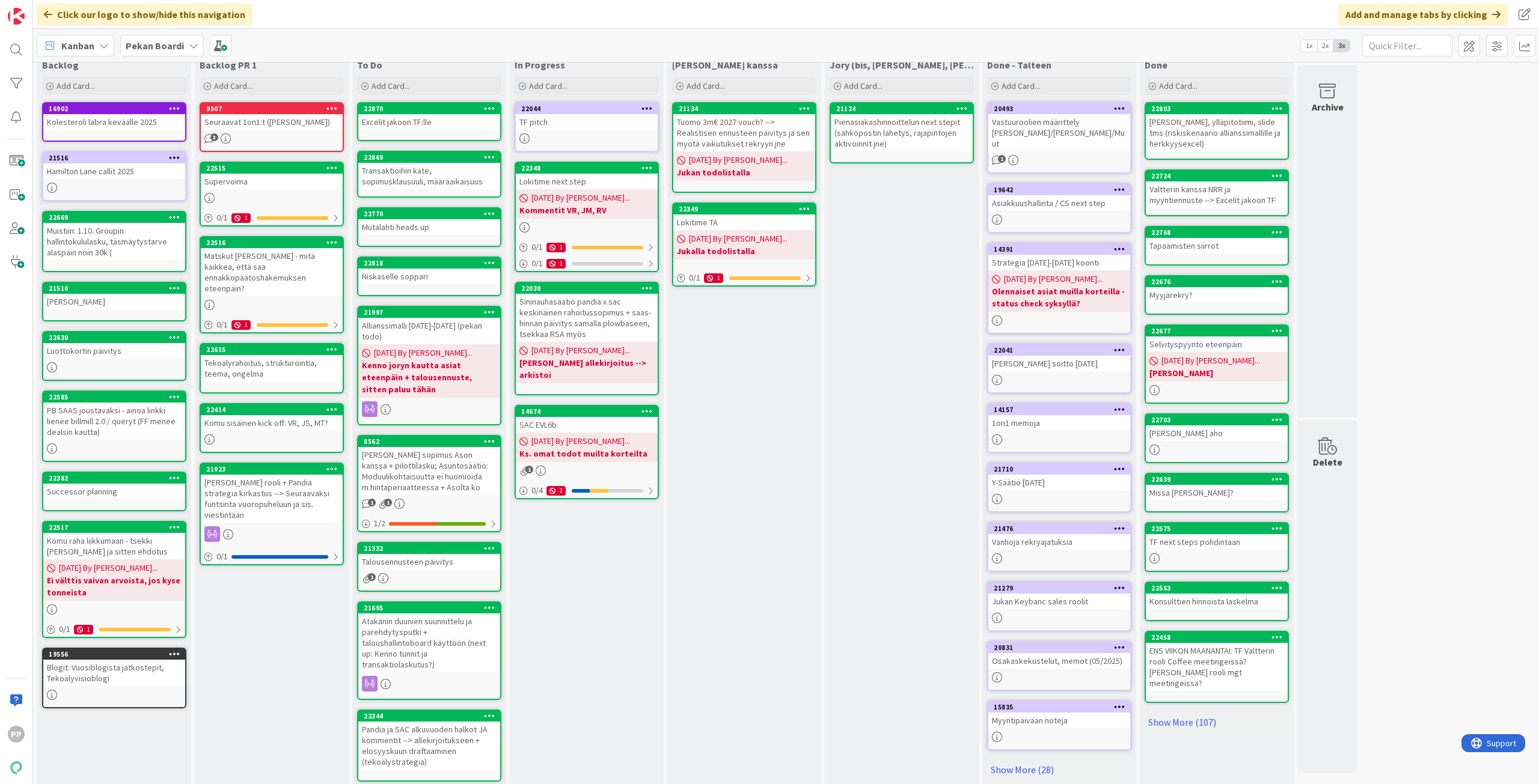
click at [575, 592] on div "In Progress Add Card... 22044 TF pitch 22348 Lokitime next step [DATE] By [PERS…" at bounding box center [586, 422] width 154 height 738
click at [603, 323] on div "Sininauhasäätiö pandia x sac keskinäinen rahoitussopimus + saas-hinnan päivitys…" at bounding box center [587, 318] width 142 height 48
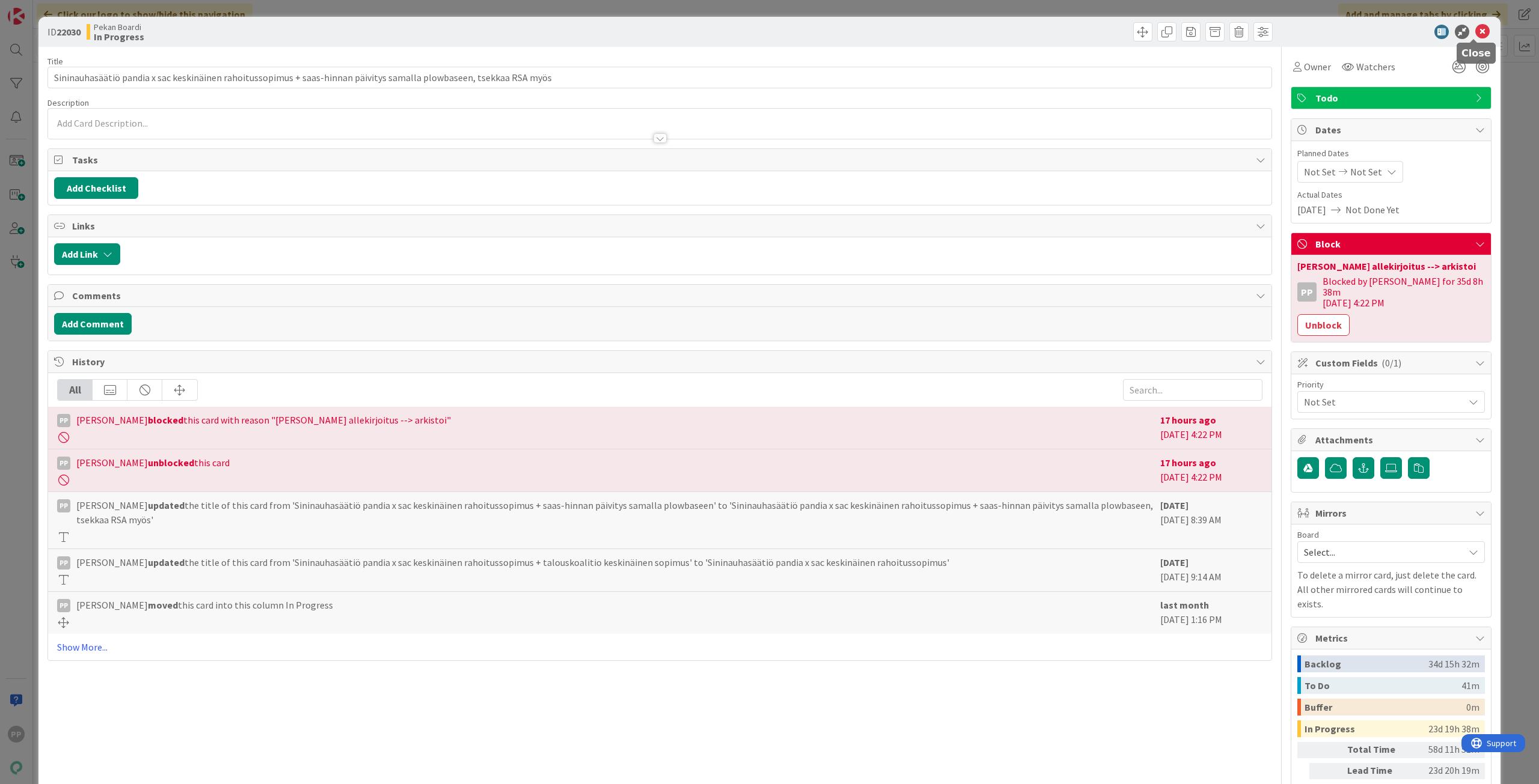
click at [1478, 38] on icon at bounding box center [1482, 31] width 14 height 14
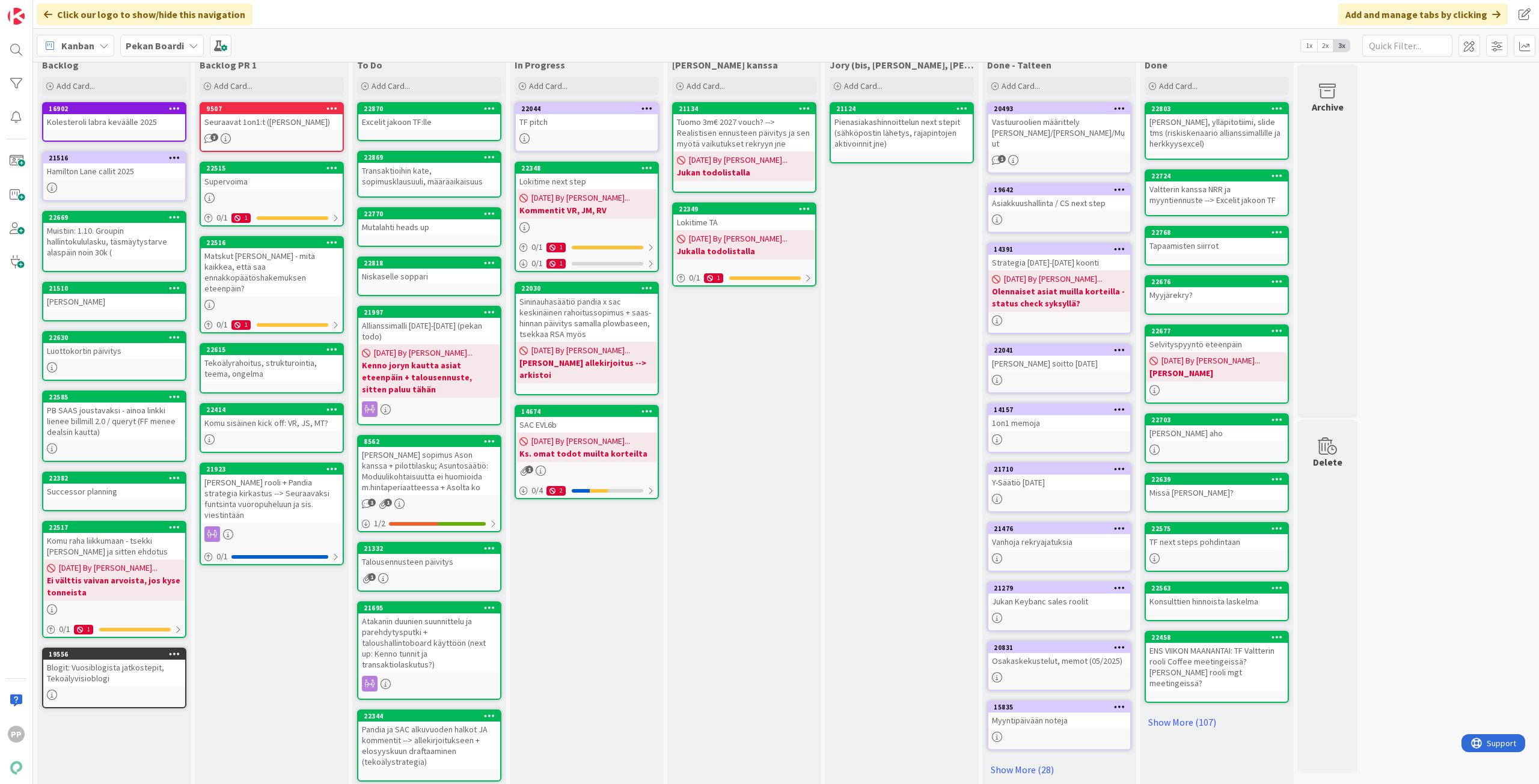
click at [423, 554] on div "Talousennusteen päivitys" at bounding box center [429, 562] width 142 height 16
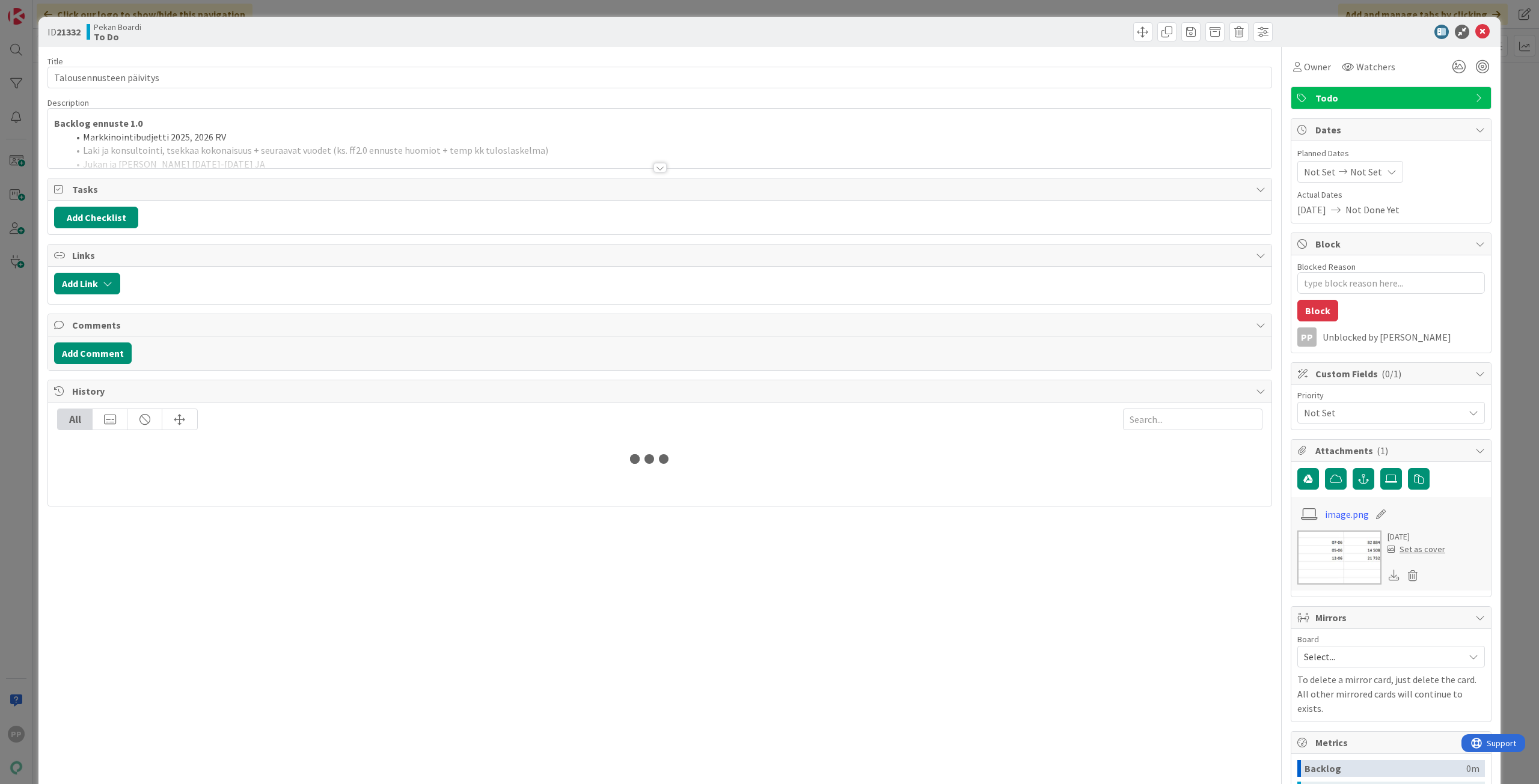
type textarea "x"
click at [300, 143] on div at bounding box center [659, 153] width 1223 height 31
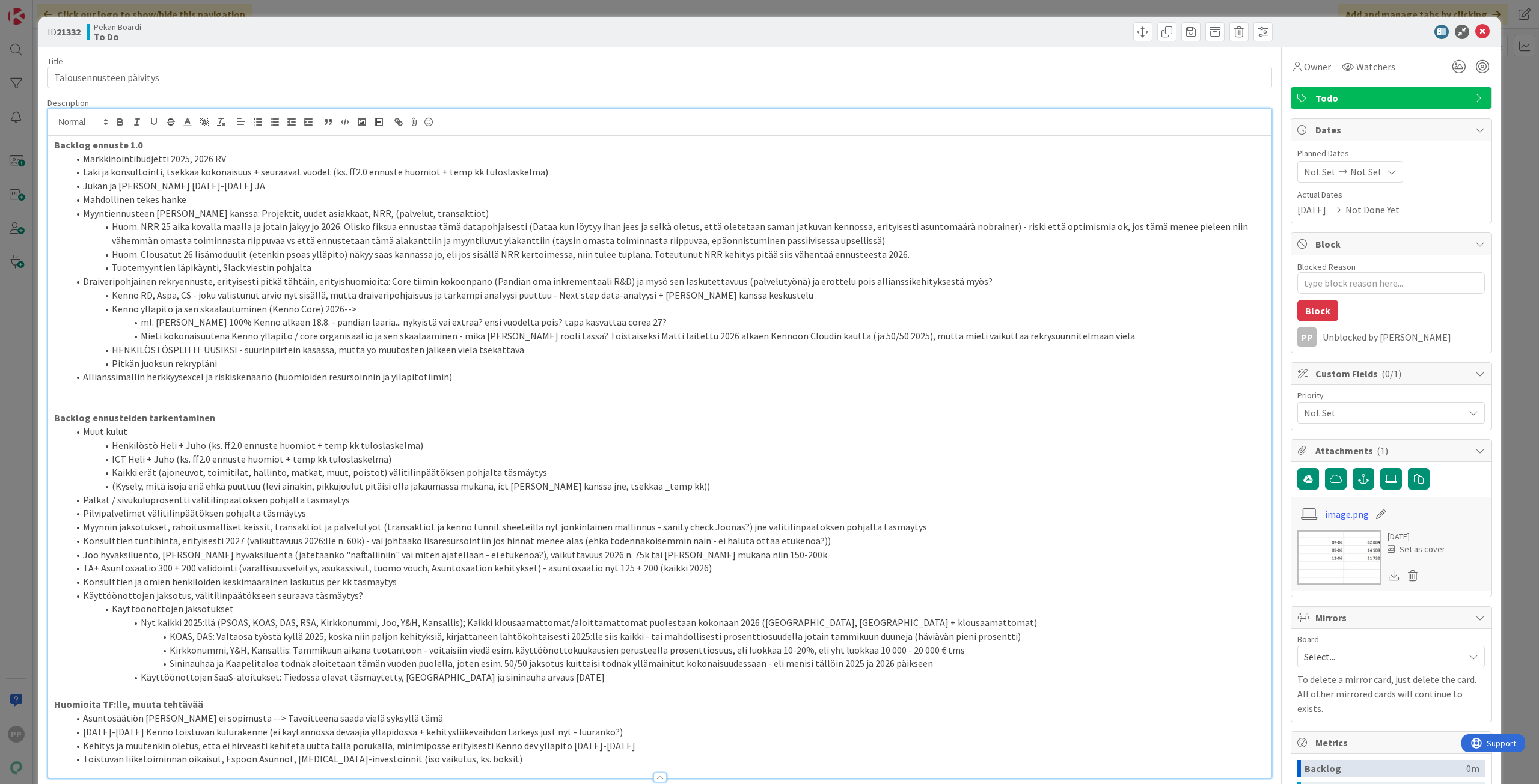
click at [483, 377] on li "Allianssimallin herkkyysexcel ja riskiskenaario (huomioiden resursoinnin ja yll…" at bounding box center [666, 377] width 1196 height 14
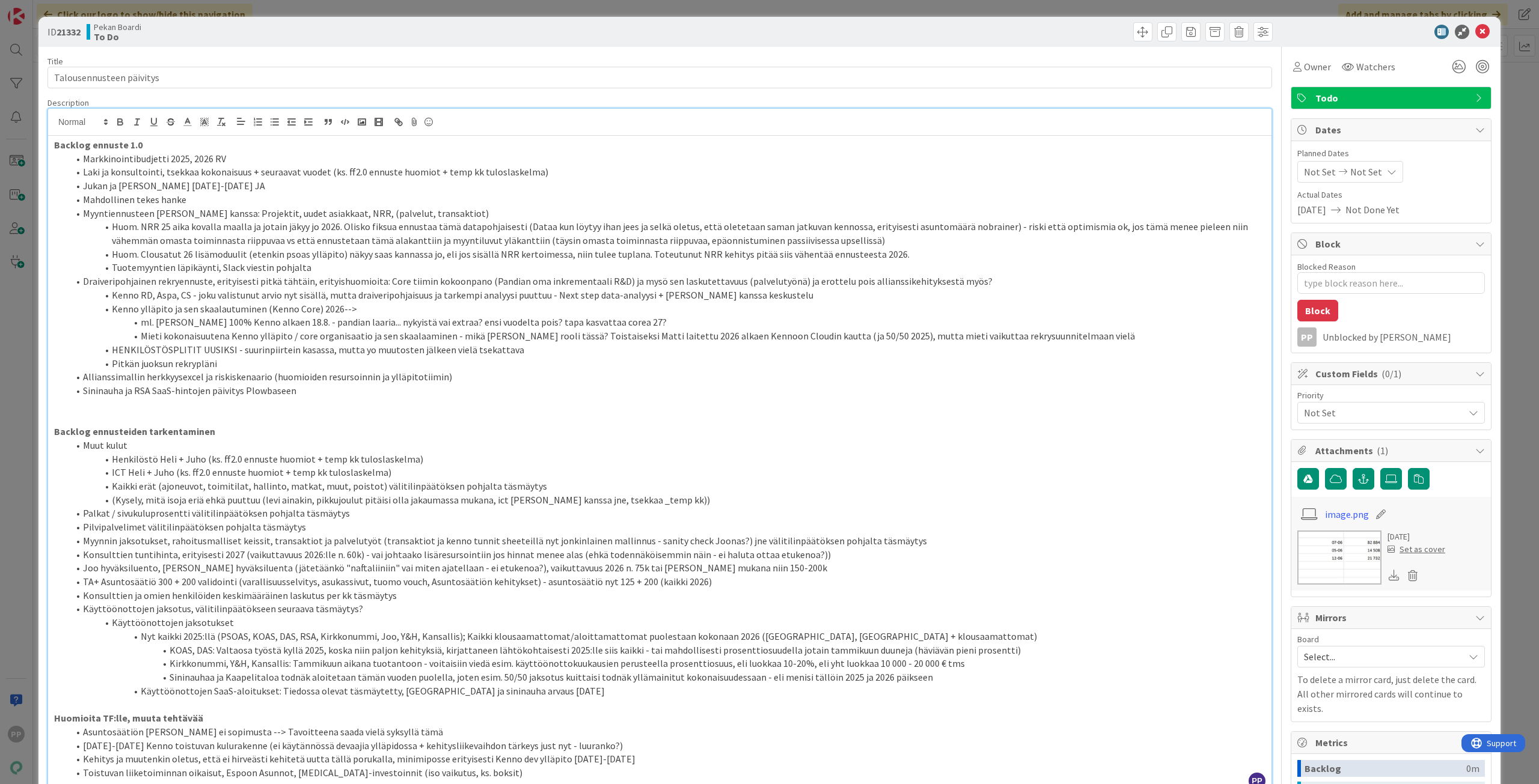
click at [457, 297] on li "Kenno RD, Aspa, CS - joku valistunut arvio nyt sisällä, mutta draiveripohjaisuu…" at bounding box center [666, 295] width 1196 height 14
type textarea "x"
click at [572, 102] on div "Description" at bounding box center [660, 103] width 1224 height 11
click at [579, 68] on input "Talousennusteen päivitys" at bounding box center [660, 78] width 1224 height 22
click at [595, 38] on div "Pekan Boardi To Do" at bounding box center [372, 32] width 571 height 19
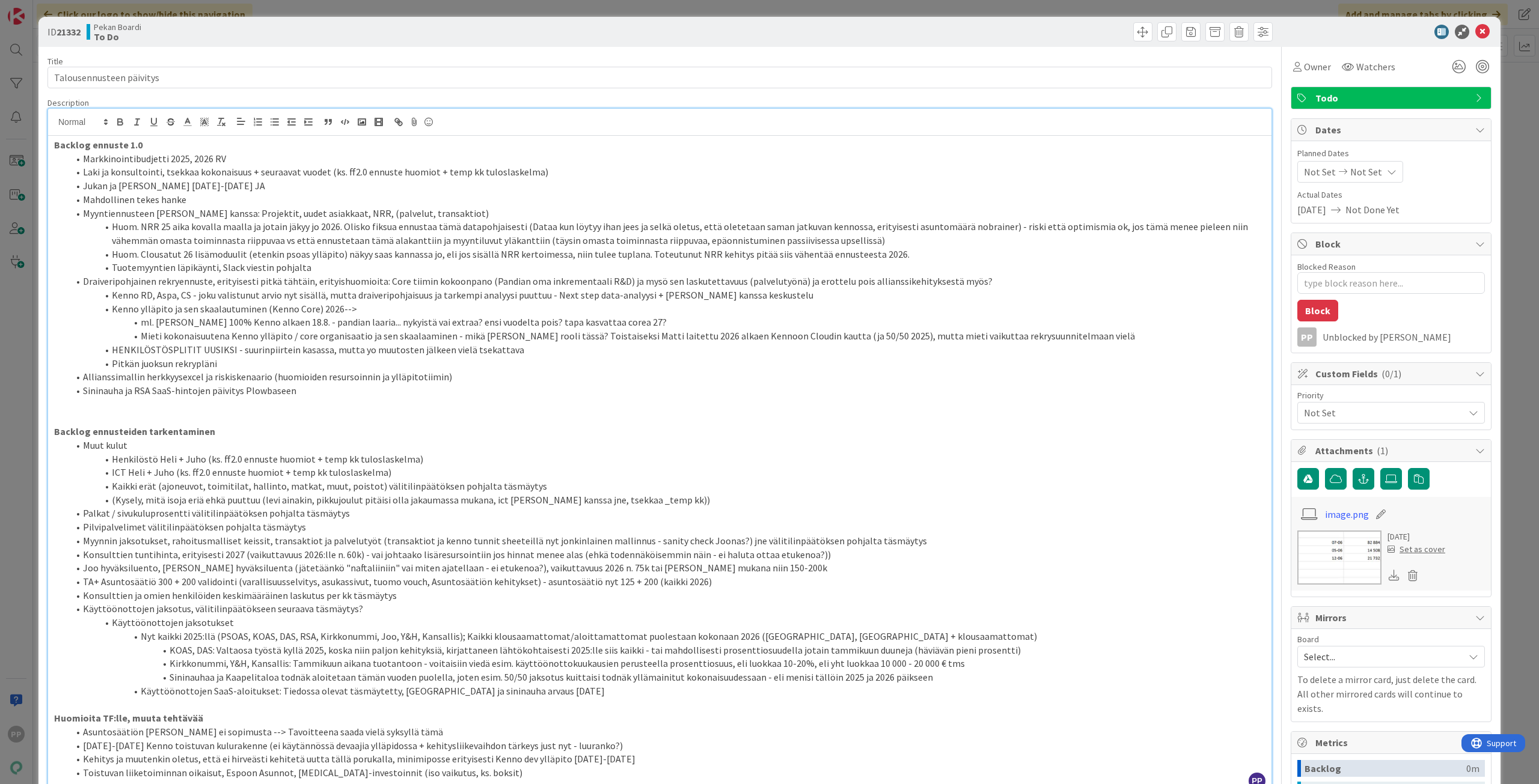
click at [607, 10] on div "ID 21332 Pekan Boardi To Do Title 24 / 128 Talousennusteen päivitys Description…" at bounding box center [769, 392] width 1539 height 784
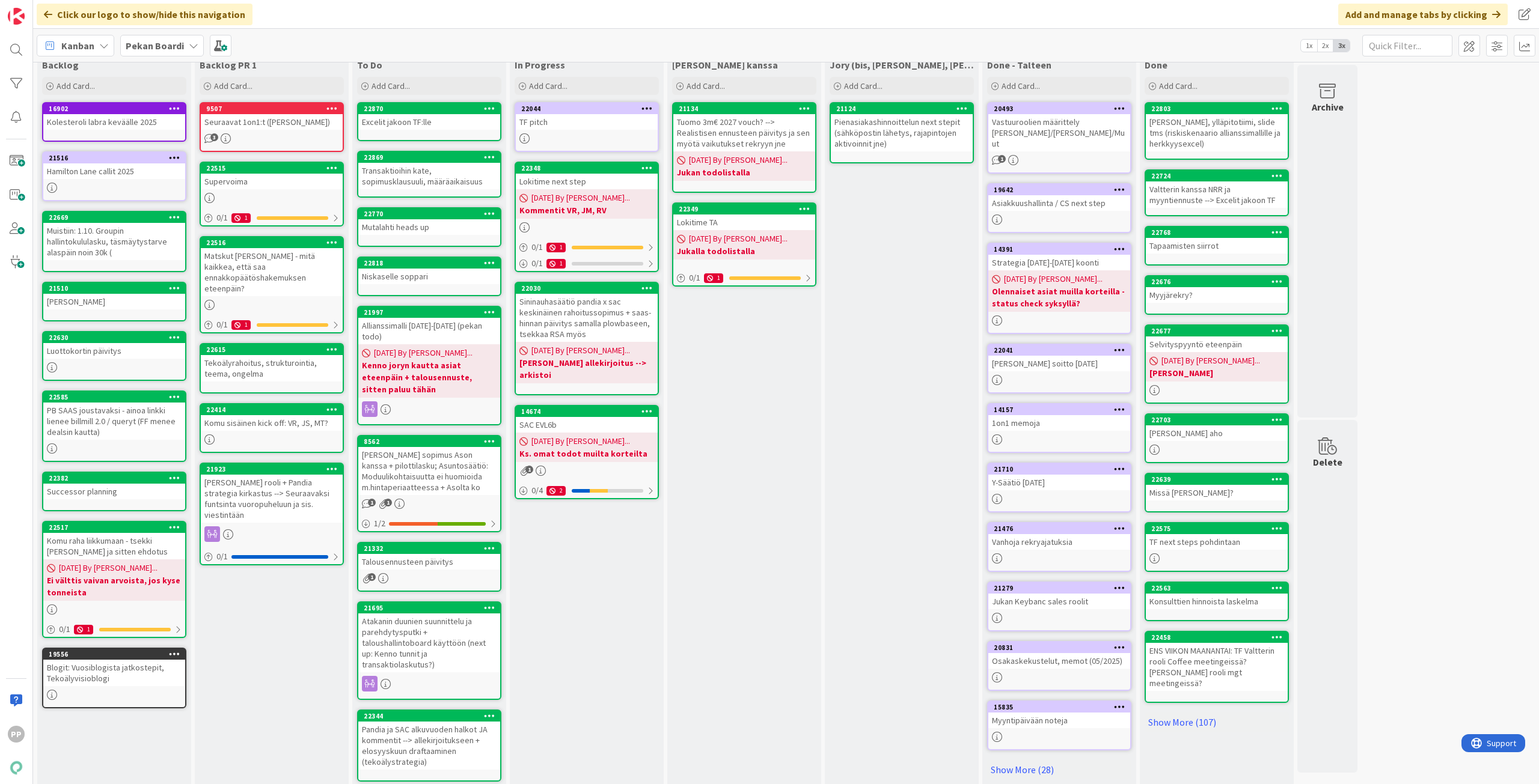
click at [796, 439] on div "[PERSON_NAME] kanssa Add Card... 21134 Tuomo 3m€ 2027 vouch? --> Realistisen en…" at bounding box center [744, 422] width 154 height 738
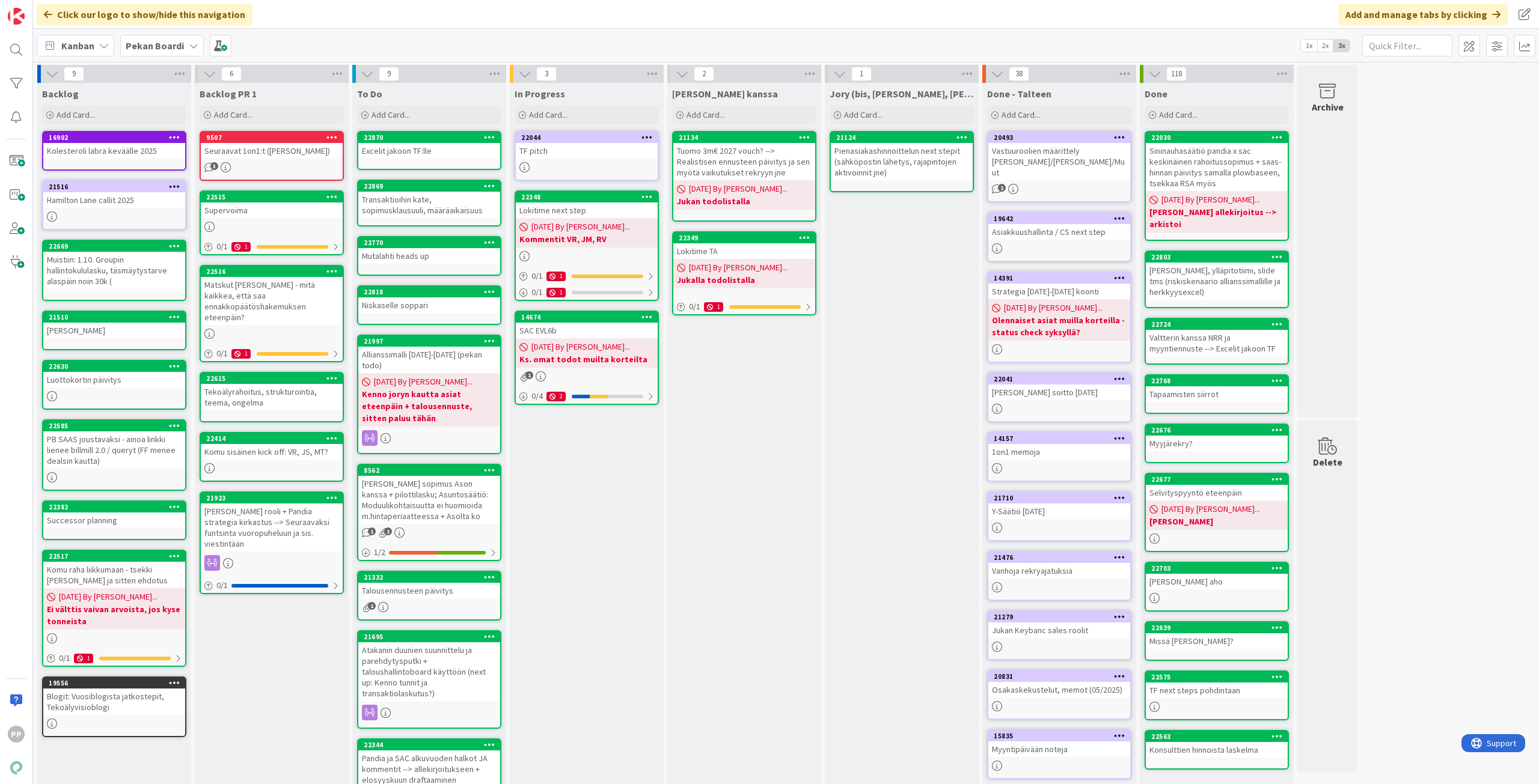
click at [733, 493] on div "[PERSON_NAME] kanssa Add Card... 21134 Tuomo 3m€ 2027 vouch? --> Realistisen en…" at bounding box center [744, 452] width 154 height 738
click at [630, 532] on div "In Progress Add Card... 22044 TF pitch 22348 Lokitime next step [DATE] By [PERS…" at bounding box center [586, 452] width 154 height 738
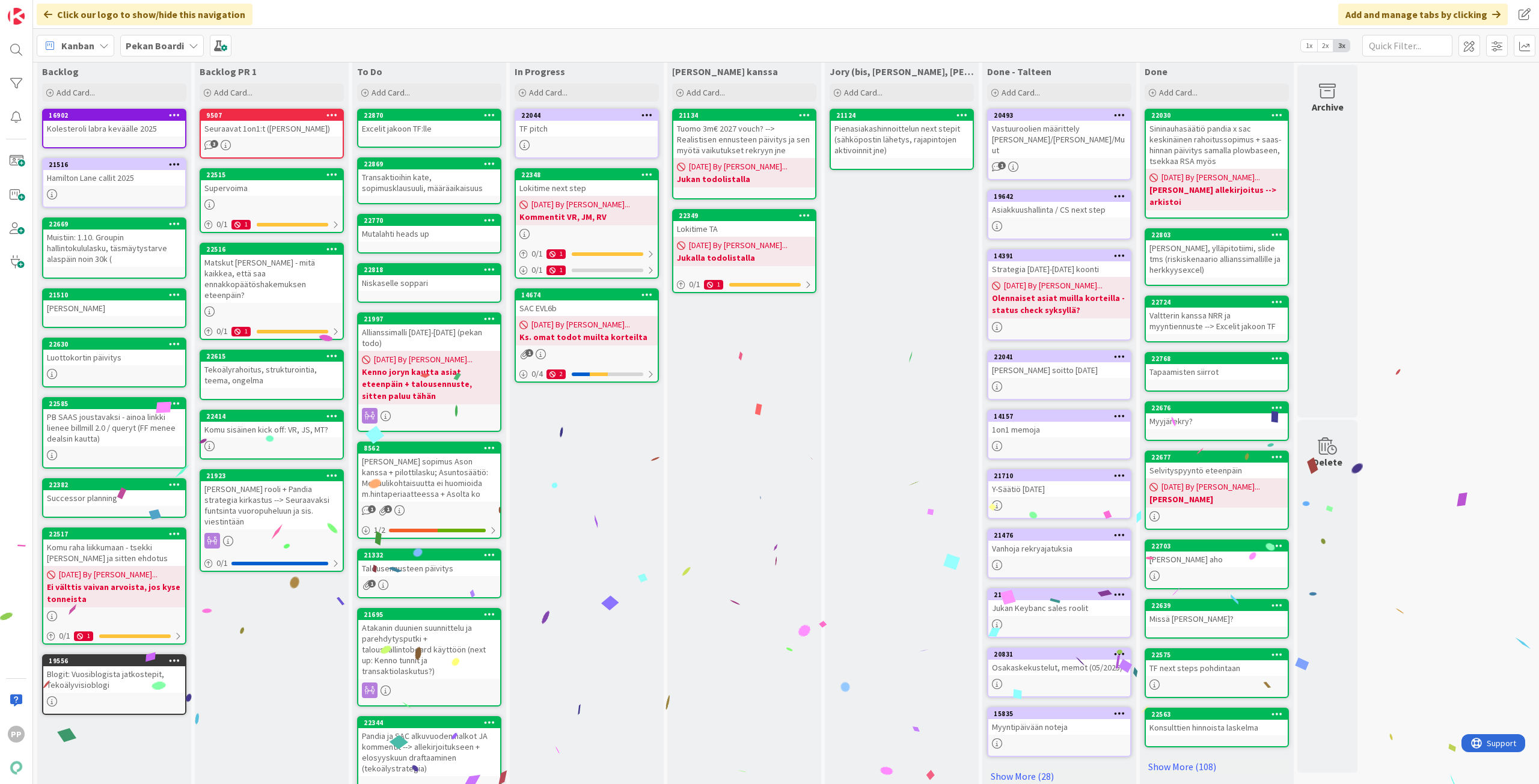
scroll to position [29, 0]
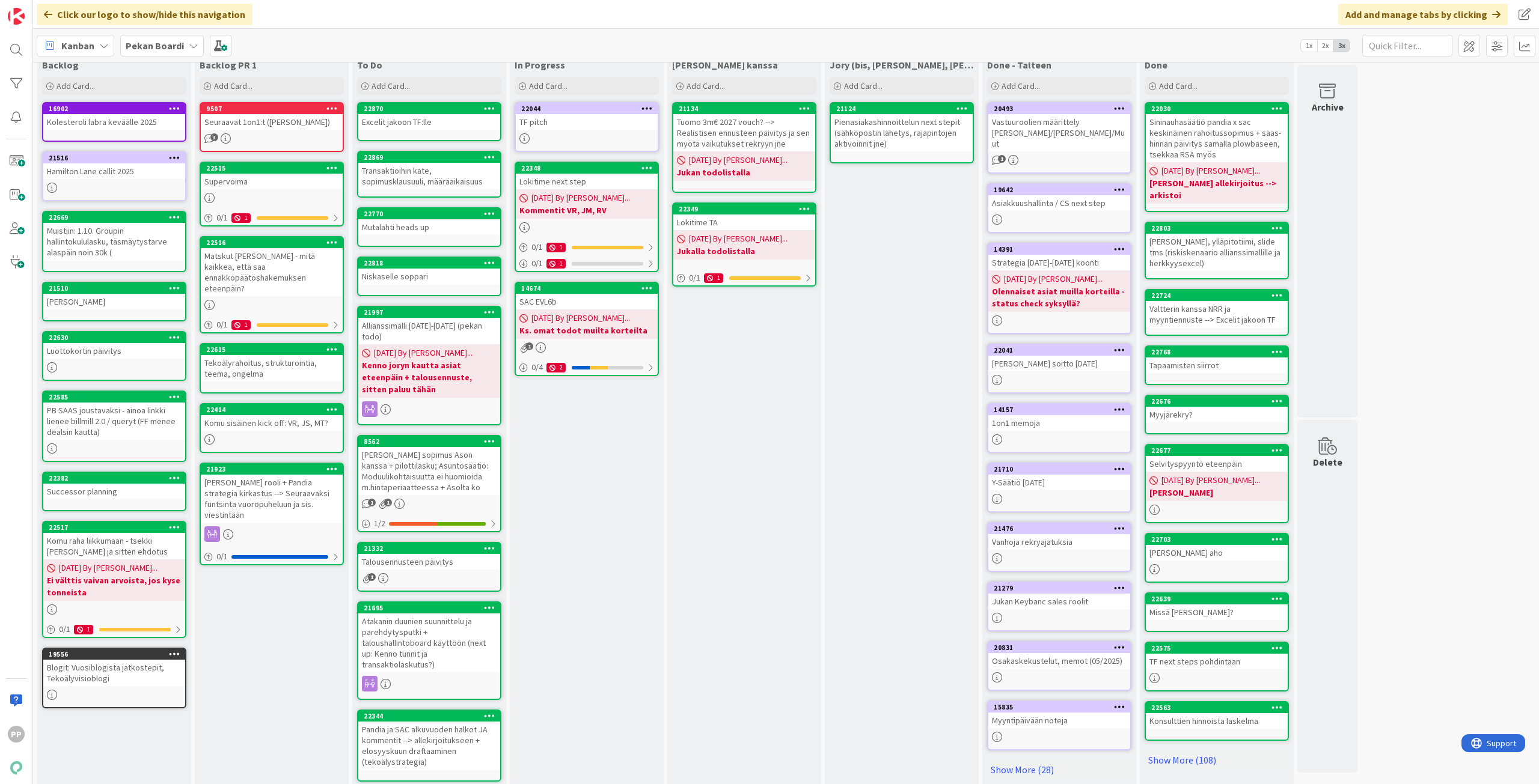
click at [622, 508] on div "In Progress Add Card... 22044 TF pitch 22348 Lokitime next step [DATE] By [PERS…" at bounding box center [586, 422] width 154 height 738
click at [586, 563] on div "In Progress Add Card... 22044 TF pitch 22348 Lokitime next step [DATE] By [PERS…" at bounding box center [586, 422] width 154 height 738
click at [603, 490] on div "In Progress Add Card... 22044 TF pitch 22348 Lokitime next step [DATE] By [PERS…" at bounding box center [586, 422] width 154 height 738
click at [600, 539] on div "In Progress Add Card... 22044 TF pitch 22348 Lokitime next step [DATE] By [PERS…" at bounding box center [586, 422] width 154 height 738
click at [592, 562] on div "In Progress Add Card... 22044 TF pitch 22348 Lokitime next step [DATE] By [PERS…" at bounding box center [586, 422] width 154 height 738
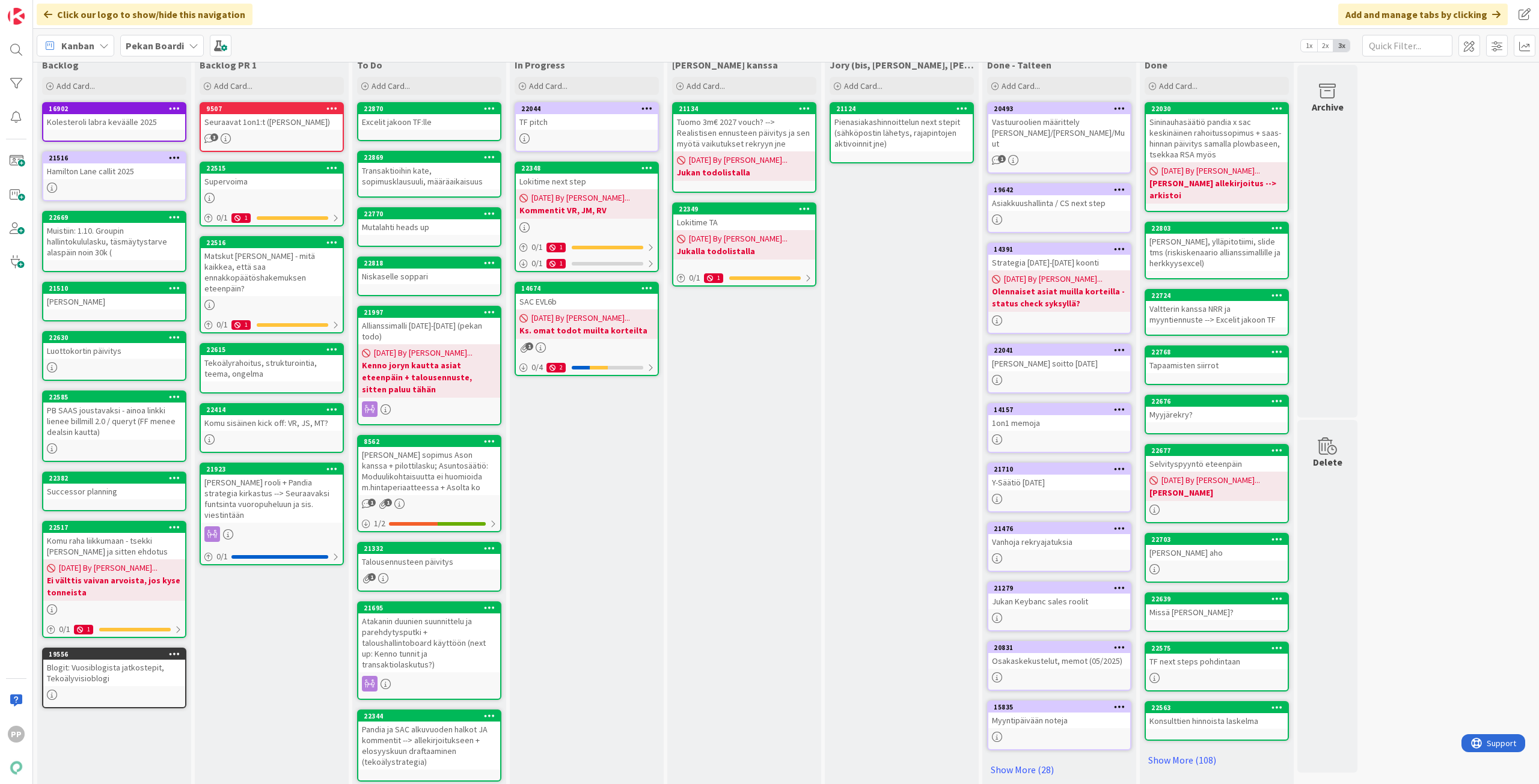
click at [603, 560] on div "In Progress Add Card... 22044 TF pitch 22348 Lokitime next step [DATE] By [PERS…" at bounding box center [586, 422] width 154 height 738
click at [756, 411] on div "[PERSON_NAME] kanssa Add Card... 21134 Tuomo 3m€ 2027 vouch? --> Realistisen en…" at bounding box center [744, 422] width 154 height 738
click at [624, 449] on div "In Progress Add Card... 22044 TF pitch 22348 Lokitime next step [DATE] By [PERS…" at bounding box center [586, 422] width 154 height 738
click at [575, 496] on div "In Progress Add Card... 22044 TF pitch 22348 Lokitime next step [DATE] By [PERS…" at bounding box center [586, 422] width 154 height 738
click at [586, 514] on div "In Progress Add Card... 22044 TF pitch 22348 Lokitime next step [DATE] By [PERS…" at bounding box center [586, 422] width 154 height 738
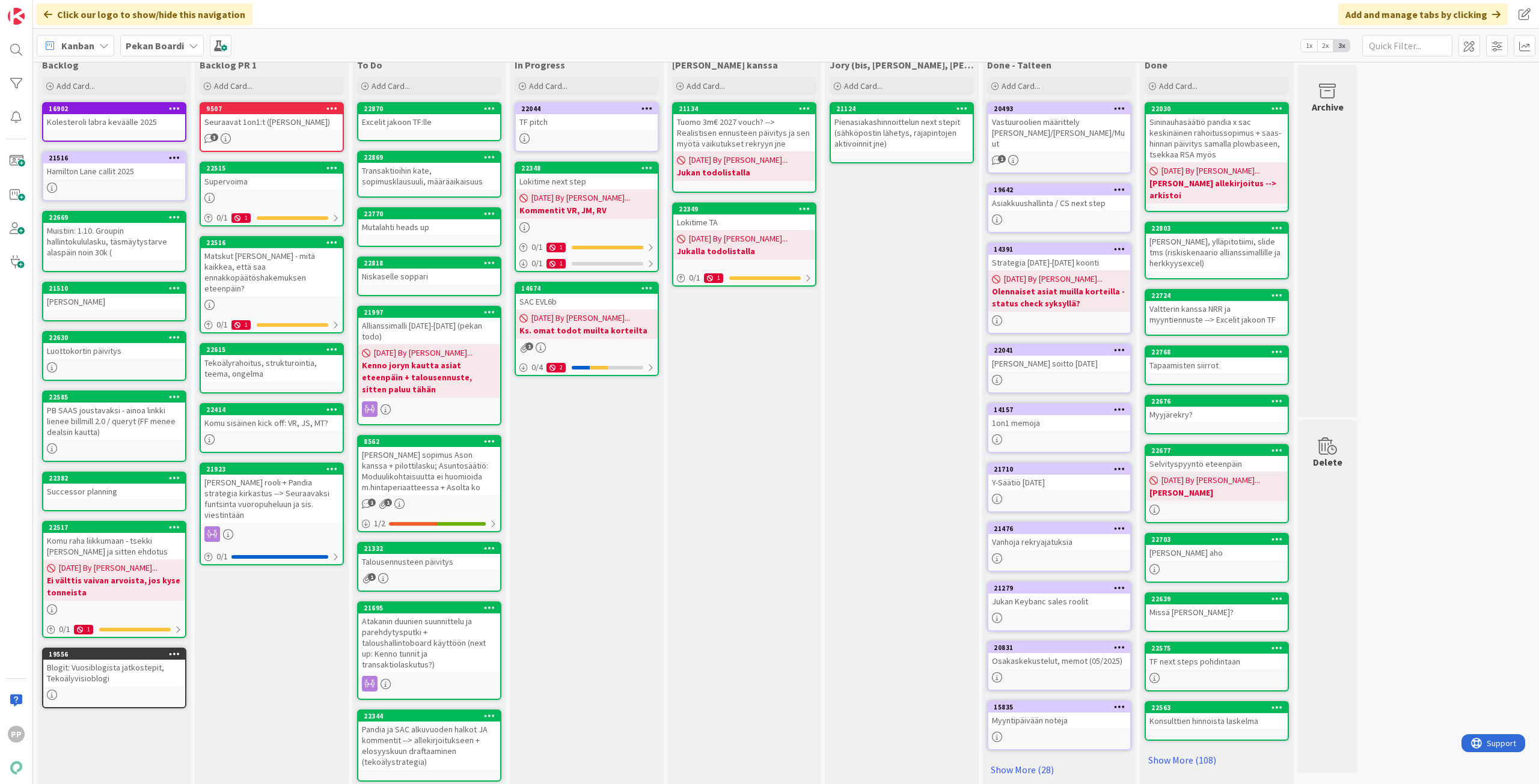
click at [584, 510] on div "In Progress Add Card... 22044 TF pitch 22348 Lokitime next step [DATE] By [PERS…" at bounding box center [586, 422] width 154 height 738
click at [576, 534] on div "In Progress Add Card... 22044 TF pitch 22348 Lokitime next step [DATE] By [PERS…" at bounding box center [586, 422] width 154 height 738
